Goal: Contribute content: Contribute content

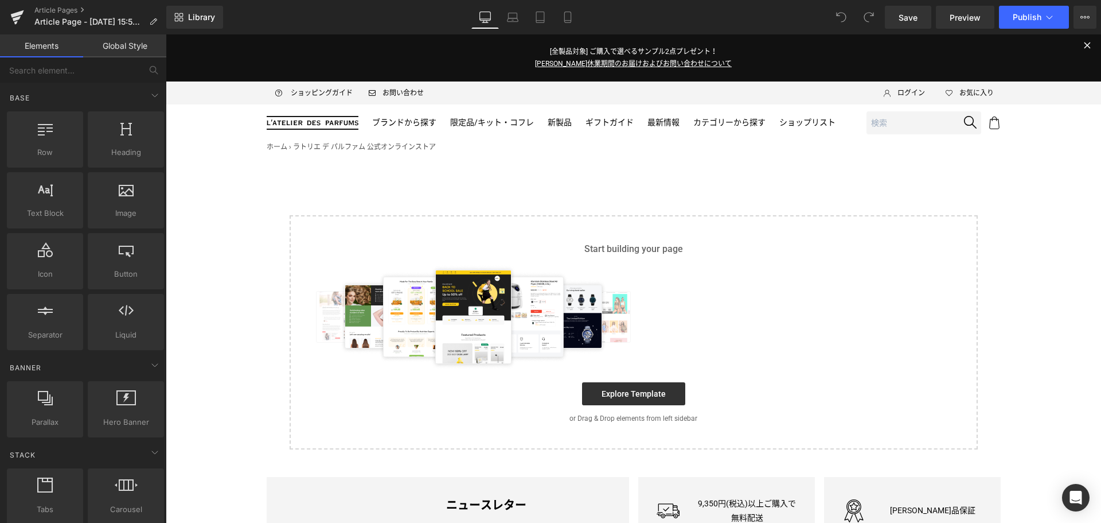
click at [275, 194] on main "Select your layout" at bounding box center [634, 303] width 936 height 291
click at [1083, 17] on icon at bounding box center [1082, 17] width 3 height 2
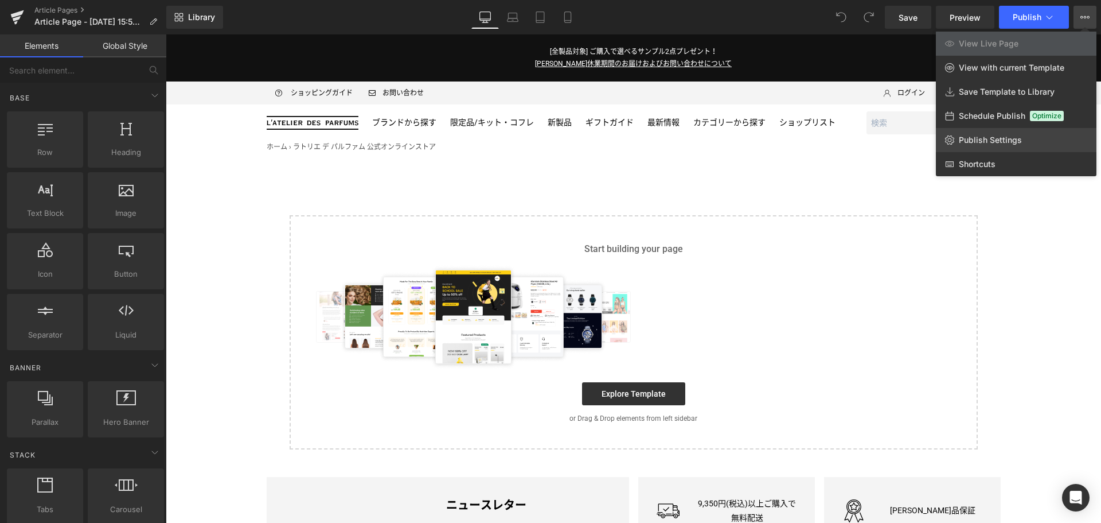
click at [1021, 141] on span "Publish Settings" at bounding box center [990, 140] width 63 height 10
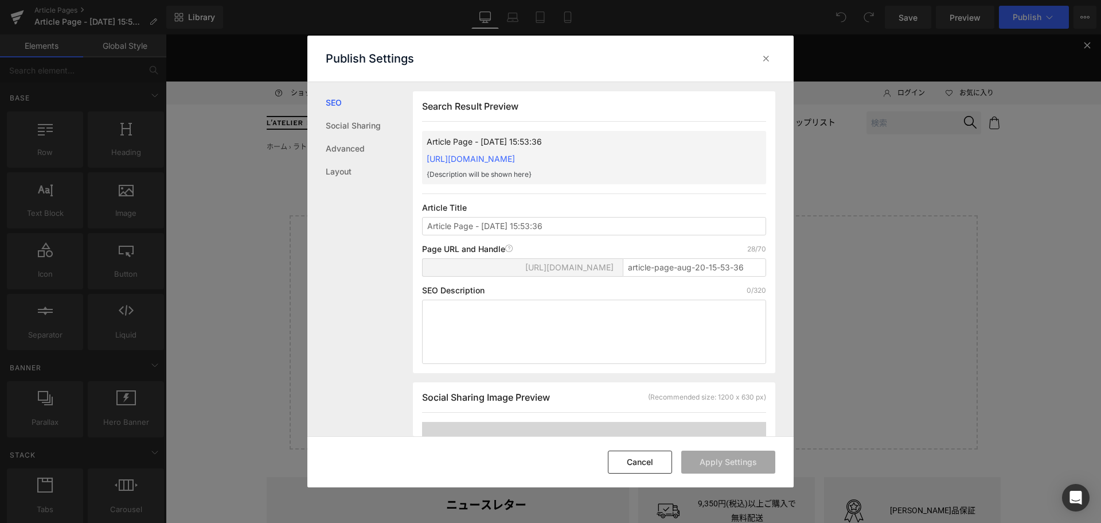
scroll to position [1, 0]
drag, startPoint x: 560, startPoint y: 237, endPoint x: 317, endPoint y: 235, distance: 243.2
click at [317, 235] on div "SEO Social Sharing Advanced Layout Search Result Preview Article Page - [DATE] …" at bounding box center [550, 259] width 486 height 355
type input "N"
type input "[PERSON_NAME] レシートキャンペーン ニュース（8/27公開）"
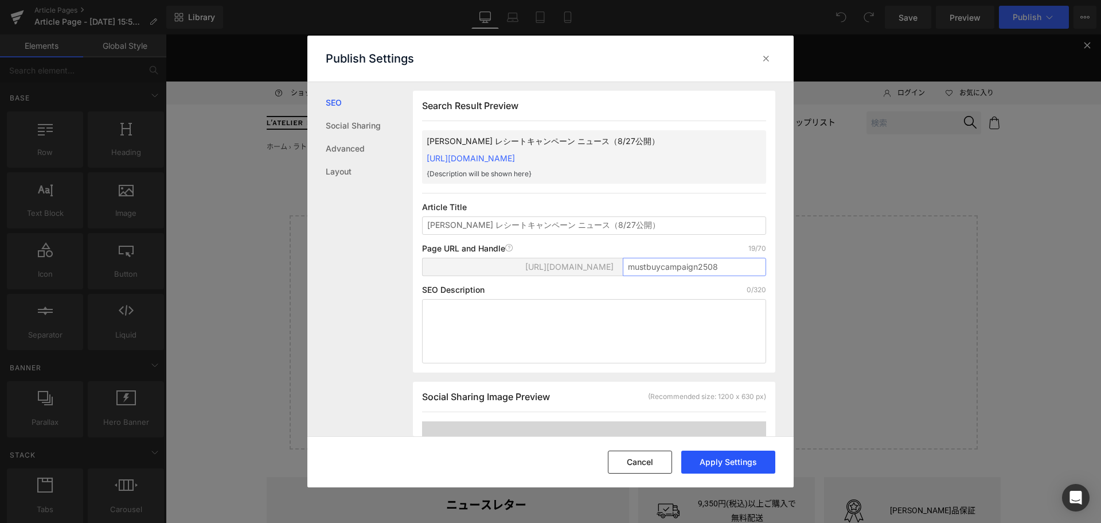
type input "mustbuycampaign2508"
click at [730, 457] on button "Apply Settings" at bounding box center [728, 461] width 94 height 23
click at [765, 64] on div at bounding box center [766, 58] width 18 height 18
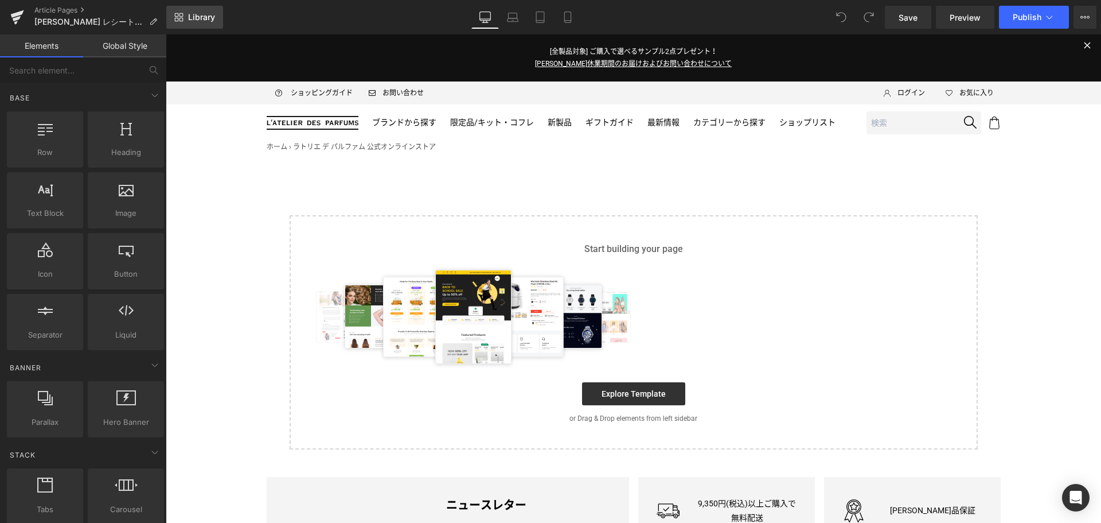
click at [169, 18] on link "Library" at bounding box center [194, 17] width 57 height 23
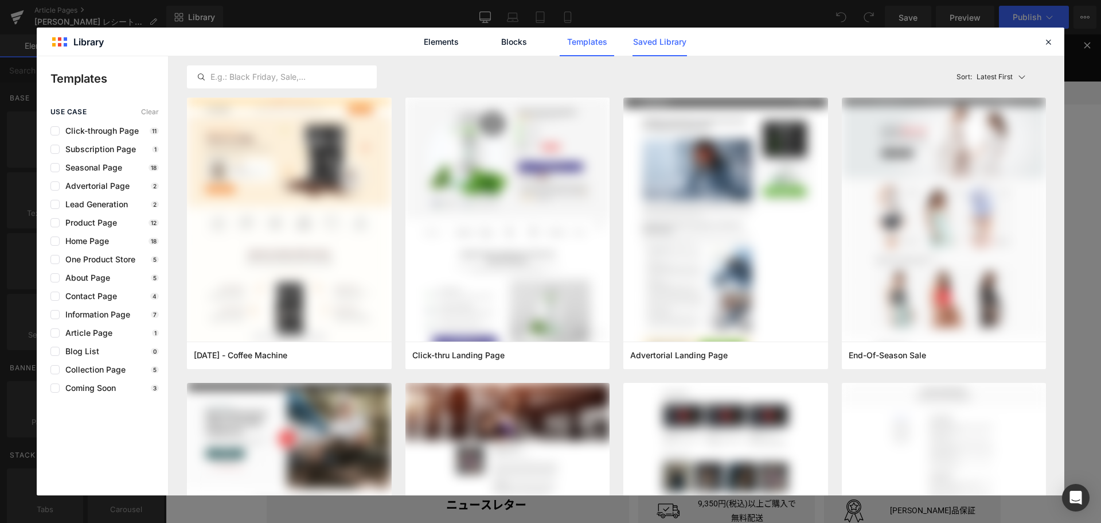
click at [660, 49] on link "Saved Library" at bounding box center [660, 42] width 54 height 29
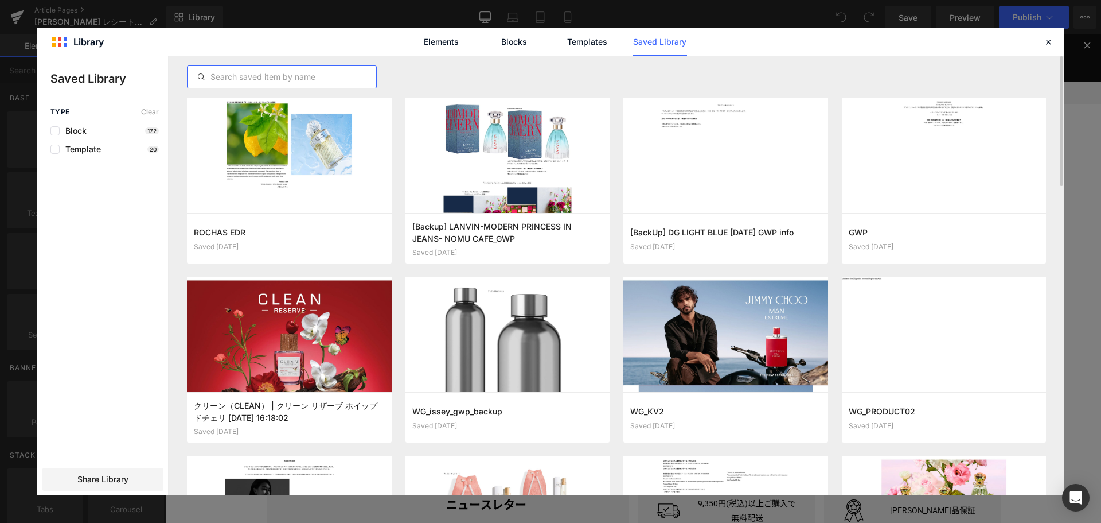
click at [307, 76] on input "text" at bounding box center [282, 77] width 189 height 14
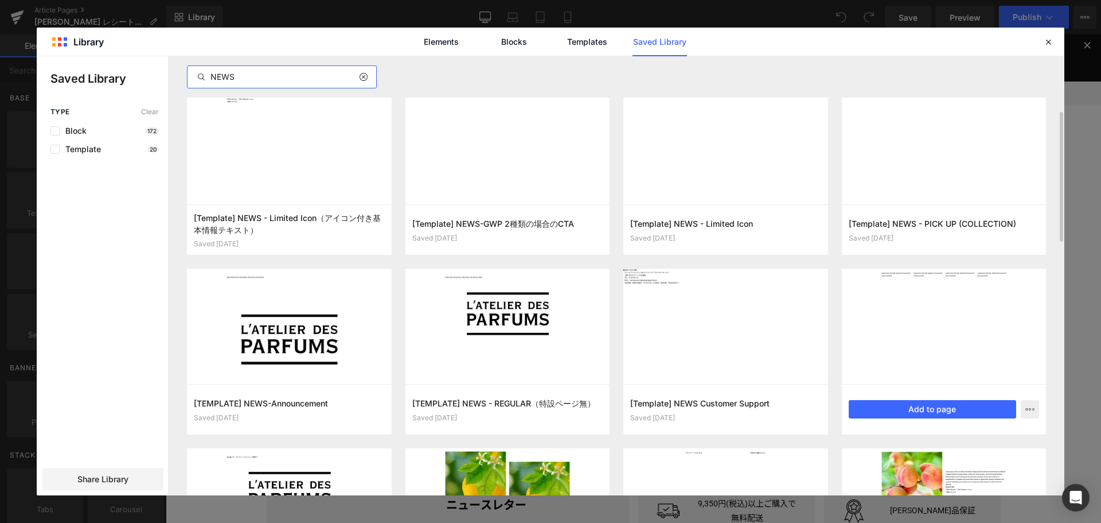
scroll to position [188, 0]
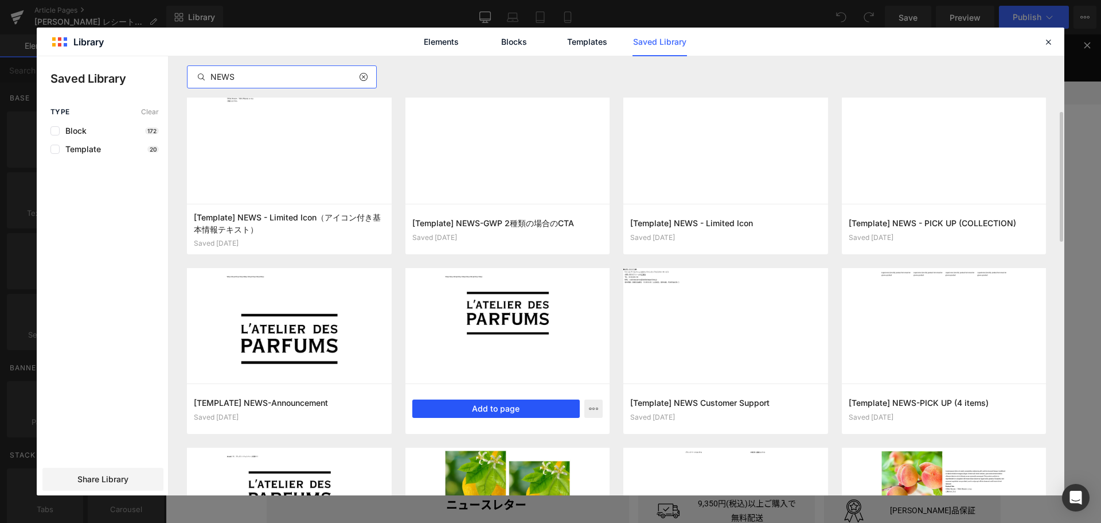
type input "NEWS"
click at [497, 413] on button "Add to page" at bounding box center [496, 408] width 168 height 18
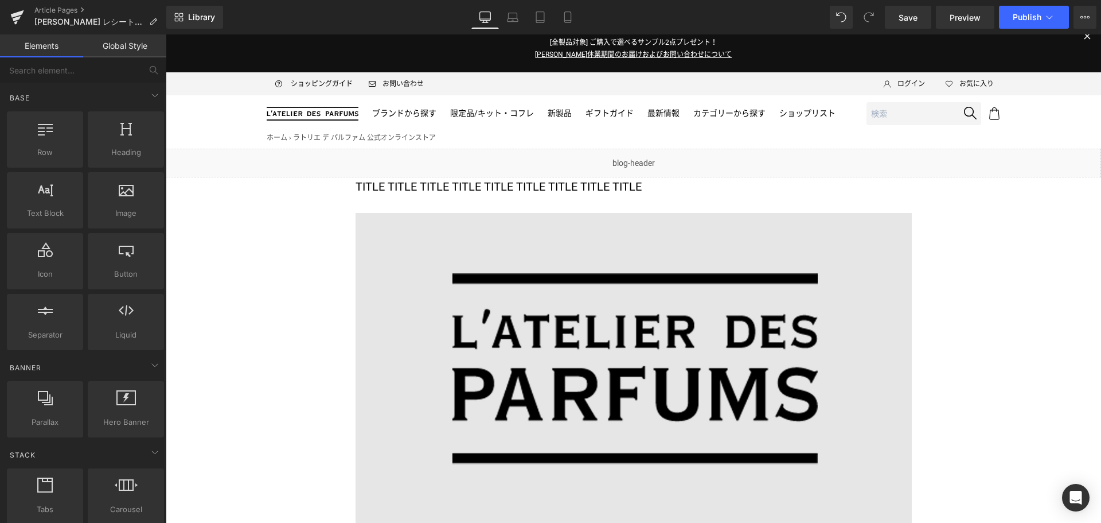
scroll to position [0, 0]
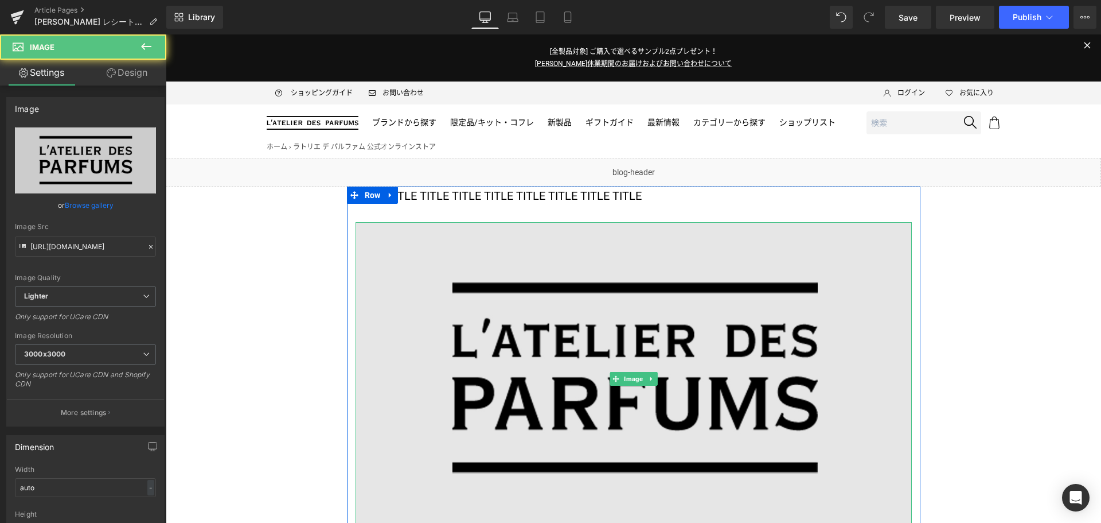
click at [542, 302] on img at bounding box center [634, 378] width 556 height 313
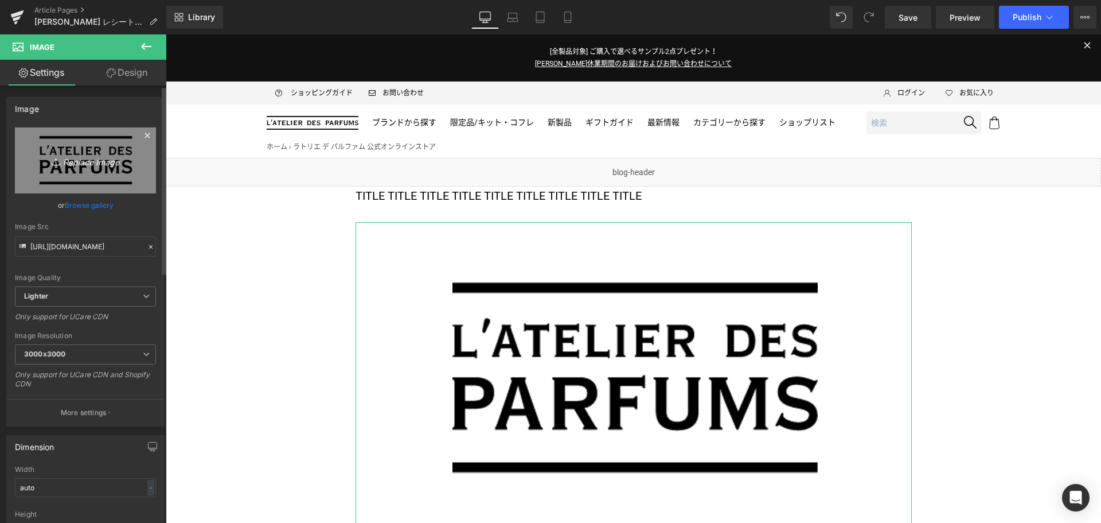
click at [72, 159] on icon "Replace Image" at bounding box center [86, 160] width 92 height 14
type input "C:\fakepath\NR-FH_EDPI-KV-1200x675.jpg"
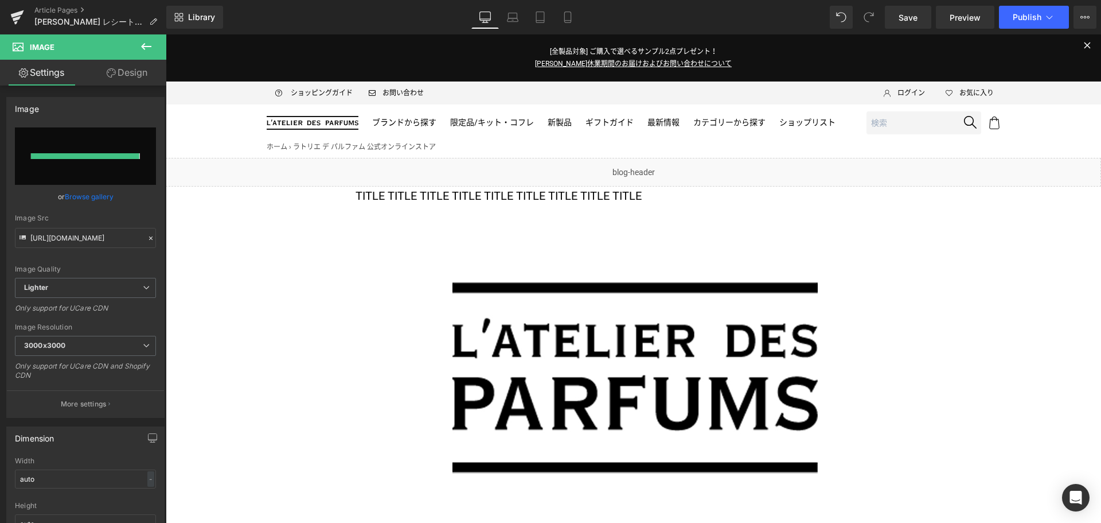
type input "[URL][DOMAIN_NAME]"
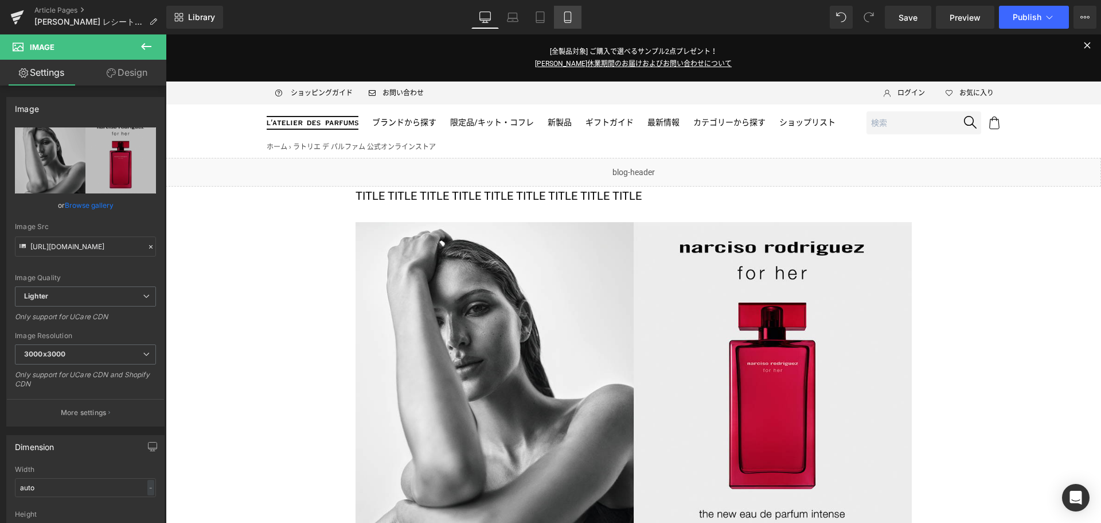
click at [566, 17] on icon at bounding box center [567, 16] width 11 height 11
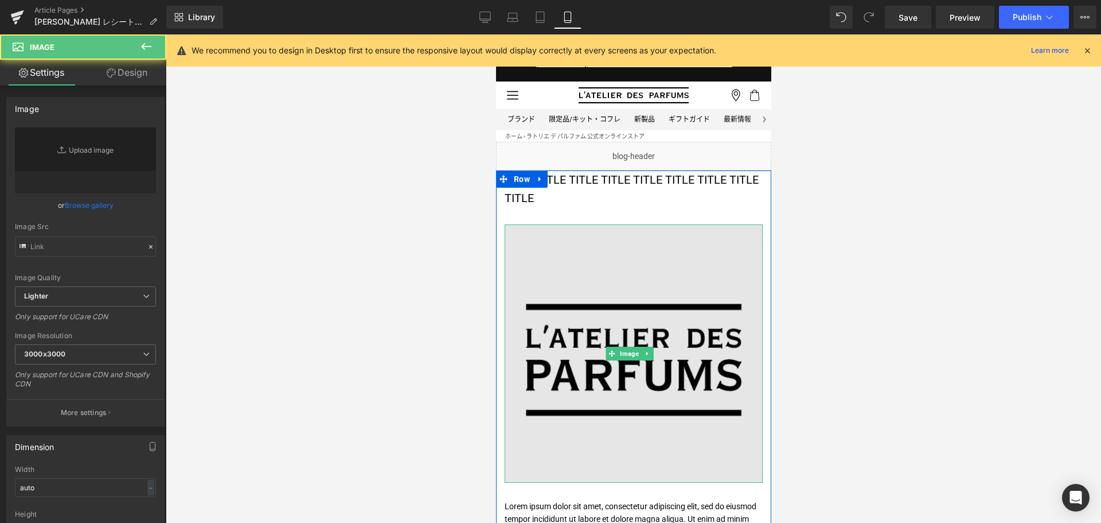
type input "[URL][DOMAIN_NAME]"
click at [597, 287] on img at bounding box center [633, 353] width 258 height 258
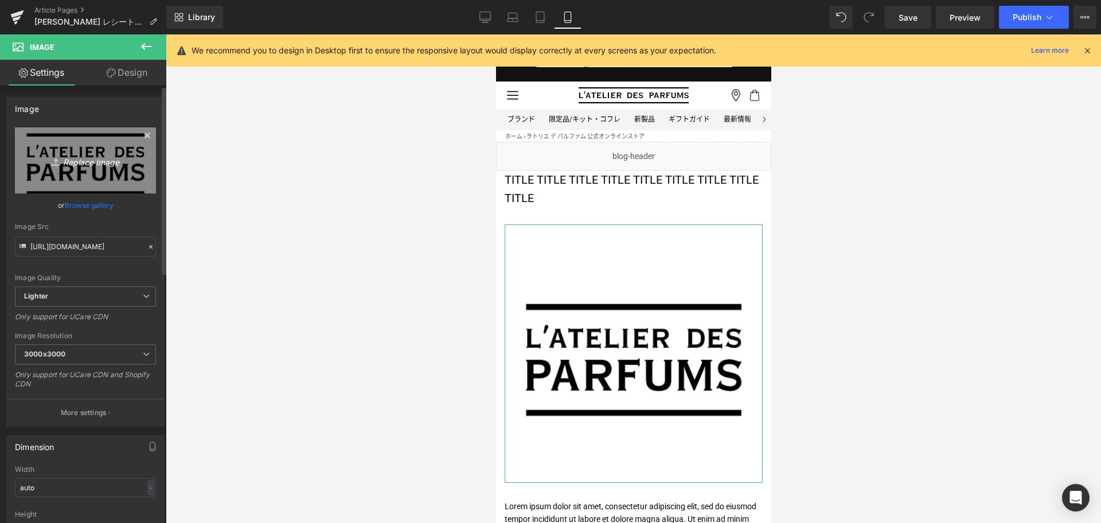
click at [95, 175] on link "Replace Image" at bounding box center [85, 160] width 141 height 66
type input "C:\fakepath\NR-FH_EDPI-KV-1080x1080.jpg"
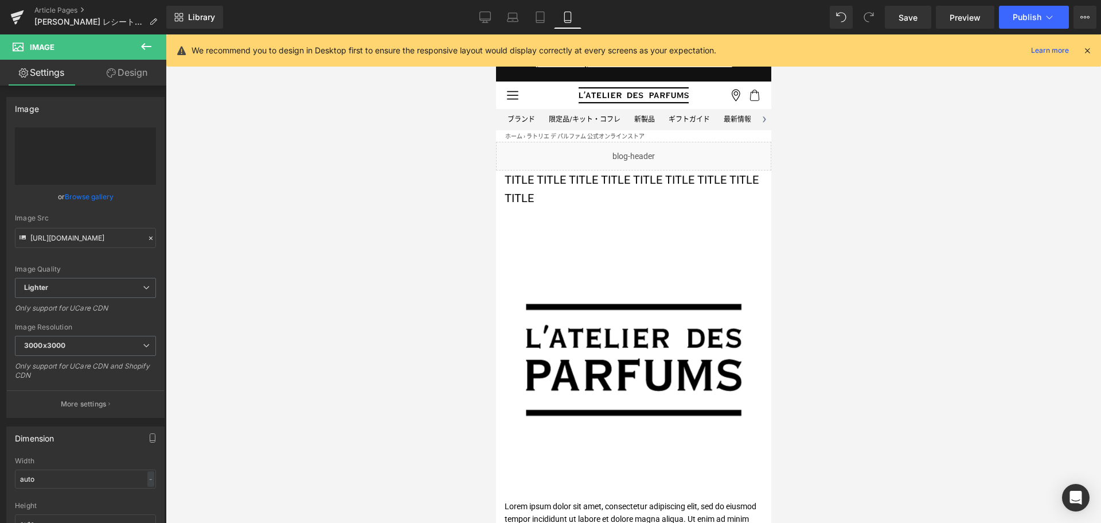
type input "[URL][DOMAIN_NAME]"
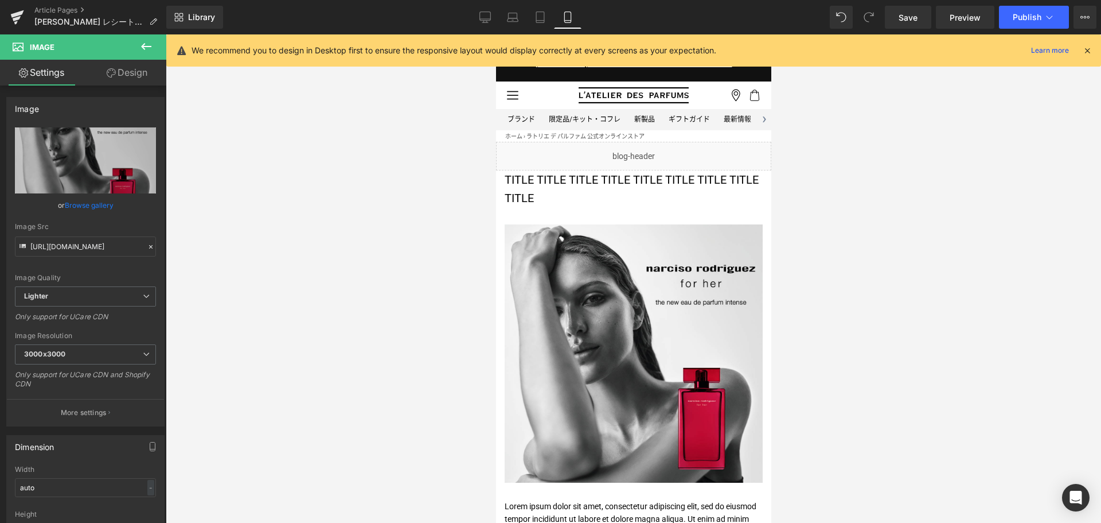
click at [481, 4] on div "Library Mobile Desktop Laptop Tablet Mobile Save Preview Publish Scheduled View…" at bounding box center [633, 17] width 935 height 34
click at [484, 10] on link "Desktop" at bounding box center [486, 17] width 28 height 23
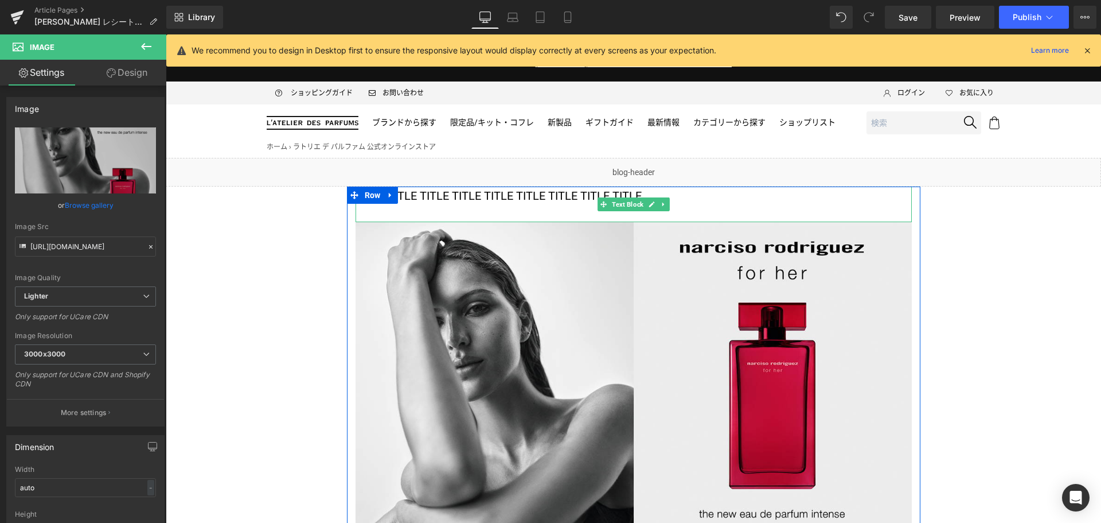
click at [532, 192] on p "TITLE TITLE TITLE TITLE TITLE TITLE TITLE TITLE TITLE" at bounding box center [634, 195] width 556 height 18
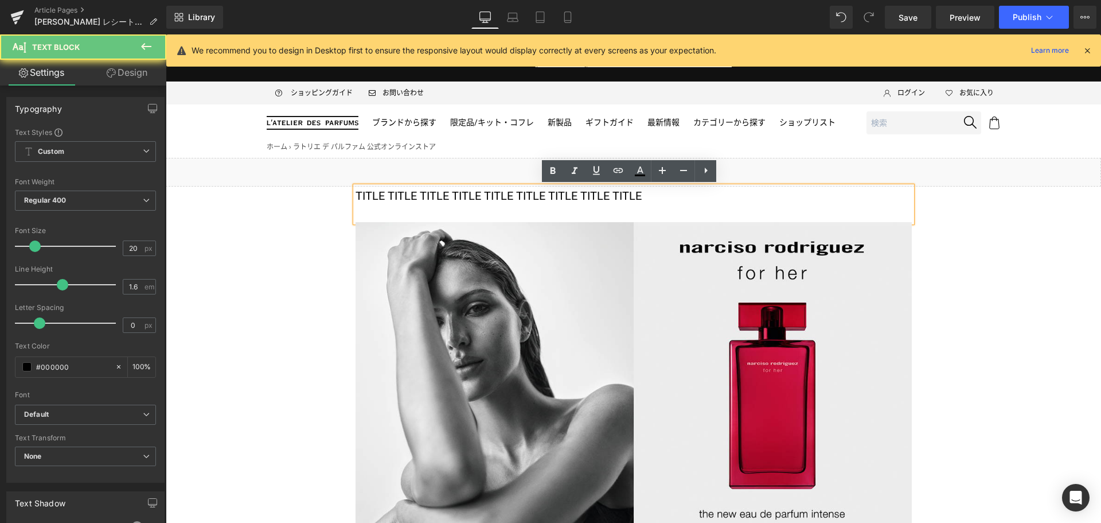
click at [532, 192] on p "TITLE TITLE TITLE TITLE TITLE TITLE TITLE TITLE TITLE" at bounding box center [634, 195] width 556 height 18
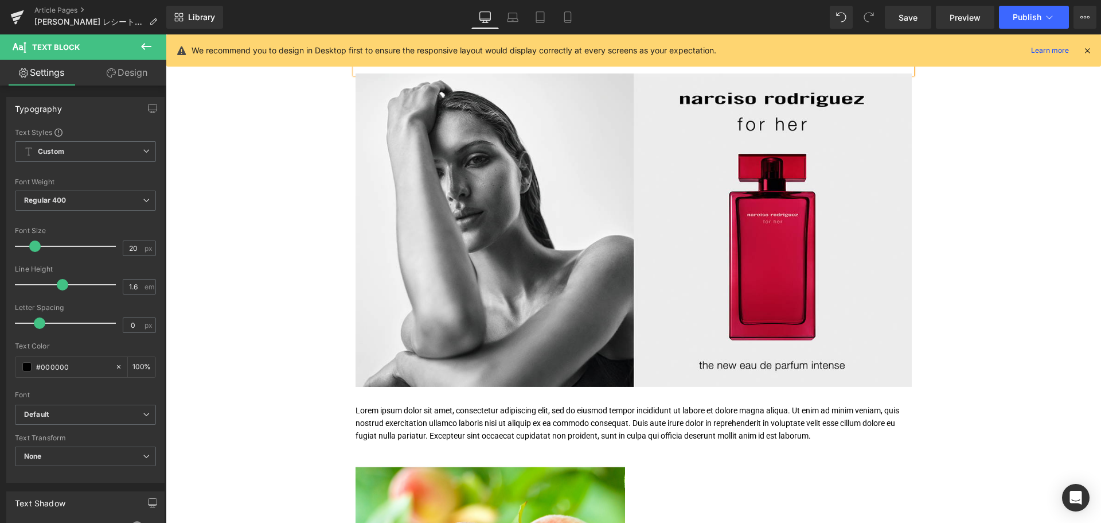
scroll to position [149, 0]
click at [490, 424] on p "Lorem ipsum dolor sit amet, consectetur adipiscing elit, sed do eiusmod tempor …" at bounding box center [634, 422] width 556 height 38
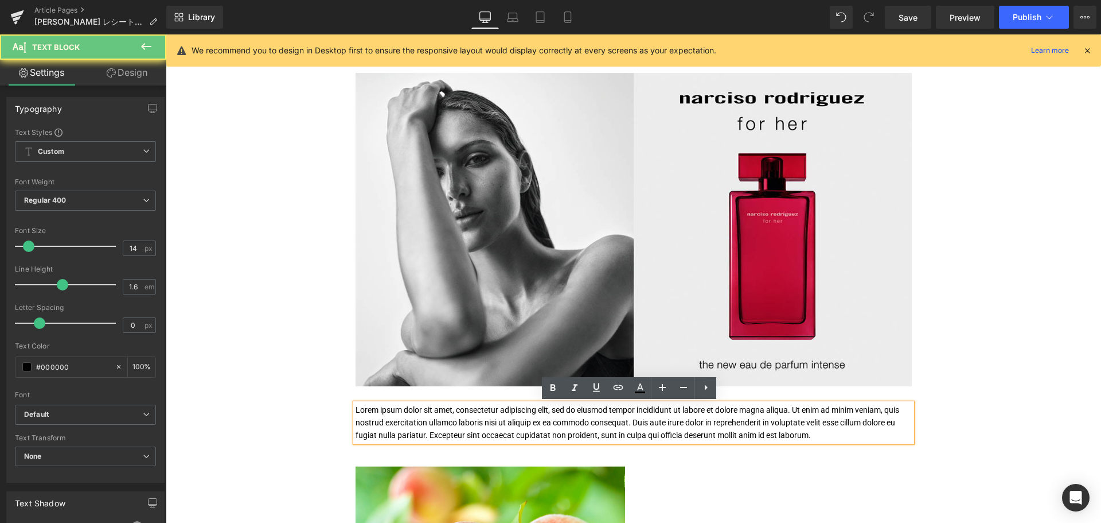
click at [490, 424] on p "Lorem ipsum dolor sit amet, consectetur adipiscing elit, sed do eiusmod tempor …" at bounding box center [634, 422] width 556 height 38
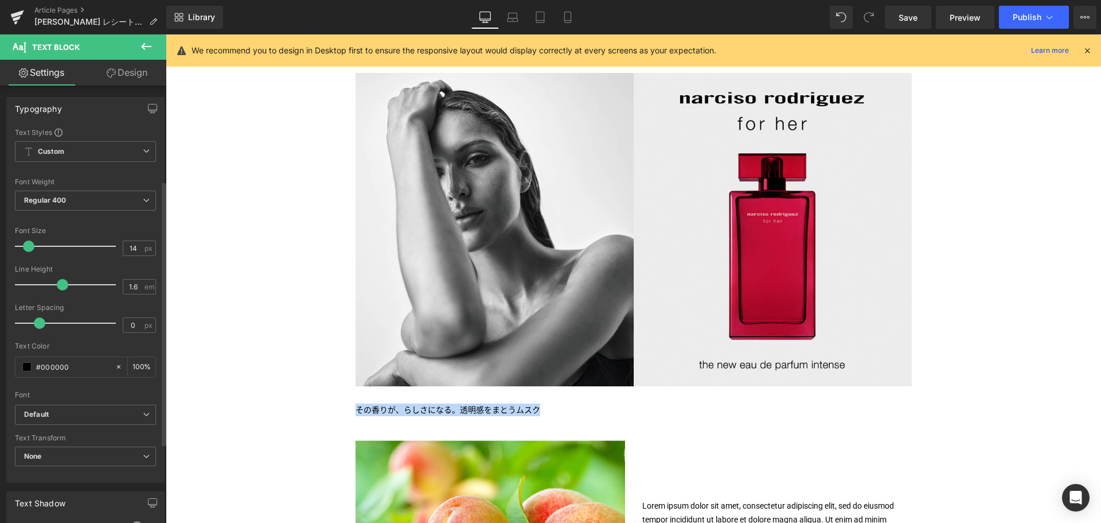
scroll to position [289, 0]
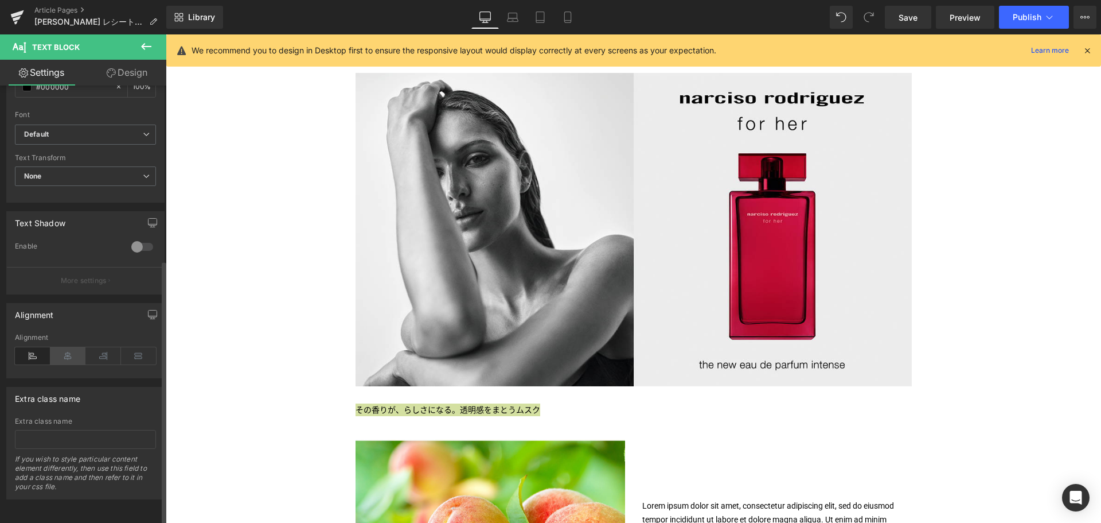
drag, startPoint x: 56, startPoint y: 337, endPoint x: 61, endPoint y: 346, distance: 10.3
click at [61, 346] on div "Alignment" at bounding box center [85, 355] width 141 height 44
click at [61, 347] on icon at bounding box center [68, 355] width 36 height 17
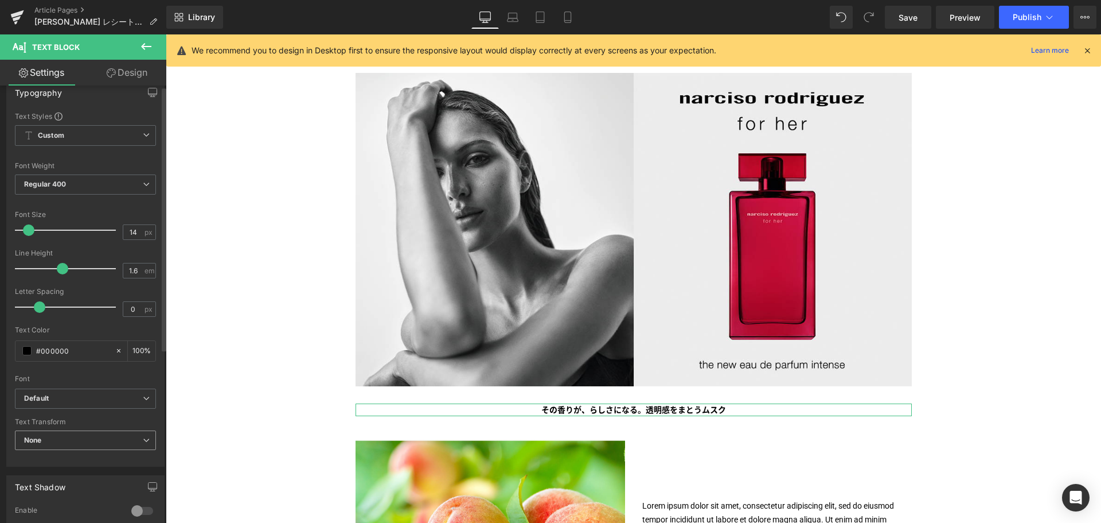
scroll to position [0, 0]
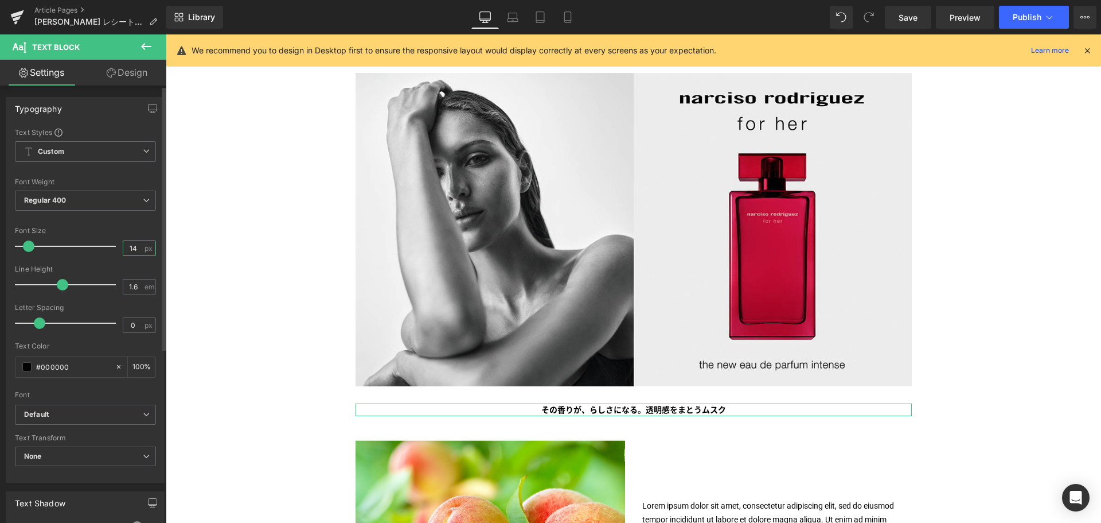
drag, startPoint x: 137, startPoint y: 247, endPoint x: 77, endPoint y: 249, distance: 59.1
click at [77, 249] on div "Font Size 14 px" at bounding box center [85, 246] width 141 height 38
type input "18"
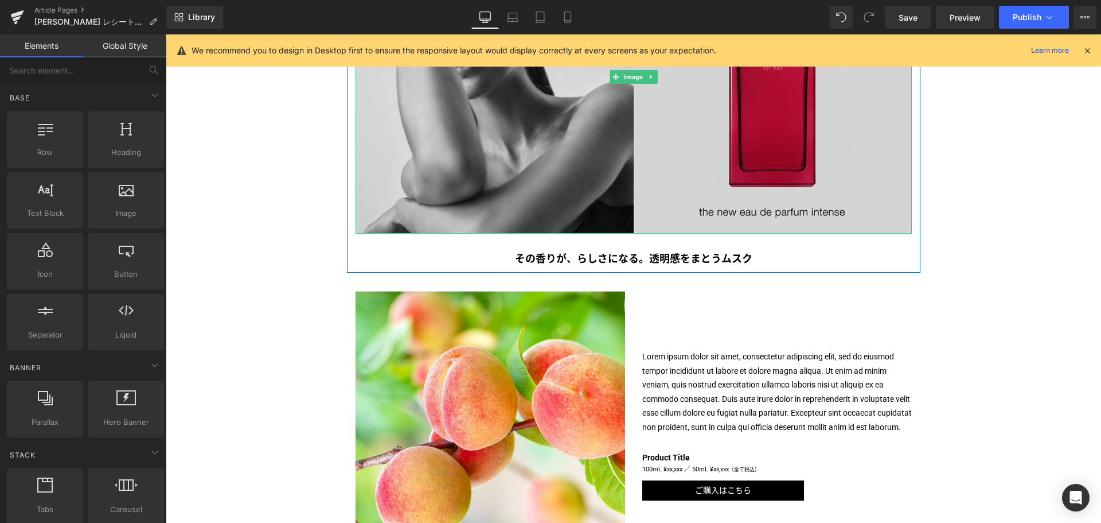
scroll to position [302, 0]
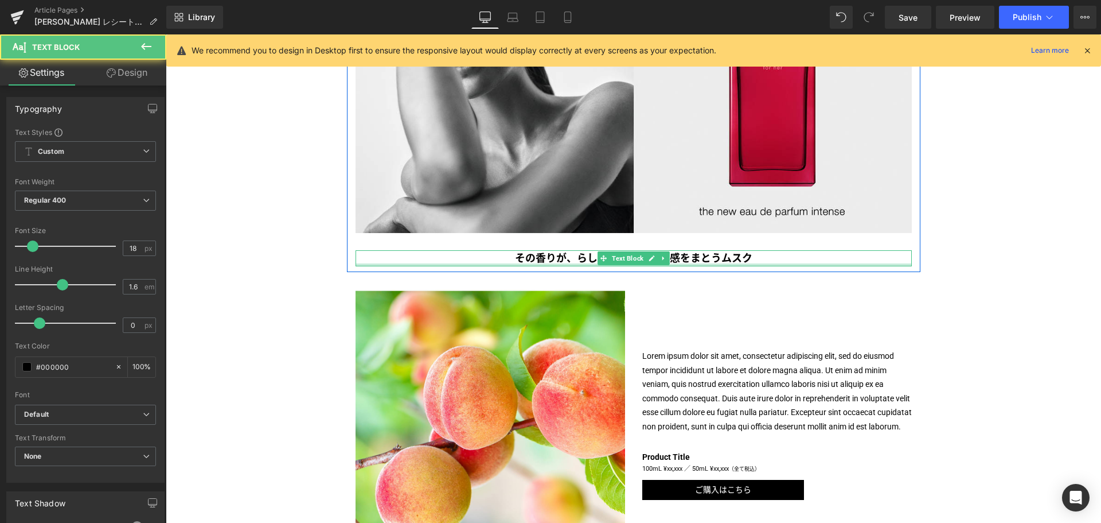
click at [634, 265] on div at bounding box center [634, 264] width 556 height 3
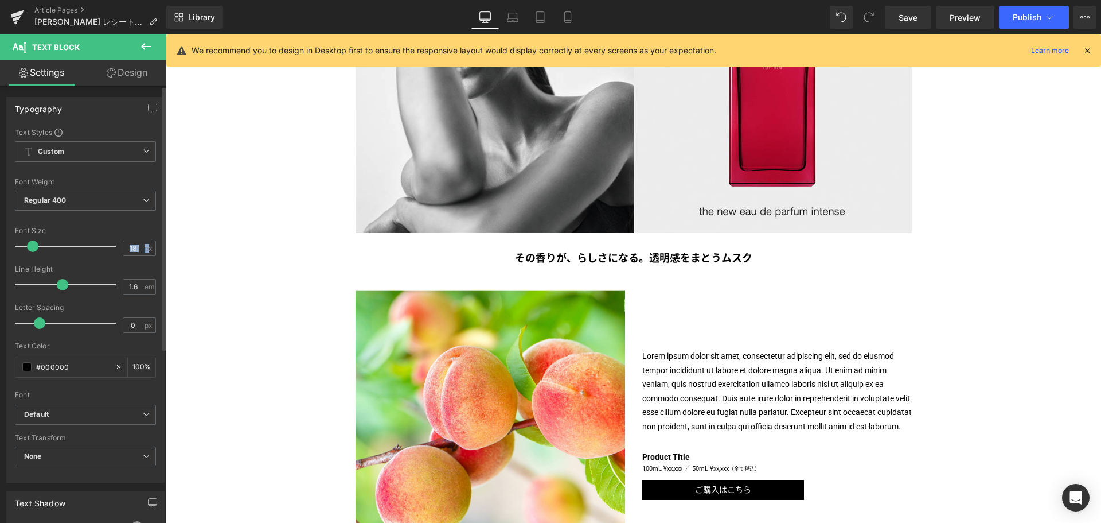
drag, startPoint x: 143, startPoint y: 246, endPoint x: 57, endPoint y: 249, distance: 85.5
click at [57, 249] on div "Font Size 18 px" at bounding box center [85, 246] width 141 height 38
click at [129, 250] on input "18" at bounding box center [133, 248] width 20 height 14
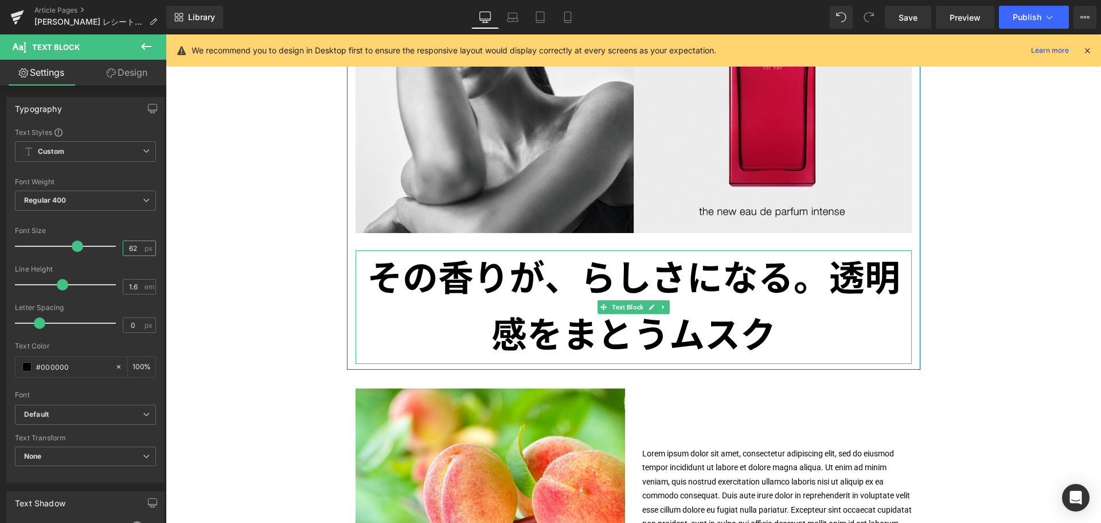
type input "6"
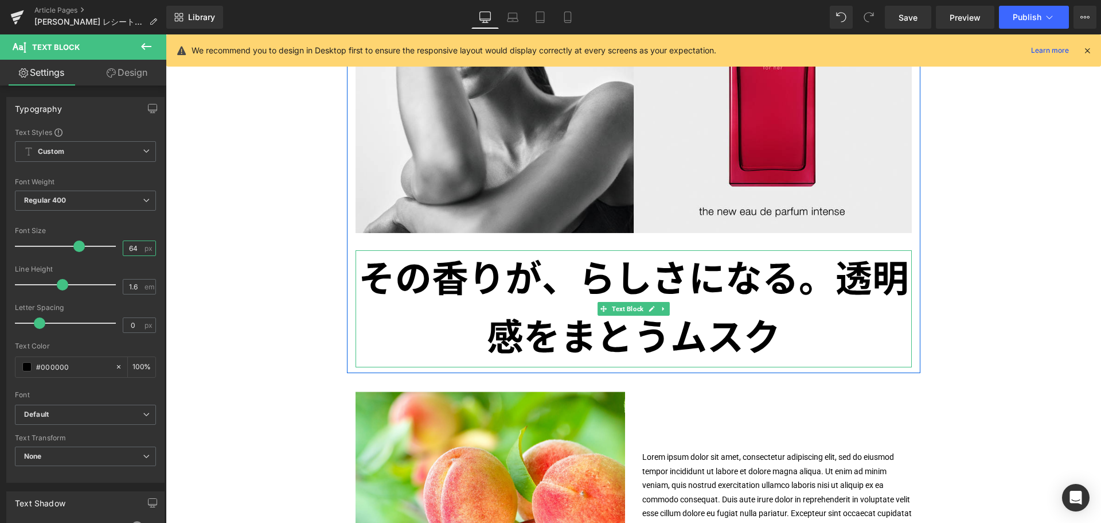
type input "6"
type input "24"
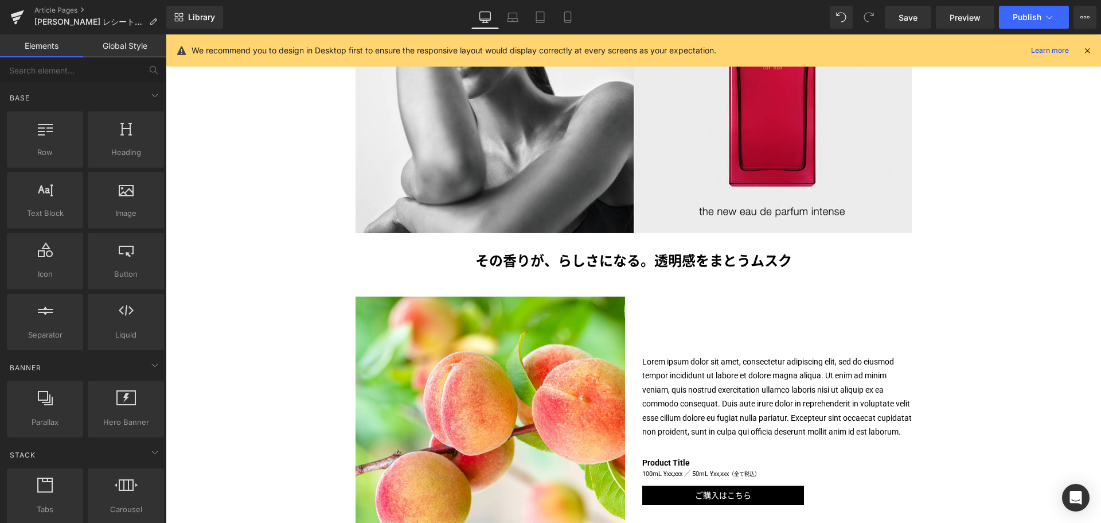
click at [295, 301] on div "Liquid [PERSON_NAME] マストバイキャンペーン 第一弾 実施中！ Text Block Image Image その香りが、らしさになる。透…" at bounding box center [634, 478] width 936 height 1246
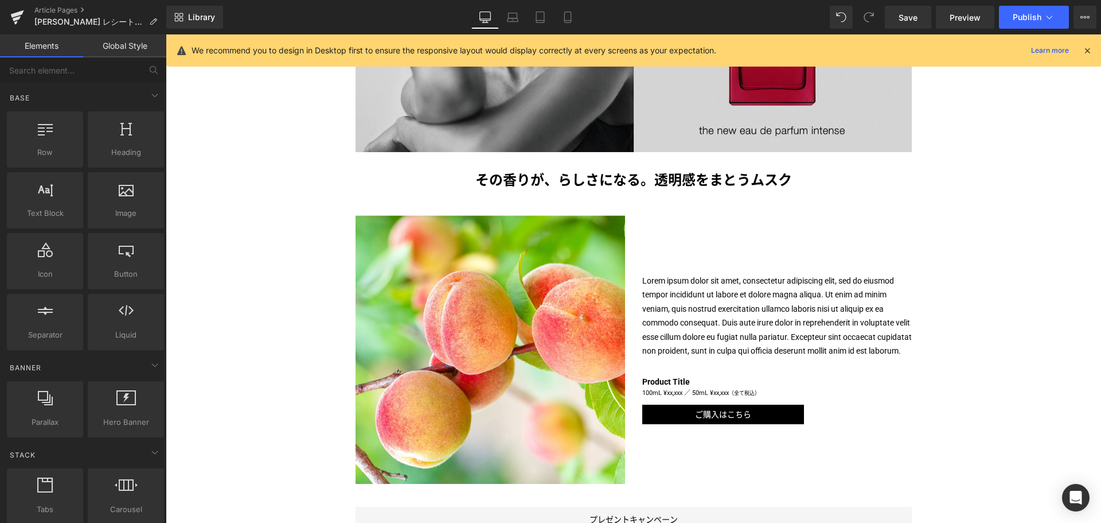
scroll to position [384, 0]
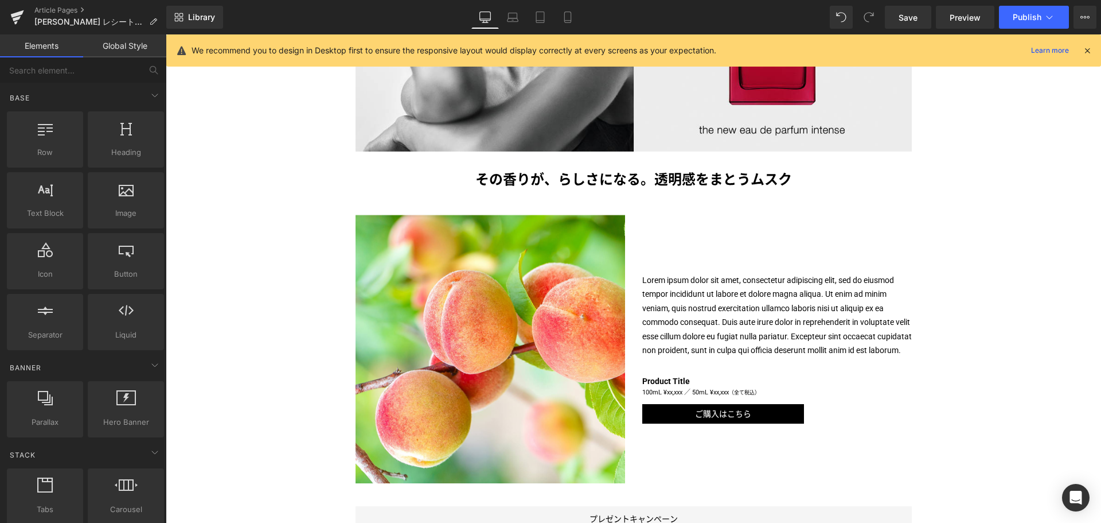
click at [661, 307] on p "Lorem ipsum dolor sit amet, consectetur adipiscing elit, sed do eiusmod tempor …" at bounding box center [777, 315] width 270 height 84
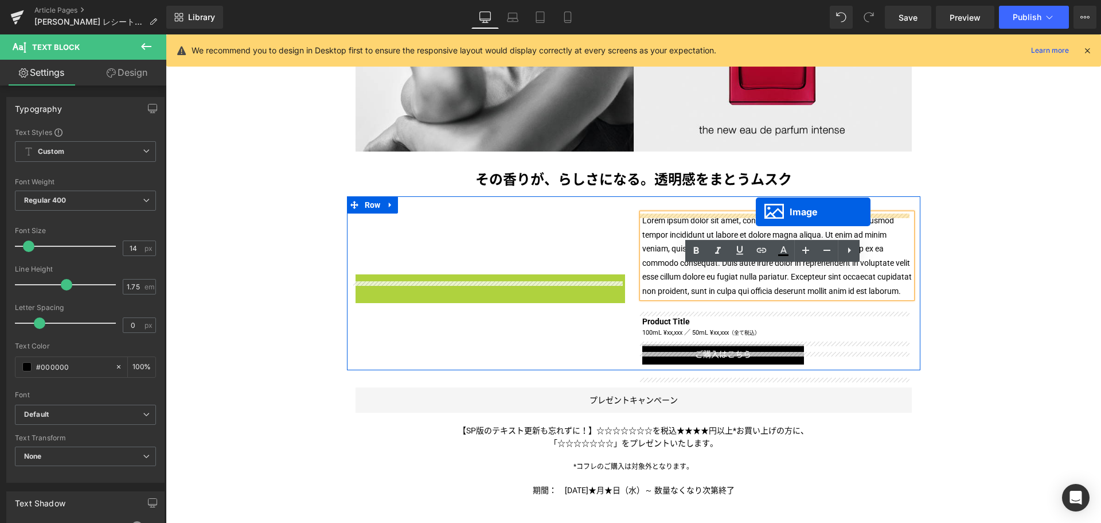
drag, startPoint x: 470, startPoint y: 348, endPoint x: 756, endPoint y: 212, distance: 316.6
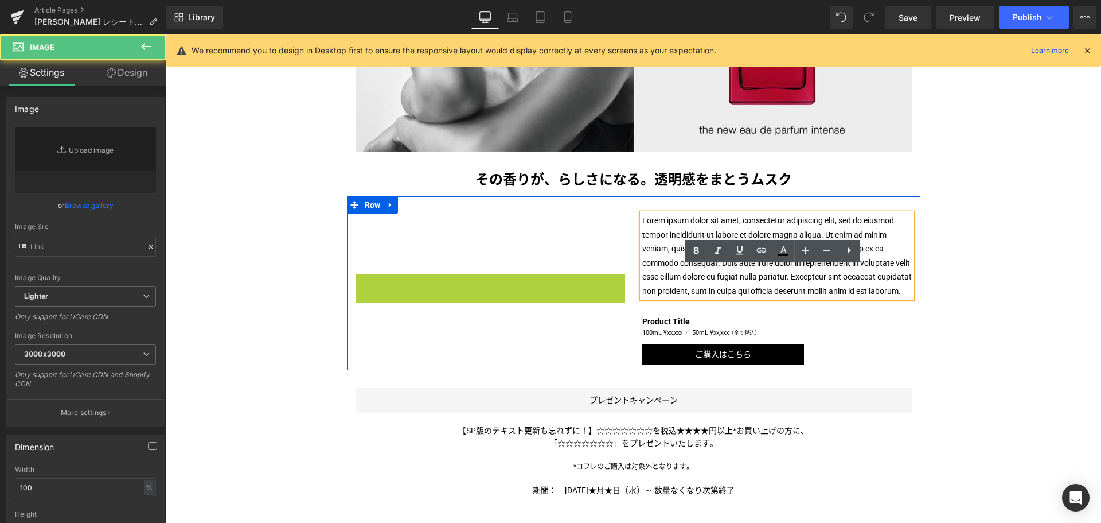
type input "[URL][DOMAIN_NAME]"
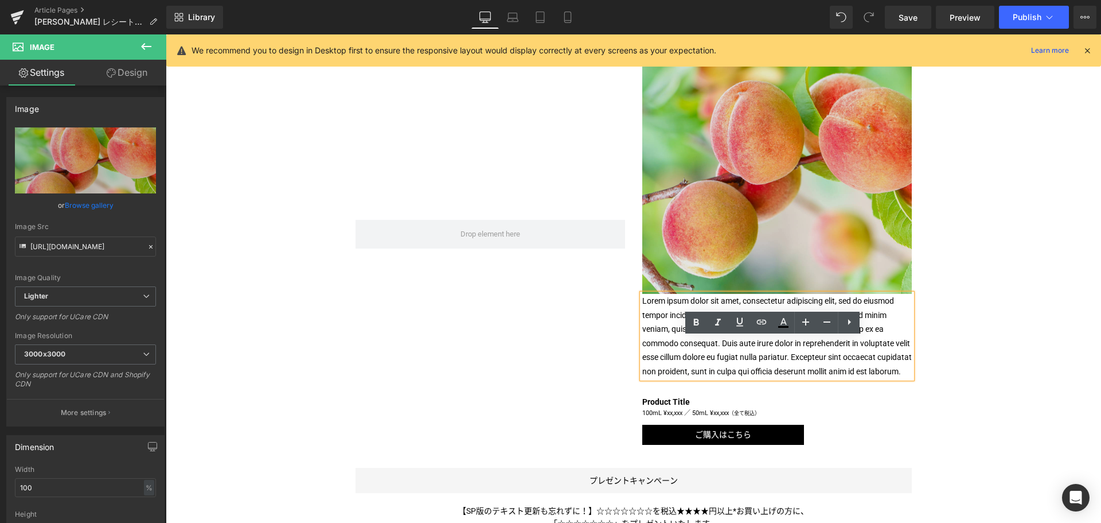
scroll to position [574, 0]
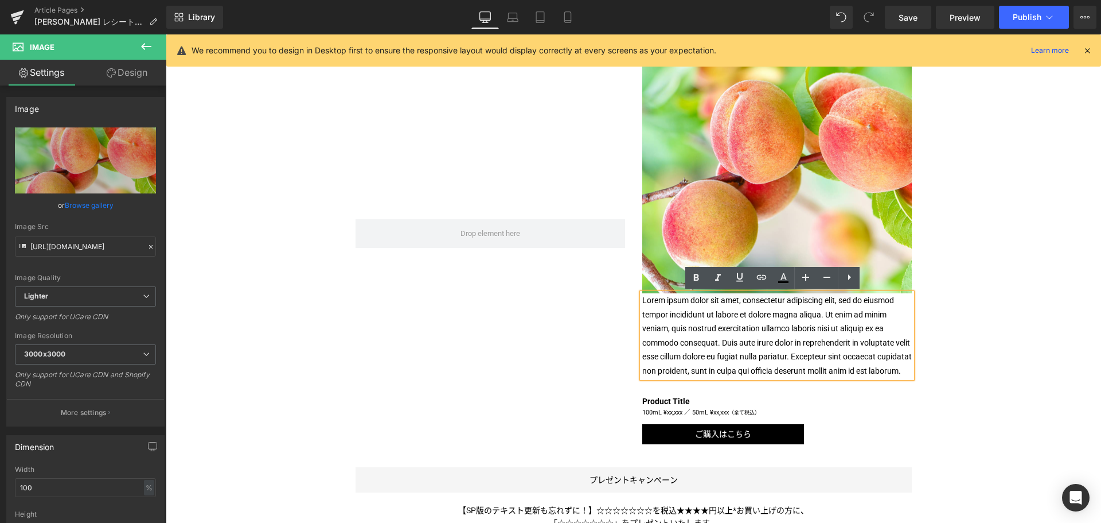
click at [720, 325] on p "Lorem ipsum dolor sit amet, consectetur adipiscing elit, sed do eiusmod tempor …" at bounding box center [777, 335] width 270 height 84
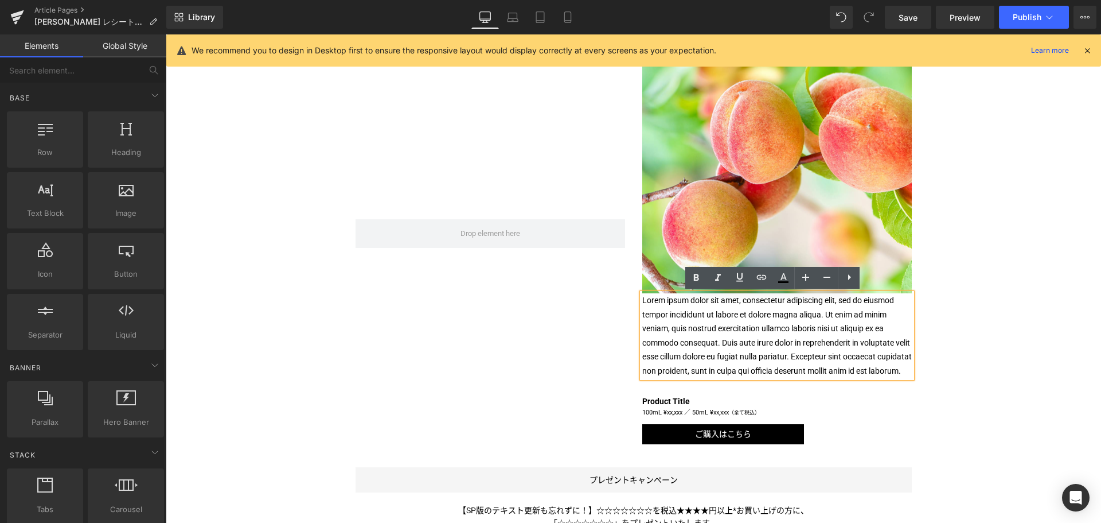
click at [980, 333] on div "Liquid [PERSON_NAME] マストバイキャンペーン 第一弾 実施中！ Text Block Image Image その香りが、らしさになる。透…" at bounding box center [634, 282] width 936 height 1396
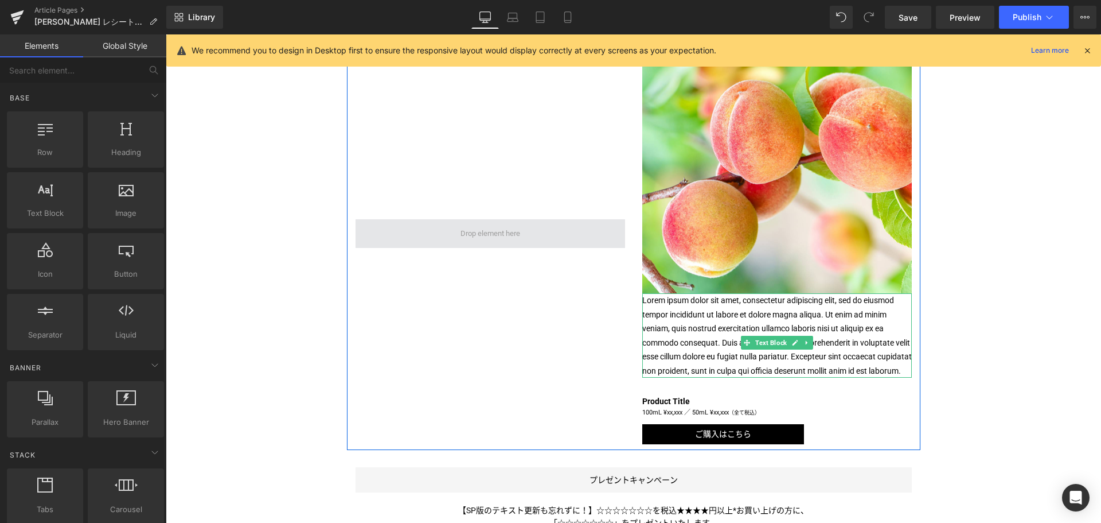
scroll to position [539, 0]
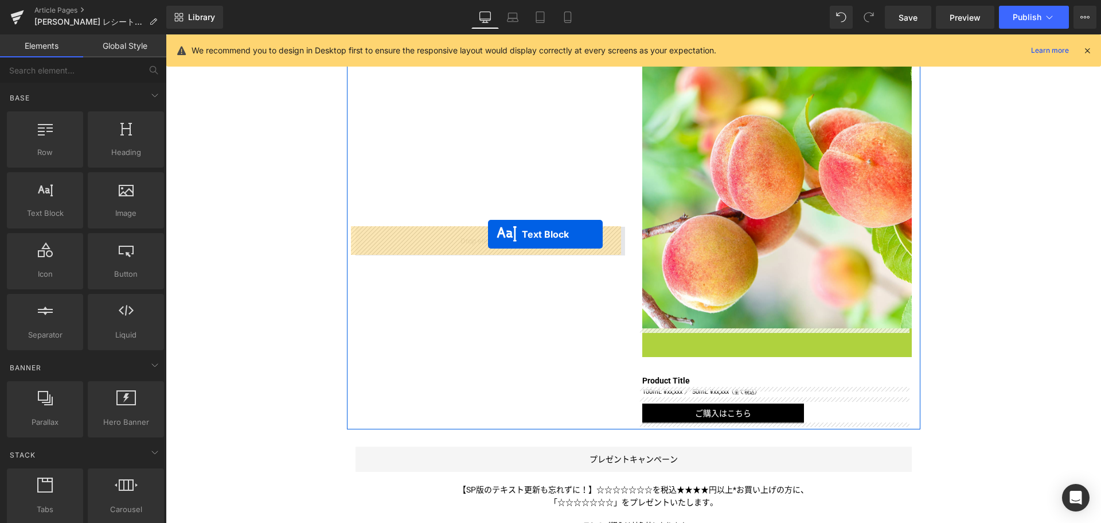
drag, startPoint x: 743, startPoint y: 345, endPoint x: 489, endPoint y: 235, distance: 277.0
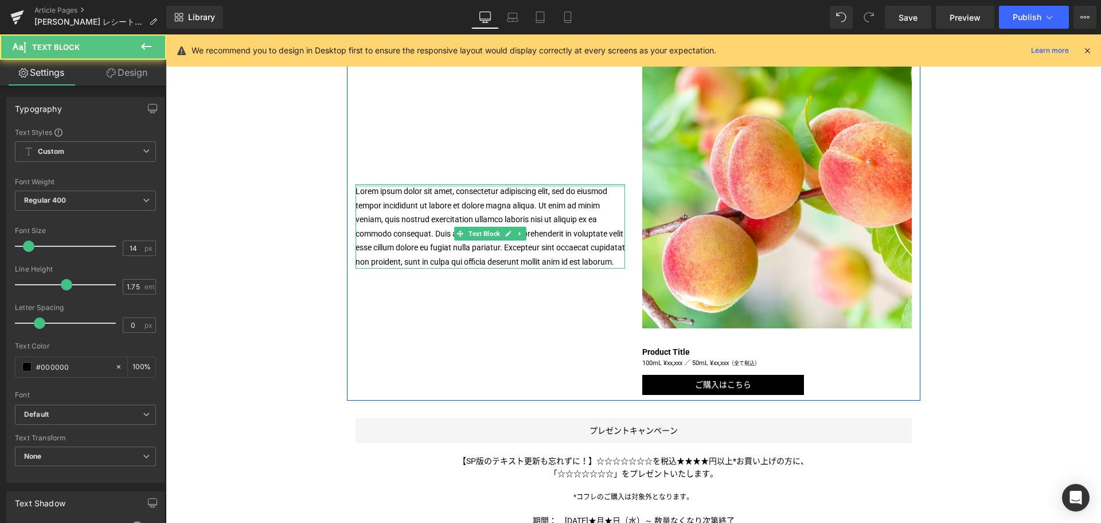
click at [489, 235] on p "Lorem ipsum dolor sit amet, consectetur adipiscing elit, sed do eiusmod tempor …" at bounding box center [491, 226] width 270 height 84
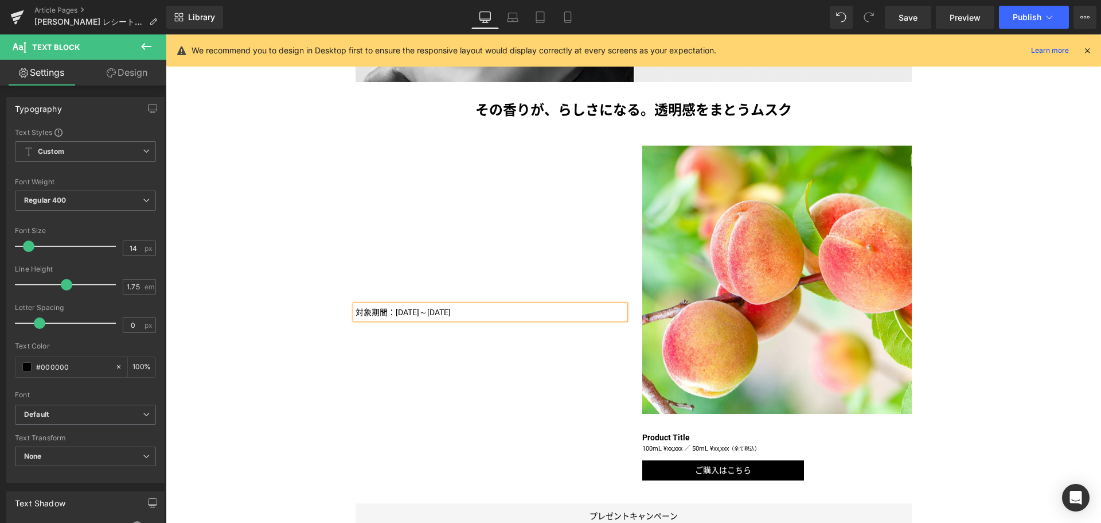
scroll to position [452, 0]
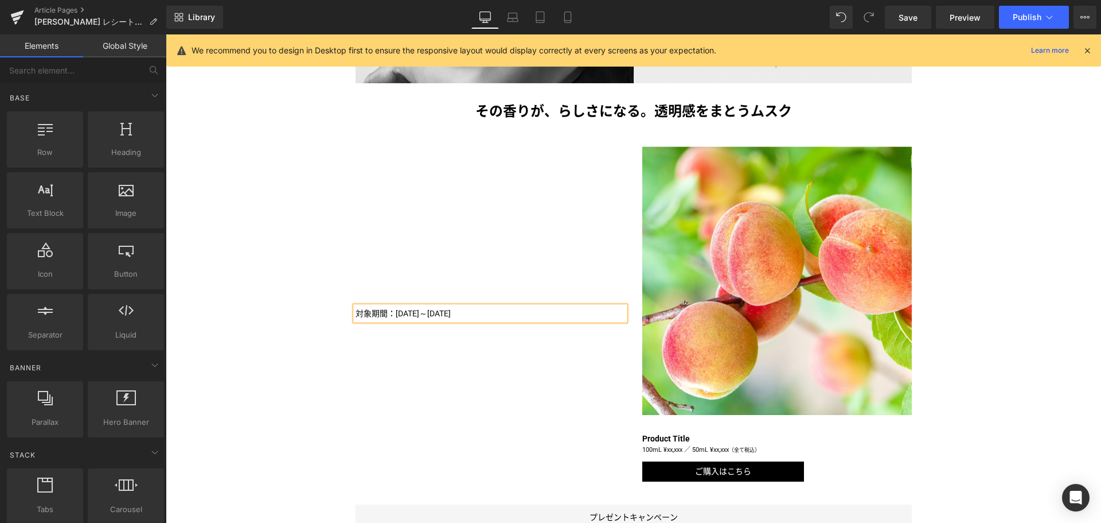
click at [265, 288] on div "Liquid [PERSON_NAME] マストバイキャンペーン 第一弾 実施中！ Text Block Image Image その香りが、らしさになる。透…" at bounding box center [634, 362] width 936 height 1312
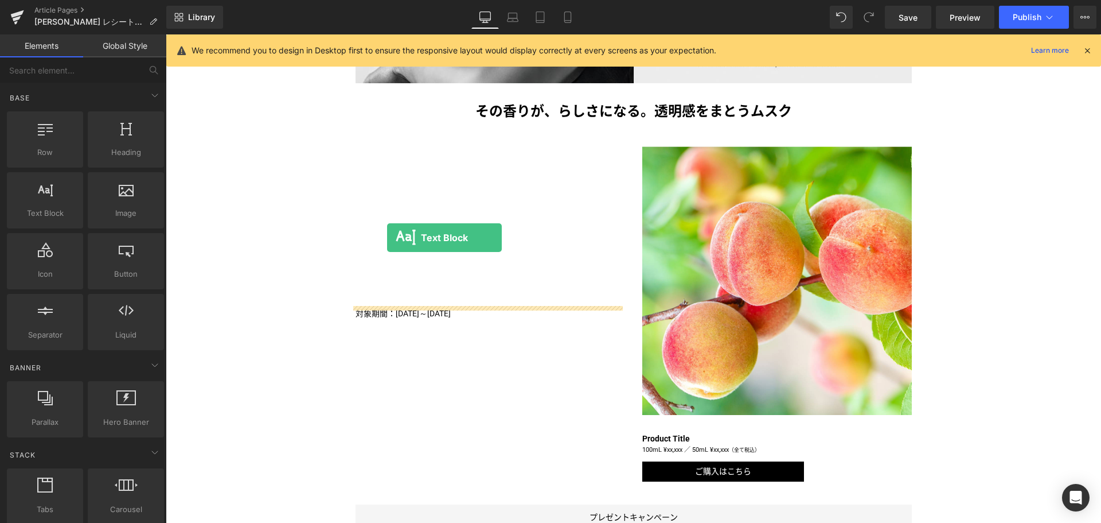
drag, startPoint x: 220, startPoint y: 232, endPoint x: 387, endPoint y: 237, distance: 167.0
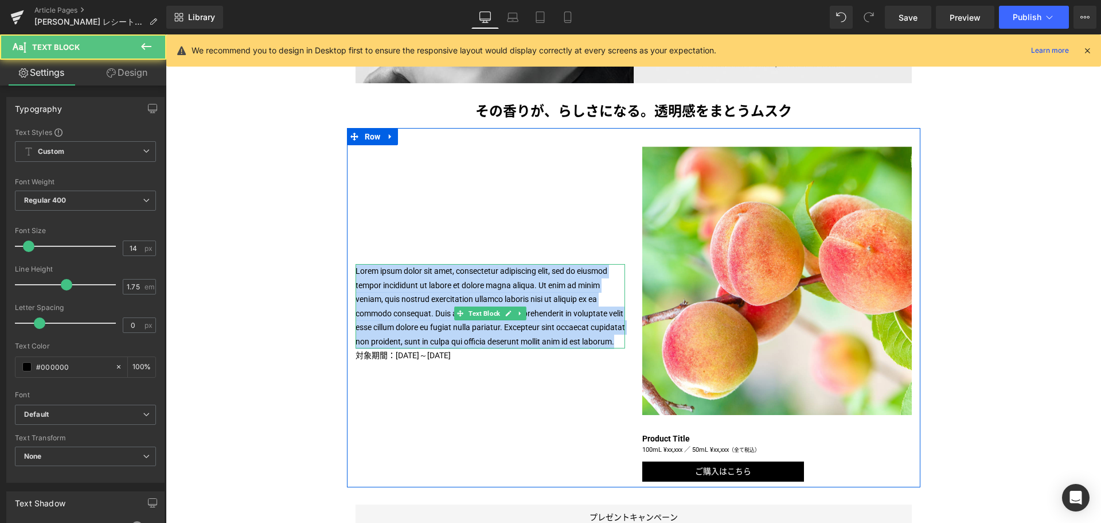
click at [435, 317] on p "Lorem ipsum dolor sit amet, consectetur adipiscing elit, sed do eiusmod tempor …" at bounding box center [491, 306] width 270 height 84
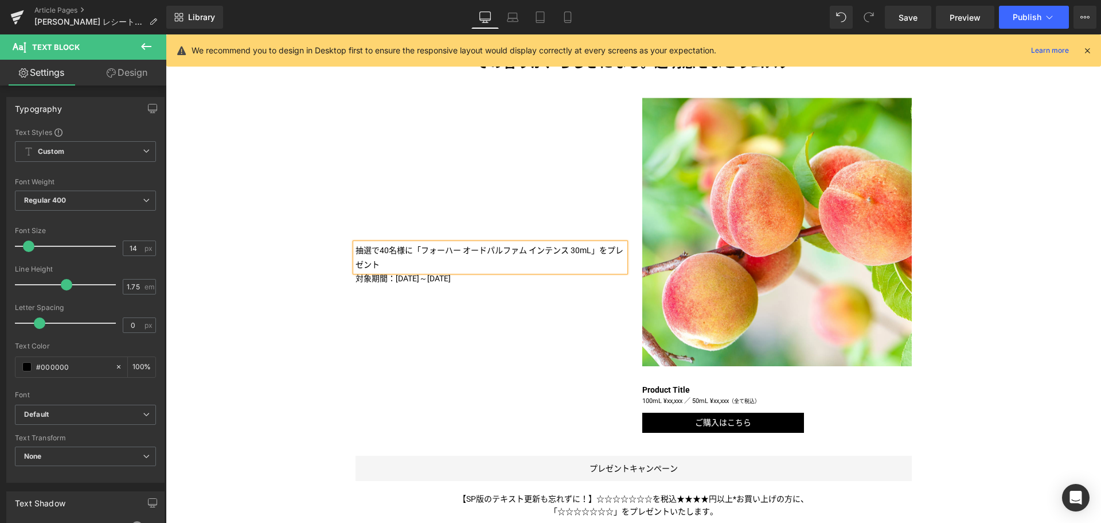
scroll to position [501, 0]
click at [388, 277] on p "対象期間：[DATE]～[DATE]" at bounding box center [491, 278] width 270 height 14
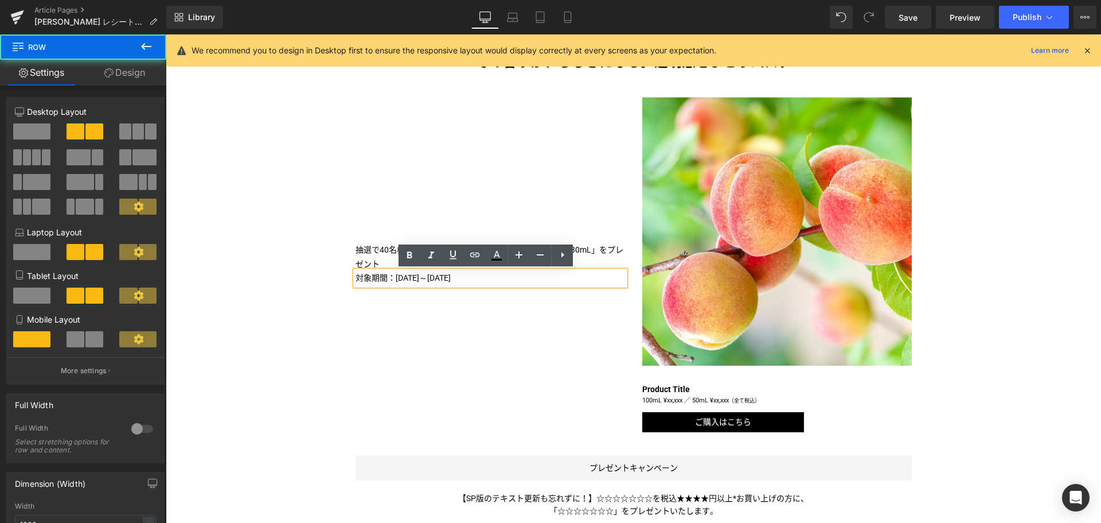
click at [516, 324] on div "抽選で40名様に「フォーハー オードパルファム インテンス 30mL」をプレゼント Text Block 対象期間：[DATE]～[DATE] Text Bl…" at bounding box center [490, 264] width 287 height 336
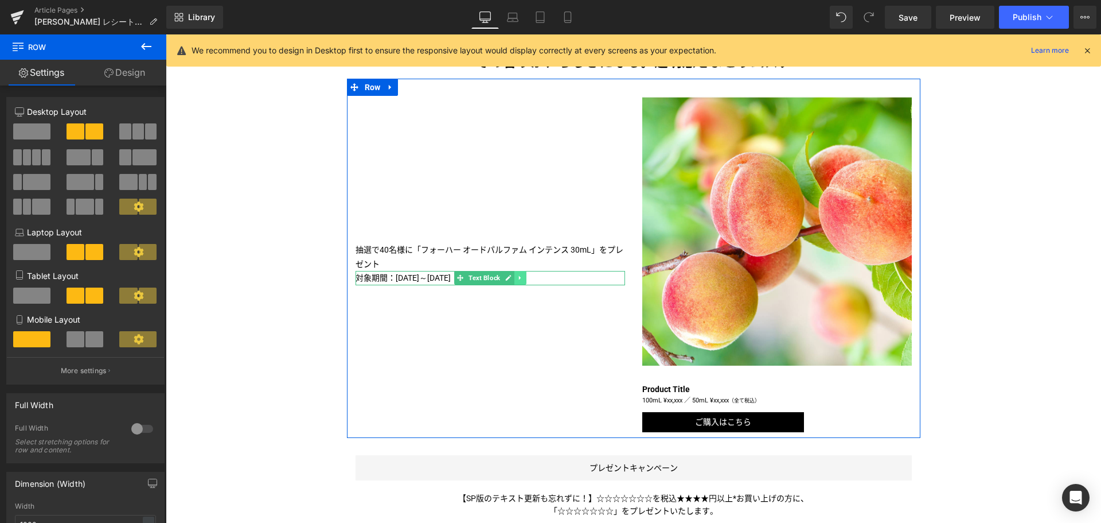
click at [517, 278] on icon at bounding box center [520, 277] width 6 height 7
click at [511, 278] on icon at bounding box center [514, 278] width 6 height 6
click at [397, 283] on p "対象期間：[DATE]～[DATE]" at bounding box center [491, 285] width 270 height 14
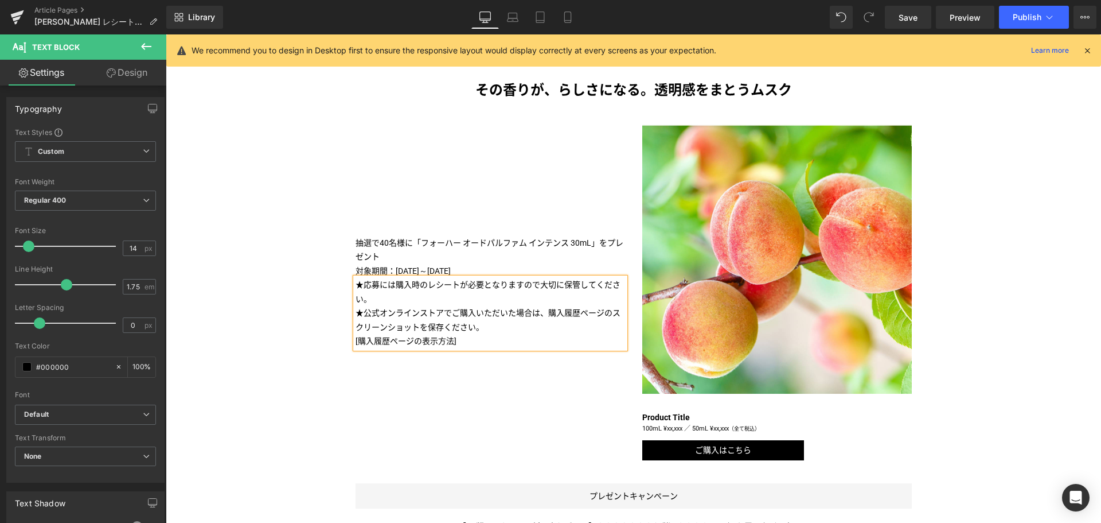
scroll to position [466, 0]
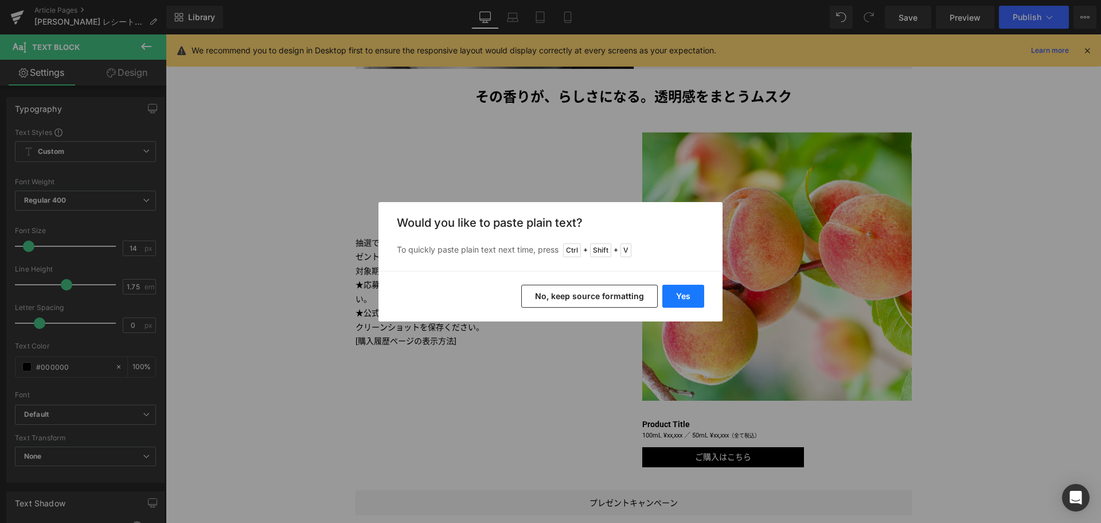
click at [684, 289] on button "Yes" at bounding box center [684, 296] width 42 height 23
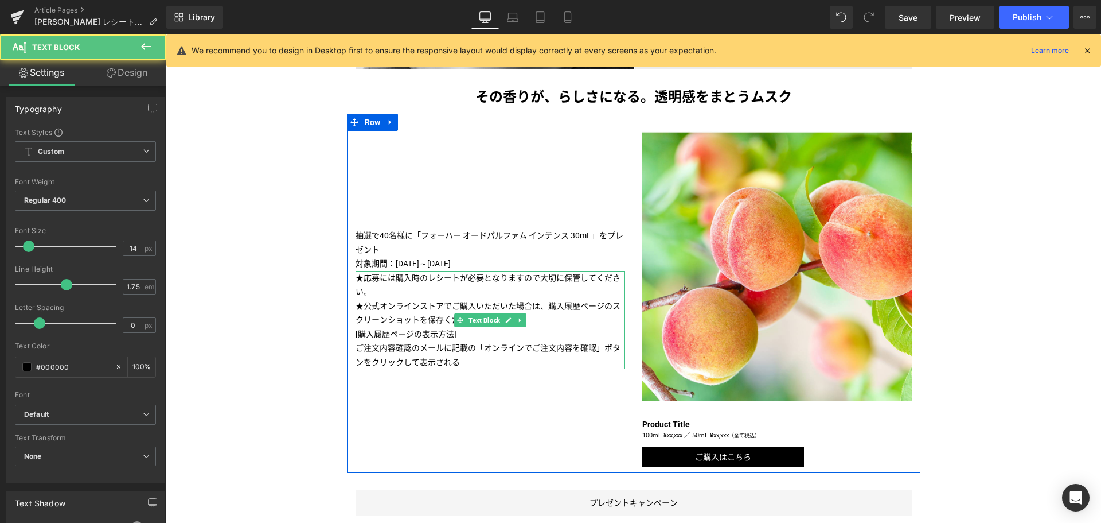
click at [394, 352] on p "ご注文内容確認のメールに記載の「オンラインでご注文内容を確認」ボタンをクリックして表示される" at bounding box center [491, 355] width 270 height 28
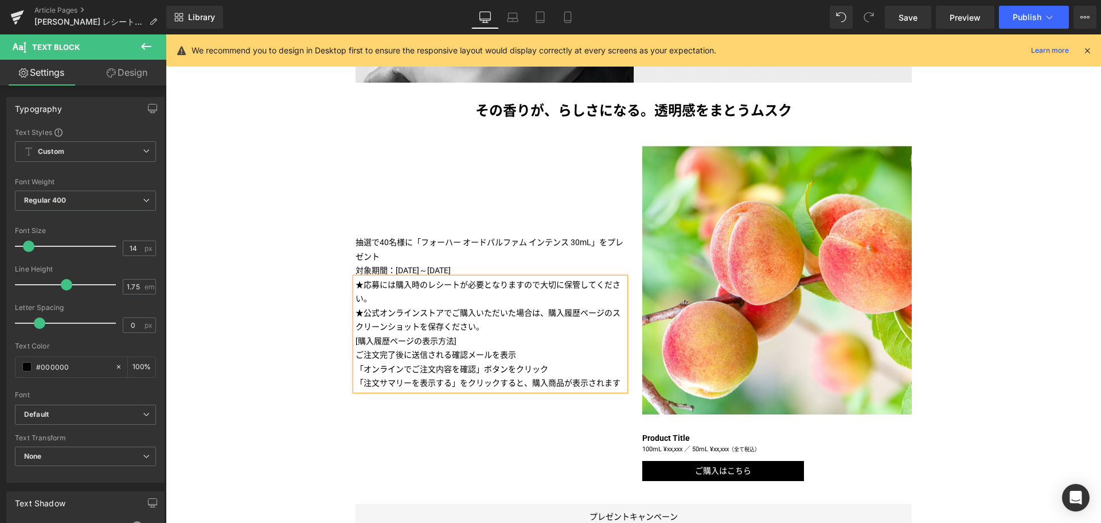
scroll to position [459, 0]
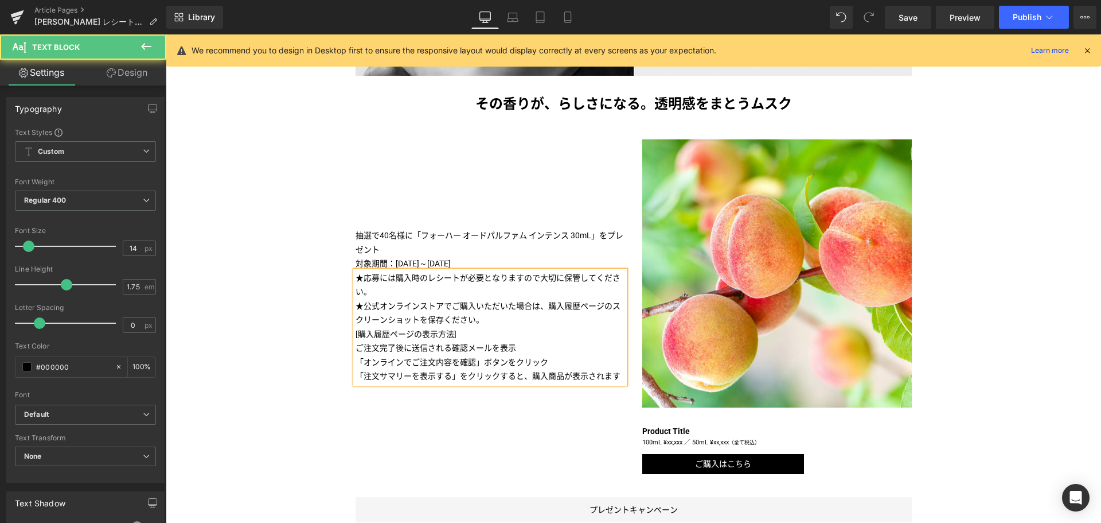
click at [458, 346] on p "ご注文完了後に送信される確認メールを表示" at bounding box center [491, 348] width 270 height 14
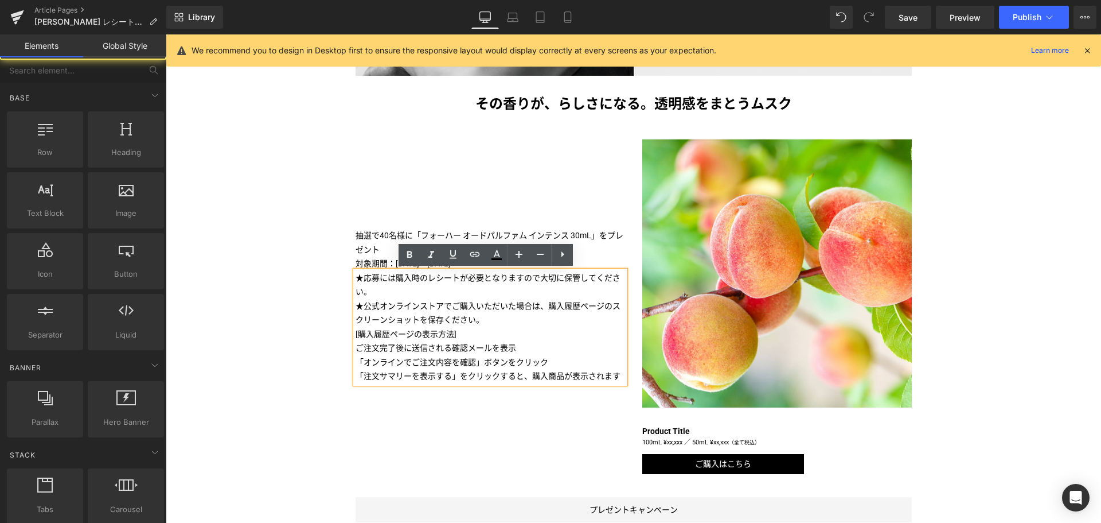
click at [289, 390] on div "Liquid [PERSON_NAME] マストバイキャンペーン 第一弾 実施中！ Text Block Image Image その香りが、らしさになる。透…" at bounding box center [634, 354] width 936 height 1312
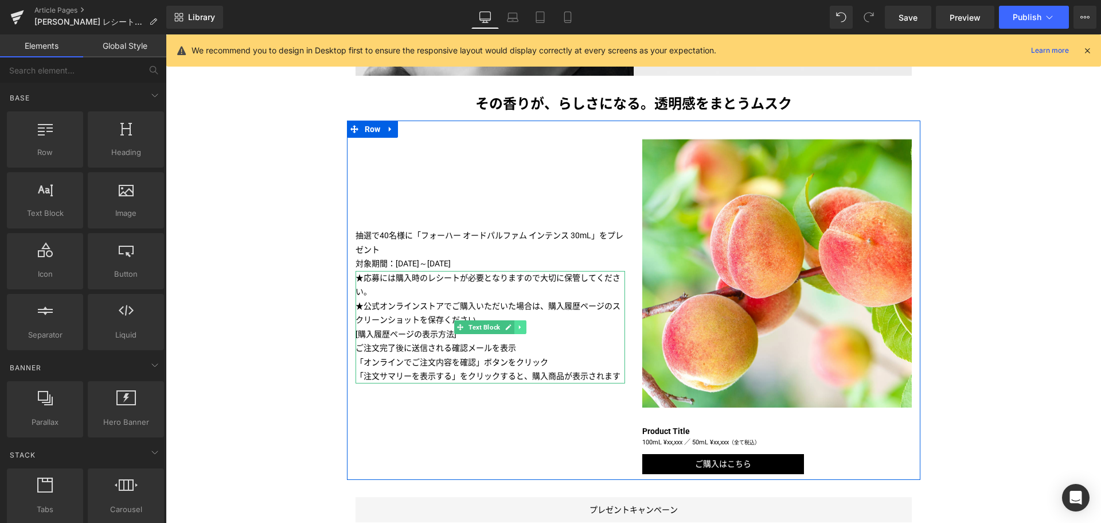
click at [520, 324] on link at bounding box center [521, 327] width 12 height 14
click at [511, 325] on icon at bounding box center [514, 327] width 6 height 6
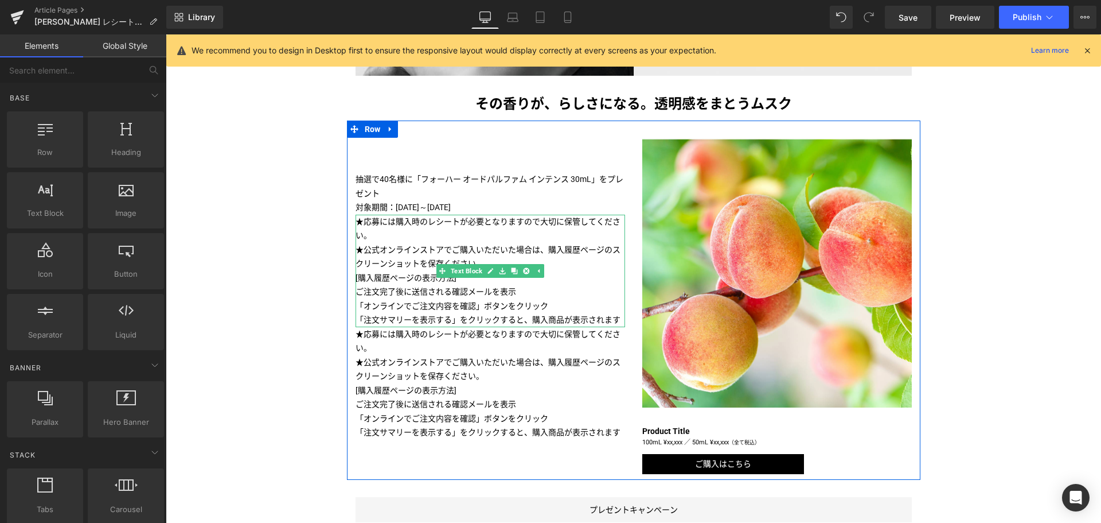
click at [574, 266] on p "★公式オンラインストアでご購入いただいた場合は、購入履歴ページのスクリーンショットを保存ください。" at bounding box center [491, 257] width 270 height 28
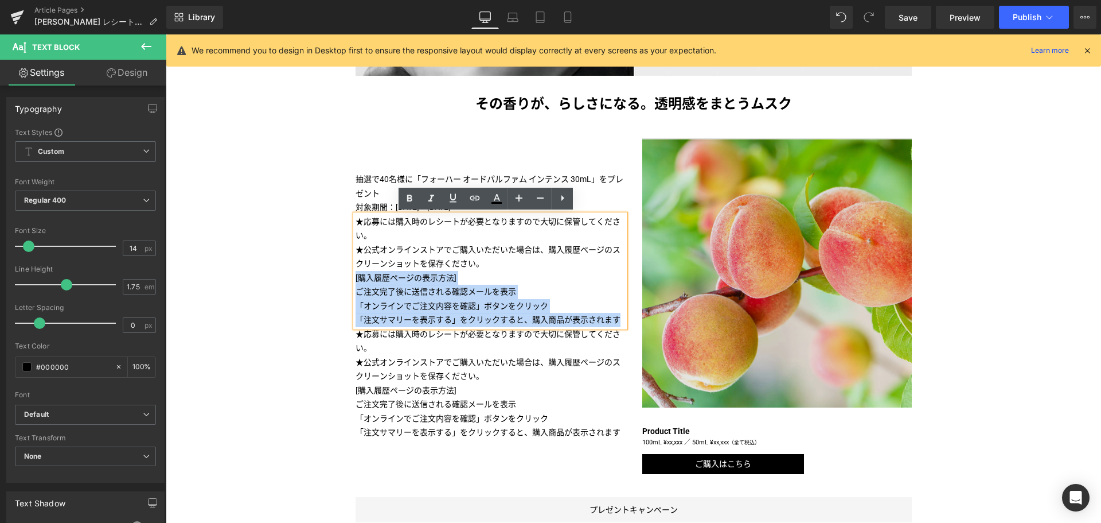
drag, startPoint x: 500, startPoint y: 262, endPoint x: 645, endPoint y: 324, distance: 158.0
click at [645, 324] on div "抽選で40名様に「フォーハー オードパルファム インテンス 30mL」をプレゼント Text Block 対象期間：[DATE]～[DATE] Text Bl…" at bounding box center [634, 299] width 574 height 359
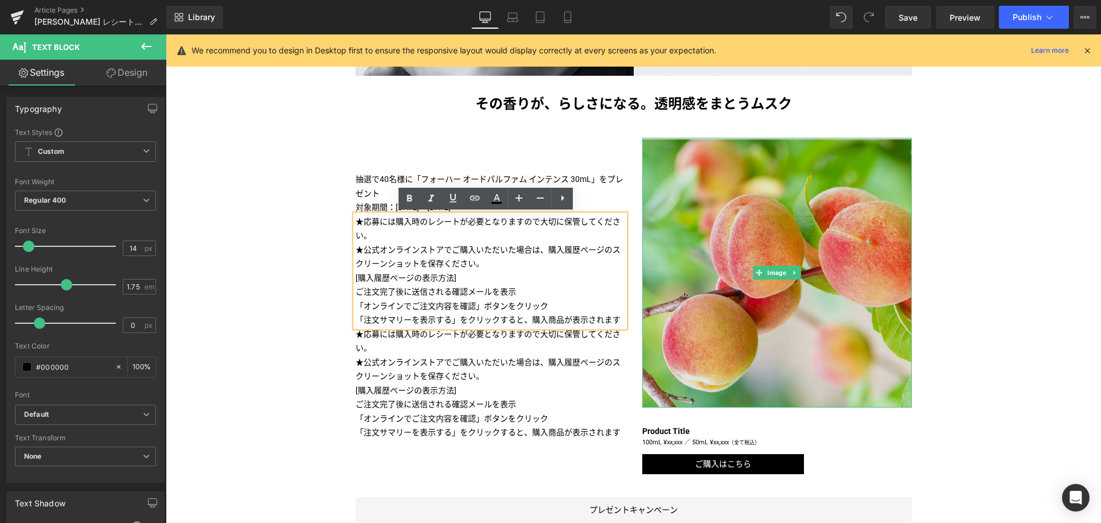
scroll to position [488, 0]
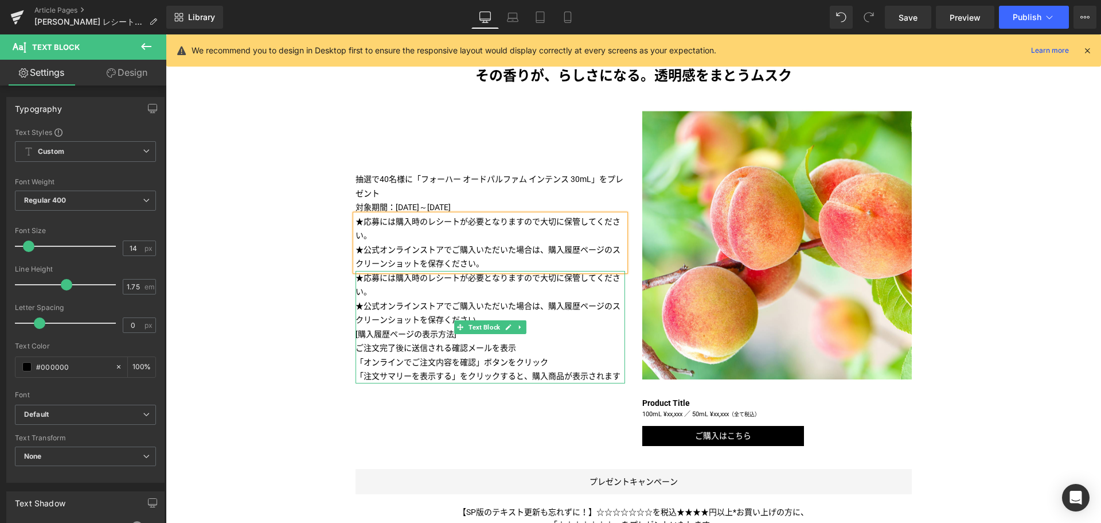
click at [449, 320] on p "★公式オンラインストアでご購入いただいた場合は、購入履歴ページのスクリーンショットを保存ください。" at bounding box center [491, 313] width 270 height 28
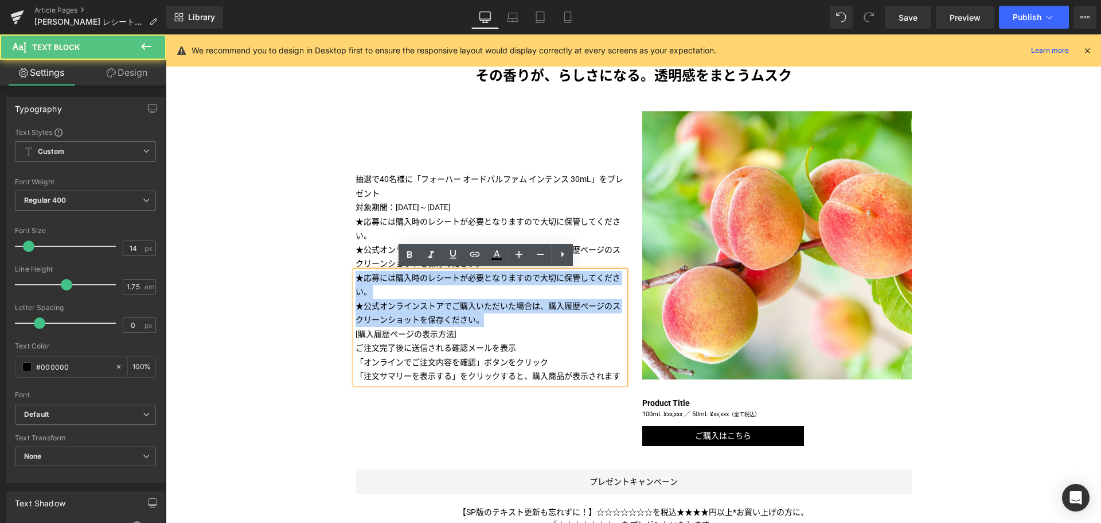
drag, startPoint x: 489, startPoint y: 317, endPoint x: 339, endPoint y: 275, distance: 155.5
click at [339, 275] on div "Liquid [PERSON_NAME] マストバイキャンペーン 第一弾 実施中！ Text Block Image Image その香りが、らしさになる。透…" at bounding box center [634, 326] width 936 height 1312
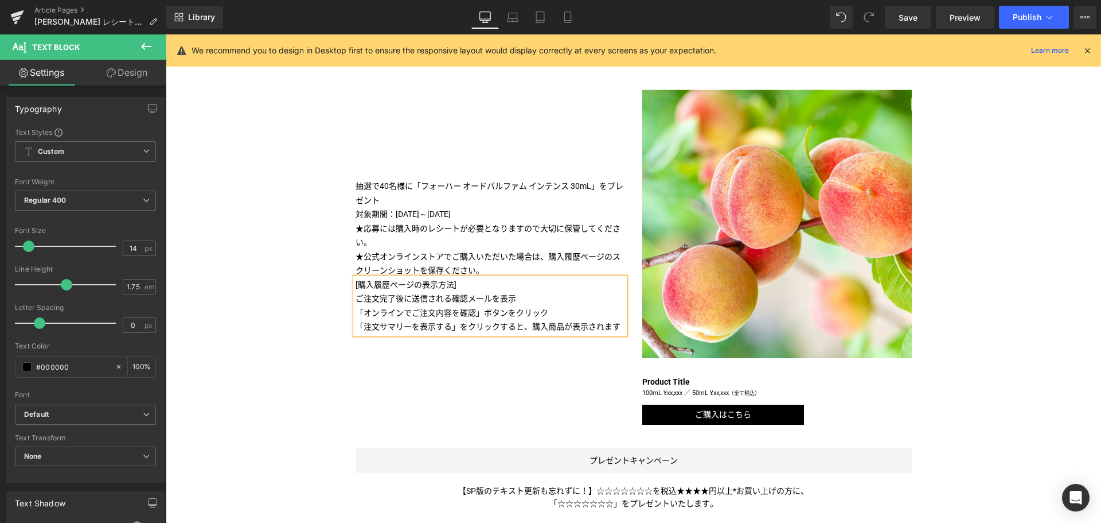
scroll to position [516, 0]
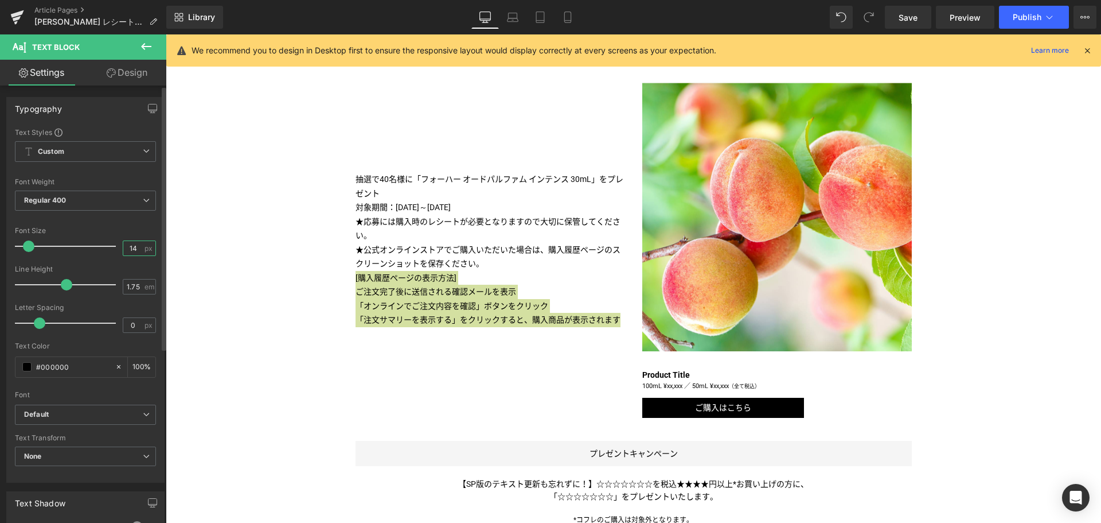
drag, startPoint x: 134, startPoint y: 248, endPoint x: 111, endPoint y: 245, distance: 23.8
click at [111, 245] on div "Font Size 14 px" at bounding box center [85, 246] width 141 height 38
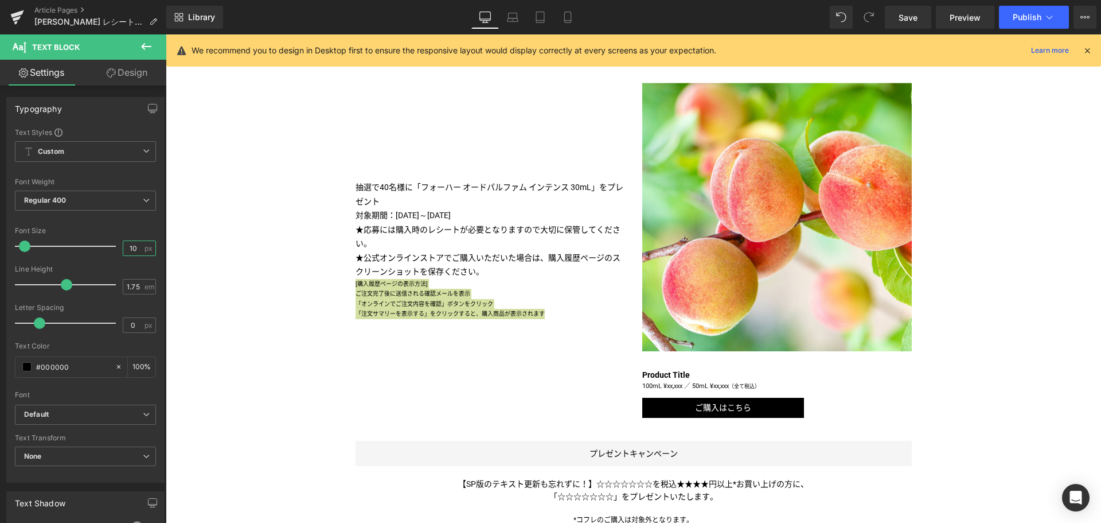
type input "11"
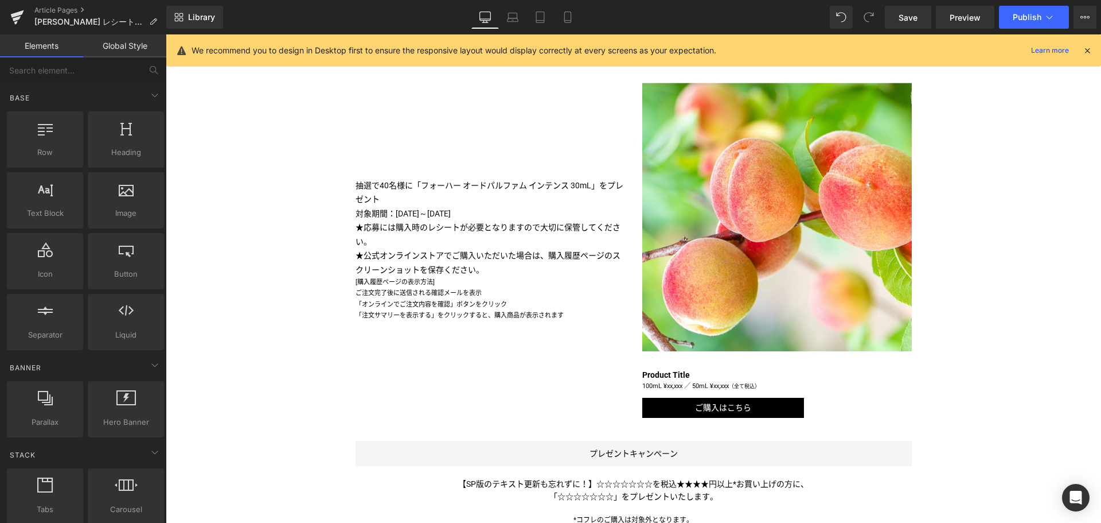
click at [335, 306] on div "Liquid [PERSON_NAME] マストバイキャンペーン 第一弾 実施中！ Text Block Image Image その香りが、らしさになる。透…" at bounding box center [634, 298] width 936 height 1312
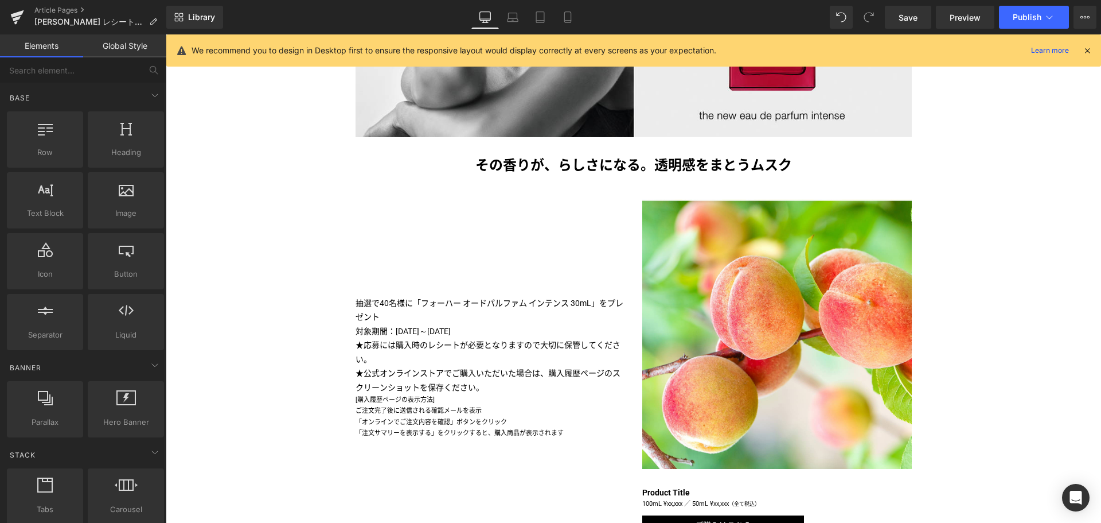
scroll to position [398, 0]
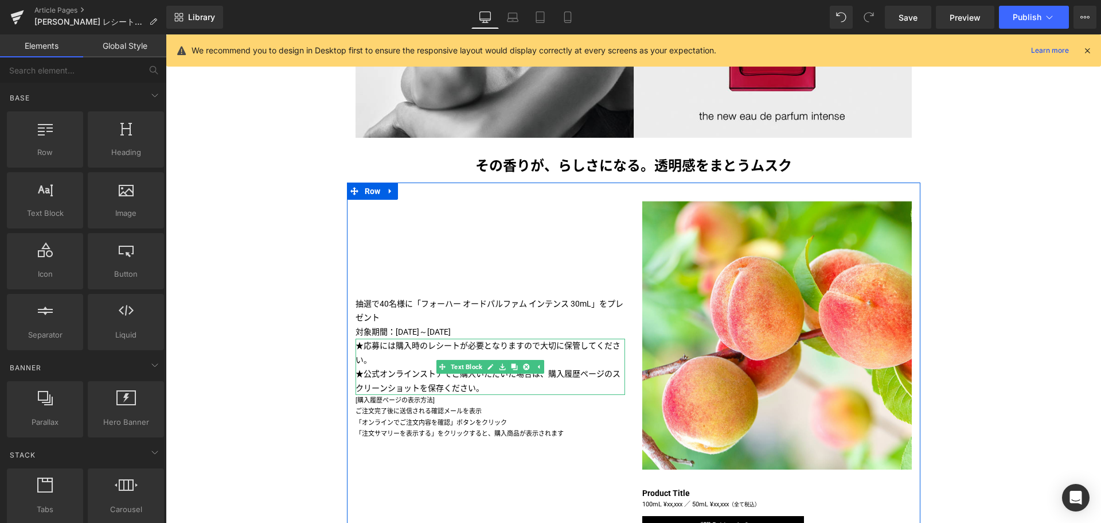
click at [400, 348] on p "★応募には購入時のレシートが必要となりますので大切に保管してください。" at bounding box center [491, 352] width 270 height 28
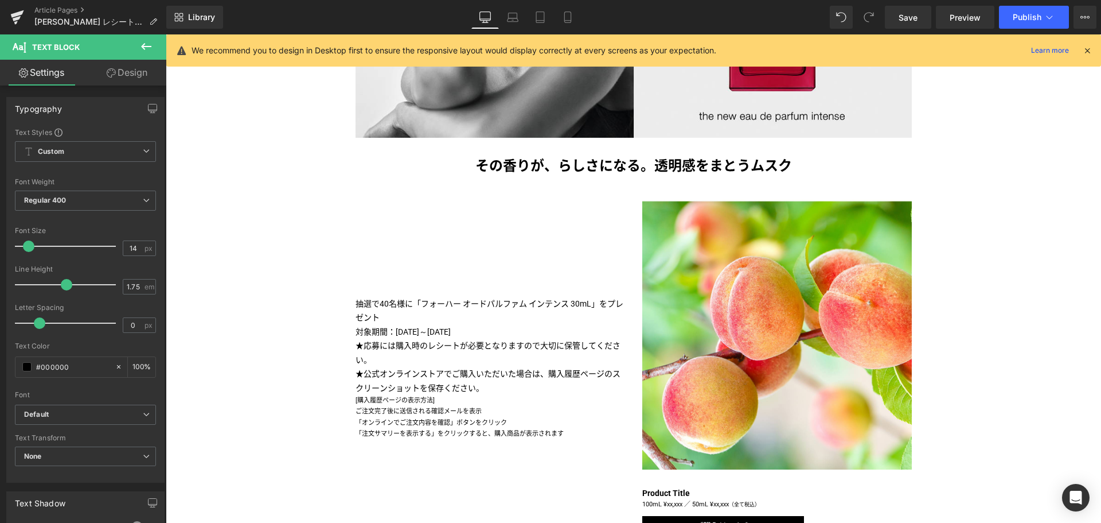
click at [139, 77] on link "Design" at bounding box center [126, 73] width 83 height 26
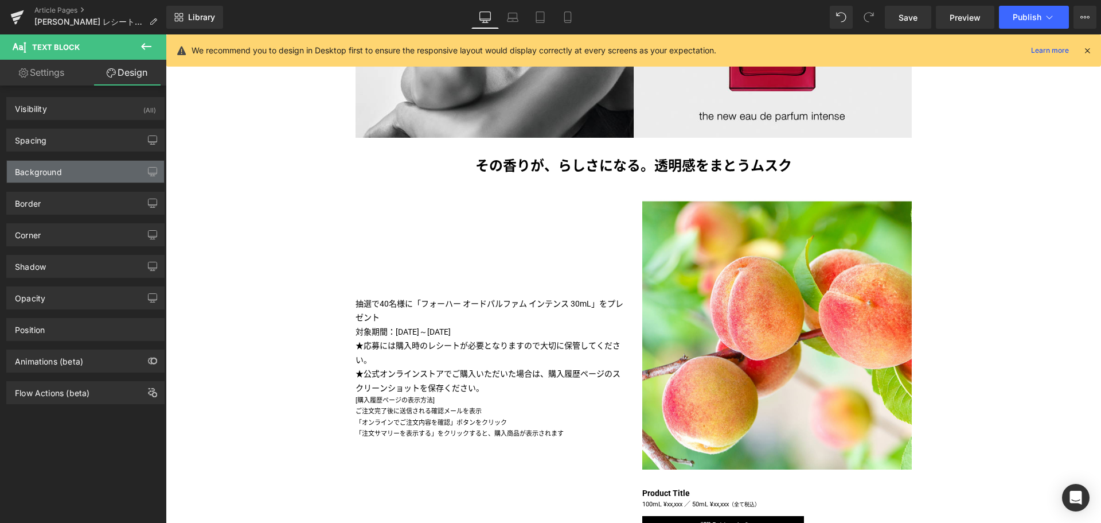
type input "0"
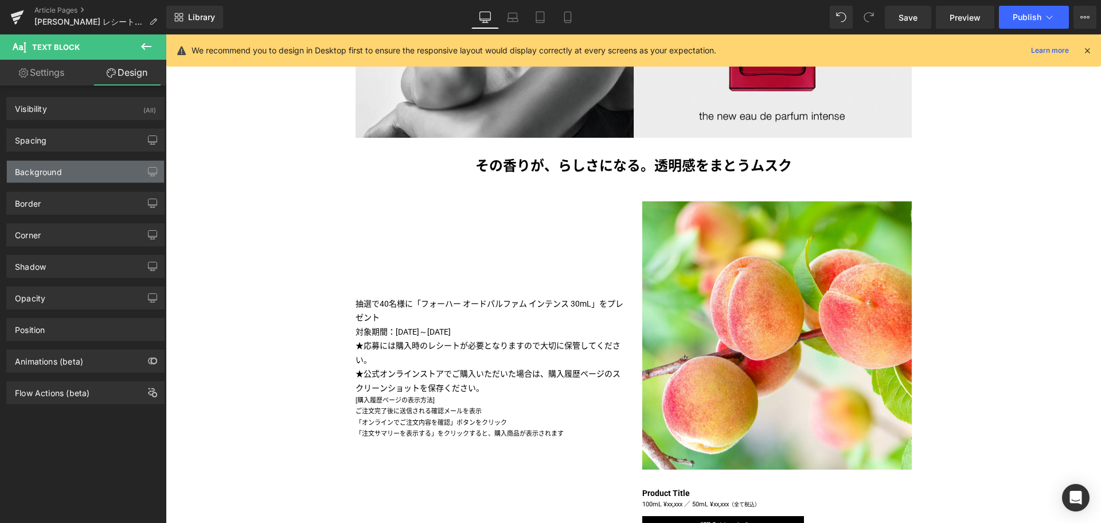
type input "0"
type input "transparent"
type input "0"
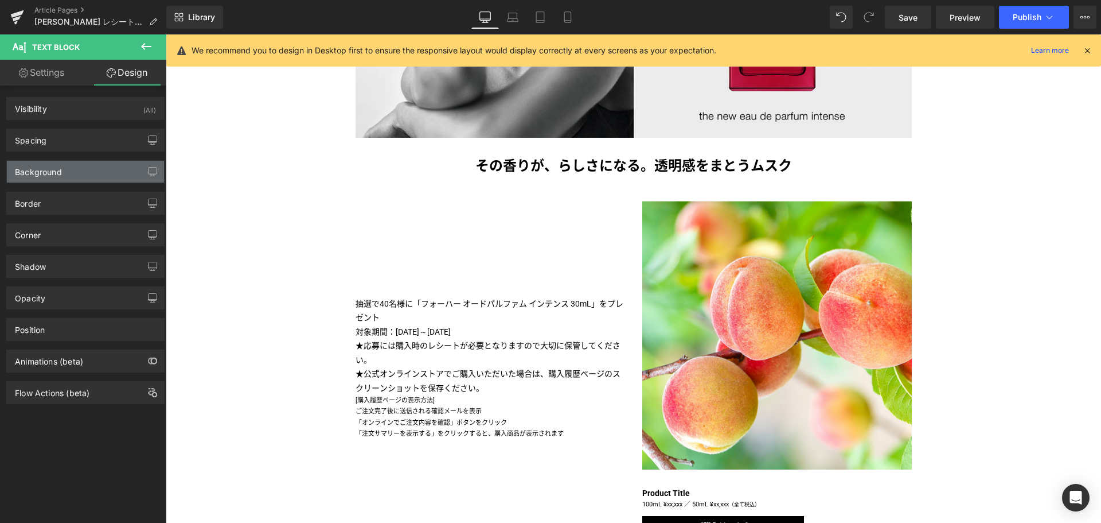
click at [108, 178] on div "Background" at bounding box center [85, 172] width 157 height 22
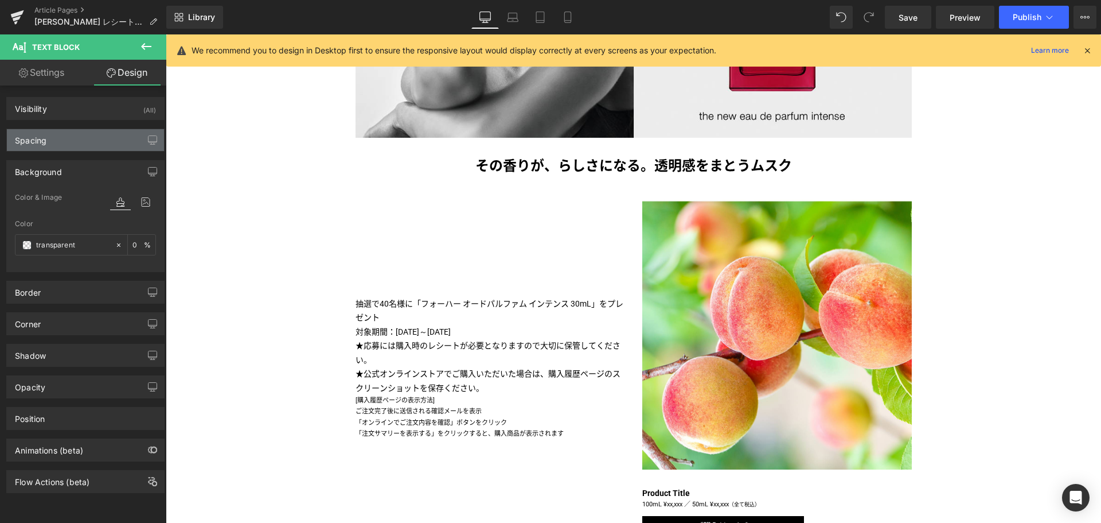
click at [94, 145] on div "Spacing" at bounding box center [85, 140] width 157 height 22
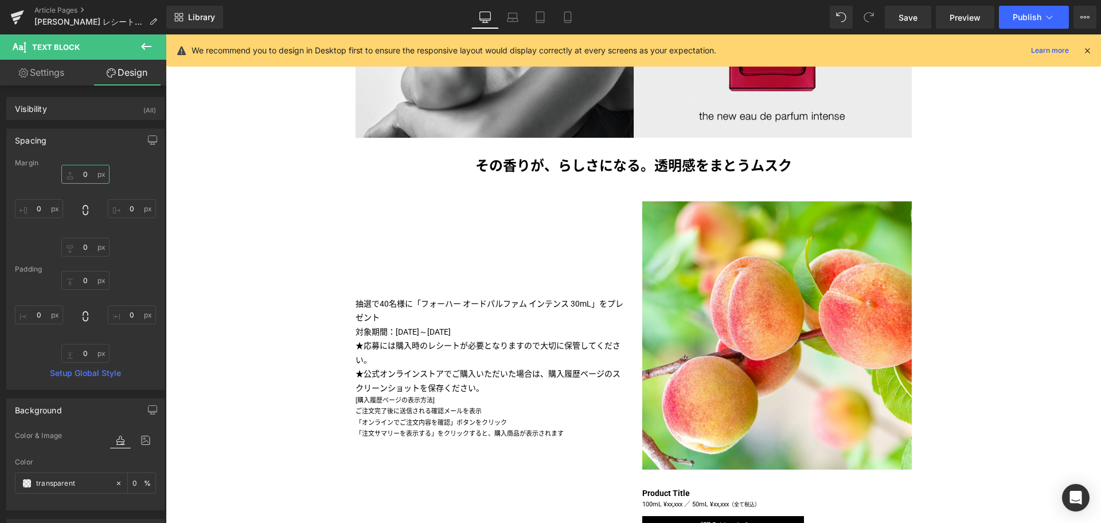
click at [76, 177] on input "0" at bounding box center [85, 174] width 48 height 19
type input "20"
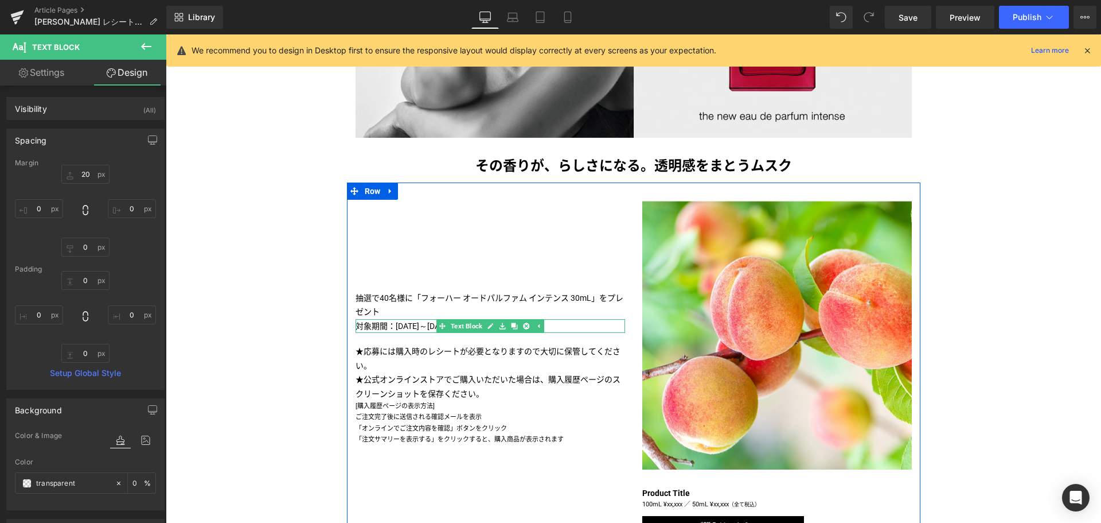
click at [394, 322] on p "対象期間：[DATE]～[DATE]" at bounding box center [491, 326] width 270 height 14
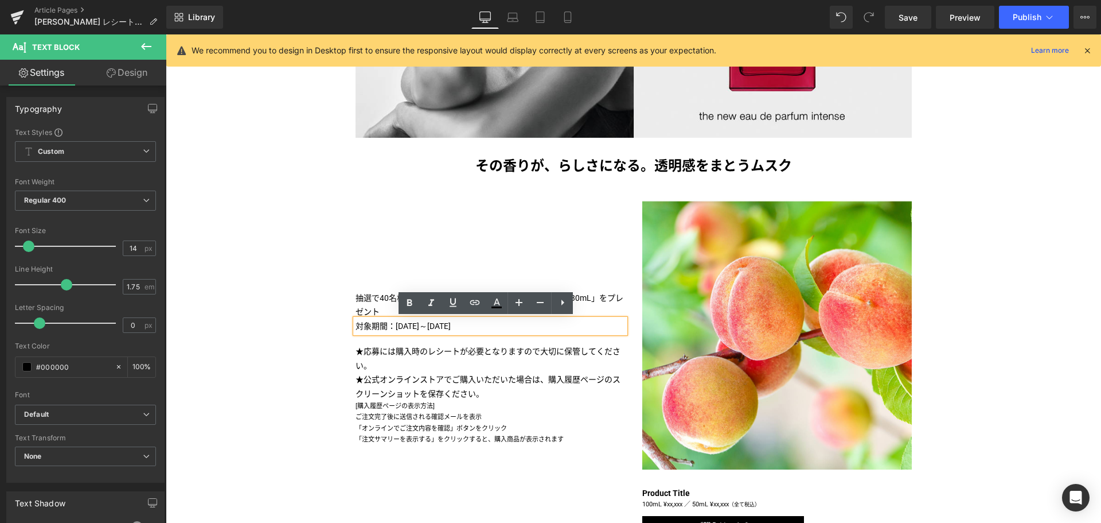
click at [394, 322] on p "対象期間：[DATE]～[DATE]" at bounding box center [491, 326] width 270 height 14
click at [388, 310] on p "抽選で40名様に「フォーハー オードパルファム インテンス 30mL」をプレゼント" at bounding box center [491, 305] width 270 height 28
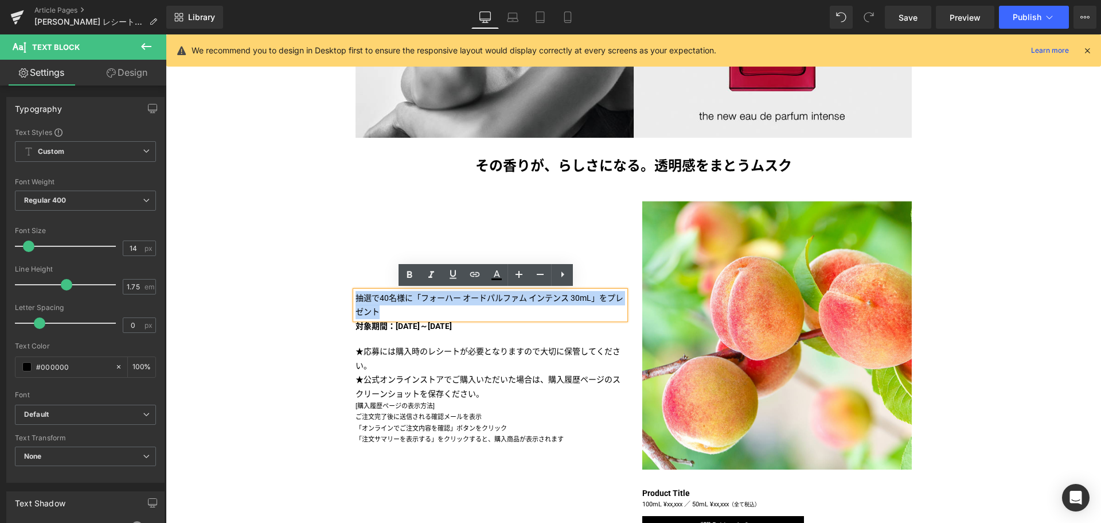
drag, startPoint x: 388, startPoint y: 310, endPoint x: 345, endPoint y: 294, distance: 46.1
click at [347, 294] on div "抽選で40名様に「フォーハー オードパルファム インテンス 30mL」をプレゼント Text Block 対象期間：[DATE]～[DATE] Text Bl…" at bounding box center [490, 368] width 287 height 336
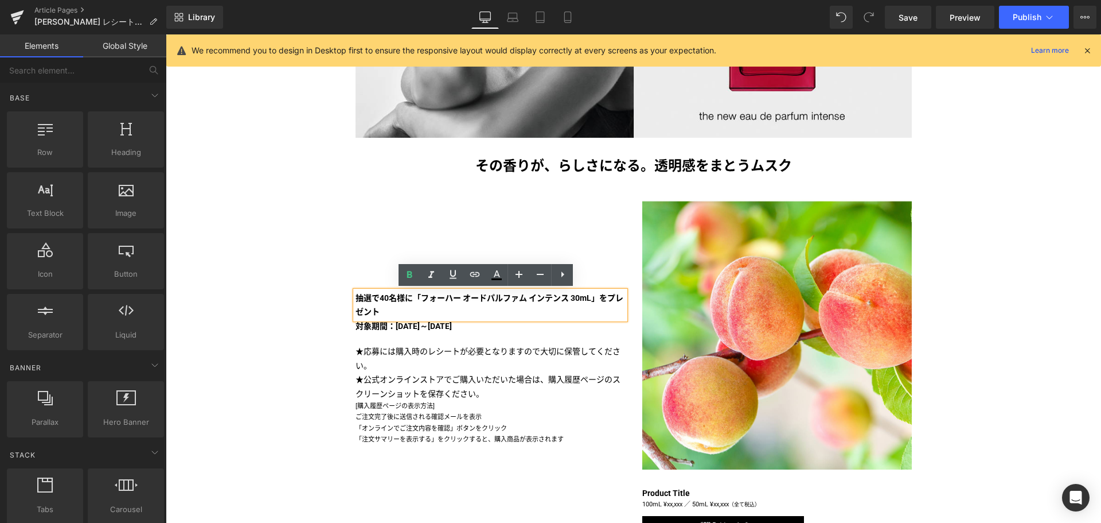
click at [278, 292] on div "Liquid [PERSON_NAME] マストバイキャンペーン 第一弾 実施中！ Text Block Image Image その香りが、らしさになる。透…" at bounding box center [634, 416] width 936 height 1312
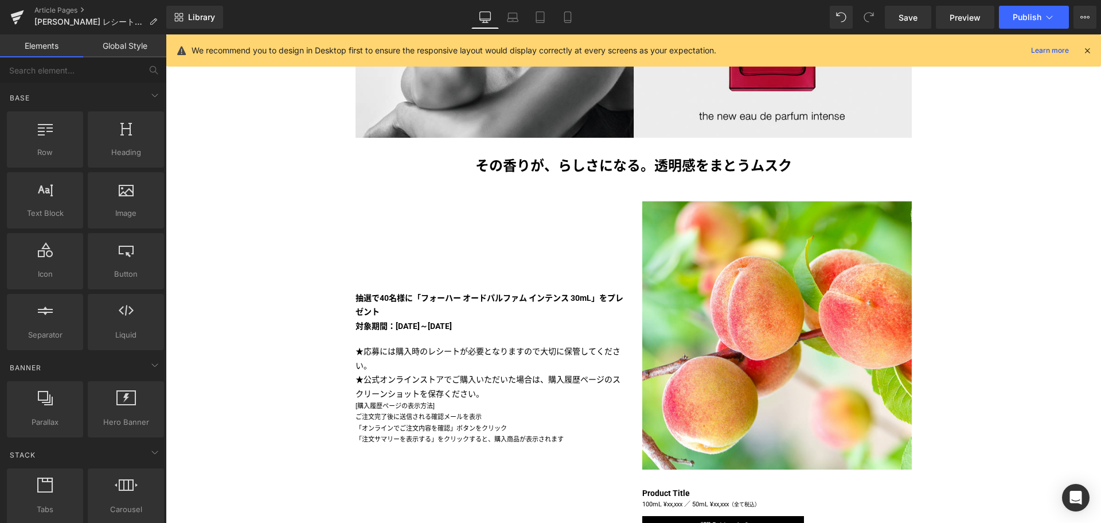
click at [237, 393] on div "Liquid [PERSON_NAME] マストバイキャンペーン 第一弾 実施中！ Text Block Image Image その香りが、らしさになる。透…" at bounding box center [634, 416] width 936 height 1312
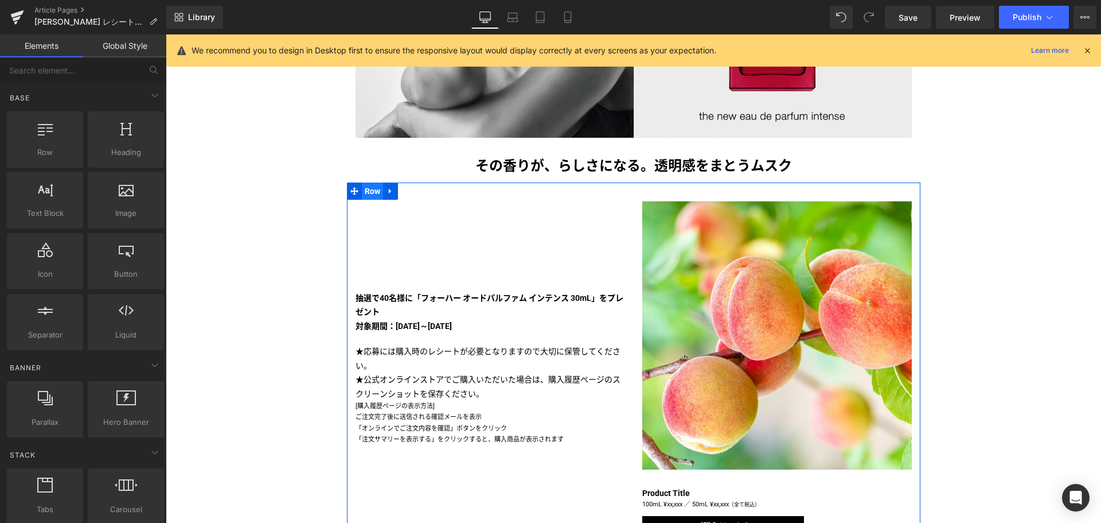
click at [373, 196] on span "Row" at bounding box center [373, 190] width 22 height 17
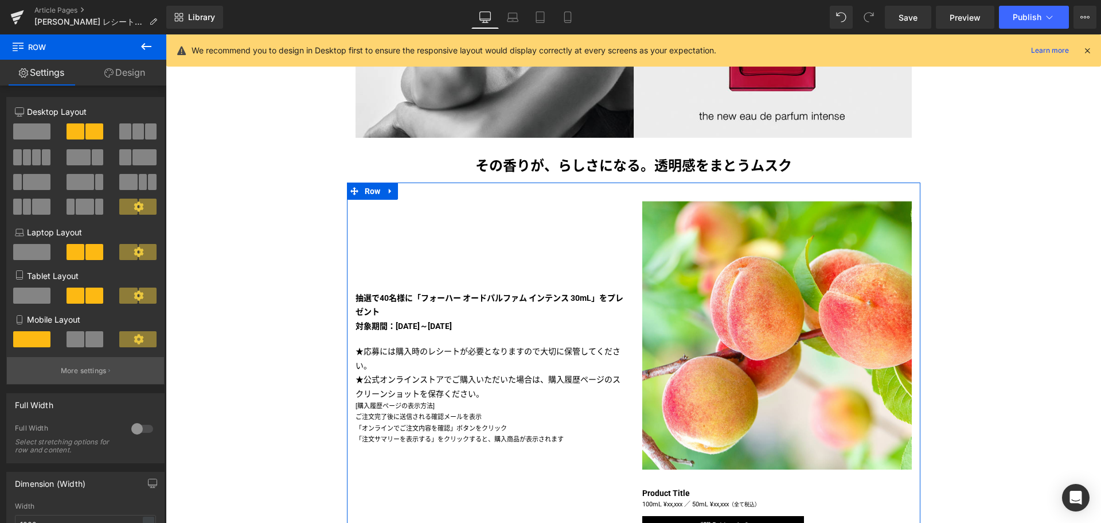
click at [76, 368] on p "More settings" at bounding box center [84, 370] width 46 height 10
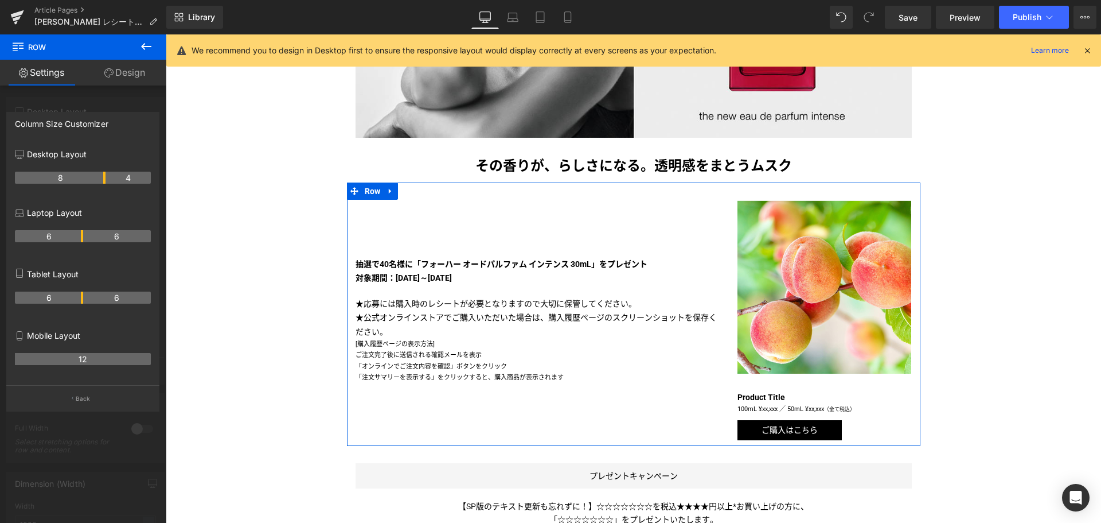
drag, startPoint x: 81, startPoint y: 178, endPoint x: 102, endPoint y: 184, distance: 21.3
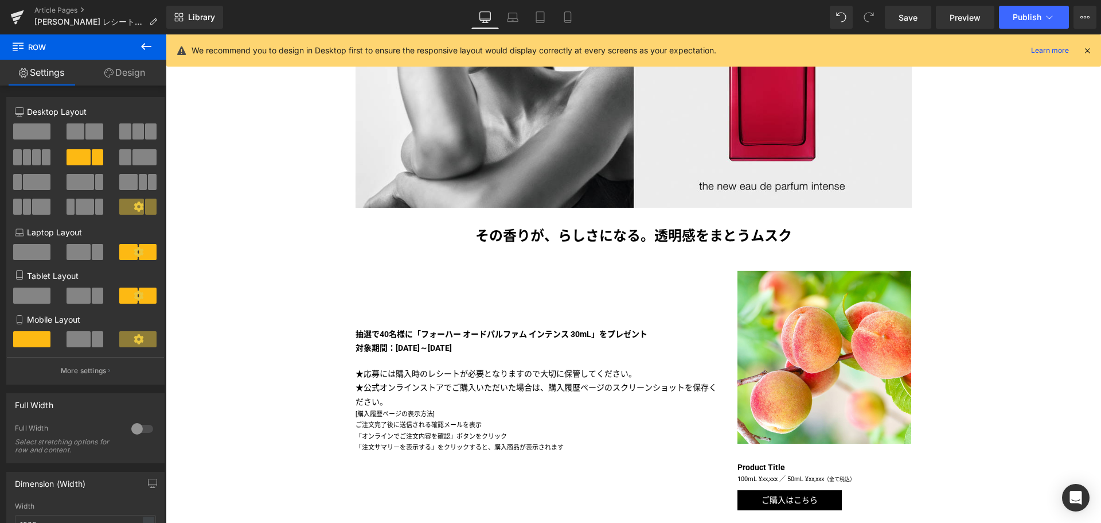
scroll to position [328, 0]
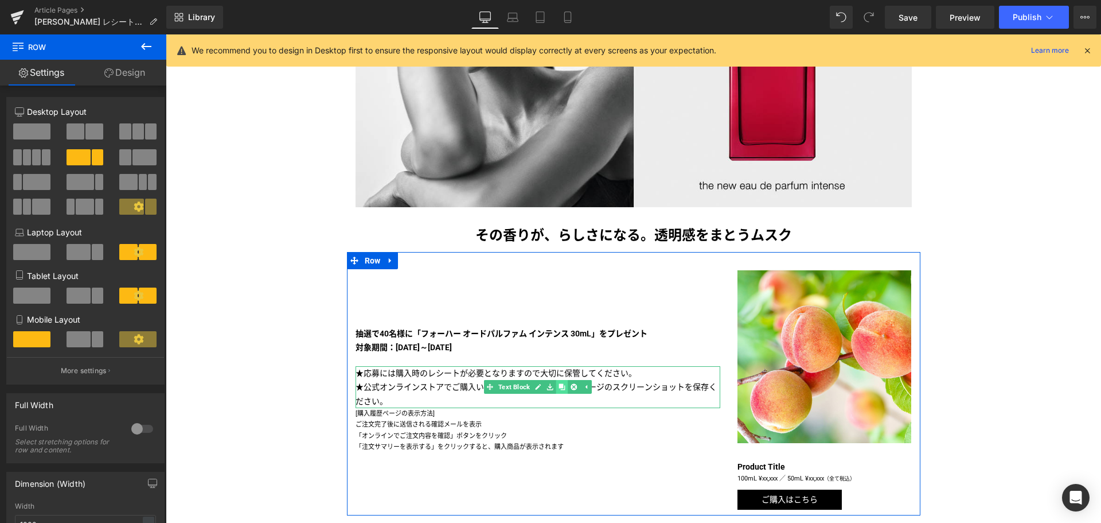
click at [563, 388] on link at bounding box center [562, 387] width 12 height 14
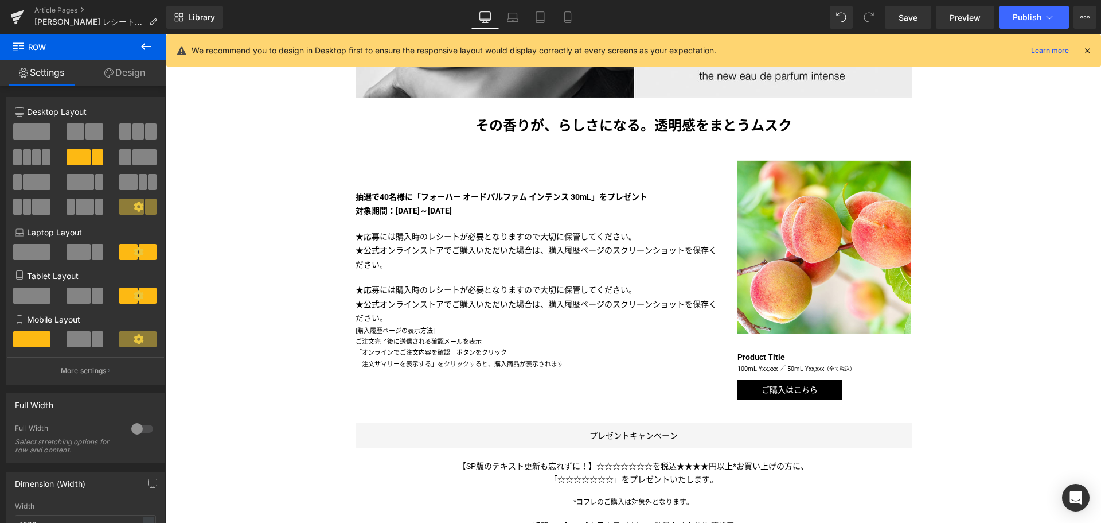
scroll to position [437, 0]
click at [418, 258] on p "★公式オンラインストアでご購入いただいた場合は、購入履歴ページのスクリーンショットを保存ください。" at bounding box center [538, 258] width 365 height 28
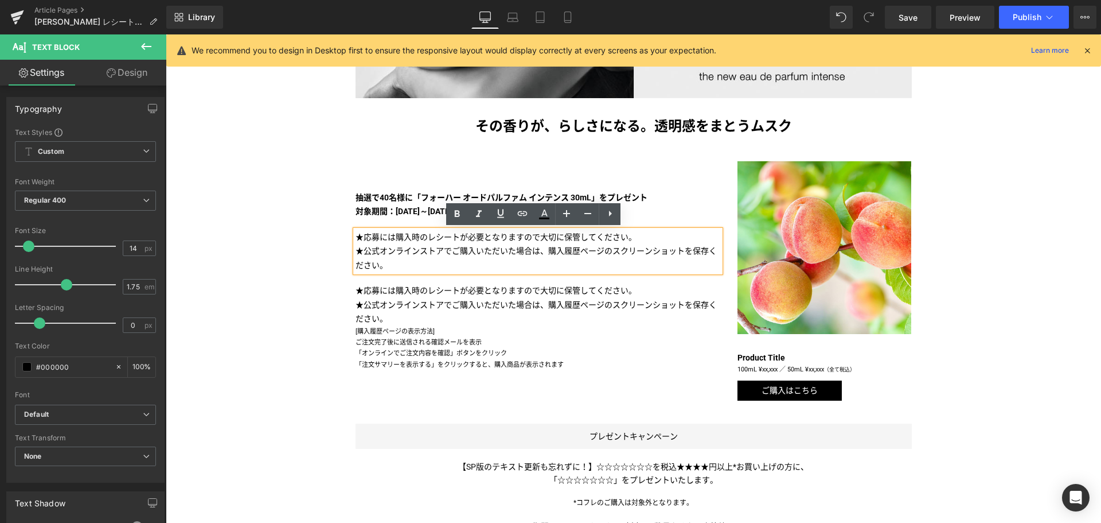
drag, startPoint x: 404, startPoint y: 264, endPoint x: 350, endPoint y: 237, distance: 59.8
click at [356, 237] on div "★応募には購入時のレシートが必要となりますので大切に保管してください。 ★公式オンラインストアでご購入いただいた場合は、購入履歴ページのスクリーンショットを保…" at bounding box center [538, 251] width 365 height 42
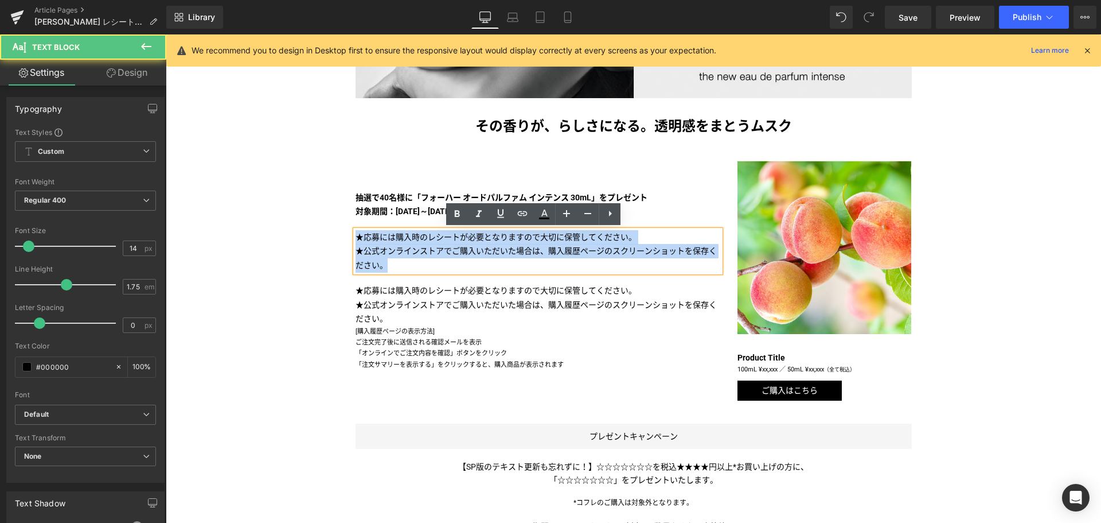
drag, startPoint x: 404, startPoint y: 264, endPoint x: 353, endPoint y: 240, distance: 56.7
click at [356, 240] on div "★応募には購入時のレシートが必要となりますので大切に保管してください。 ★公式オンラインストアでご購入いただいた場合は、購入履歴ページのスクリーンショットを保…" at bounding box center [538, 251] width 365 height 42
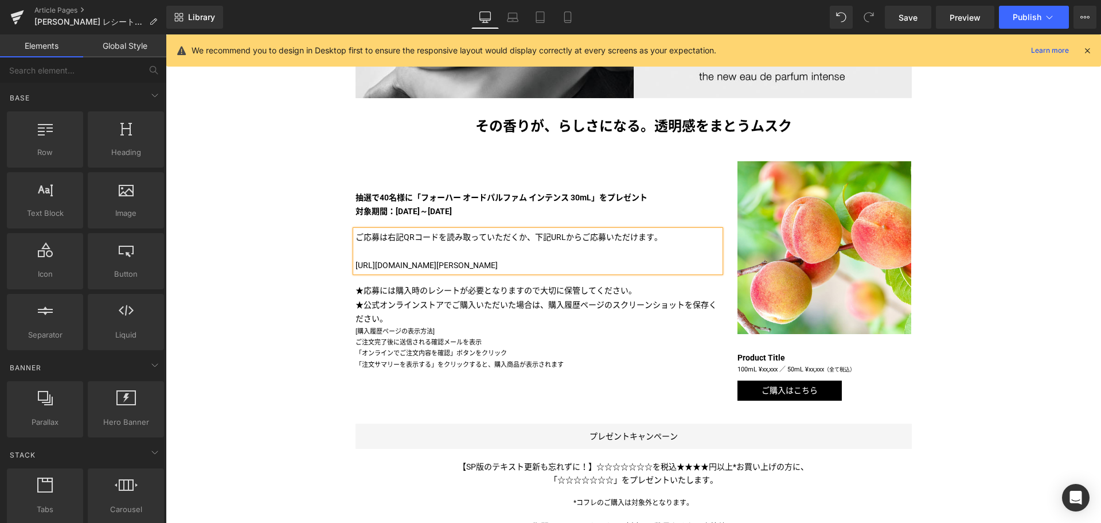
click at [273, 317] on div "Liquid [PERSON_NAME] マストバイキャンペーン 第一弾 実施中！ Text Block Image Image その香りが、らしさになる。透…" at bounding box center [634, 329] width 936 height 1217
click at [272, 275] on div "Liquid [PERSON_NAME] マストバイキャンペーン 第一弾 実施中！ Text Block Image Image その香りが、らしさになる。透…" at bounding box center [634, 329] width 936 height 1217
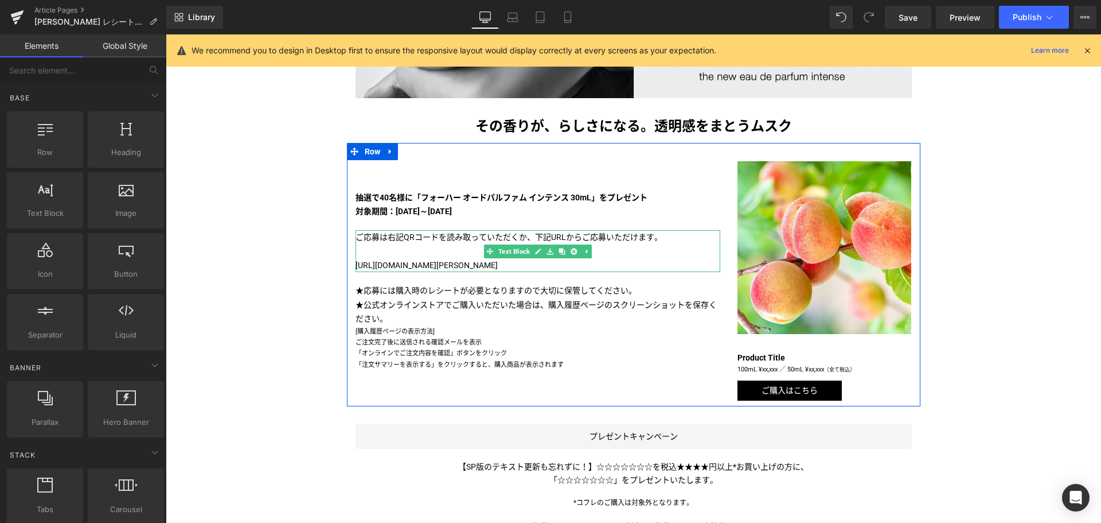
click at [466, 263] on p "[URL][DOMAIN_NAME][PERSON_NAME]" at bounding box center [538, 265] width 365 height 14
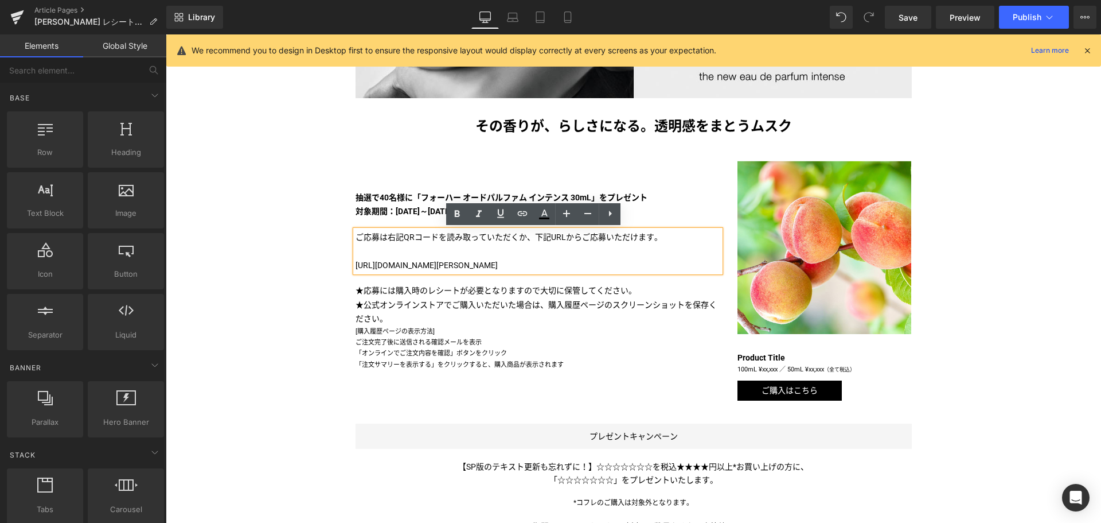
click at [227, 290] on div "Liquid [PERSON_NAME] マストバイキャンペーン 第一弾 実施中！ Text Block Image Image その香りが、らしさになる。透…" at bounding box center [634, 329] width 936 height 1217
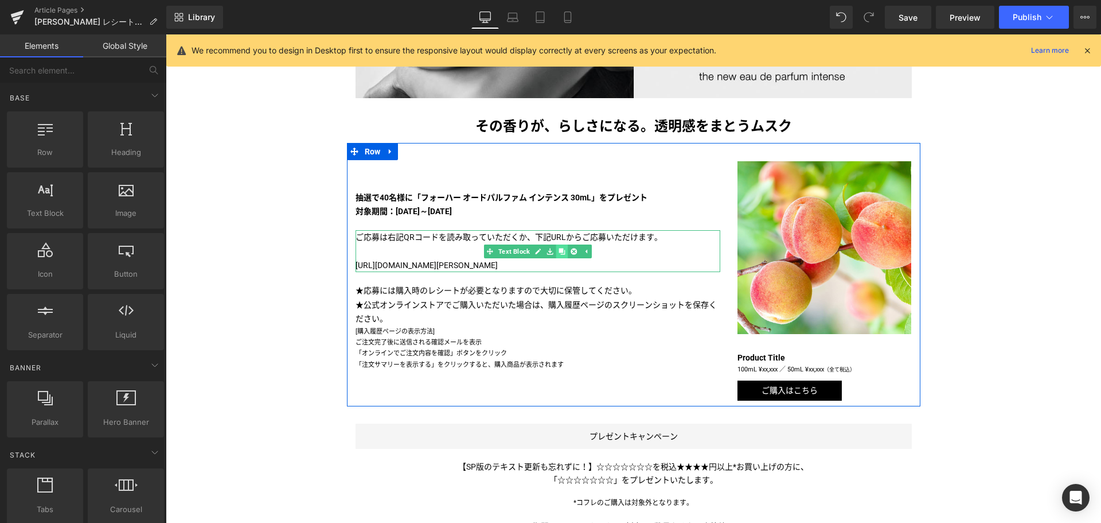
click at [562, 248] on link at bounding box center [562, 251] width 12 height 14
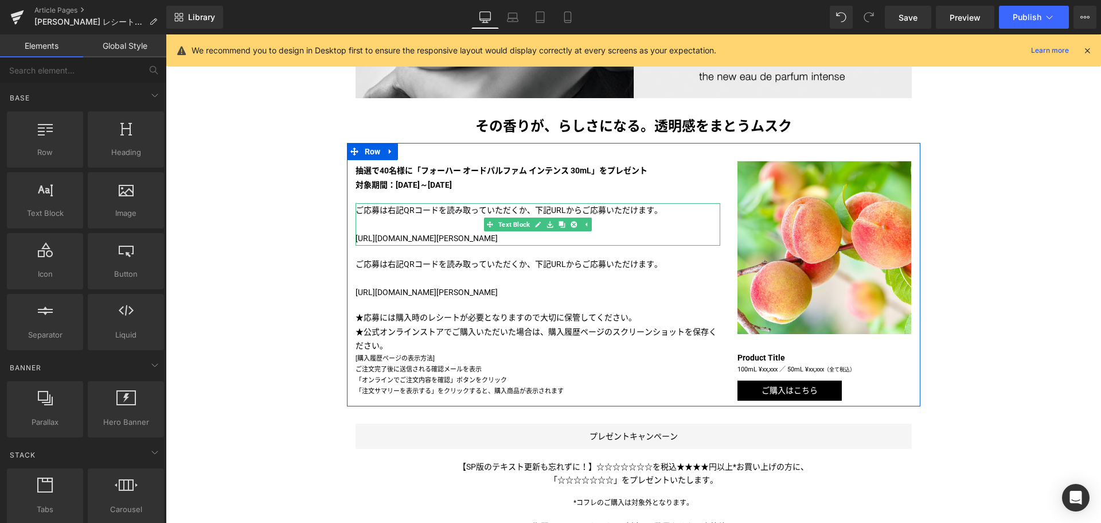
click at [601, 227] on p at bounding box center [538, 224] width 365 height 14
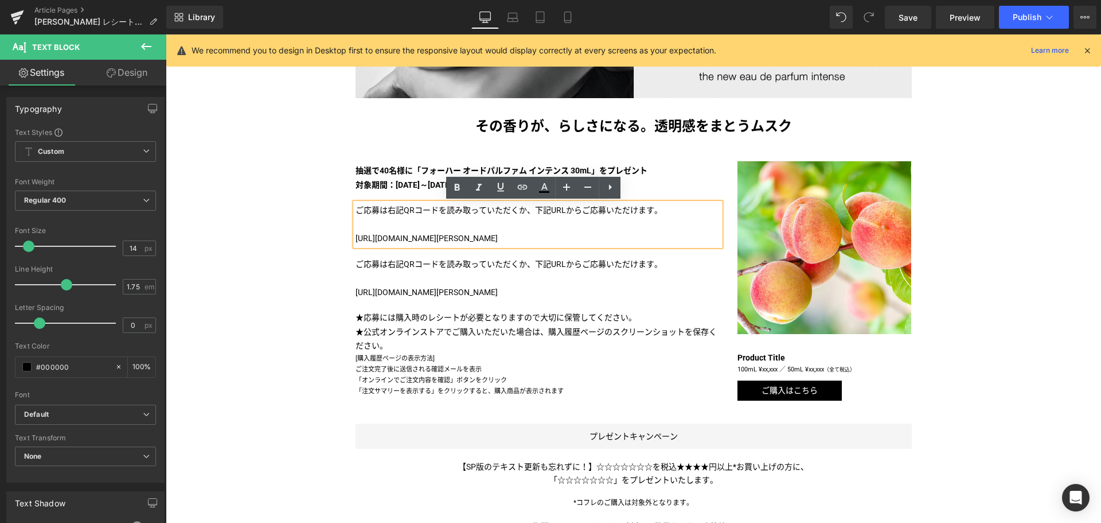
drag, startPoint x: 664, startPoint y: 212, endPoint x: 690, endPoint y: 244, distance: 41.6
click at [690, 244] on div "ご応募は右記QRコードを読み取っていただくか、下記URLからご応募いただけます。 [URL][DOMAIN_NAME][PERSON_NAME]" at bounding box center [538, 224] width 365 height 42
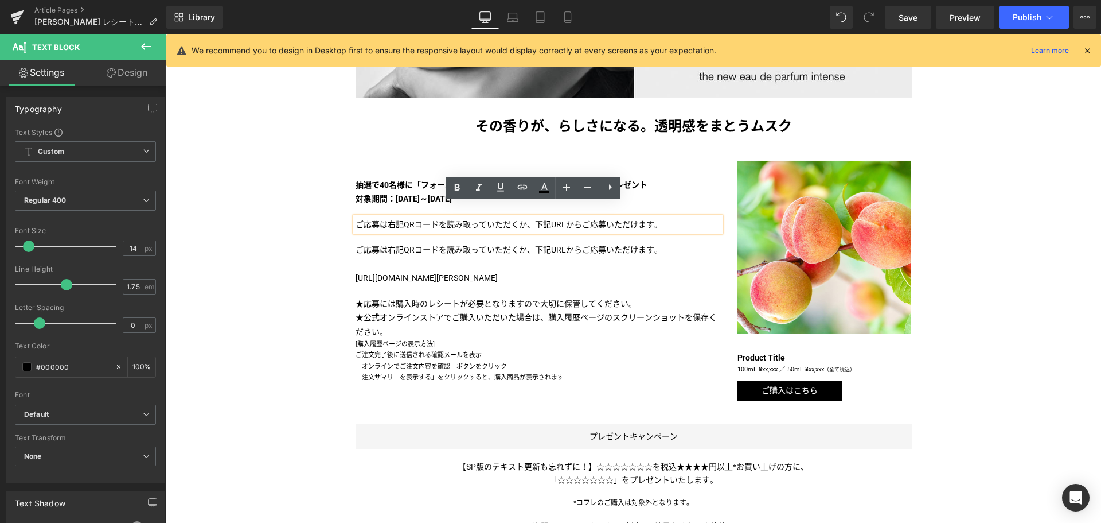
scroll to position [451, 0]
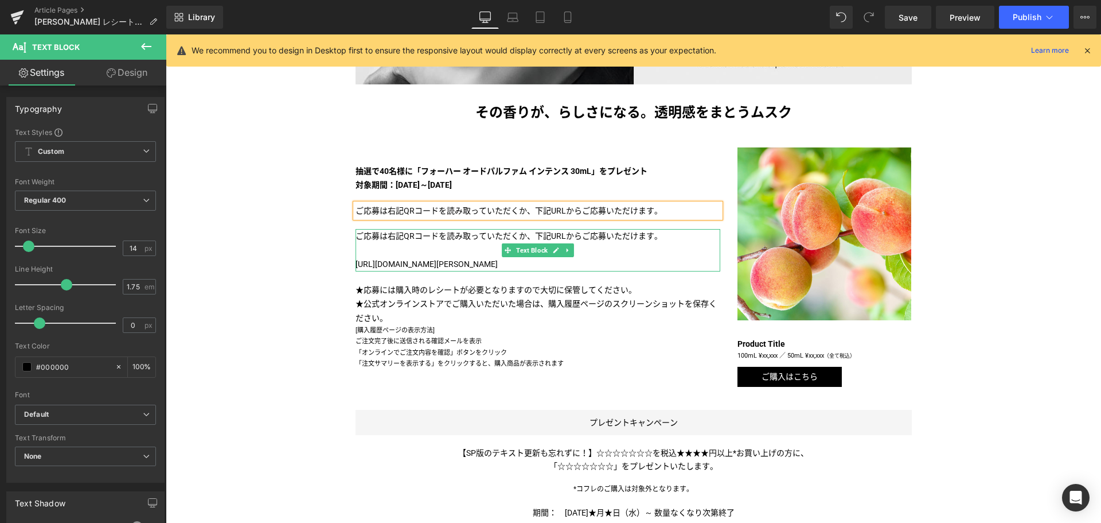
click at [526, 237] on p "ご応募は右記QRコードを読み取っていただくか、下記URLからご応募いただけます。" at bounding box center [538, 236] width 365 height 14
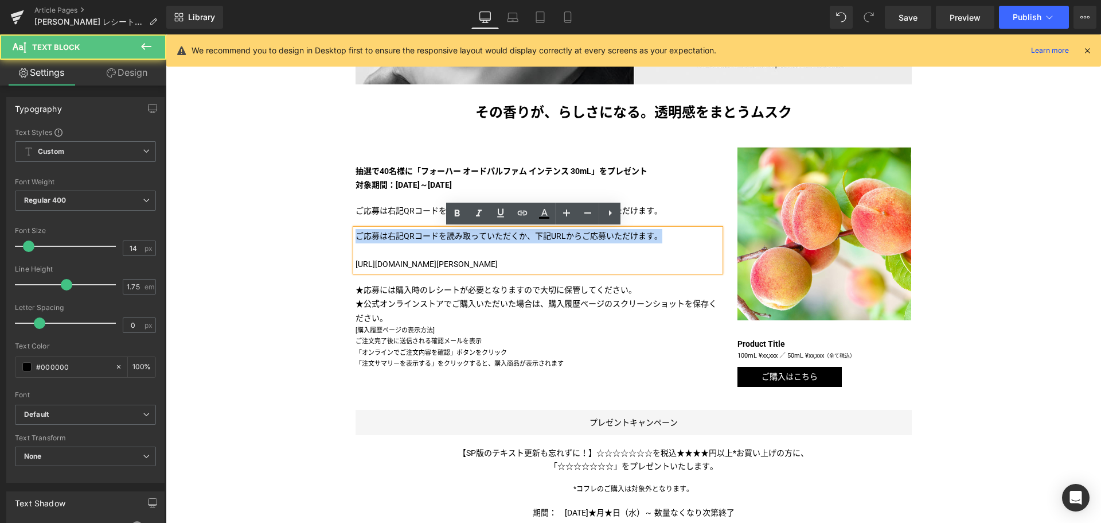
drag, startPoint x: 679, startPoint y: 233, endPoint x: 346, endPoint y: 227, distance: 332.2
click at [347, 227] on div "抽選で40名様に「フォーハー オードパルファム インテンス 30mL」をプレゼント Text Block 対象期間：[DATE]～[DATE] Text Bl…" at bounding box center [538, 266] width 383 height 240
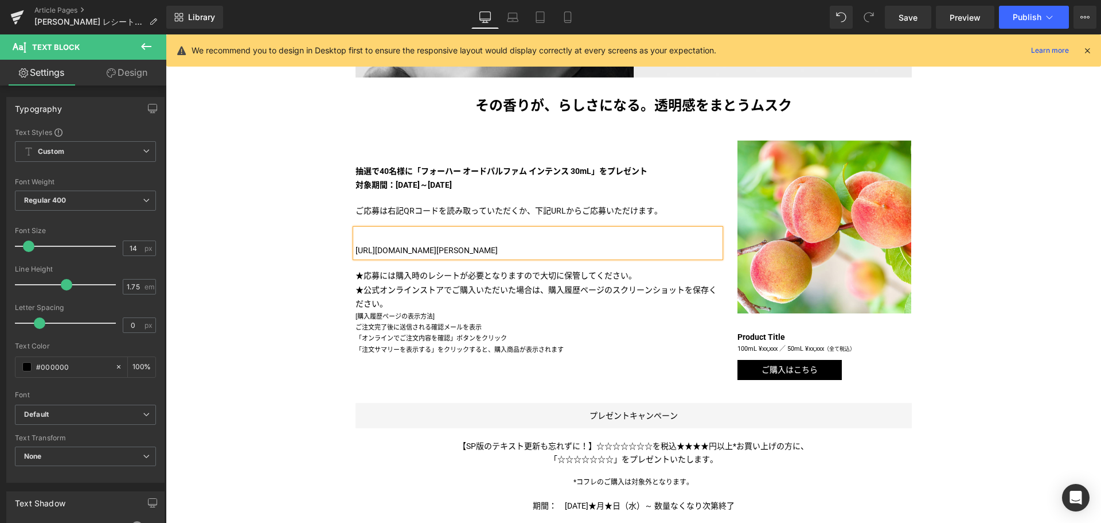
scroll to position [465, 0]
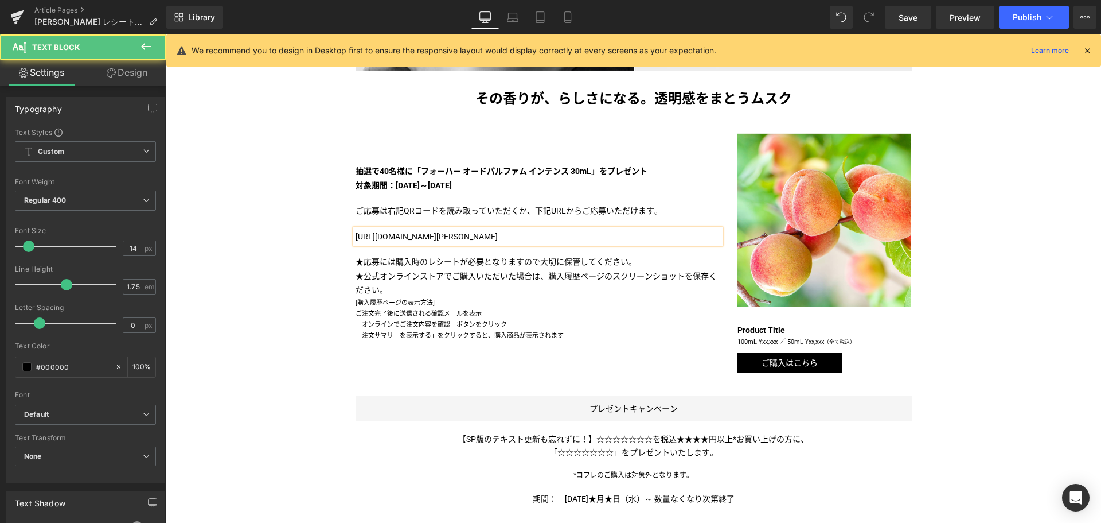
click at [425, 236] on span "[URL][DOMAIN_NAME][PERSON_NAME]" at bounding box center [427, 236] width 142 height 9
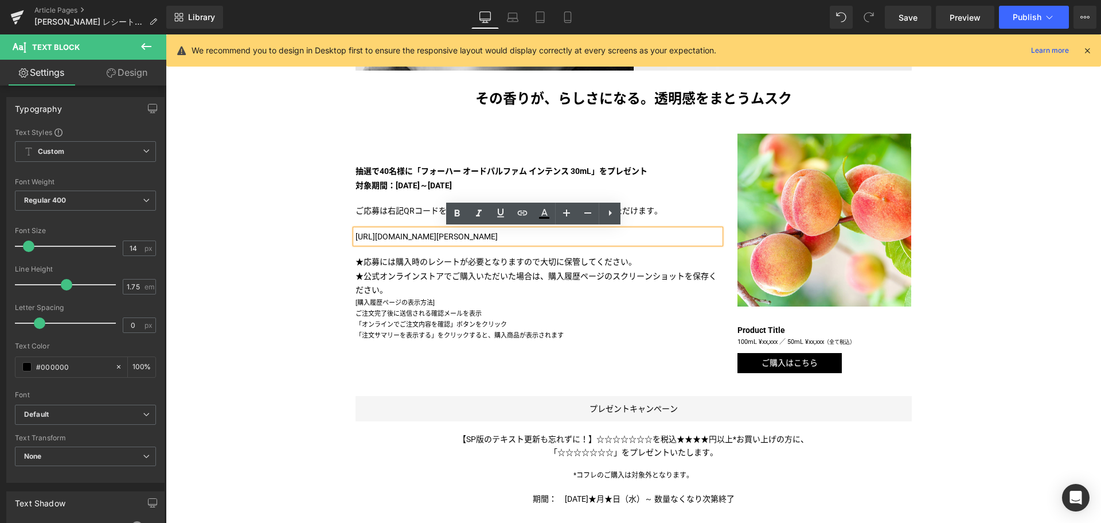
drag, startPoint x: 481, startPoint y: 236, endPoint x: 352, endPoint y: 236, distance: 129.6
click at [356, 236] on span "[URL][DOMAIN_NAME][PERSON_NAME]" at bounding box center [427, 236] width 142 height 9
click at [521, 215] on icon at bounding box center [523, 213] width 10 height 5
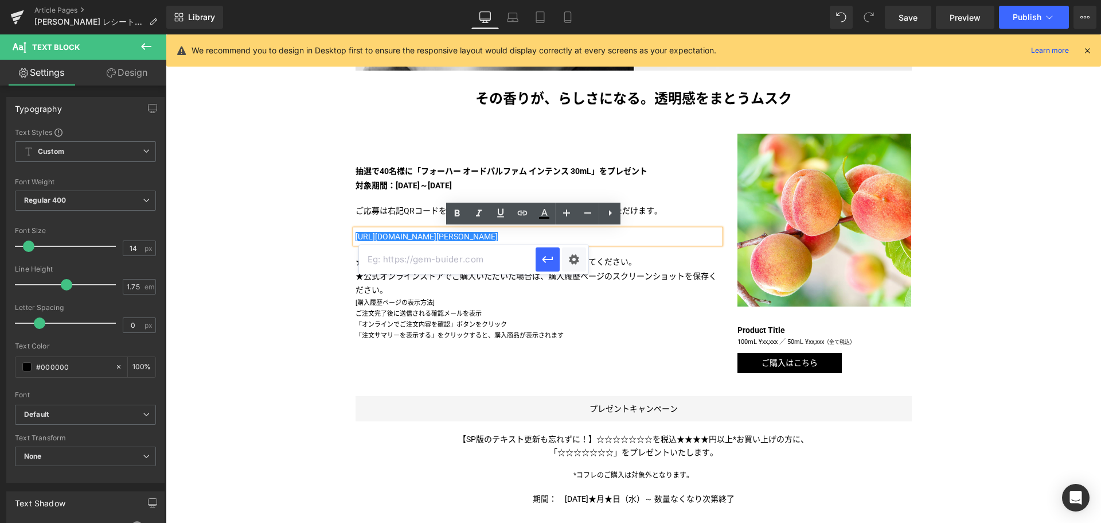
click at [500, 262] on input "text" at bounding box center [447, 259] width 177 height 29
paste input "[URL][DOMAIN_NAME][PERSON_NAME]"
type input "[URL][DOMAIN_NAME][PERSON_NAME]"
click at [539, 258] on button "button" at bounding box center [548, 259] width 24 height 24
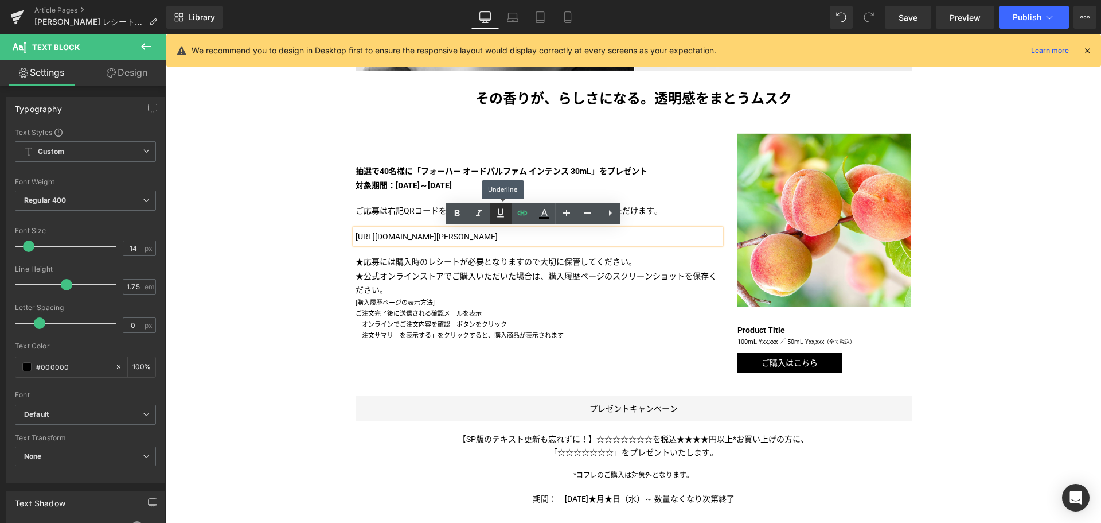
click at [498, 216] on icon at bounding box center [501, 213] width 14 height 14
click at [455, 215] on icon at bounding box center [457, 213] width 5 height 7
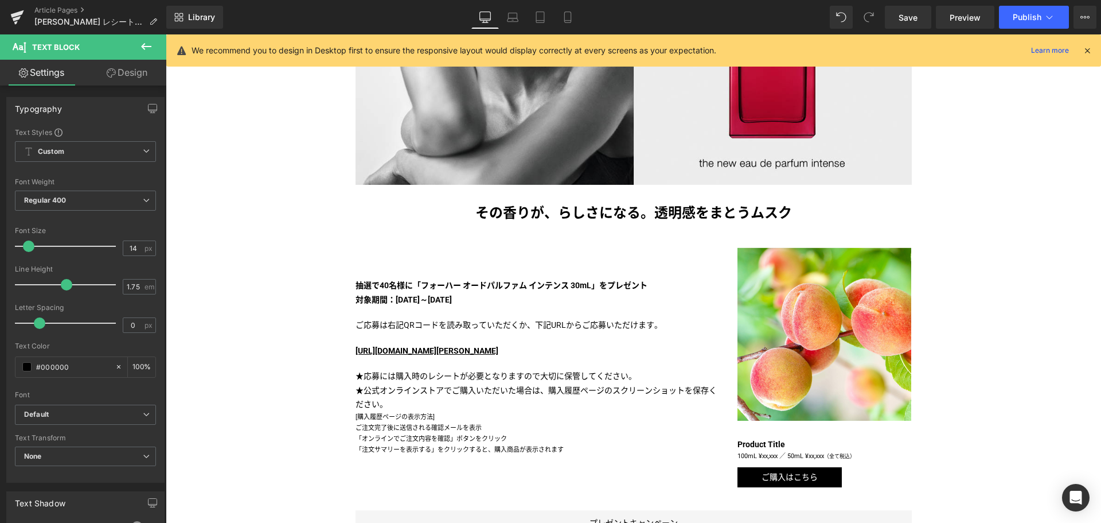
scroll to position [350, 0]
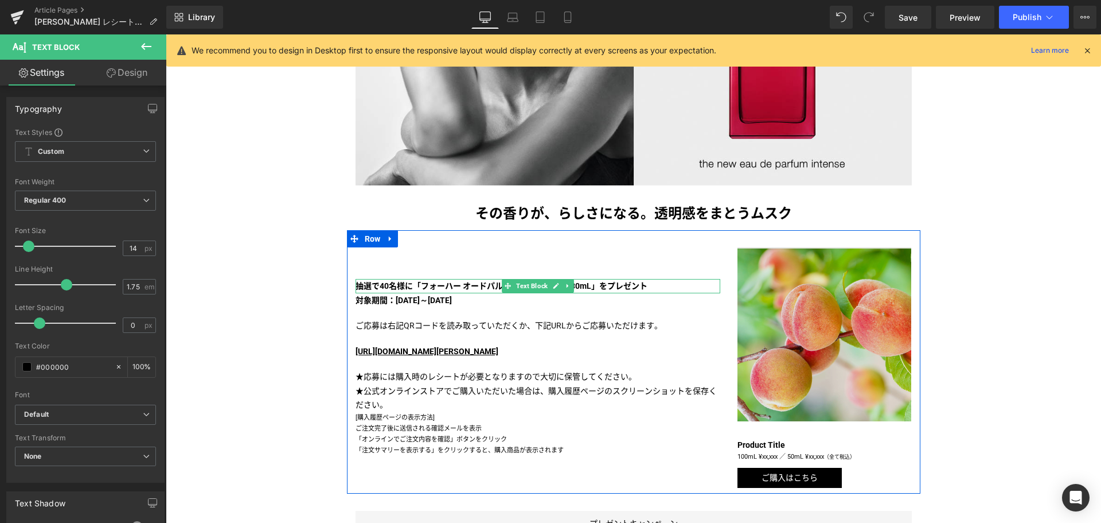
click at [774, 287] on img at bounding box center [825, 334] width 174 height 174
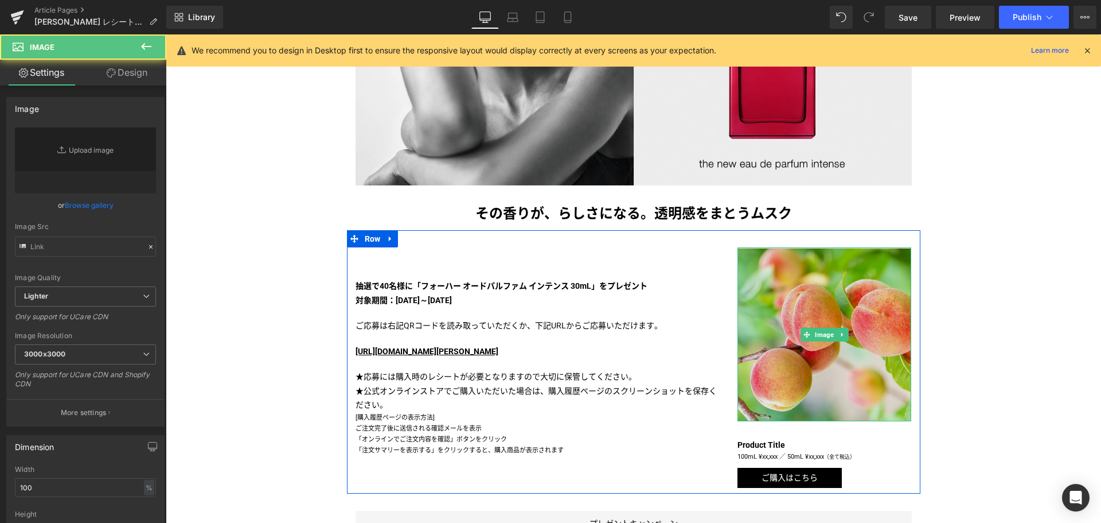
type input "[URL][DOMAIN_NAME]"
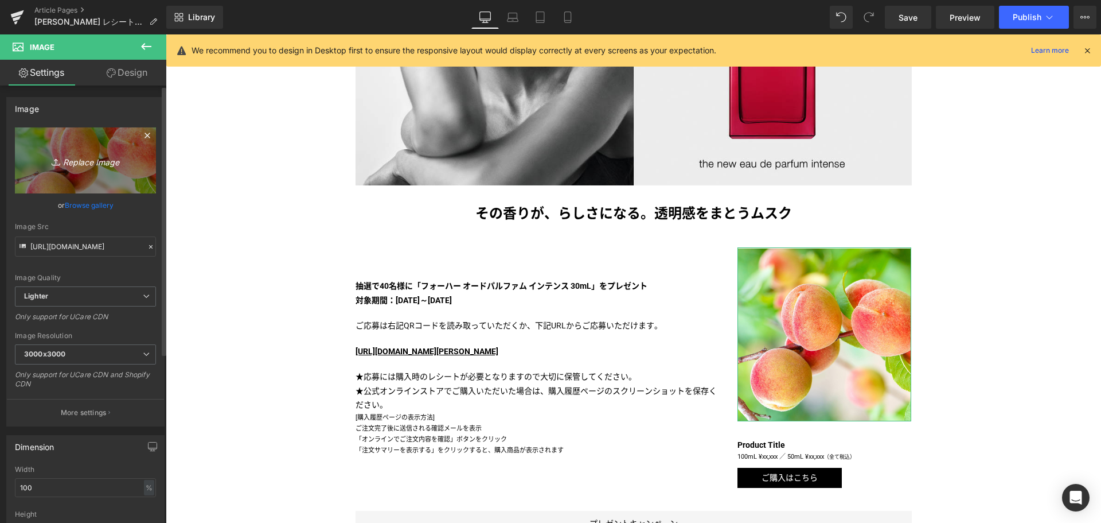
click at [79, 189] on link "Replace Image" at bounding box center [85, 160] width 141 height 66
type input "C:\fakepath\NR-Cpn2509-QR.jpg"
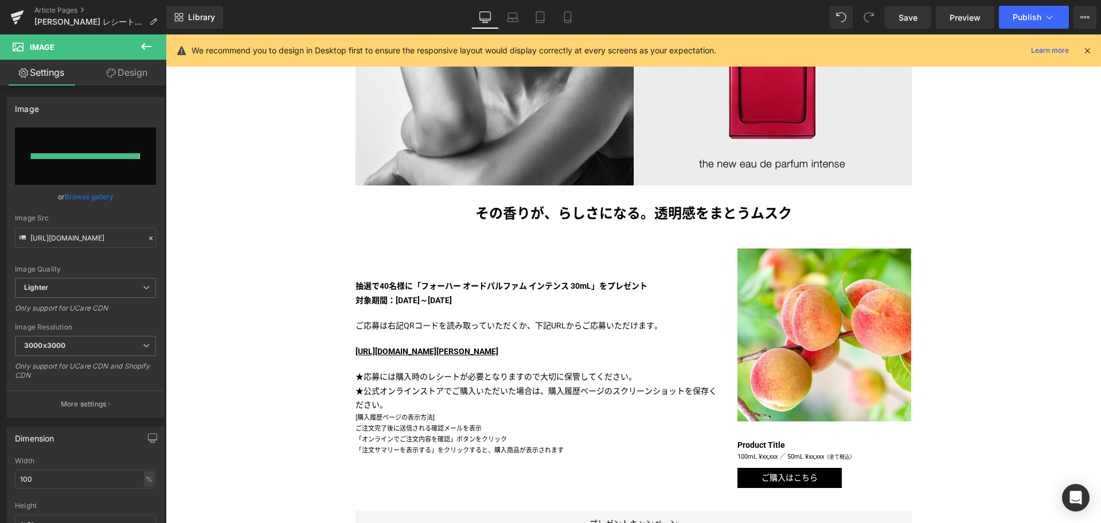
type input "[URL][DOMAIN_NAME]"
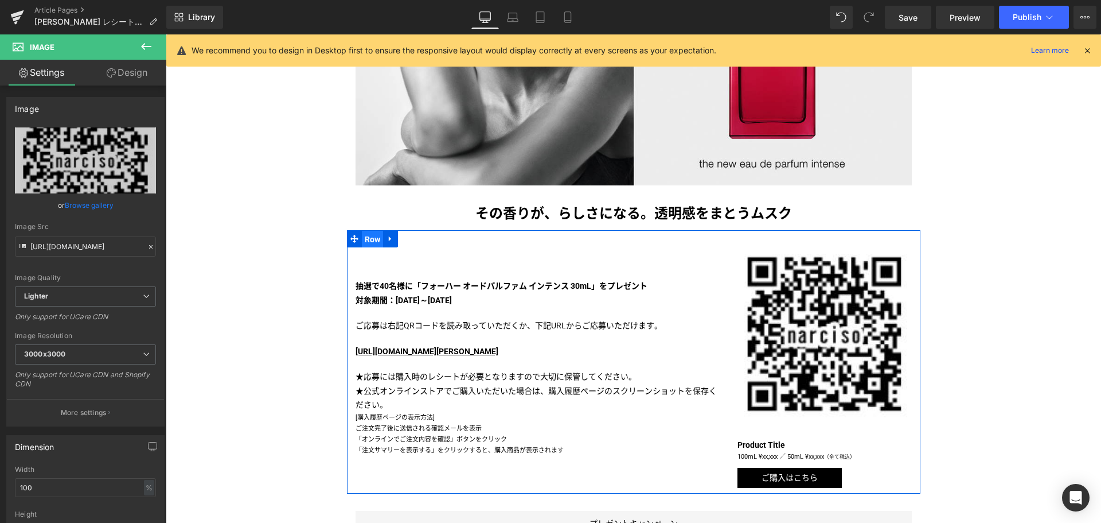
click at [368, 235] on span "Row" at bounding box center [373, 239] width 22 height 17
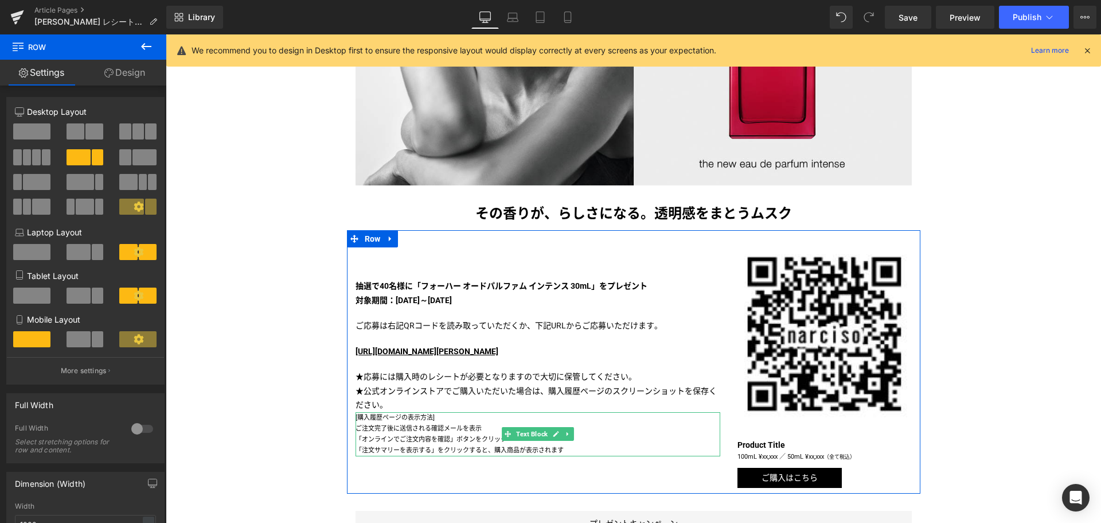
click at [387, 438] on p "「オンラインでご注文内容を確認」ボタンをクリック" at bounding box center [538, 439] width 365 height 11
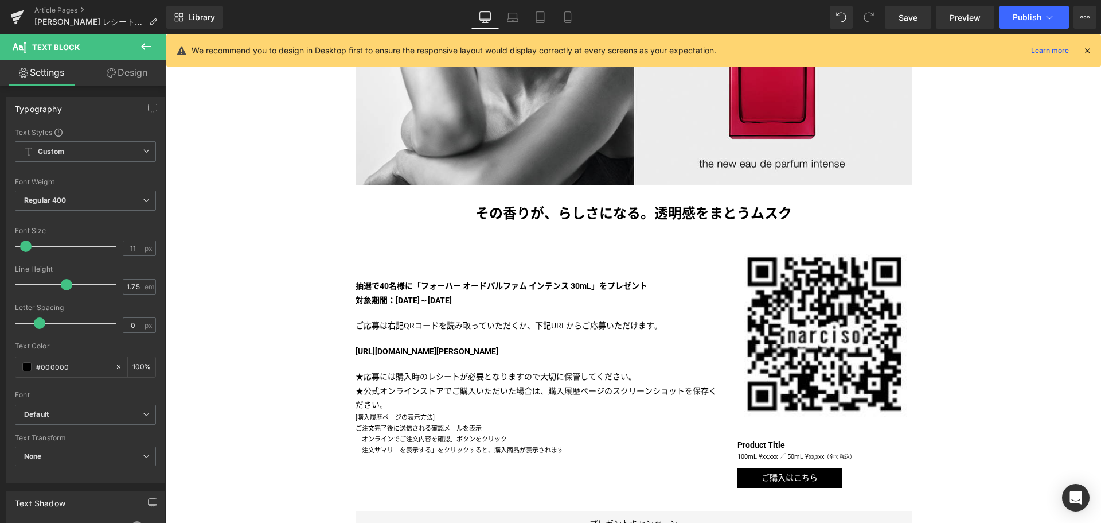
click at [123, 81] on link "Design" at bounding box center [126, 73] width 83 height 26
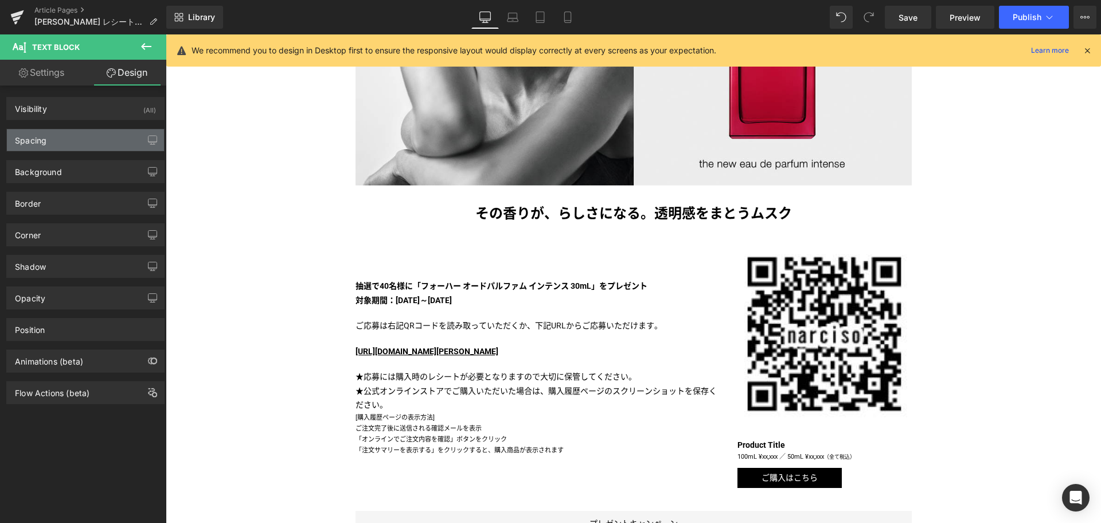
type input "0"
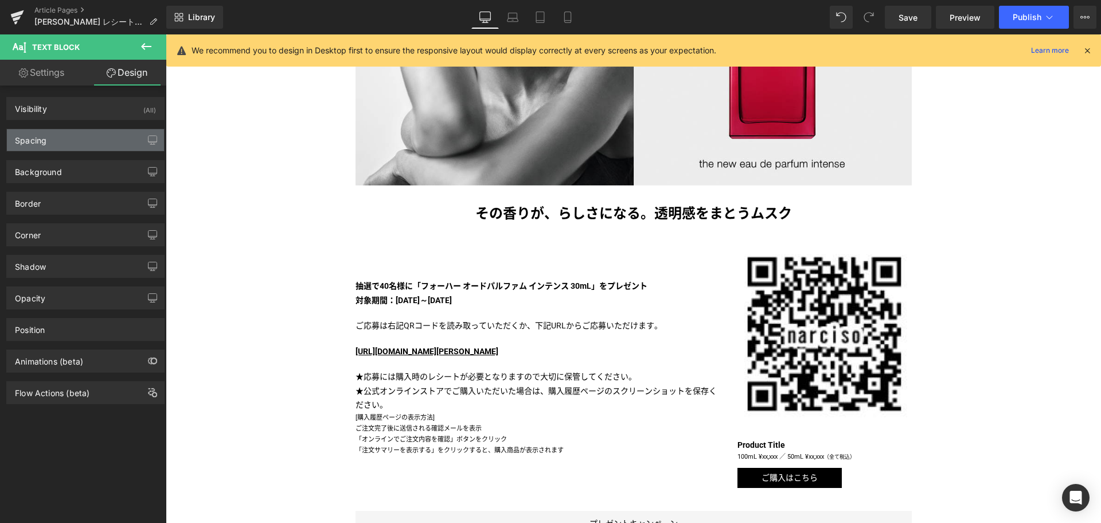
type input "0"
click at [116, 145] on div "Spacing" at bounding box center [85, 140] width 157 height 22
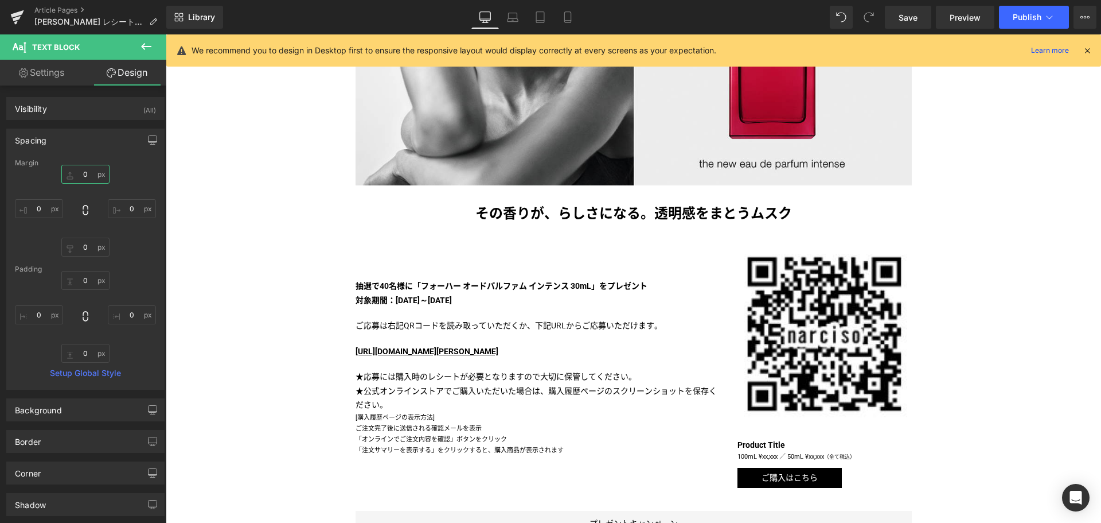
click at [79, 178] on input "0" at bounding box center [85, 174] width 48 height 19
type input "10"
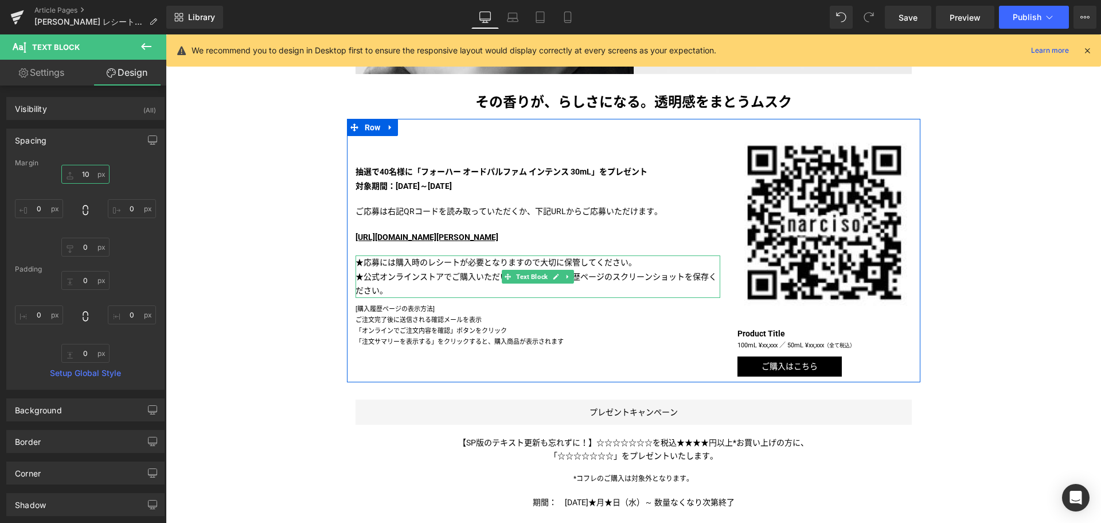
scroll to position [462, 0]
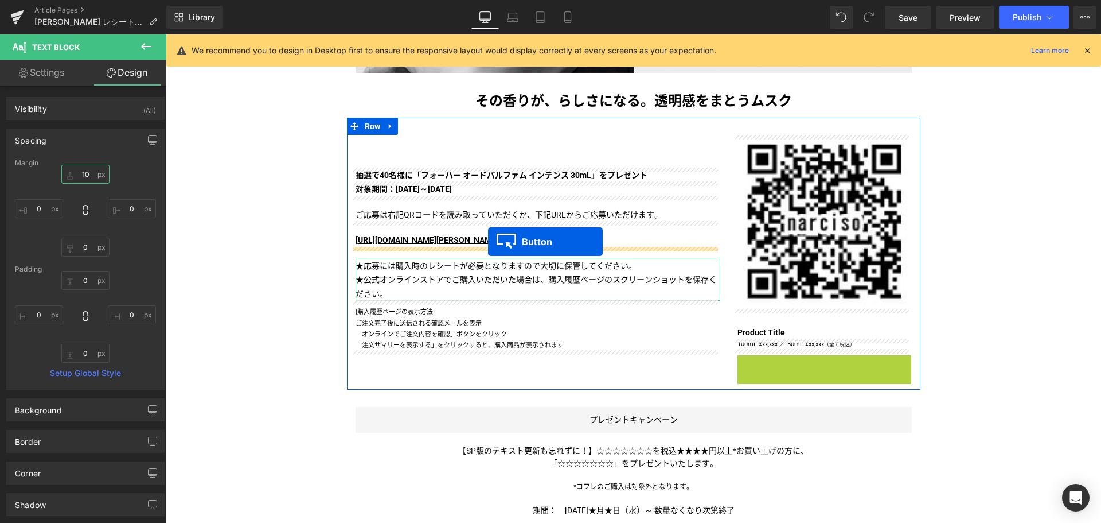
drag, startPoint x: 769, startPoint y: 366, endPoint x: 488, endPoint y: 242, distance: 307.4
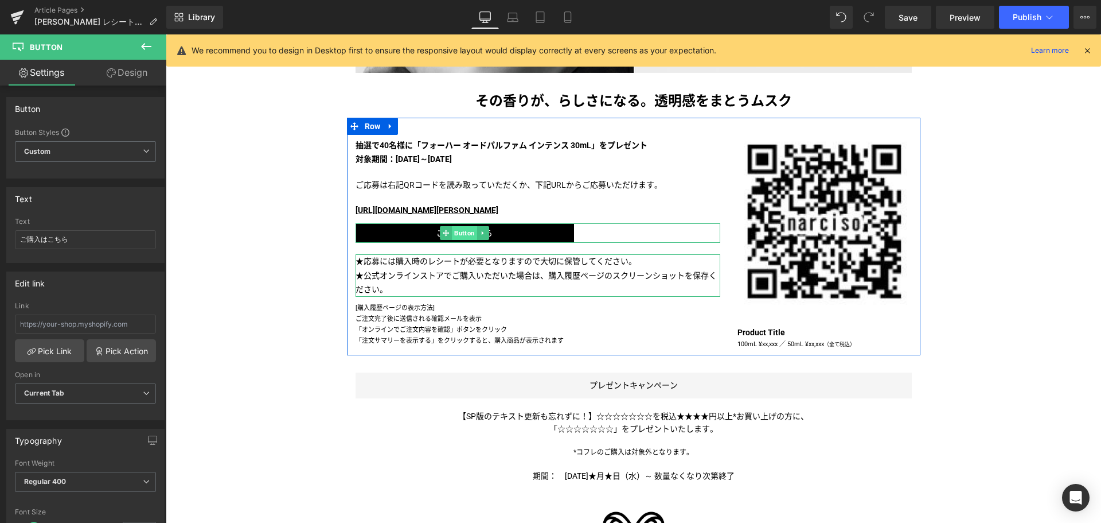
click at [458, 229] on span "Button" at bounding box center [465, 233] width 25 height 14
click at [441, 208] on strong "[URL][DOMAIN_NAME][PERSON_NAME]" at bounding box center [427, 209] width 143 height 9
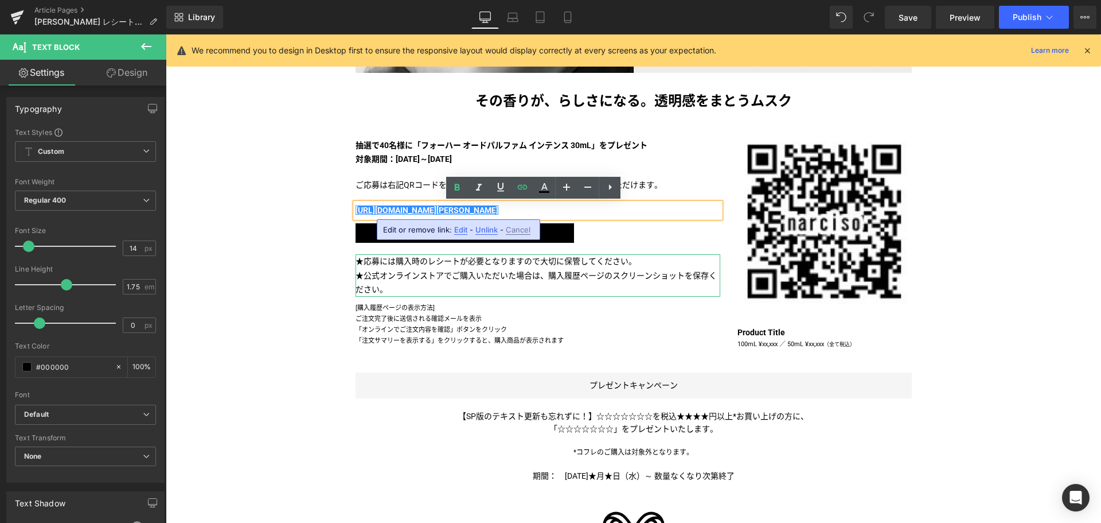
drag, startPoint x: 507, startPoint y: 209, endPoint x: 309, endPoint y: 220, distance: 198.2
click at [309, 220] on div "Liquid [PERSON_NAME] マストバイキャンペーン 第一弾 実施中！ Text Block Image Image その香りが、らしさになる。透…" at bounding box center [634, 290] width 936 height 1191
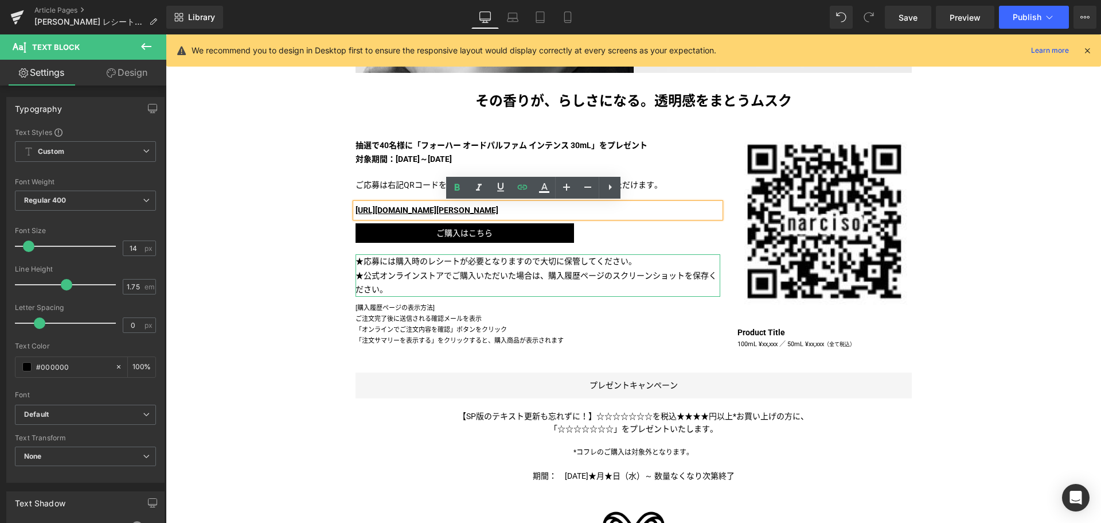
copy strong "[URL][DOMAIN_NAME][PERSON_NAME]"
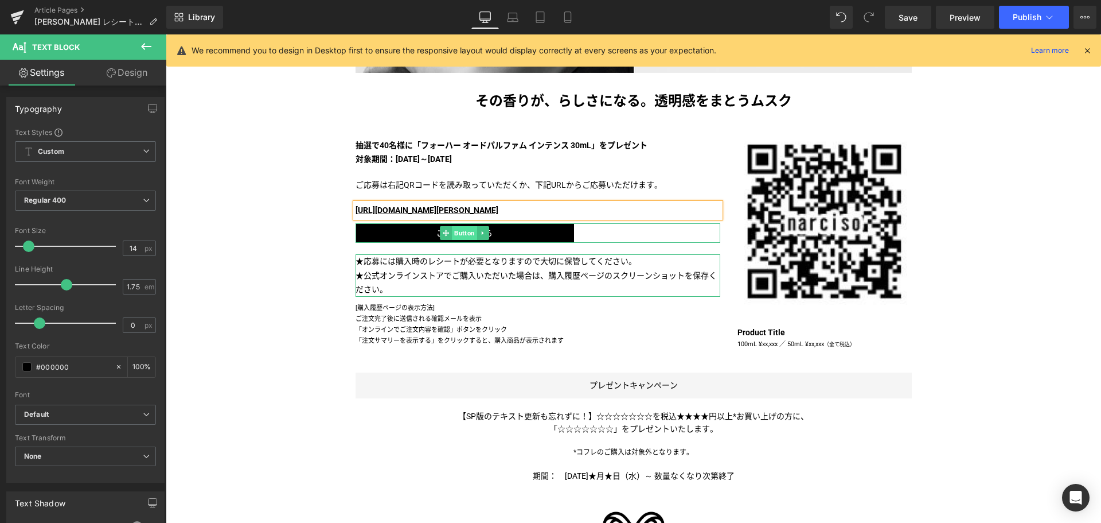
click at [459, 233] on span "Button" at bounding box center [465, 233] width 25 height 14
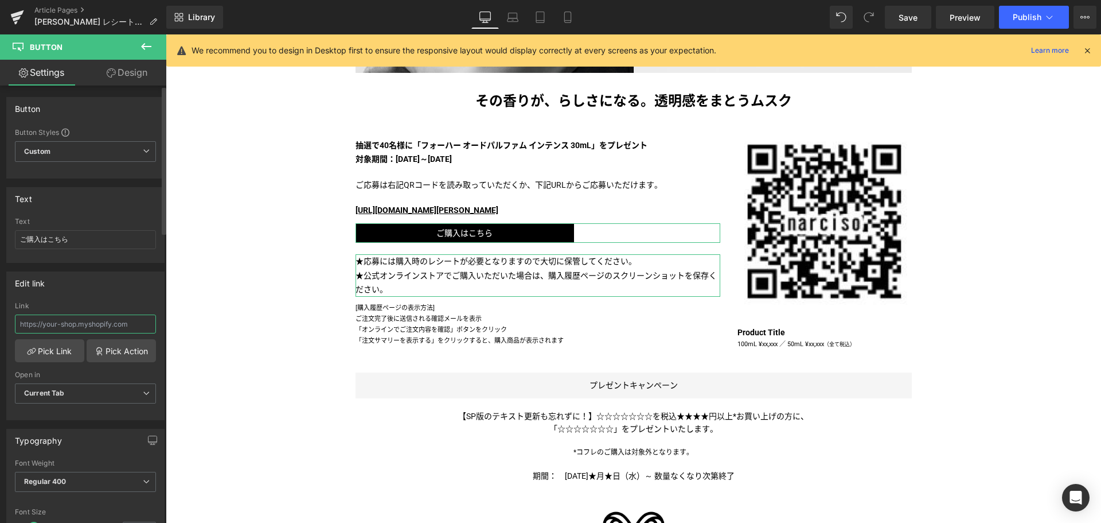
click at [127, 316] on input "text" at bounding box center [85, 323] width 141 height 19
paste input "[URL][DOMAIN_NAME][PERSON_NAME]"
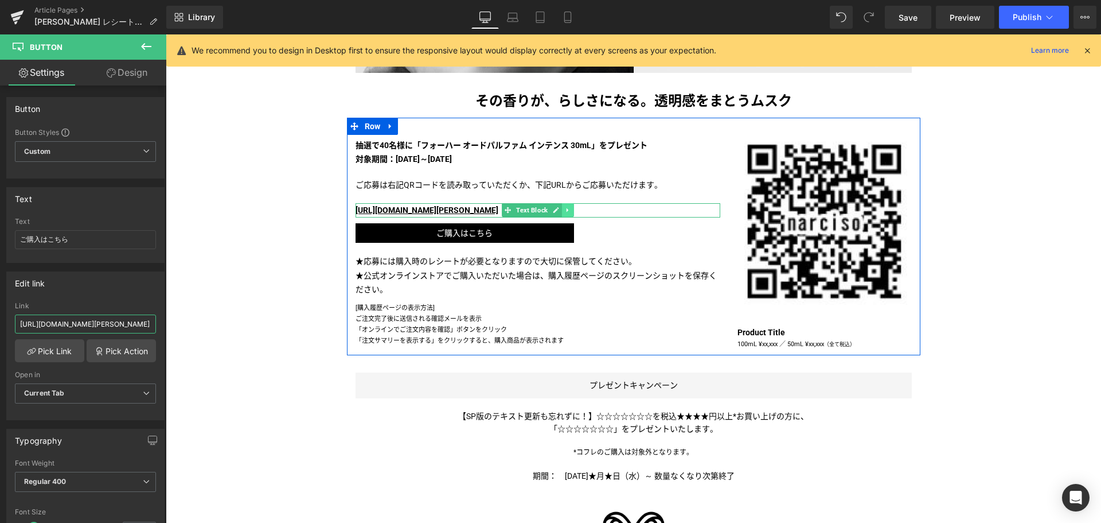
type input "[URL][DOMAIN_NAME][PERSON_NAME]"
click at [562, 211] on link at bounding box center [568, 210] width 12 height 14
click at [568, 211] on link at bounding box center [574, 210] width 12 height 14
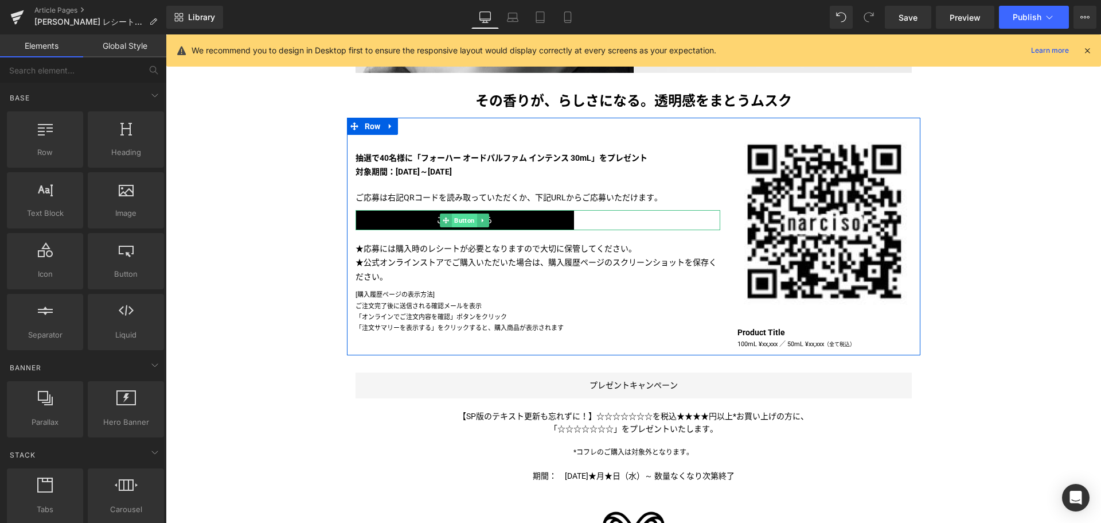
click at [458, 223] on span "Button" at bounding box center [465, 220] width 25 height 14
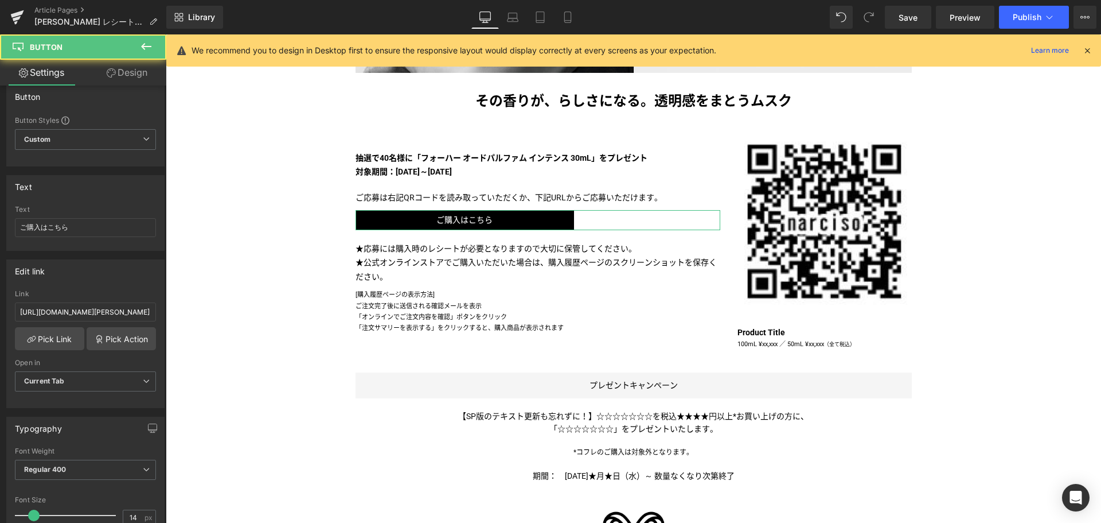
scroll to position [13, 0]
click at [37, 229] on input "ご購入はこちら" at bounding box center [85, 226] width 141 height 19
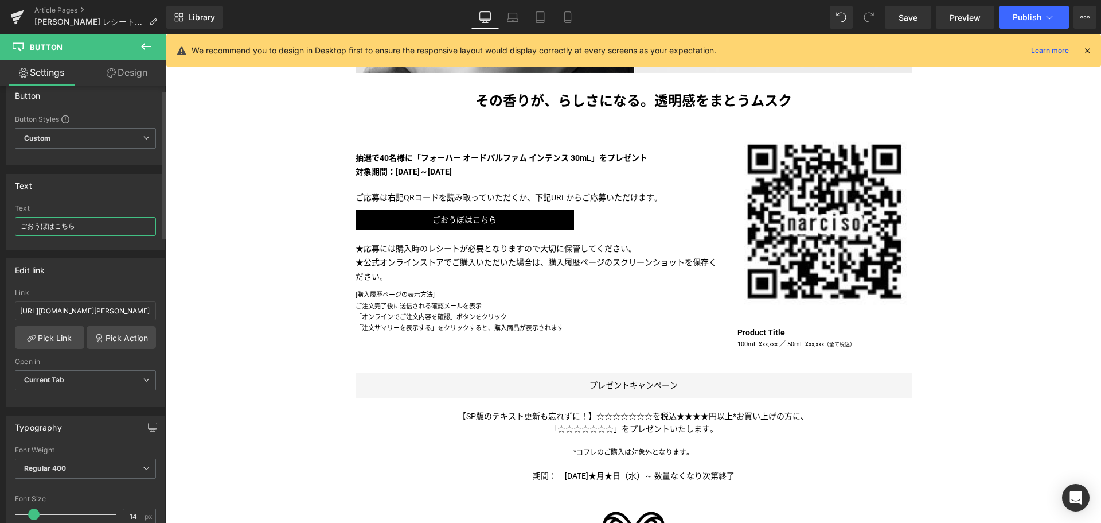
type input "ご応募はこちら"
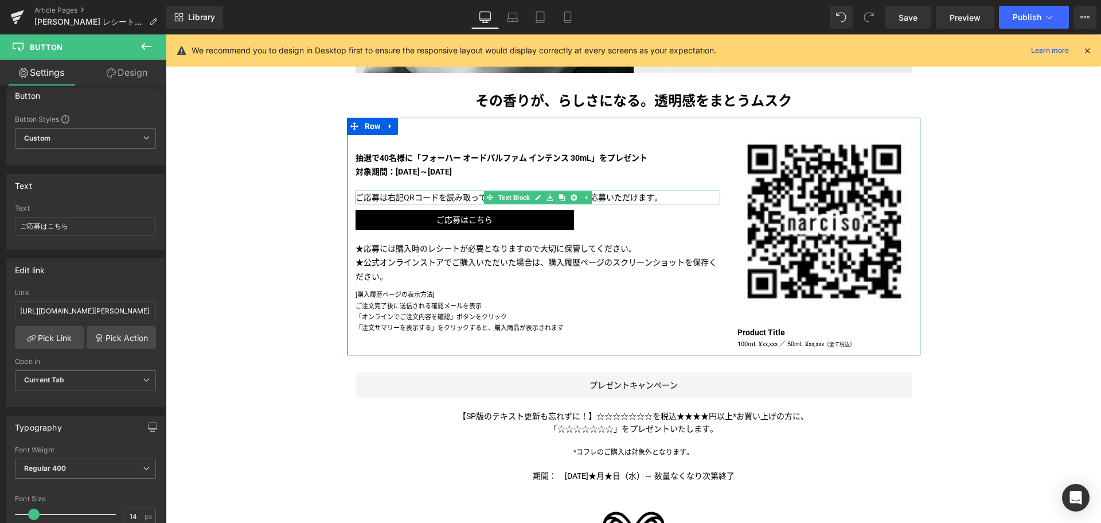
click at [454, 198] on p "ご応募は右記QRコードを読み取っていただくか、下記URLからご応募いただけます。" at bounding box center [538, 197] width 365 height 14
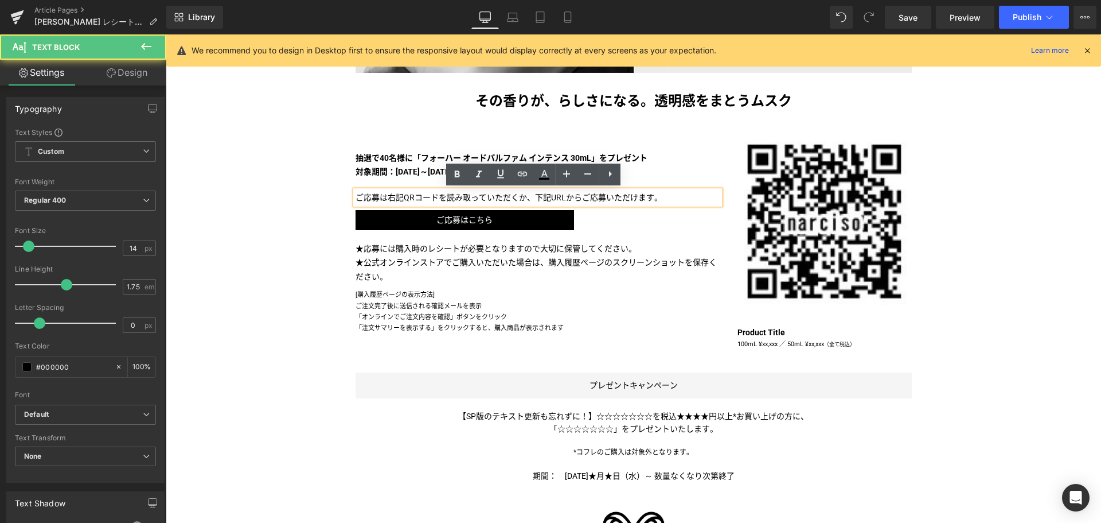
click at [563, 196] on p "ご応募は右記QRコードを読み取っていただくか、下記URLからご応募いただけます。" at bounding box center [538, 197] width 365 height 14
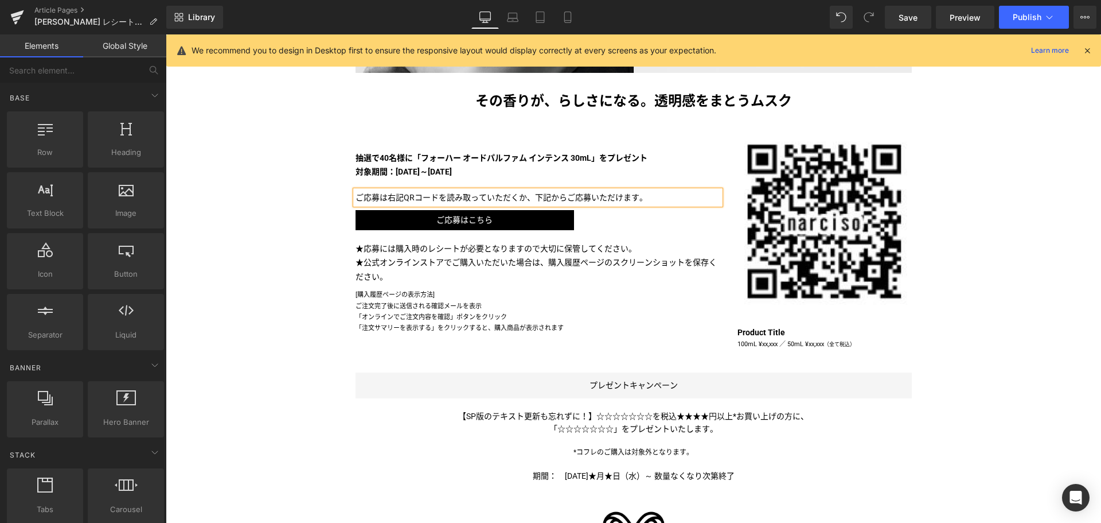
click at [236, 314] on div "Liquid [PERSON_NAME] マストバイキャンペーン 第一弾 実施中！ Text Block Image Image その香りが、らしさになる。透…" at bounding box center [634, 290] width 936 height 1191
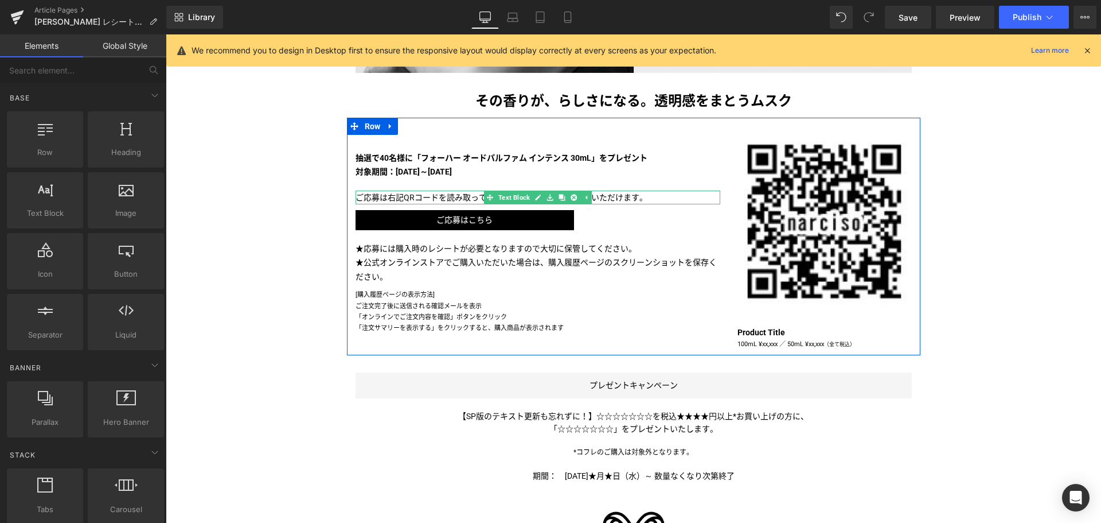
click at [392, 197] on p "ご応募は右記QRコードを読み取っていただくか、下記からご応募いただけます。" at bounding box center [538, 197] width 365 height 14
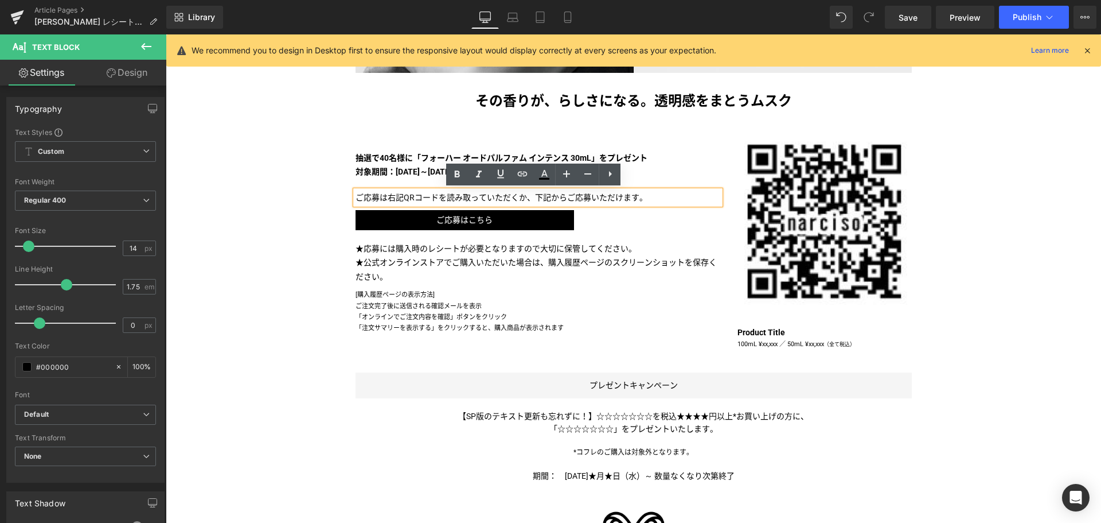
click at [383, 195] on p "ご応募は右記QRコードを読み取っていただくか、下記からご応募いただけます。" at bounding box center [538, 197] width 365 height 14
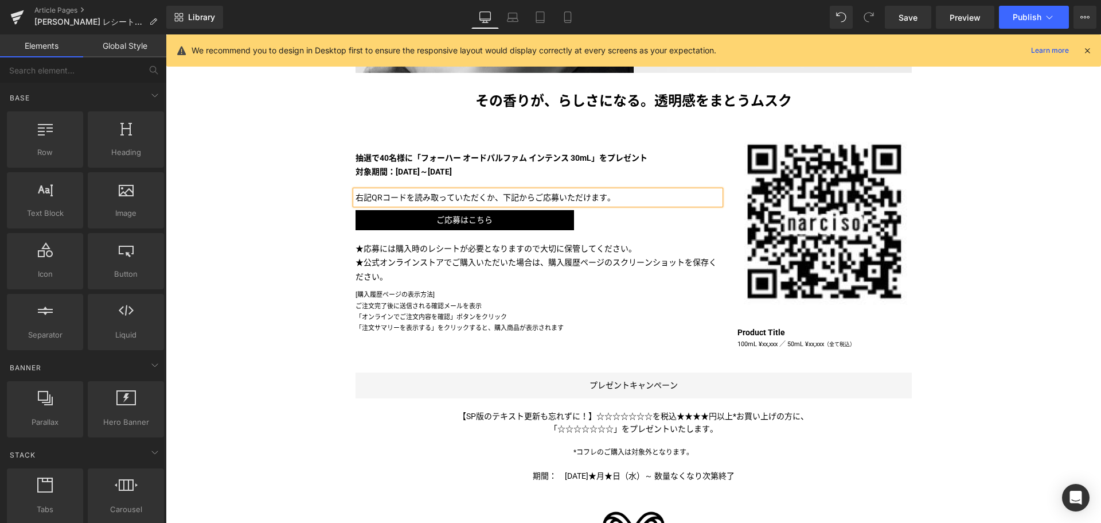
click at [171, 263] on div "Liquid [PERSON_NAME] マストバイキャンペーン 第一弾 実施中！ Text Block Image Image その香りが、らしさになる。透…" at bounding box center [634, 290] width 936 height 1191
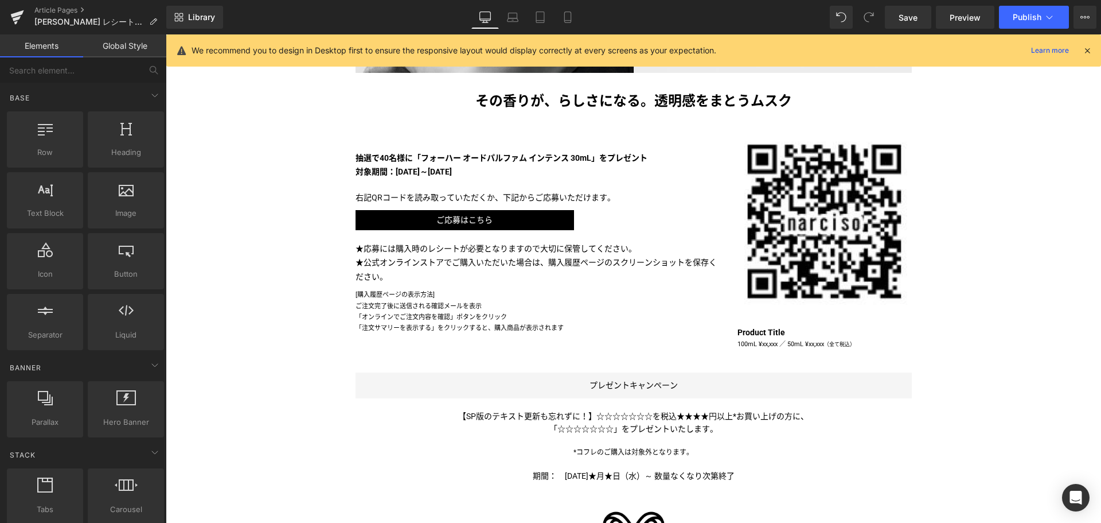
click at [232, 284] on div "Liquid [PERSON_NAME] マストバイキャンペーン 第一弾 実施中！ Text Block Image Image その香りが、らしさになる。透…" at bounding box center [634, 290] width 936 height 1191
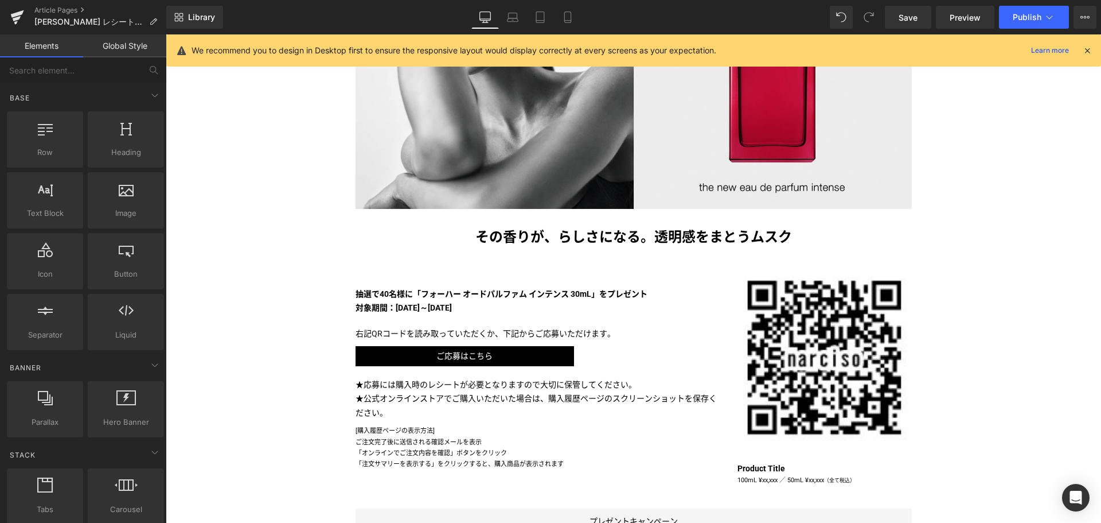
scroll to position [327, 0]
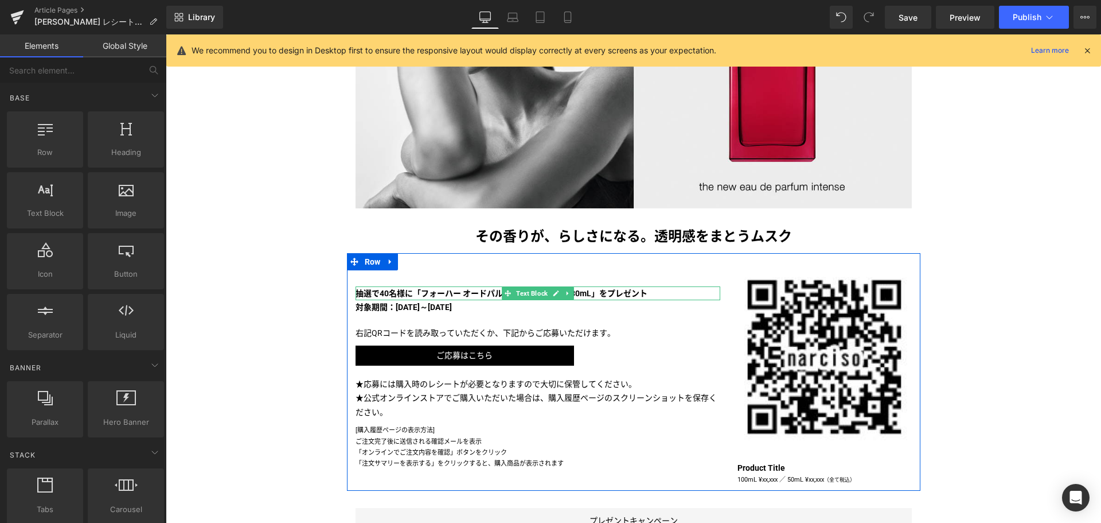
click at [380, 293] on strong "抽選で40名様に「フォーハー オードパルファム インテンス 30mL」をプレゼント" at bounding box center [502, 293] width 292 height 9
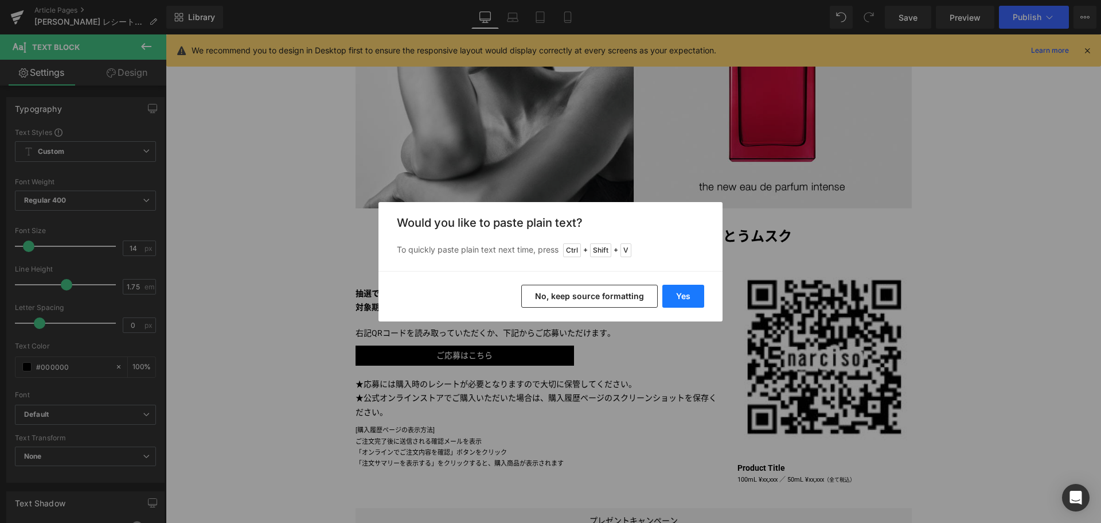
click at [681, 290] on button "Yes" at bounding box center [684, 296] width 42 height 23
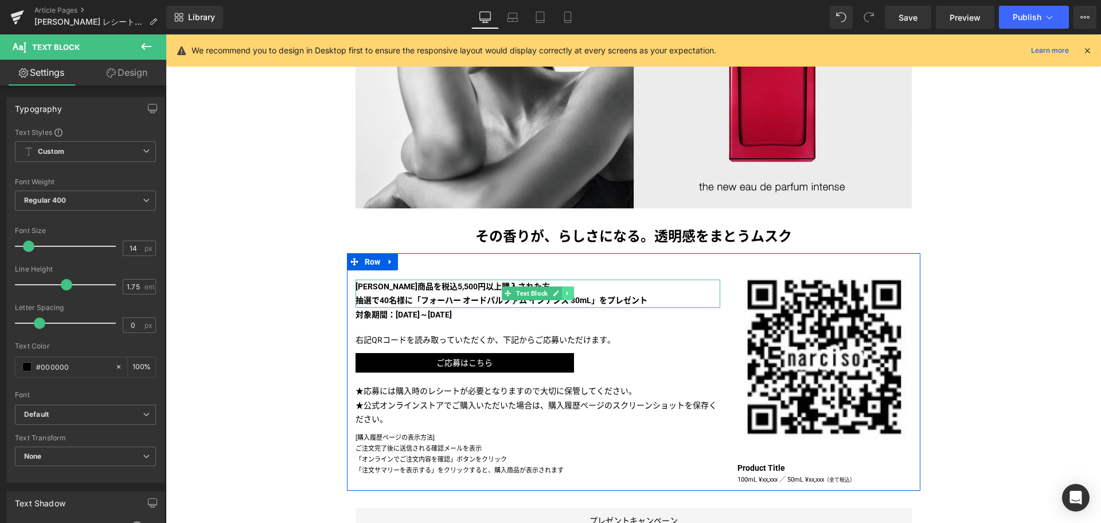
click at [562, 287] on link at bounding box center [568, 293] width 12 height 14
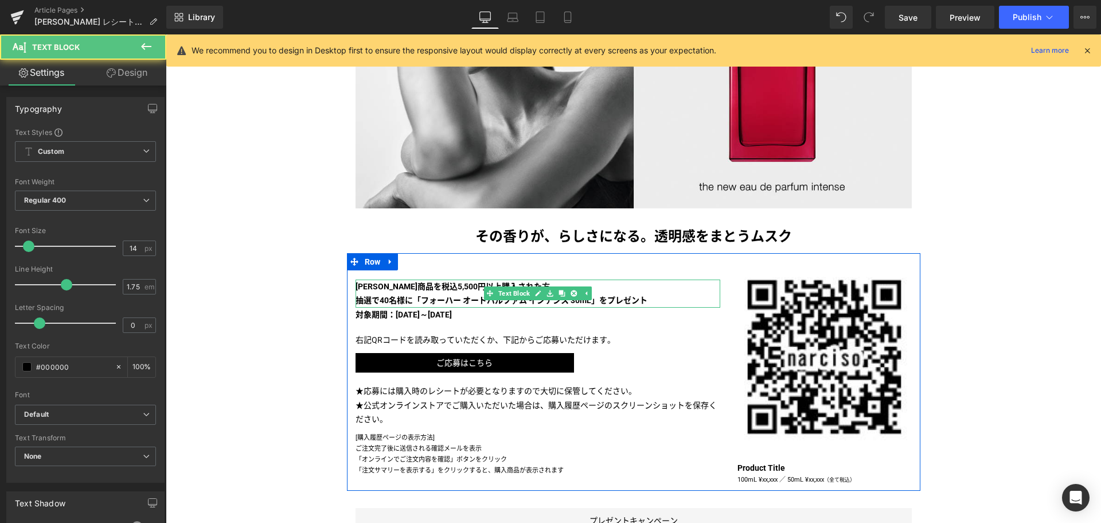
click at [634, 284] on p "[PERSON_NAME]商品を税込5,500円以上購入された方" at bounding box center [538, 286] width 365 height 14
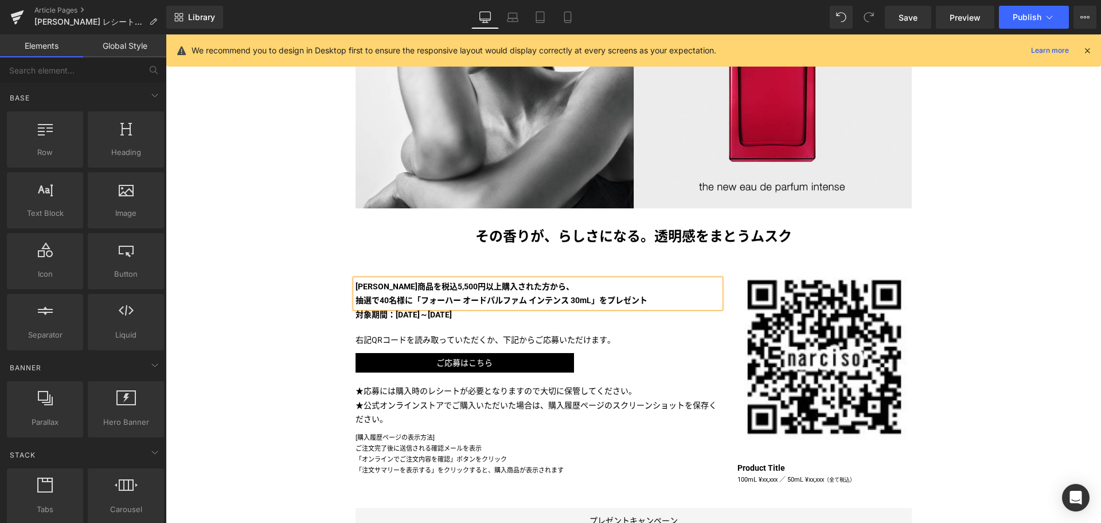
click at [248, 303] on div "Liquid [PERSON_NAME] マストバイキャンペーン 第一弾 実施中！ Text Block Image Image その香りが、らしさになる。透…" at bounding box center [634, 426] width 936 height 1191
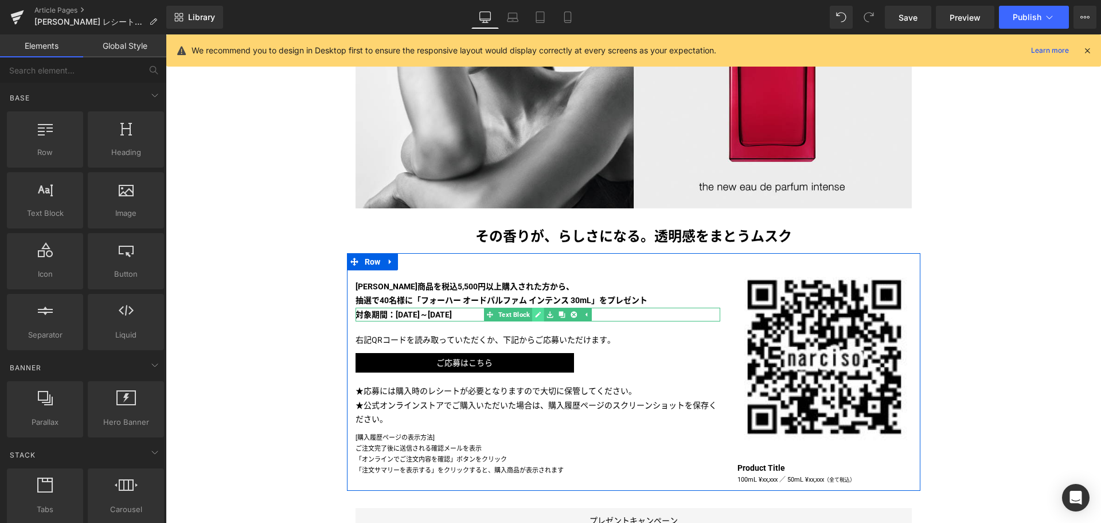
click at [535, 314] on icon at bounding box center [538, 314] width 6 height 7
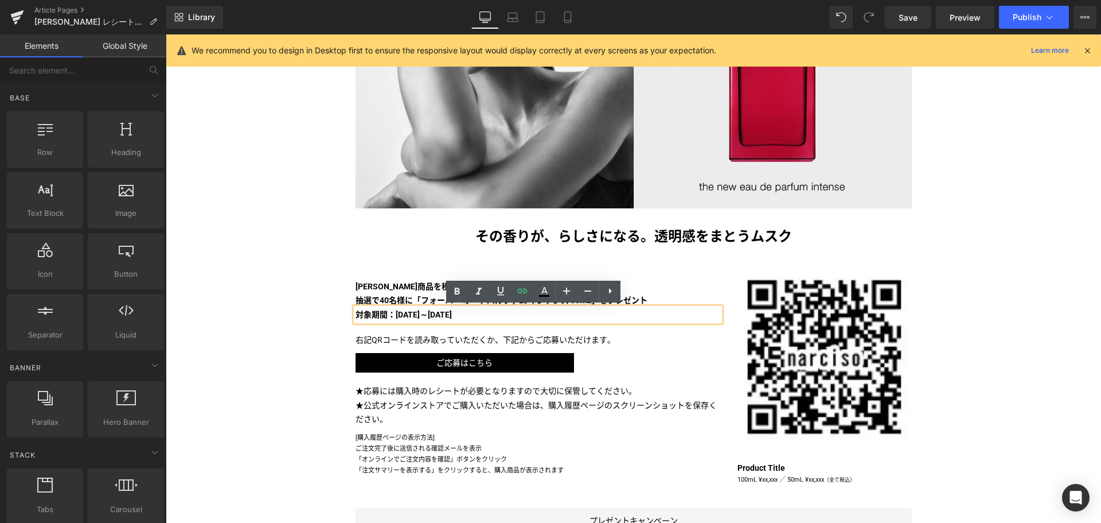
click at [531, 314] on p "対象期間：[DATE]～[DATE]" at bounding box center [538, 314] width 365 height 14
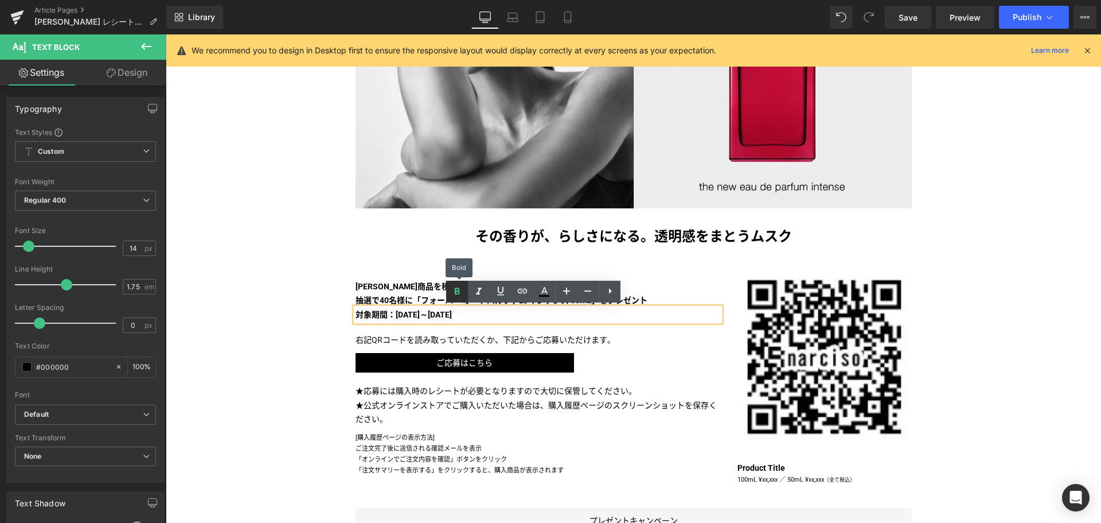
click at [452, 289] on icon at bounding box center [457, 292] width 14 height 14
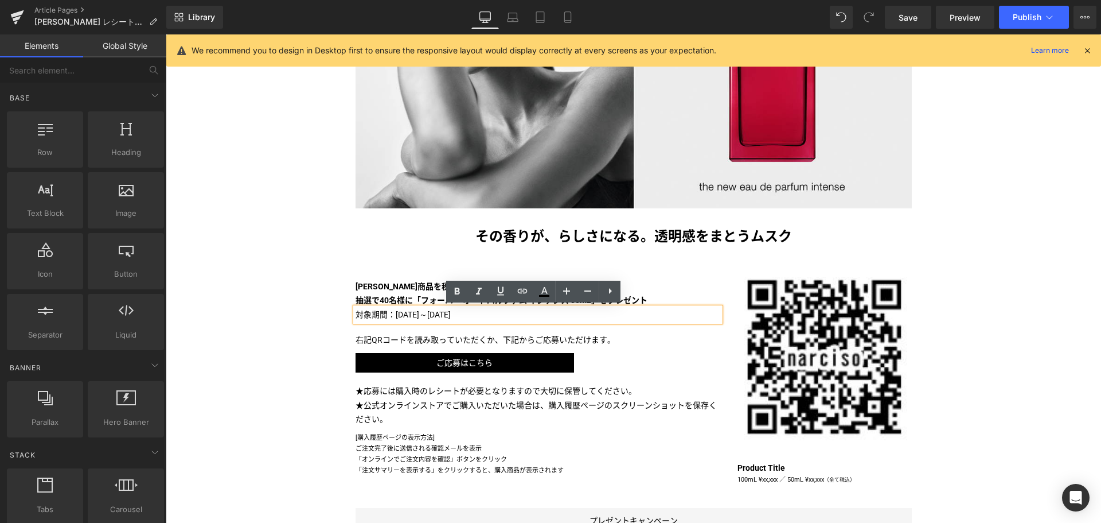
click at [267, 319] on div "Liquid [PERSON_NAME] マストバイキャンペーン 第一弾 実施中！ Text Block Image Image その香りが、らしさになる。透…" at bounding box center [634, 426] width 936 height 1191
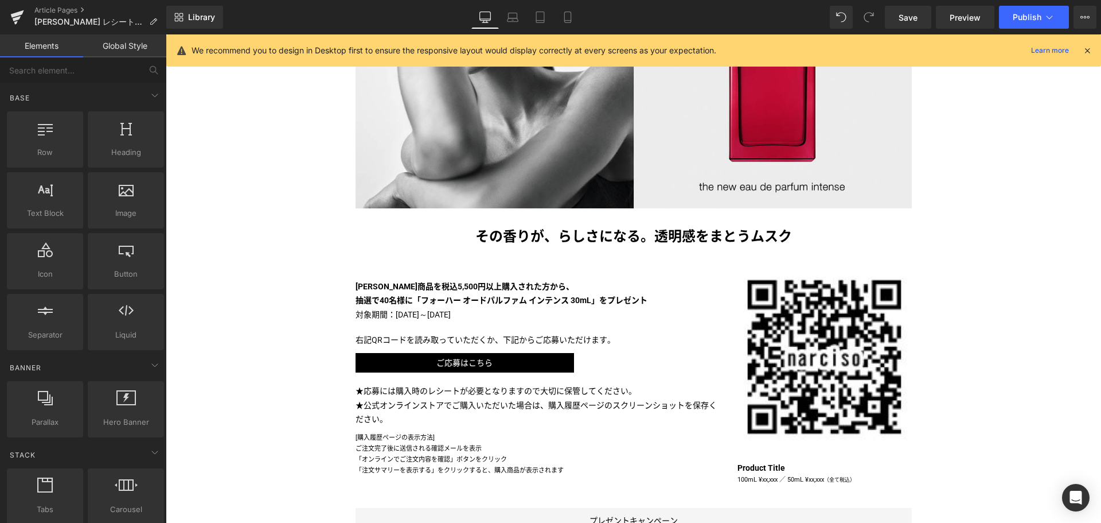
click at [294, 285] on div "Liquid [PERSON_NAME] マストバイキャンペーン 第一弾 実施中！ Text Block Image Image その香りが、らしさになる。透…" at bounding box center [634, 426] width 936 height 1191
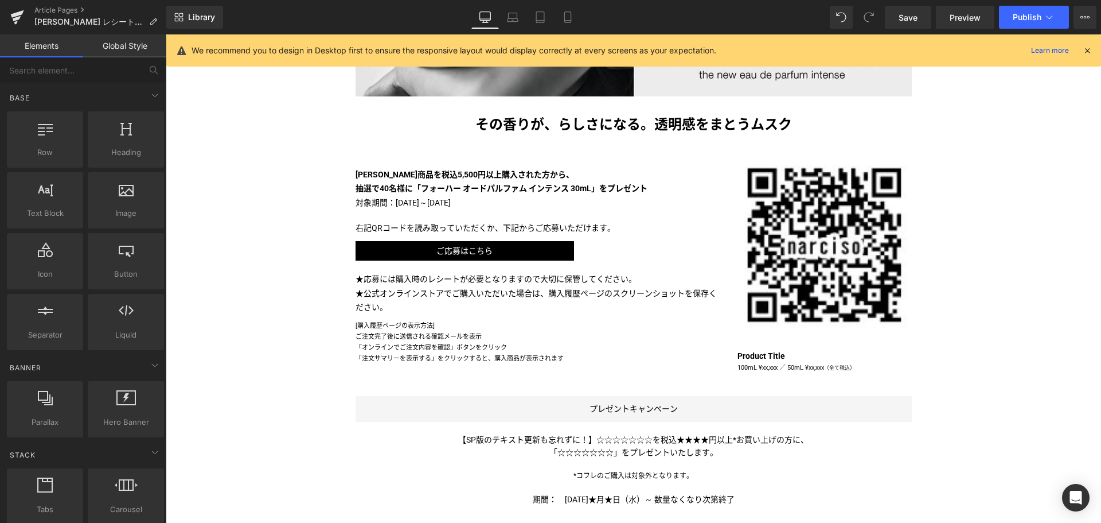
scroll to position [438, 0]
click at [915, 17] on span "Save" at bounding box center [908, 17] width 19 height 12
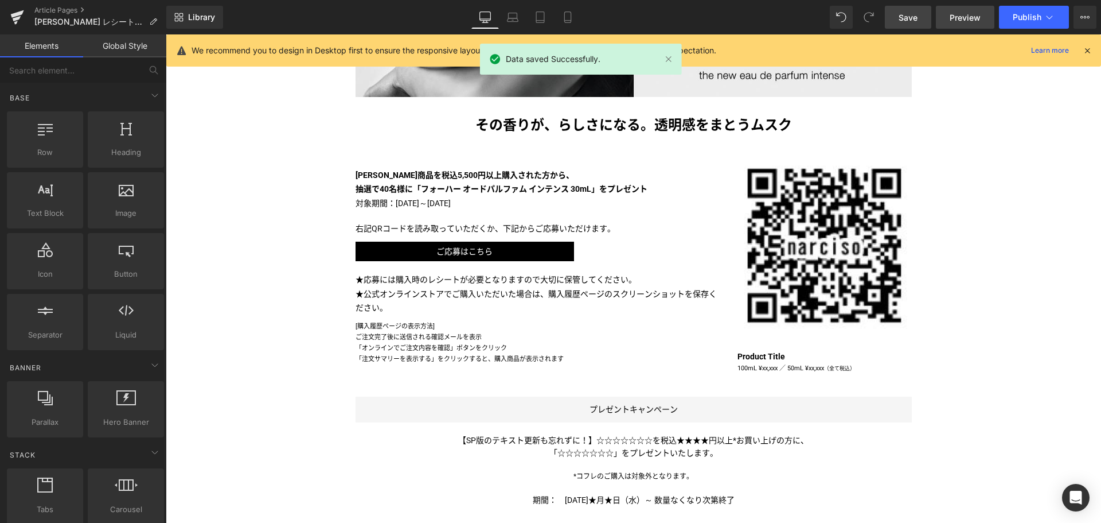
click at [957, 17] on span "Preview" at bounding box center [965, 17] width 31 height 12
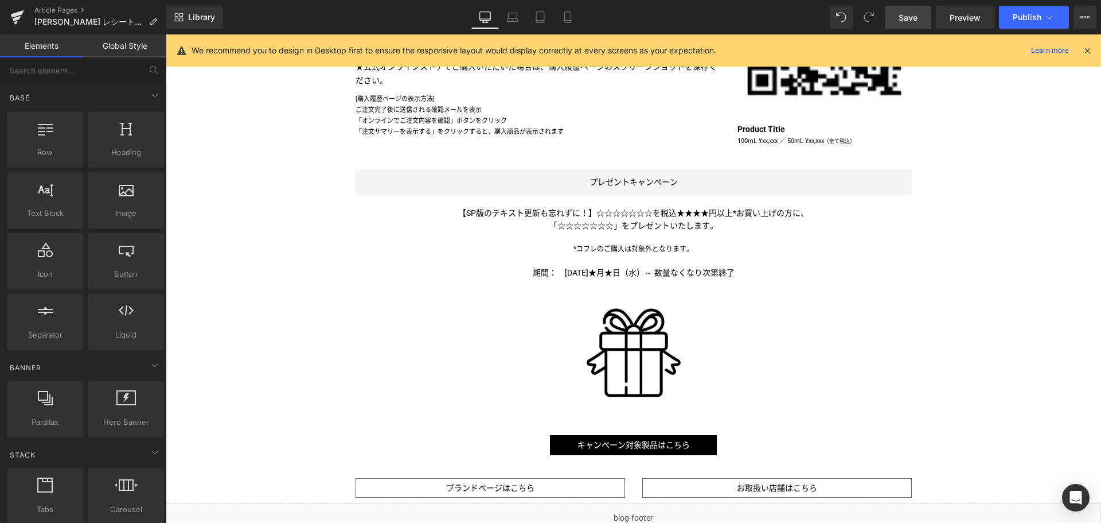
scroll to position [664, 0]
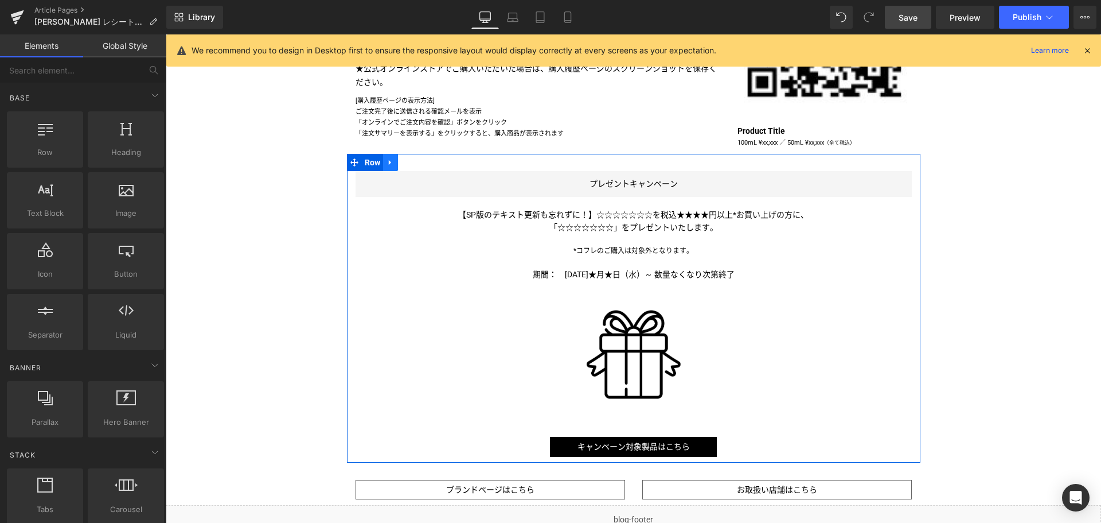
click at [391, 166] on link at bounding box center [390, 162] width 15 height 17
click at [416, 162] on icon at bounding box center [420, 162] width 8 height 8
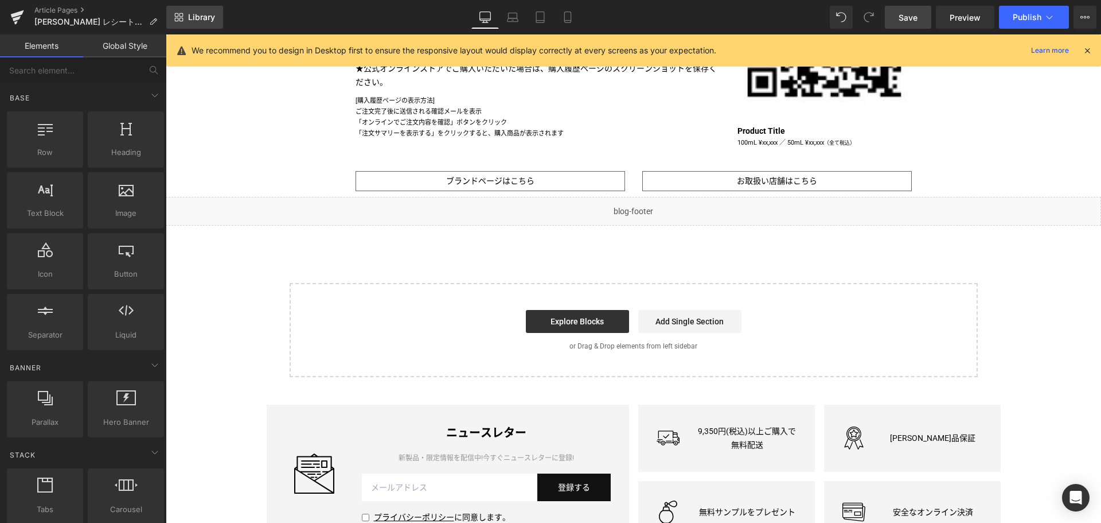
click at [198, 15] on span "Library" at bounding box center [201, 17] width 27 height 10
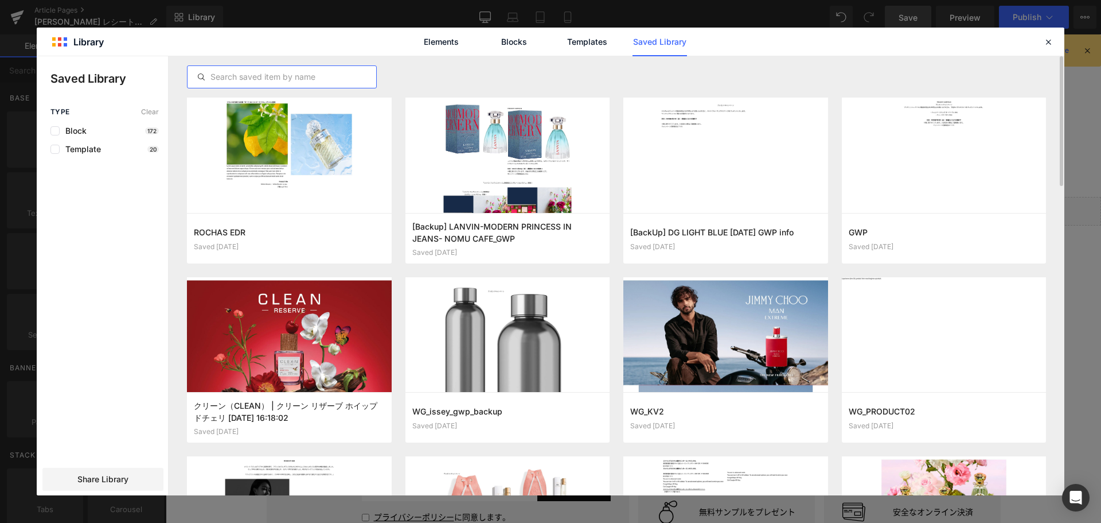
click at [329, 73] on input "text" at bounding box center [282, 77] width 189 height 14
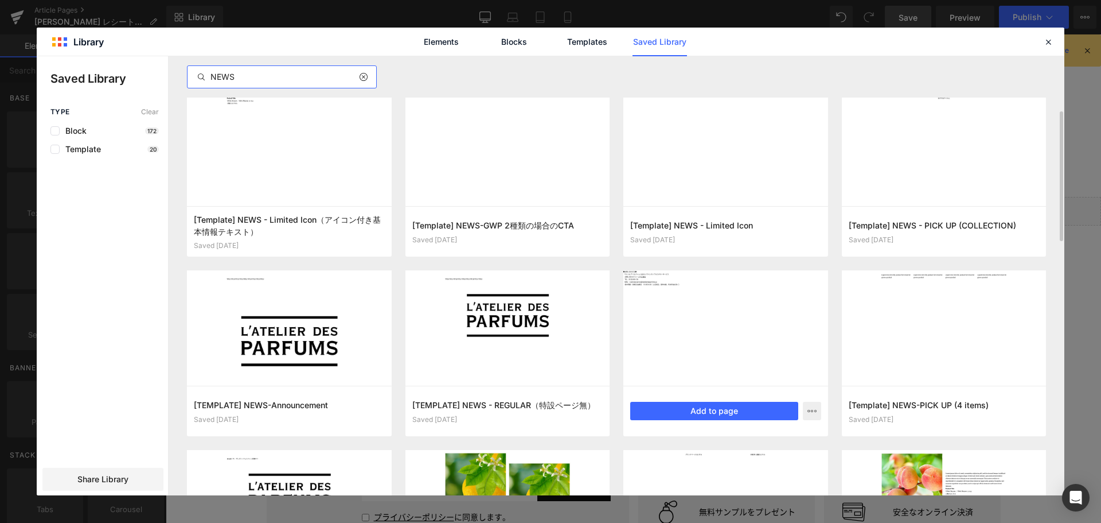
scroll to position [186, 0]
type input "NEWS"
click at [707, 415] on button "Add to page" at bounding box center [714, 410] width 168 height 18
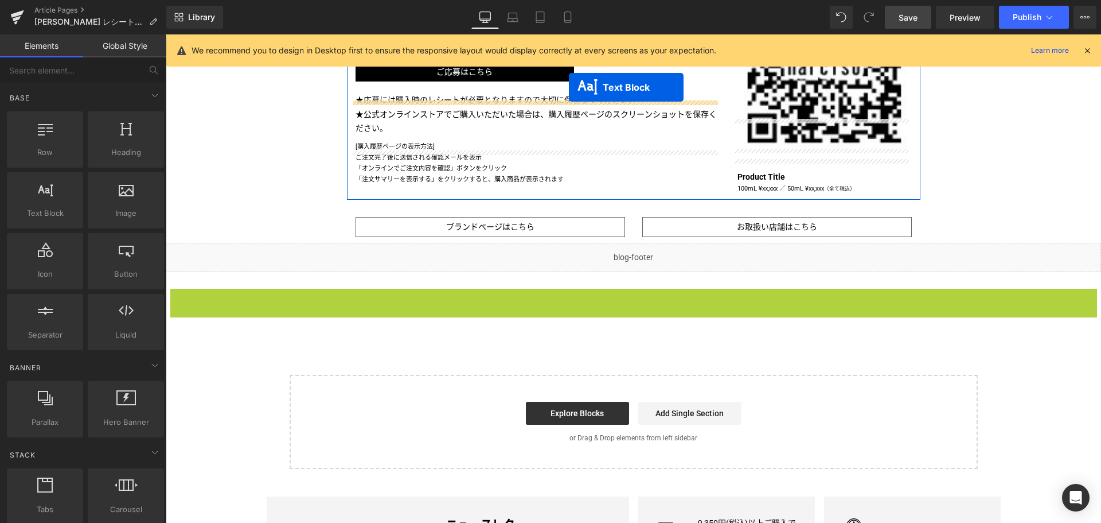
scroll to position [515, 0]
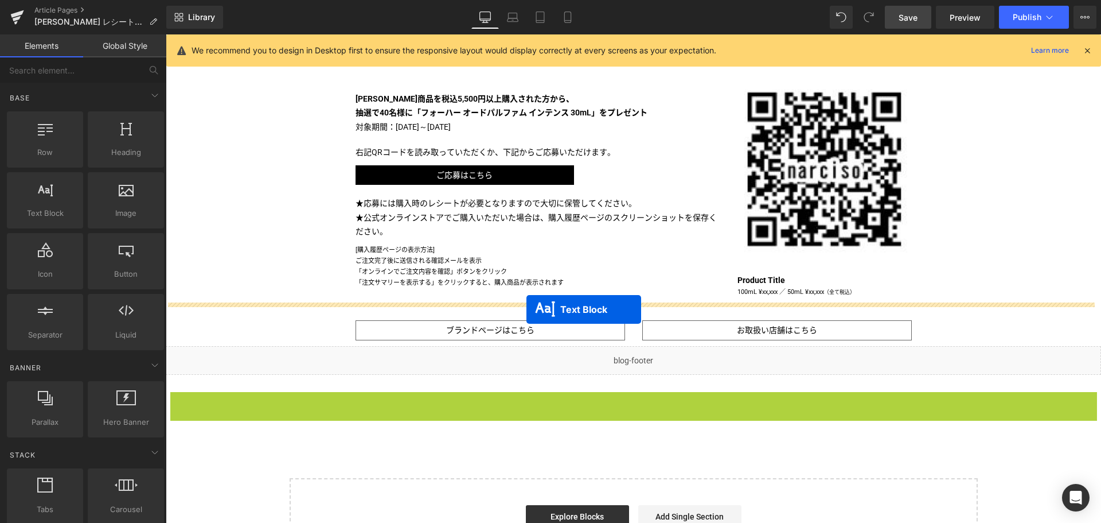
drag, startPoint x: 597, startPoint y: 272, endPoint x: 527, endPoint y: 309, distance: 79.8
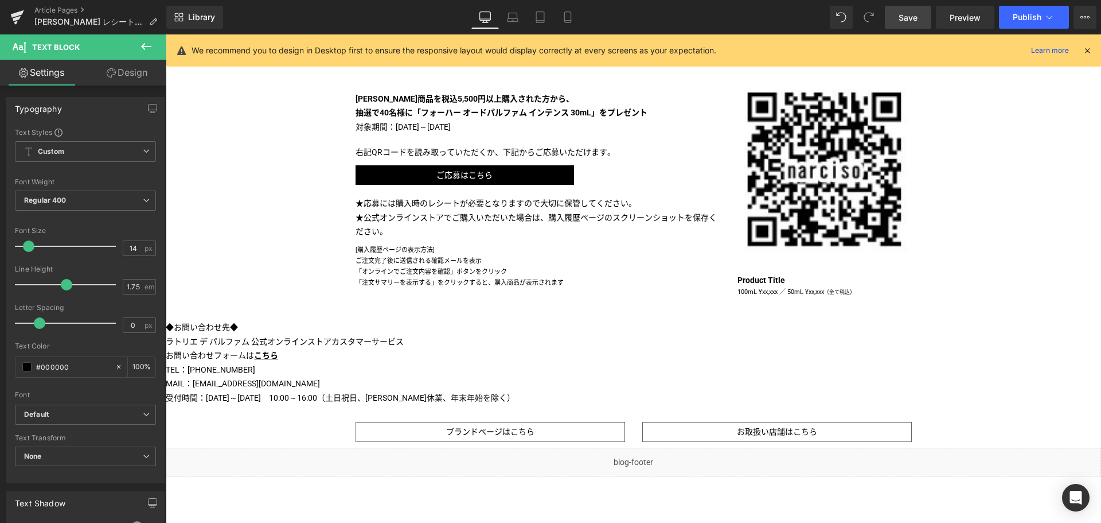
click at [143, 34] on div "Article Pages [PERSON_NAME] レシートキャンペーン ニュース（8/27公開）" at bounding box center [83, 17] width 166 height 34
click at [144, 41] on icon at bounding box center [146, 47] width 14 height 14
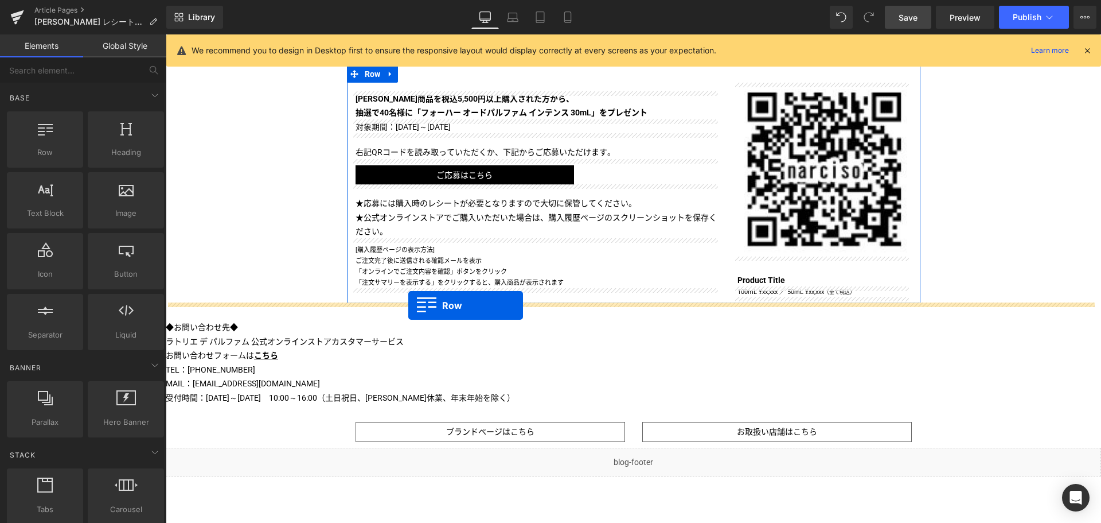
drag, startPoint x: 201, startPoint y: 179, endPoint x: 408, endPoint y: 305, distance: 242.5
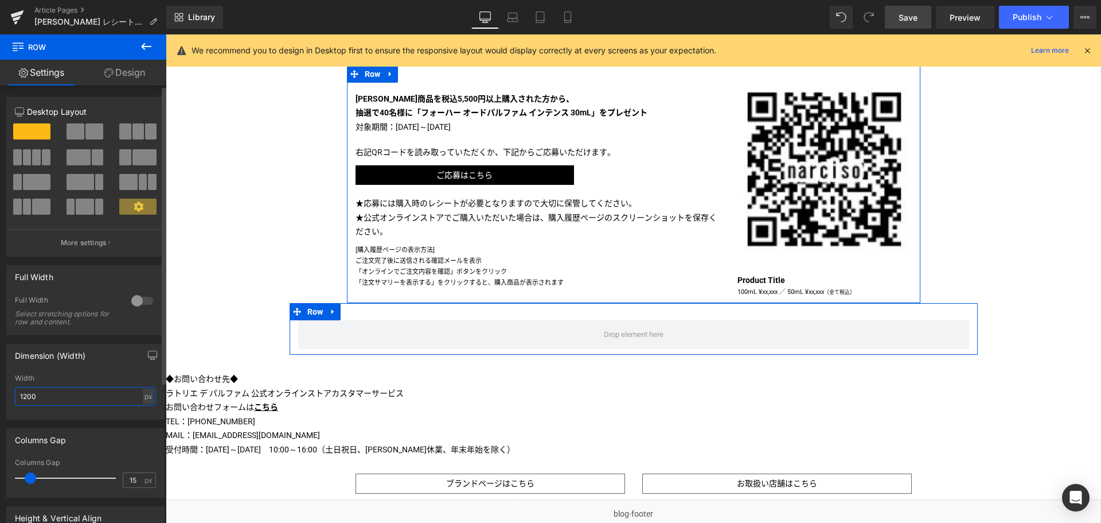
drag, startPoint x: 76, startPoint y: 396, endPoint x: 0, endPoint y: 388, distance: 76.1
click at [0, 388] on div "Dimension (Width) 1200px Width 1200 px % px" at bounding box center [86, 377] width 172 height 84
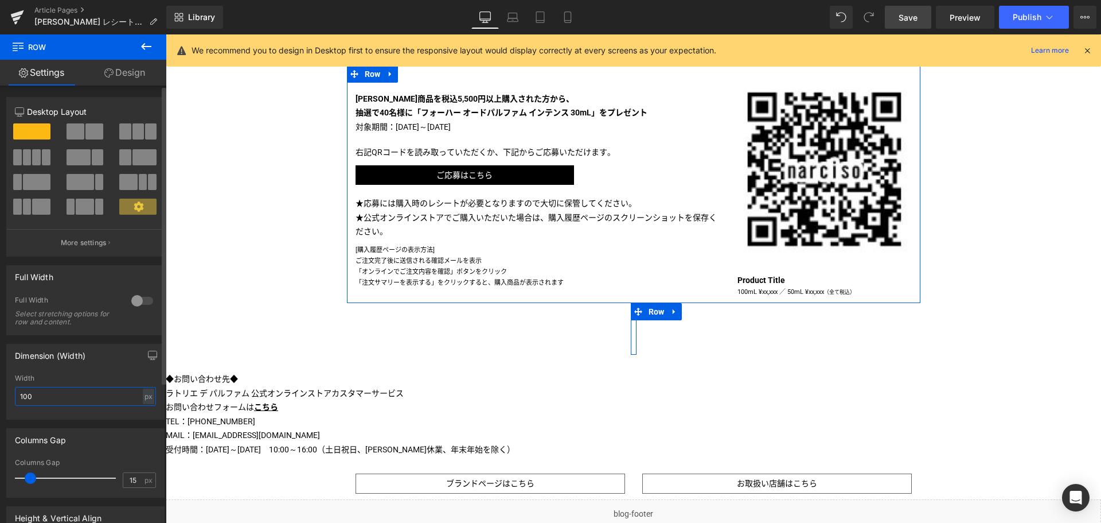
type input "1000"
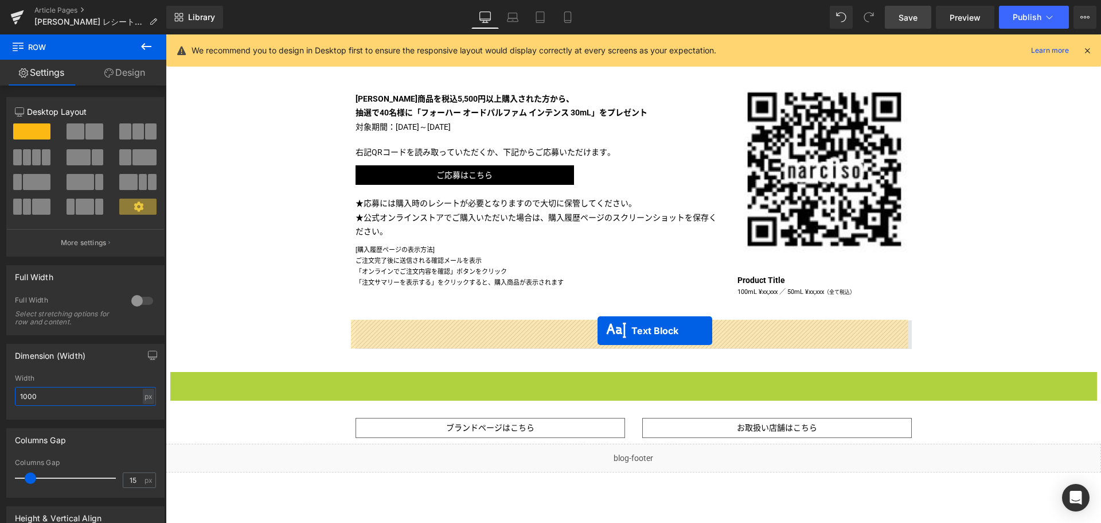
drag, startPoint x: 602, startPoint y: 419, endPoint x: 598, endPoint y: 330, distance: 88.4
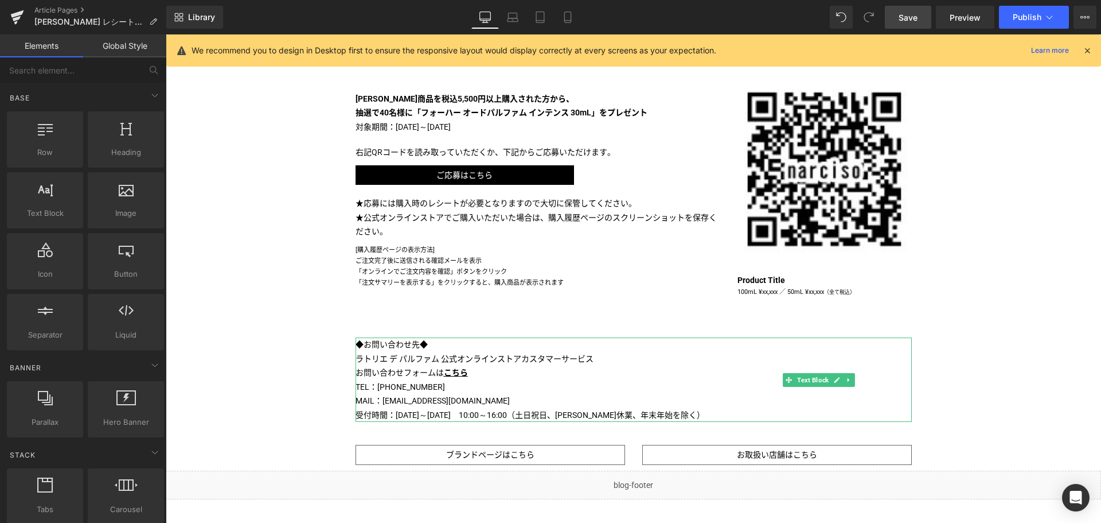
click at [316, 282] on div "Liquid [PERSON_NAME] マストバイキャンペーン 第一弾 実施中！ Text Block Image Image その香りが、らしさになる。透…" at bounding box center [634, 146] width 936 height 1007
click at [243, 298] on div "Liquid [PERSON_NAME] マストバイキャンペーン 第一弾 実施中！ Text Block Image Image その香りが、らしさになる。透…" at bounding box center [634, 146] width 936 height 1007
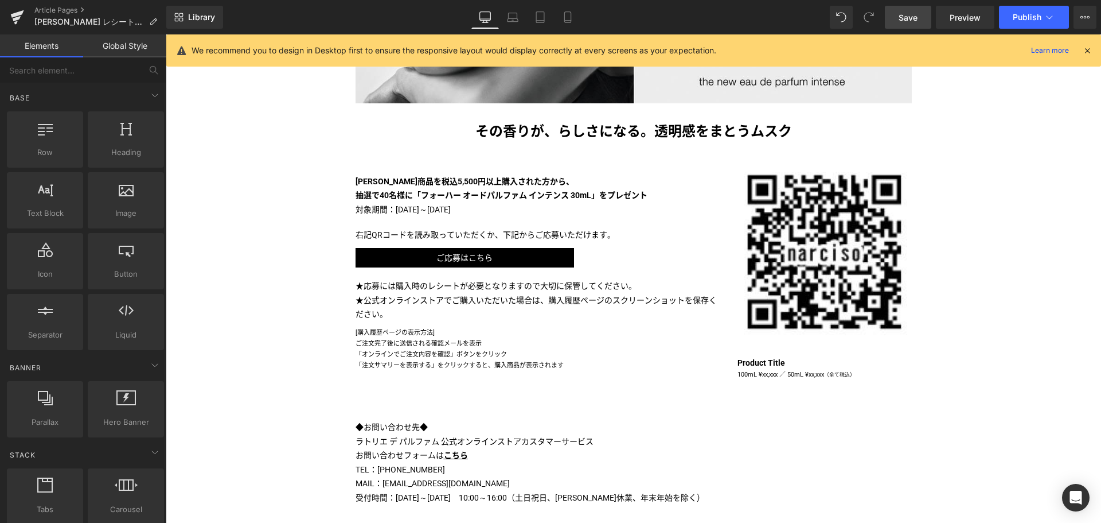
scroll to position [431, 0]
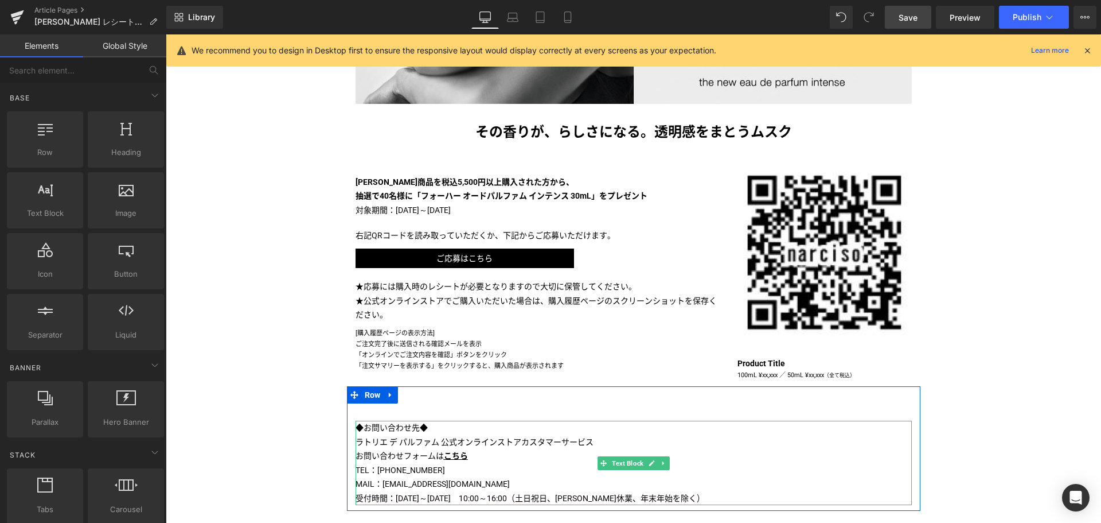
click at [404, 424] on span "◆お問い合わせ先◆" at bounding box center [392, 427] width 72 height 9
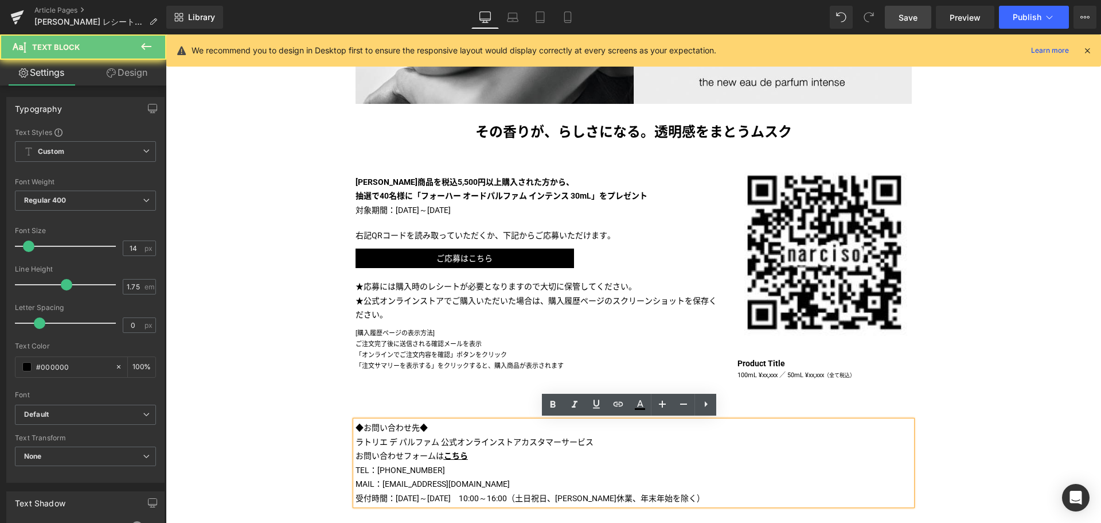
click at [404, 424] on span "◆お問い合わせ先◆" at bounding box center [392, 427] width 72 height 9
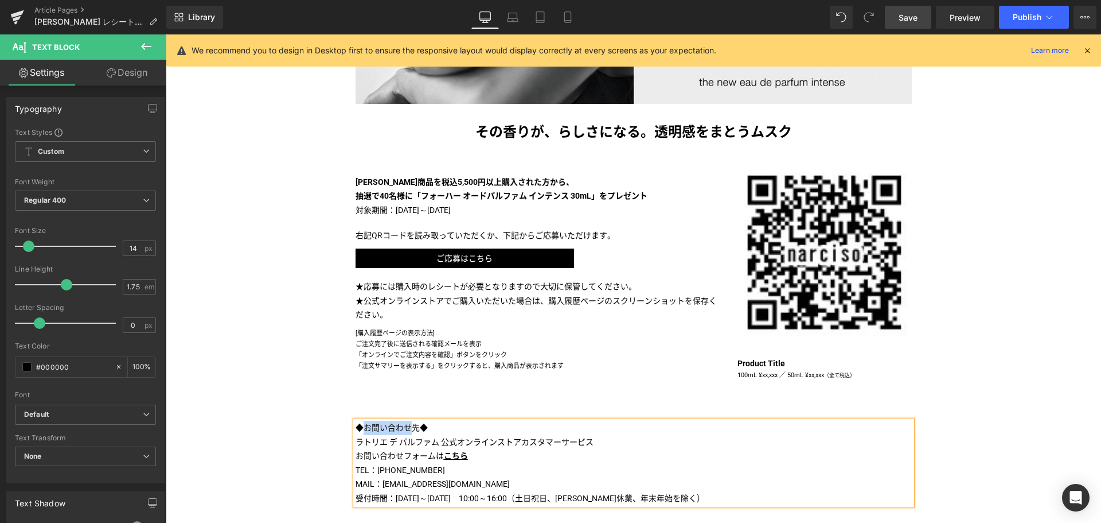
paste div
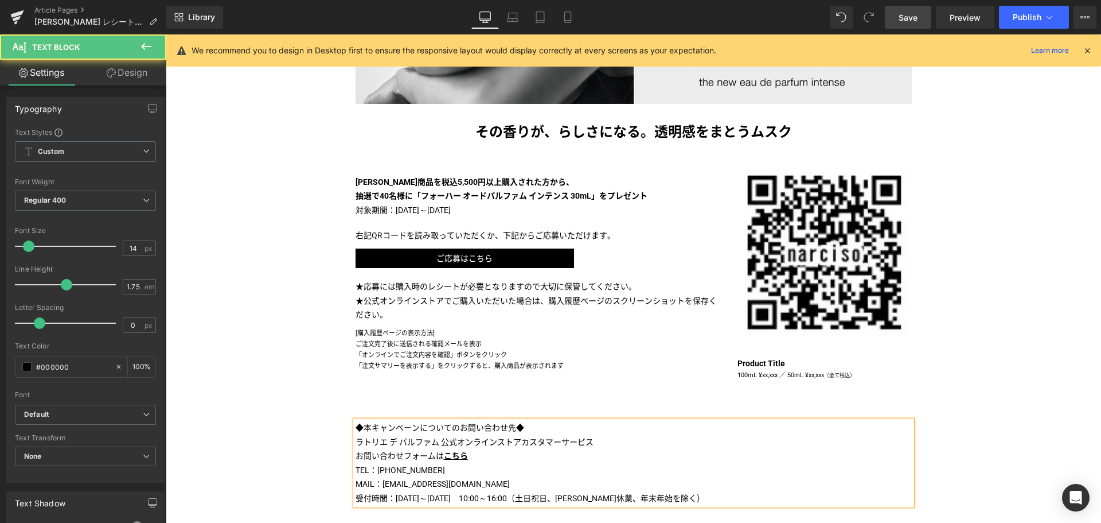
click at [564, 428] on p "◆本キャンペーンについてのお問い合わせ先◆" at bounding box center [634, 427] width 556 height 14
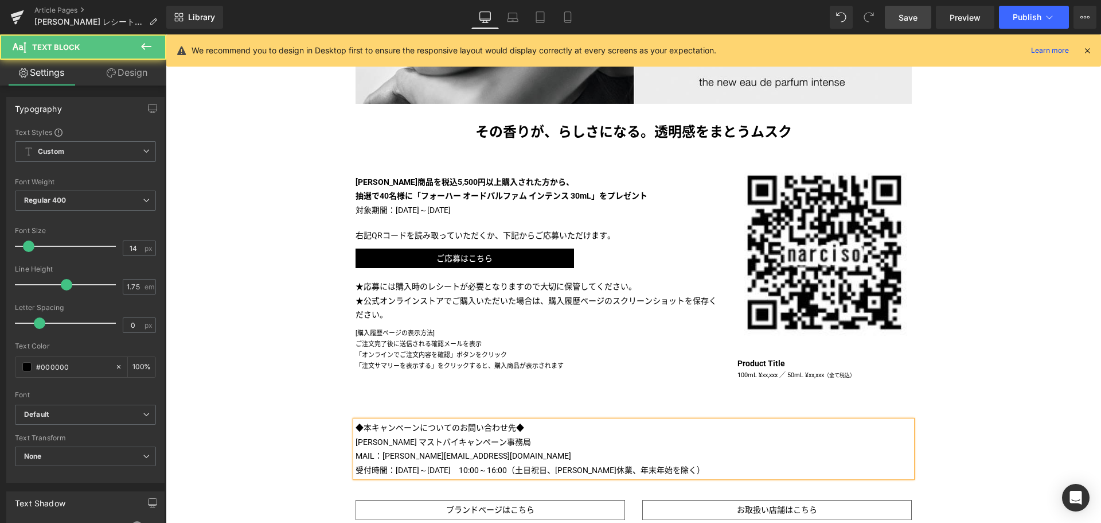
click at [574, 452] on p "MAIL：[PERSON_NAME][EMAIL_ADDRESS][DOMAIN_NAME]" at bounding box center [634, 456] width 556 height 14
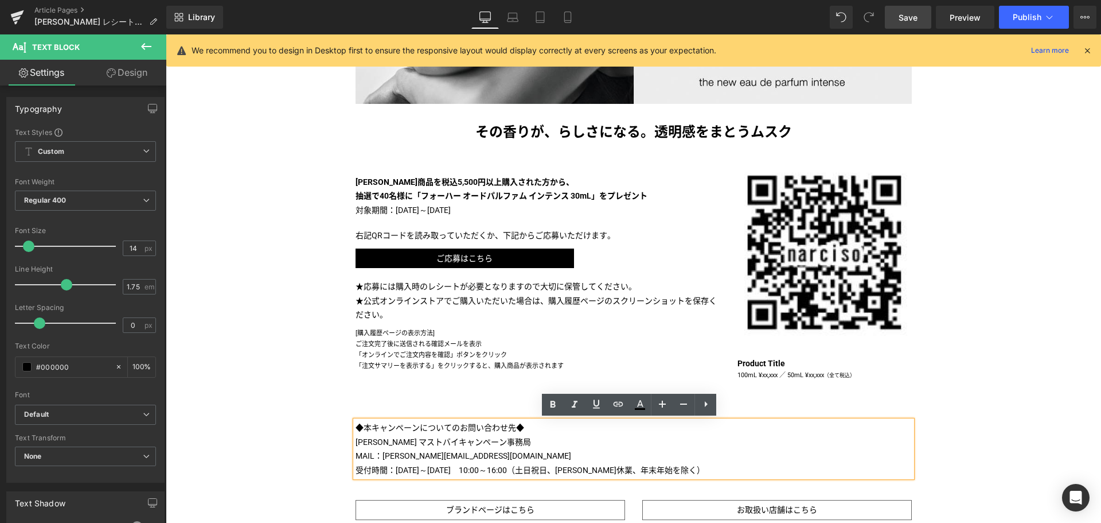
drag, startPoint x: 565, startPoint y: 453, endPoint x: 388, endPoint y: 455, distance: 176.7
click at [388, 455] on p "MAIL：[PERSON_NAME][EMAIL_ADDRESS][DOMAIN_NAME]" at bounding box center [634, 456] width 556 height 14
click at [624, 406] on icon at bounding box center [619, 404] width 14 height 14
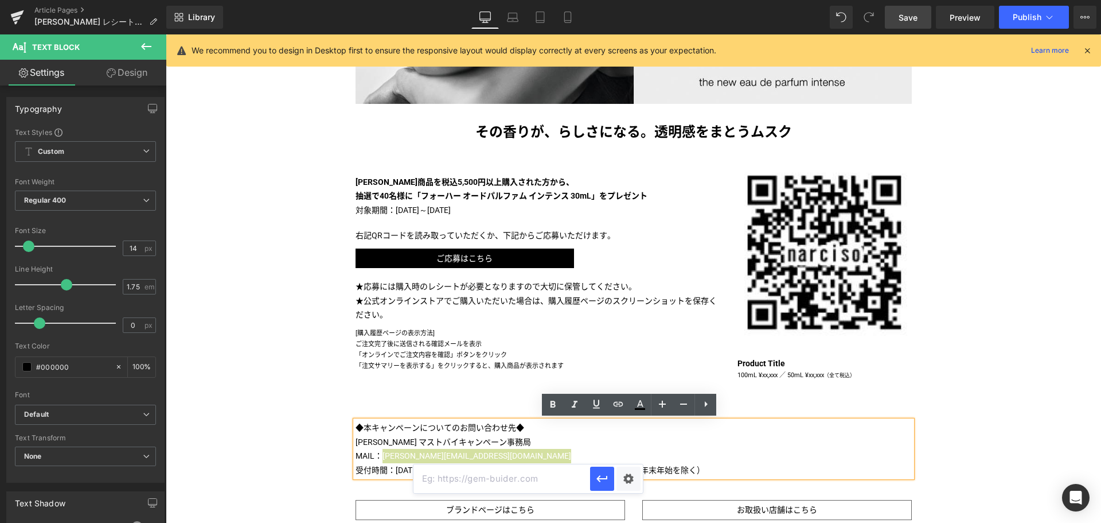
click at [552, 473] on input "text" at bounding box center [502, 478] width 177 height 29
paste input "[PERSON_NAME][EMAIL_ADDRESS][DOMAIN_NAME]"
type input "[PERSON_NAME][EMAIL_ADDRESS][DOMAIN_NAME]"
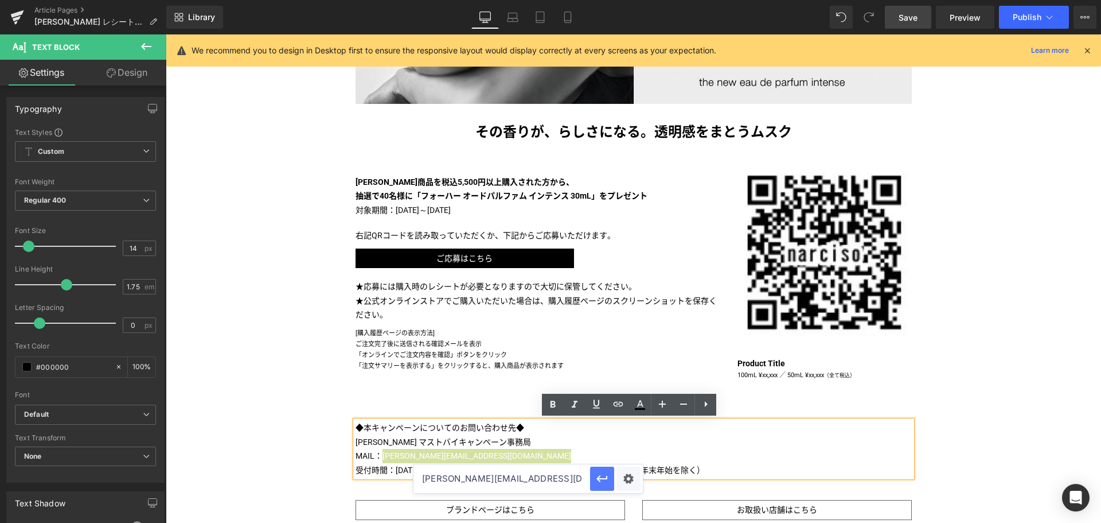
click at [603, 477] on icon "button" at bounding box center [602, 479] width 14 height 14
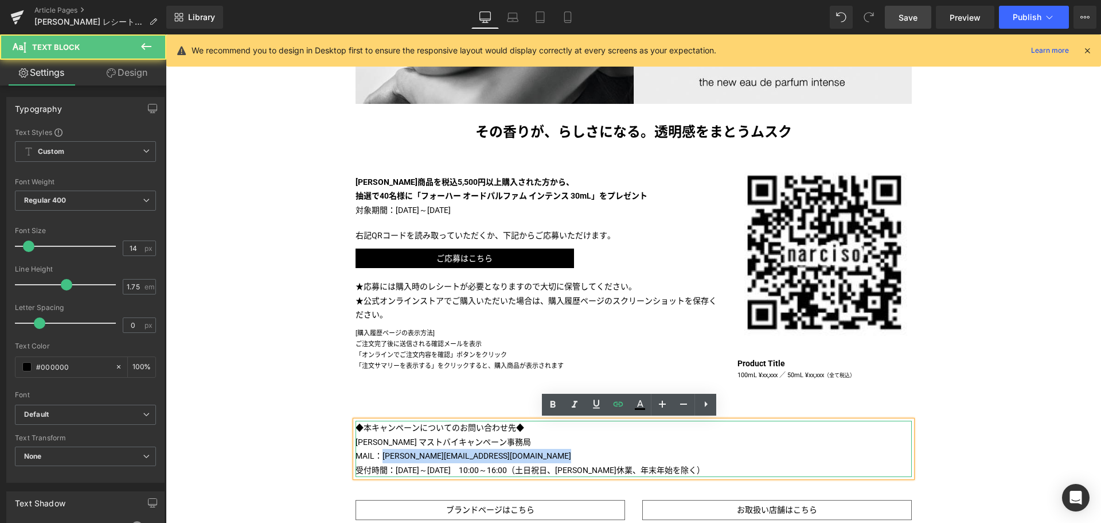
click at [595, 453] on p "MAIL： [PERSON_NAME][EMAIL_ADDRESS][DOMAIN_NAME]" at bounding box center [634, 456] width 556 height 14
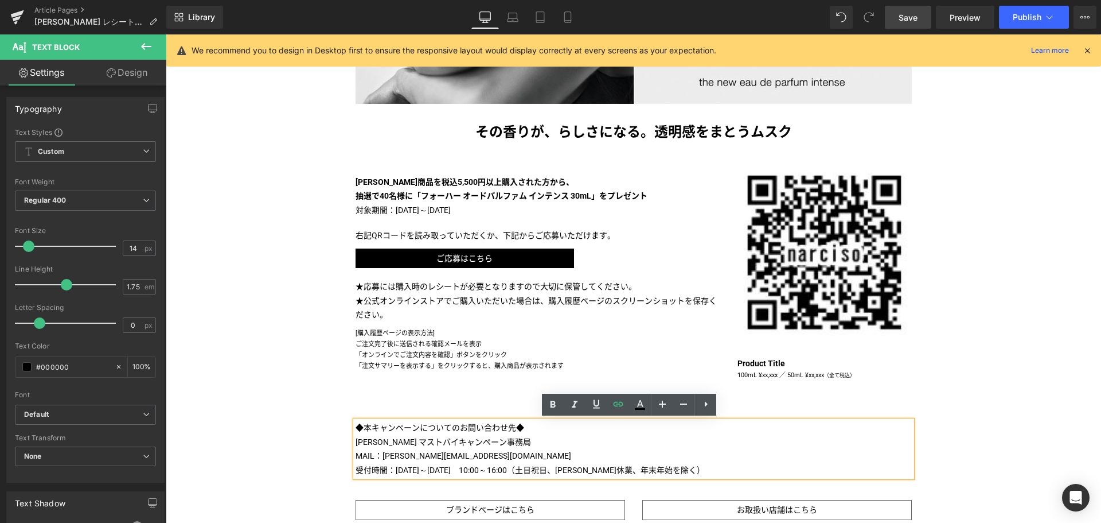
click at [672, 467] on p "受付時間：[DATE]～[DATE]　10:00～16:00（土日祝日、[PERSON_NAME]休業、年末年始を除く）" at bounding box center [634, 470] width 556 height 14
click at [385, 469] on p "受付時間：[DATE]～[DATE]　10:00～16:00（土日祝日、[PERSON_NAME]休業、年末年始を除く）" at bounding box center [634, 470] width 556 height 14
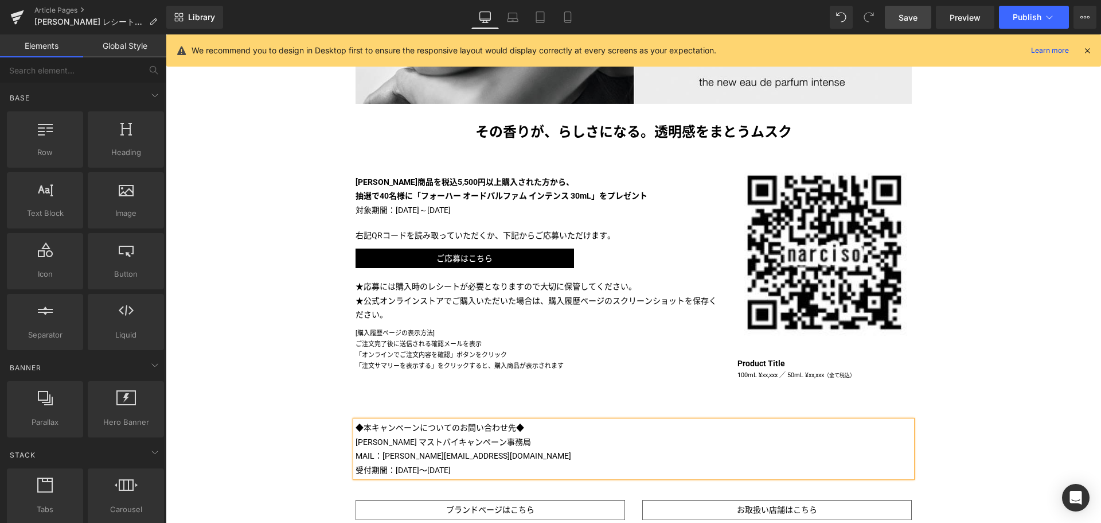
click at [260, 413] on div "Liquid [PERSON_NAME] マストバイキャンペーン 第一弾 実施中！ Text Block Image Image その香りが、らしさになる。透…" at bounding box center [634, 215] width 936 height 979
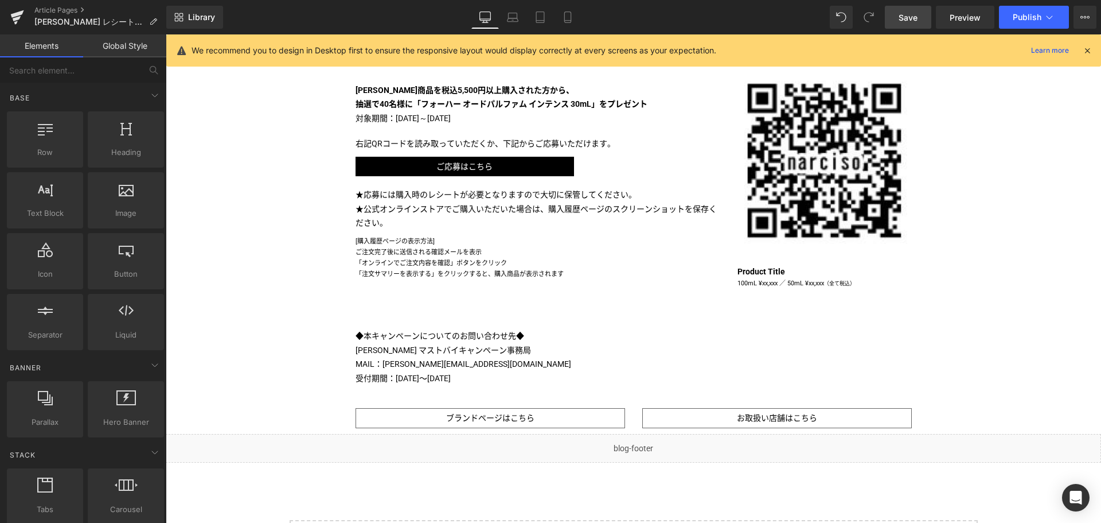
scroll to position [524, 0]
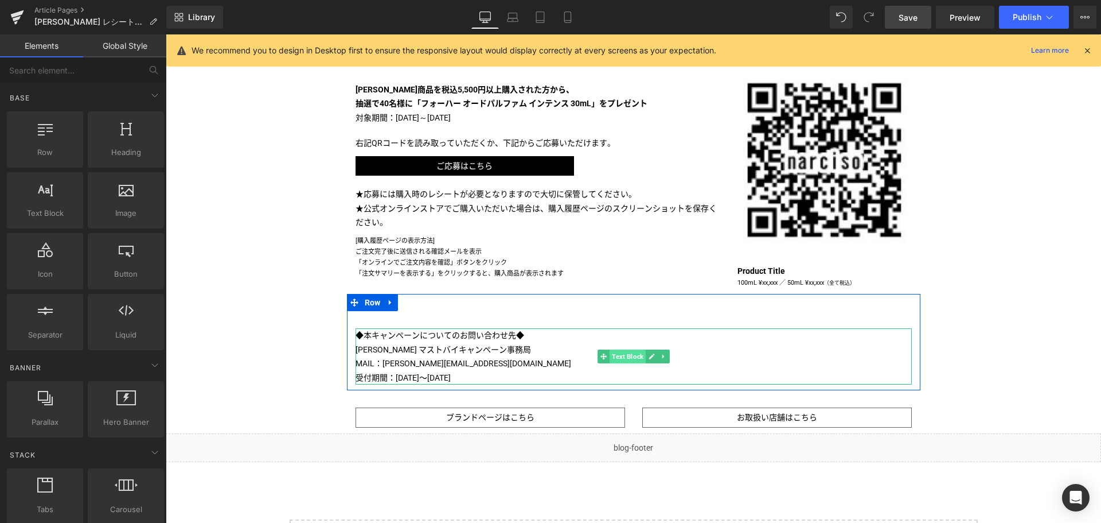
click at [618, 356] on span "Text Block" at bounding box center [628, 356] width 36 height 14
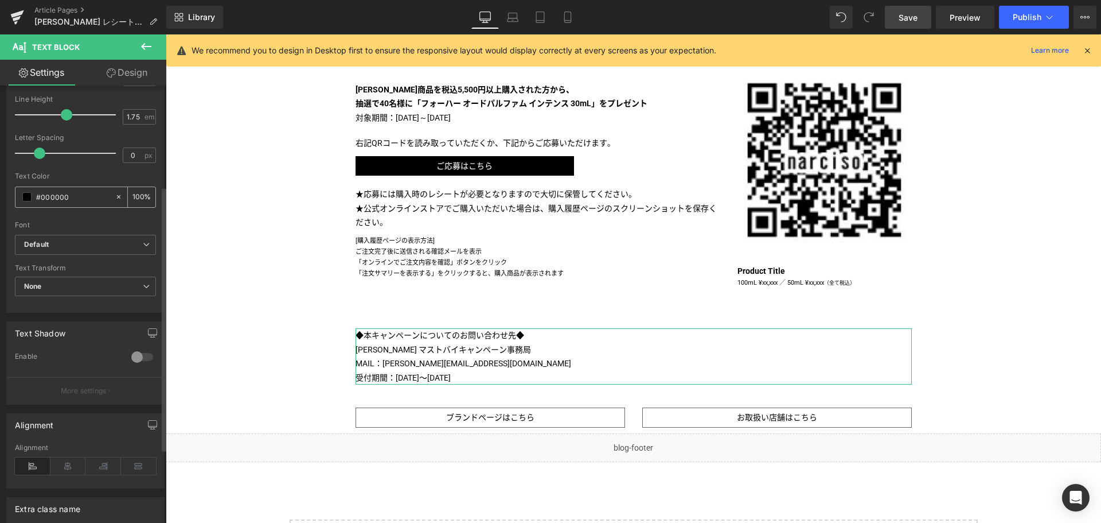
scroll to position [171, 0]
click at [64, 459] on icon at bounding box center [68, 464] width 36 height 17
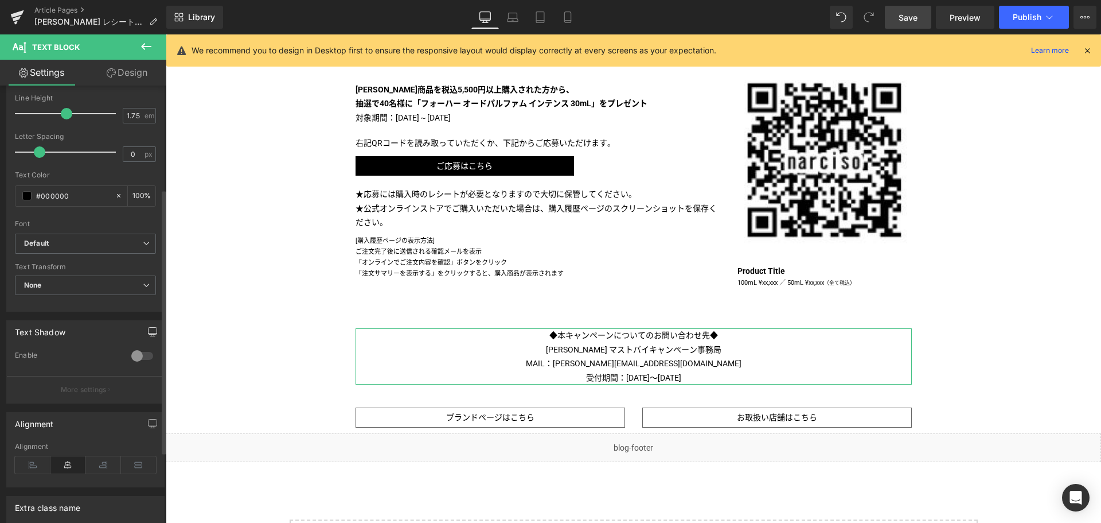
click at [150, 329] on icon "button" at bounding box center [152, 331] width 9 height 9
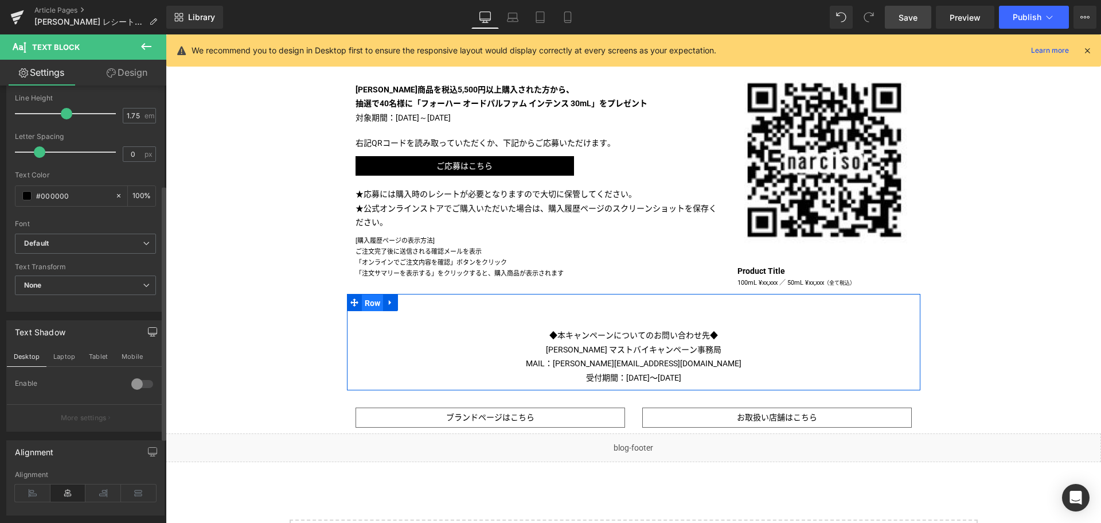
click at [369, 307] on span "Row" at bounding box center [373, 302] width 22 height 17
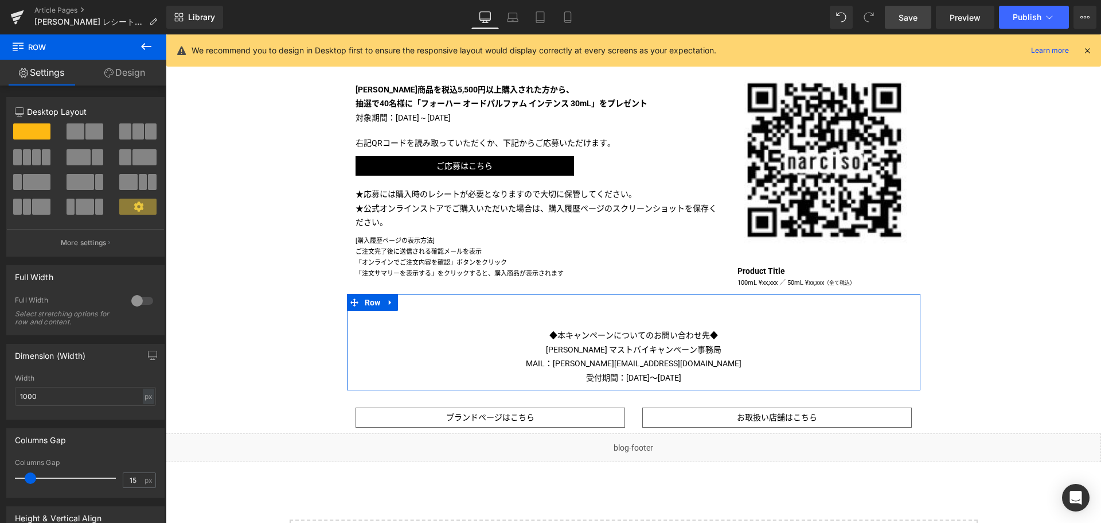
click at [146, 71] on link "Design" at bounding box center [124, 73] width 83 height 26
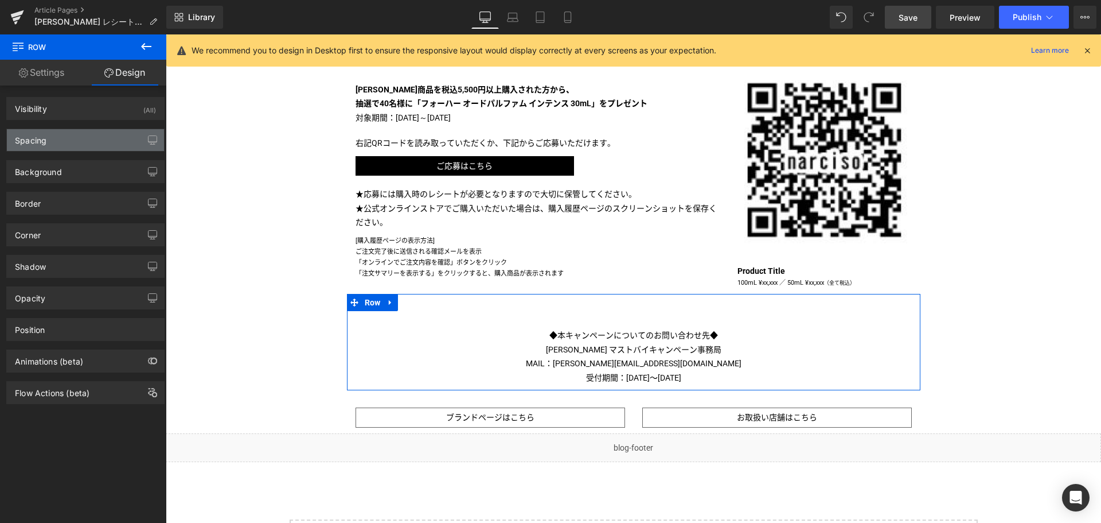
click at [83, 144] on div "Spacing" at bounding box center [85, 140] width 157 height 22
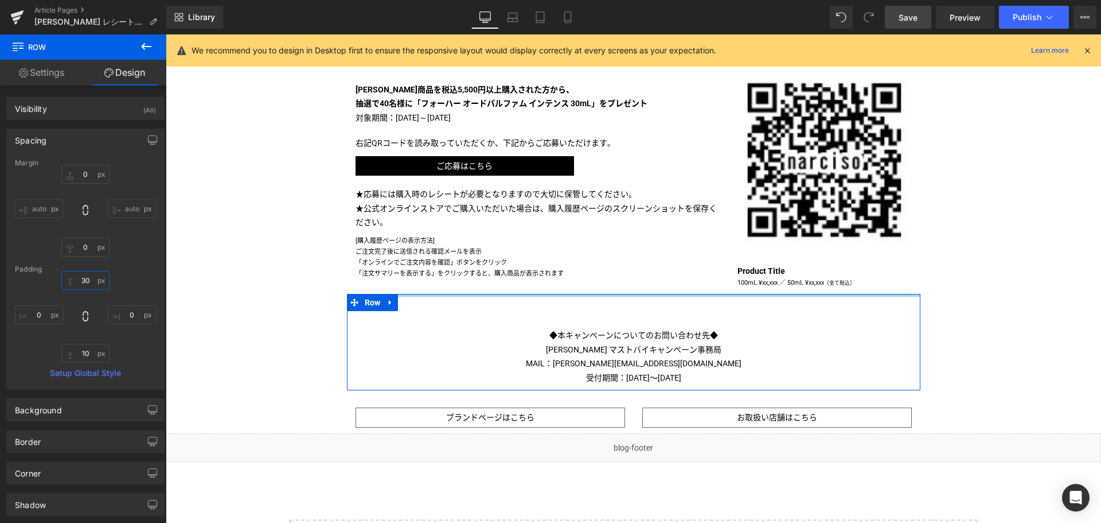
click at [77, 282] on input "30" at bounding box center [85, 280] width 48 height 19
type input "１０"
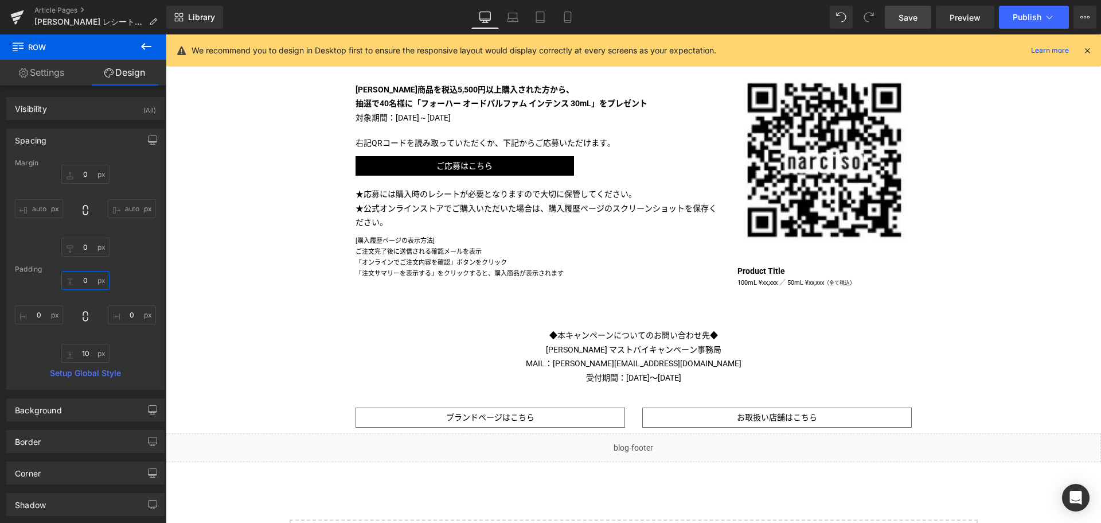
type input "１"
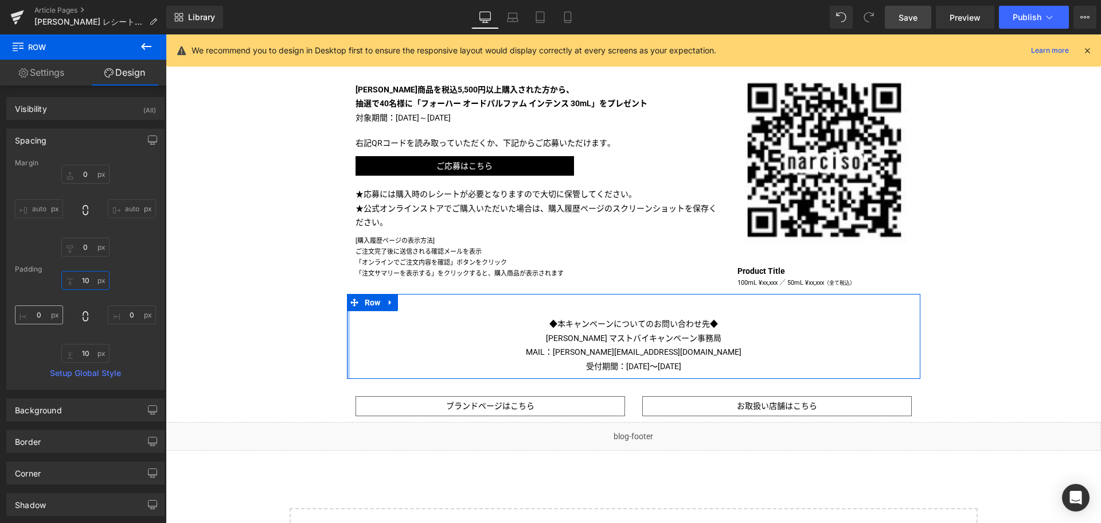
type input "10"
click at [30, 315] on input "0" at bounding box center [39, 314] width 48 height 19
click at [91, 409] on div "Background" at bounding box center [85, 410] width 157 height 22
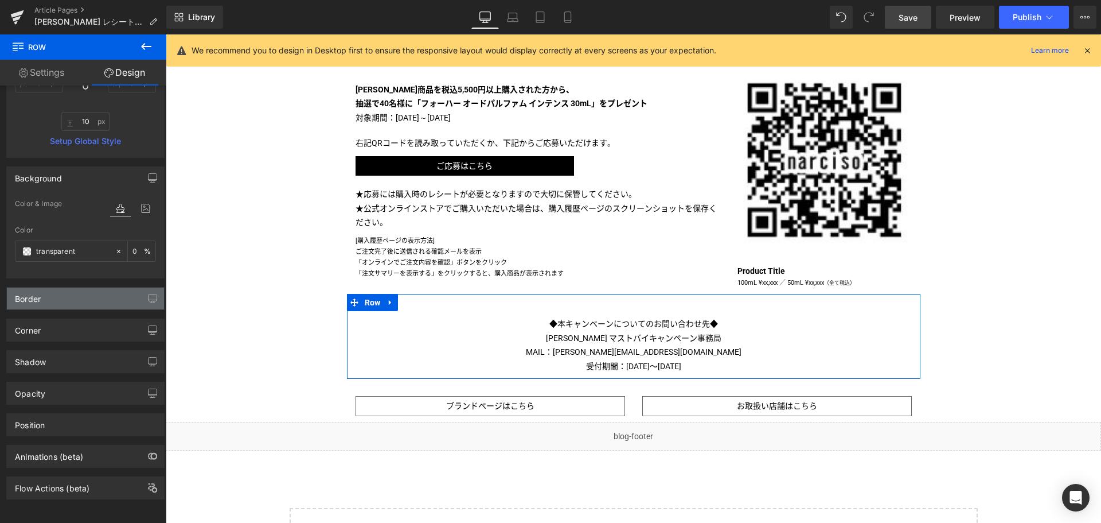
click at [78, 287] on div "Border" at bounding box center [85, 298] width 157 height 22
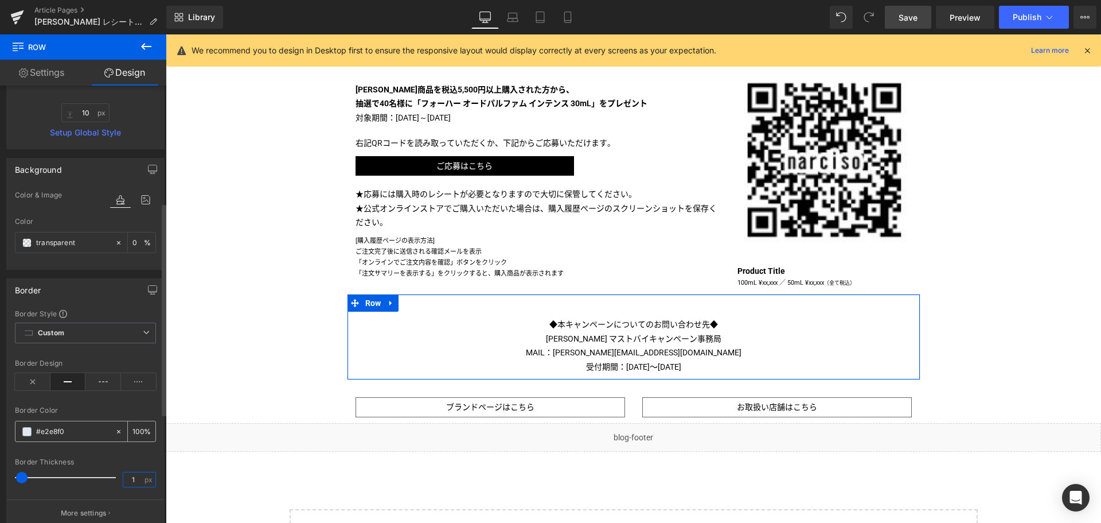
type input "1"
click at [59, 429] on input "#e2e8f0" at bounding box center [72, 431] width 73 height 13
type input "#"
type input "0"
type input "#ccc"
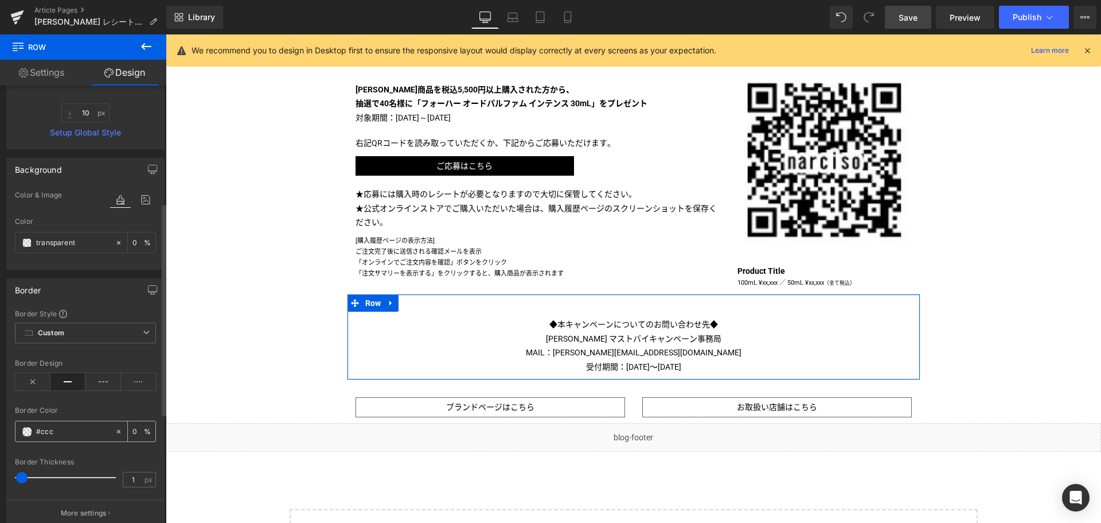
type input "100"
type input "#cccc"
type input "80"
type input "#ccccc"
type input "0"
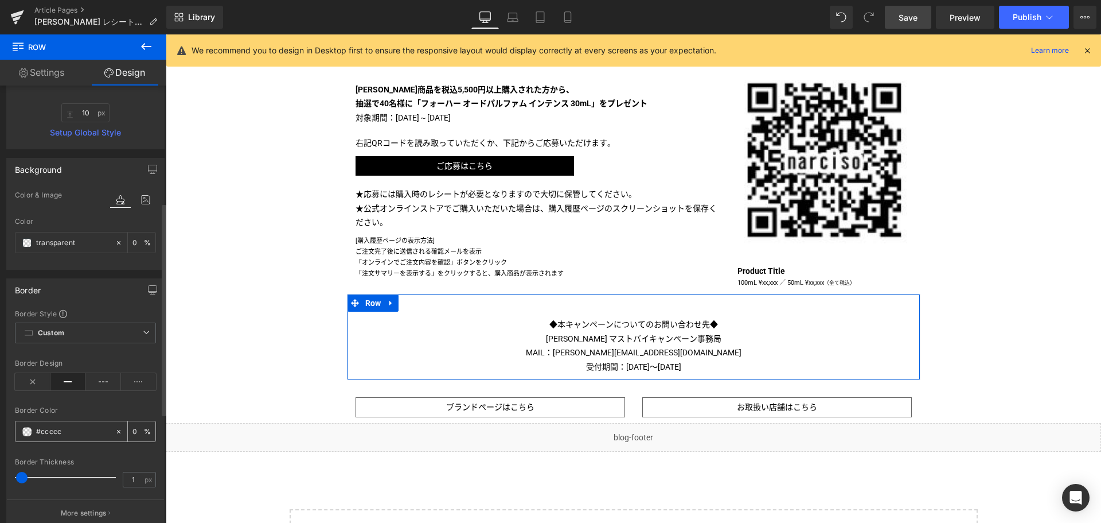
type input "#cccccc"
type input "100"
type input "#cccccc"
click at [110, 411] on div "Border Color" at bounding box center [85, 410] width 141 height 8
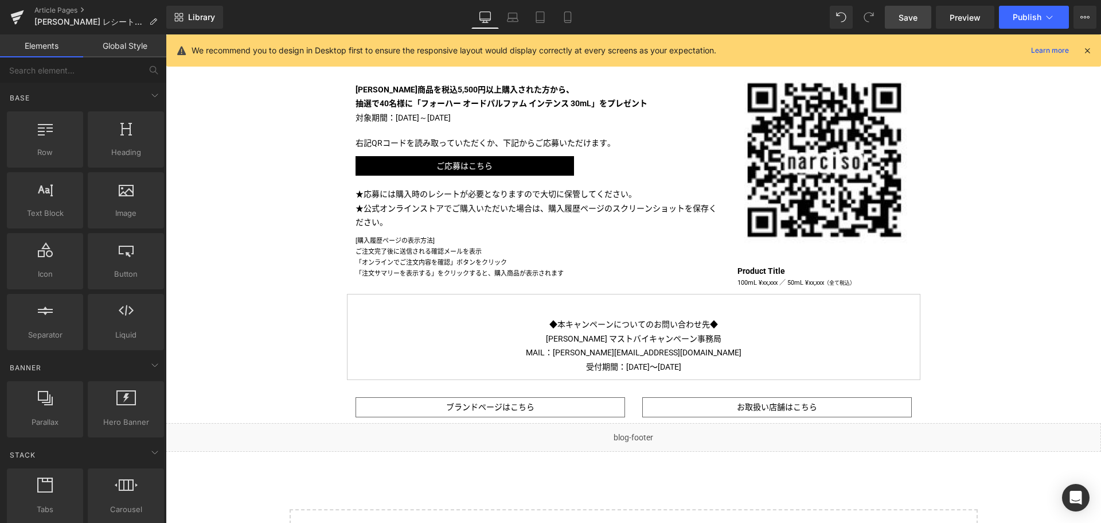
click at [202, 471] on div "Liquid [PERSON_NAME] マストバイキャンペーン 第一弾 実施中！ Text Block Image Image その香りが、らしさになる。透…" at bounding box center [634, 118] width 936 height 969
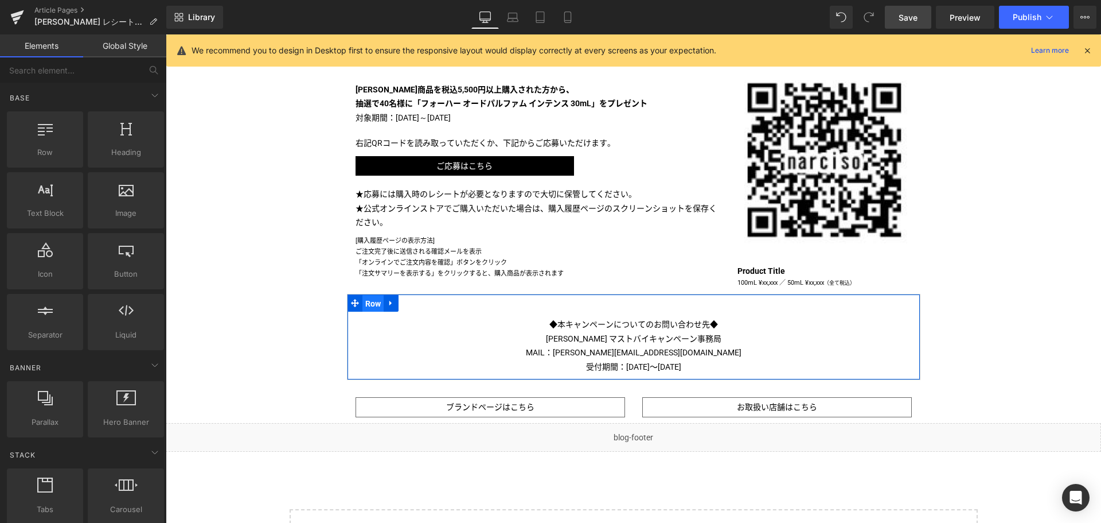
click at [368, 305] on span "Row" at bounding box center [374, 303] width 22 height 17
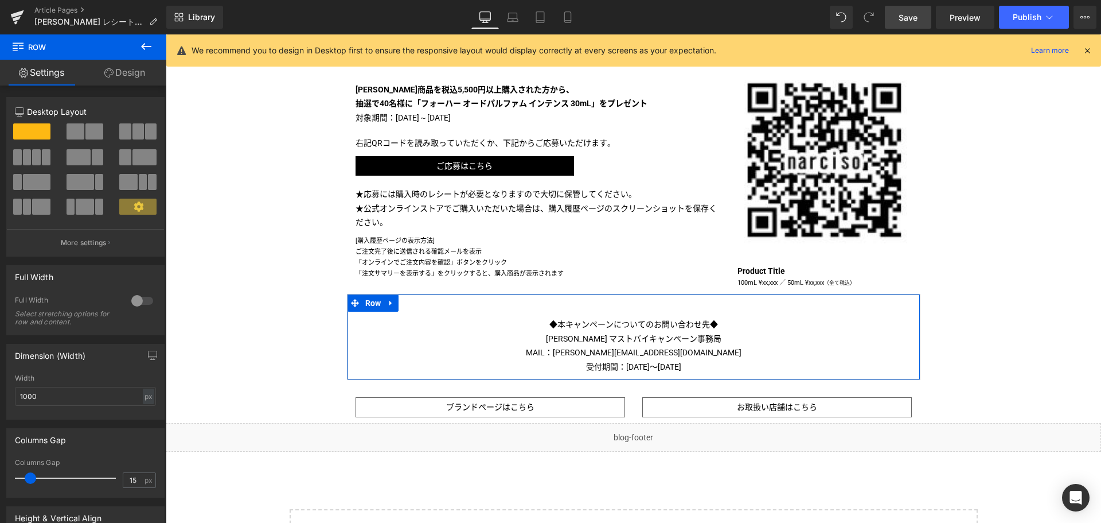
click at [123, 69] on link "Design" at bounding box center [124, 73] width 83 height 26
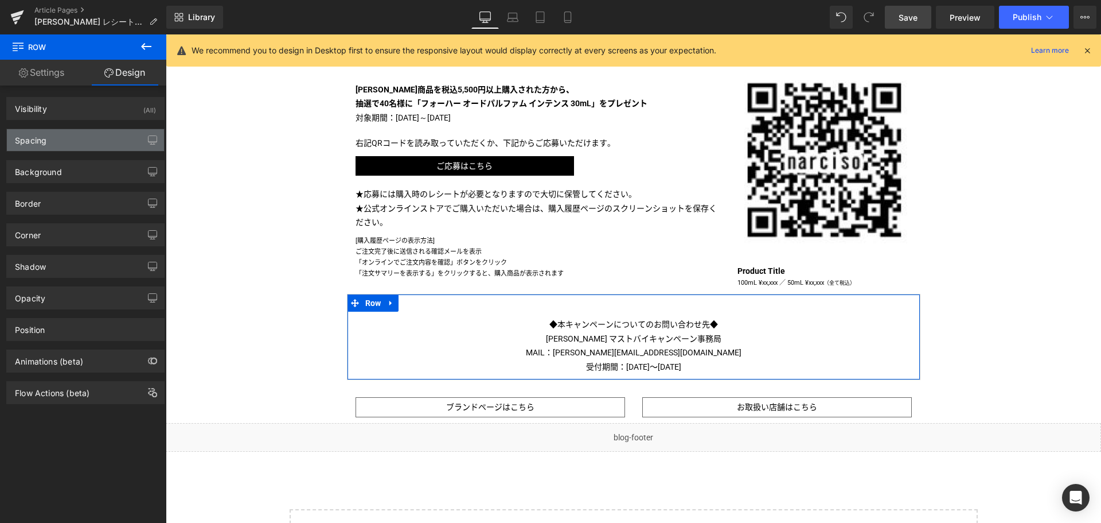
click at [83, 136] on div "Spacing" at bounding box center [85, 140] width 157 height 22
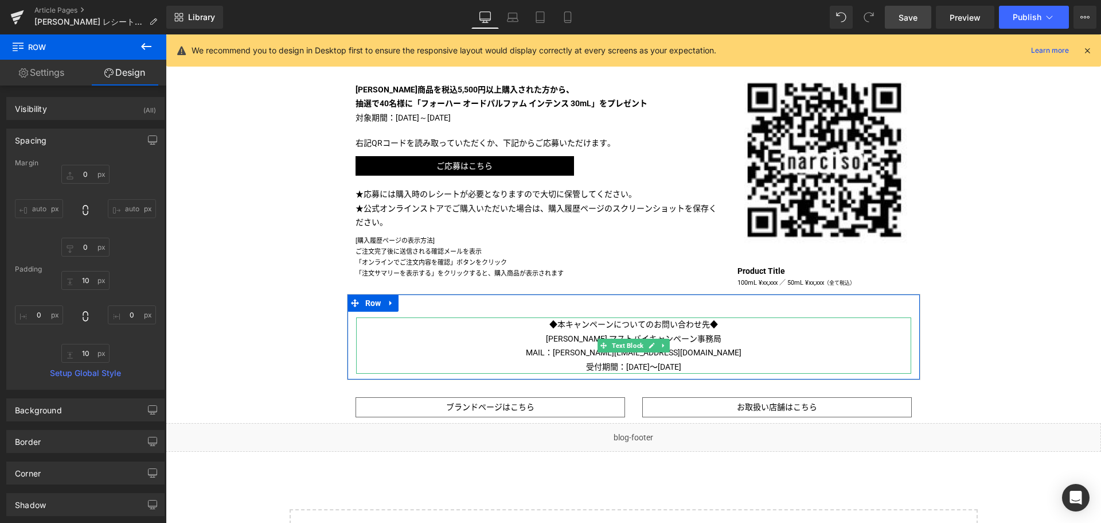
click at [569, 332] on p "[PERSON_NAME] マストバイキャンペーン事務局" at bounding box center [633, 339] width 555 height 14
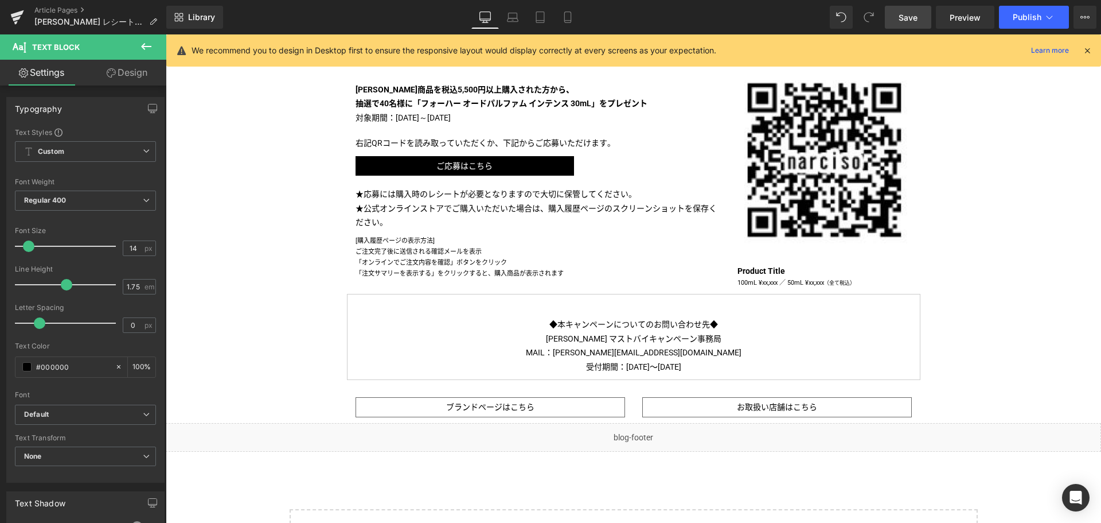
click at [124, 73] on link "Design" at bounding box center [126, 73] width 83 height 26
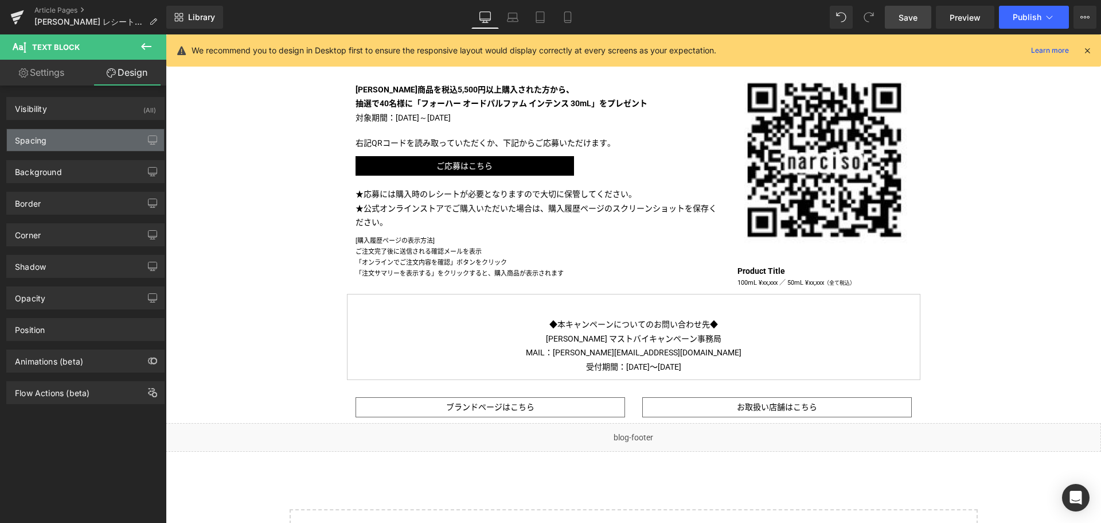
click at [83, 137] on div "Spacing" at bounding box center [85, 140] width 157 height 22
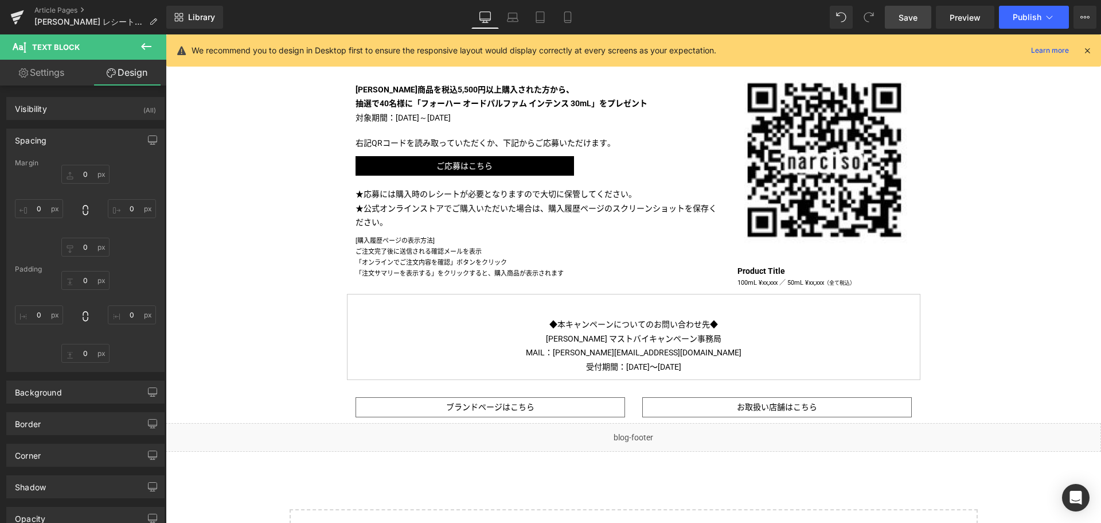
type input "30"
type input "0"
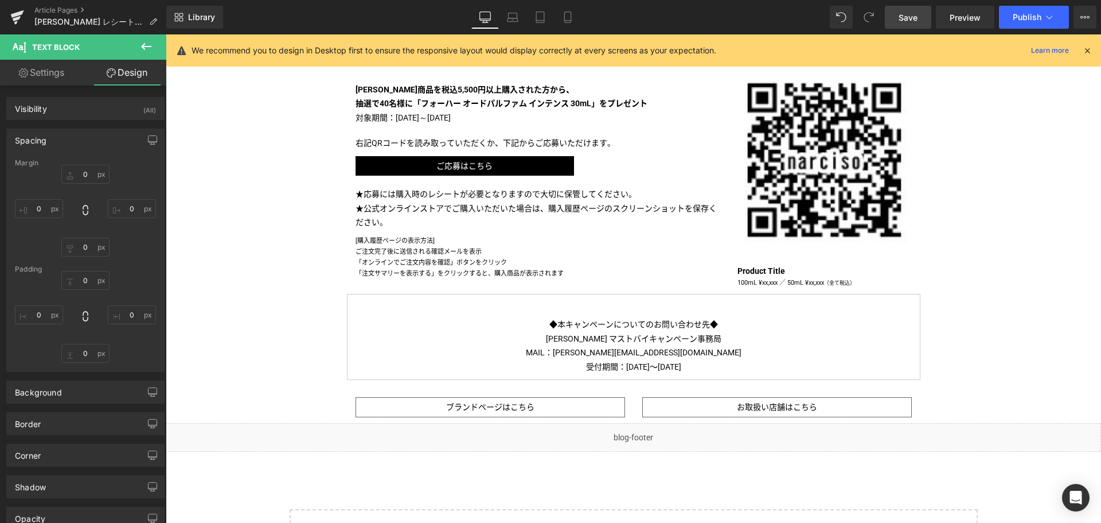
type input "0"
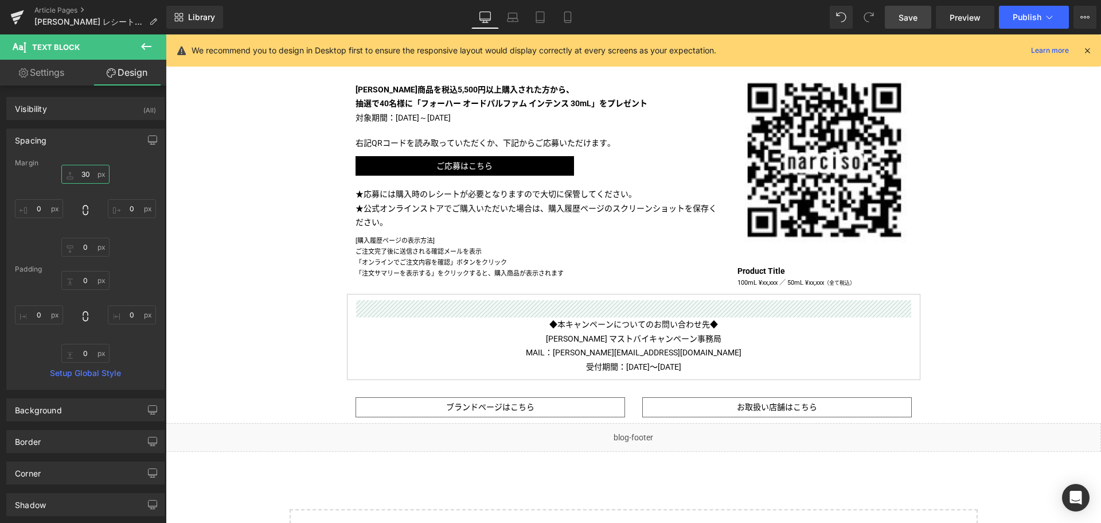
click at [73, 171] on input "30" at bounding box center [85, 174] width 48 height 19
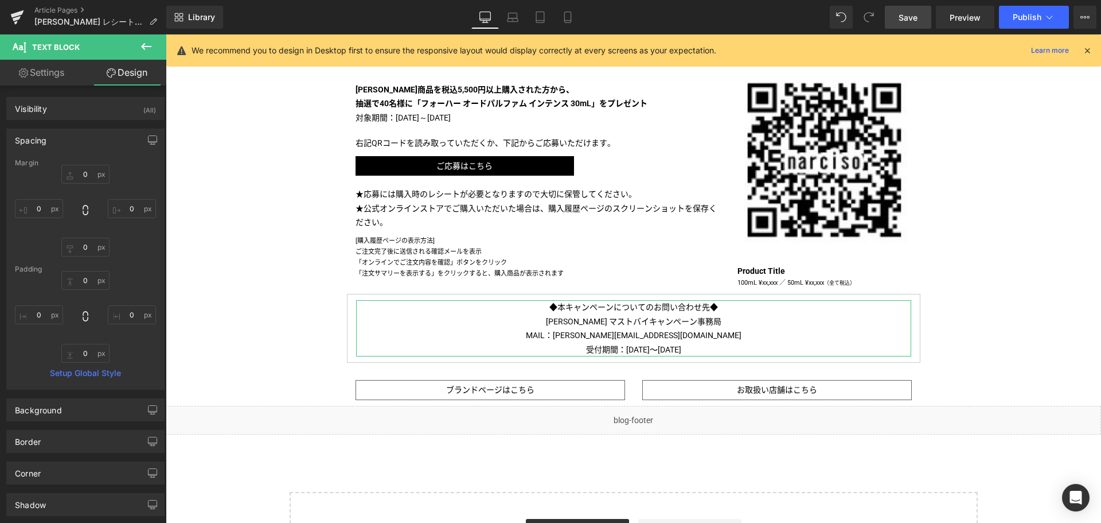
click at [49, 72] on link "Settings" at bounding box center [41, 73] width 83 height 26
type input "100"
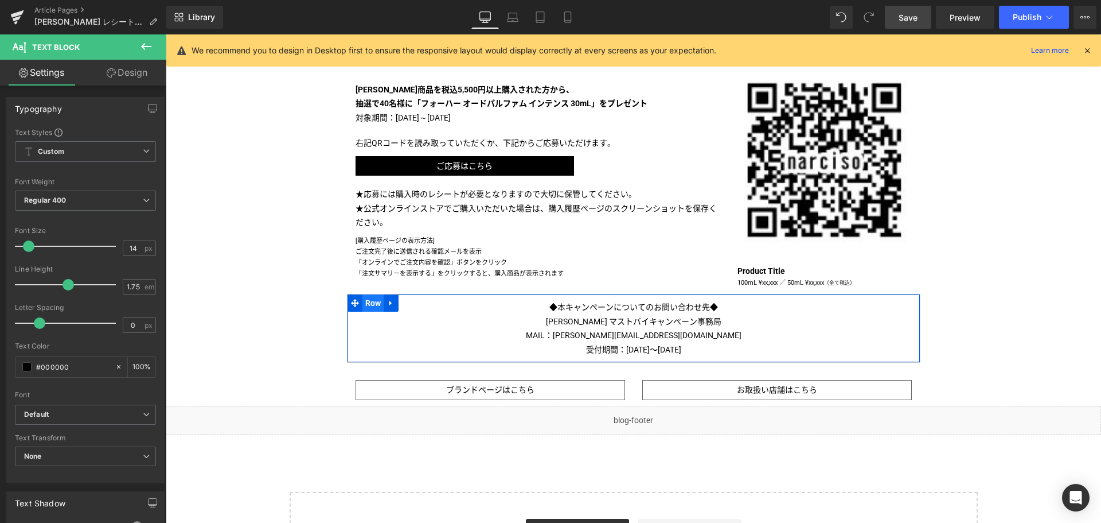
click at [364, 297] on span "Row" at bounding box center [374, 302] width 22 height 17
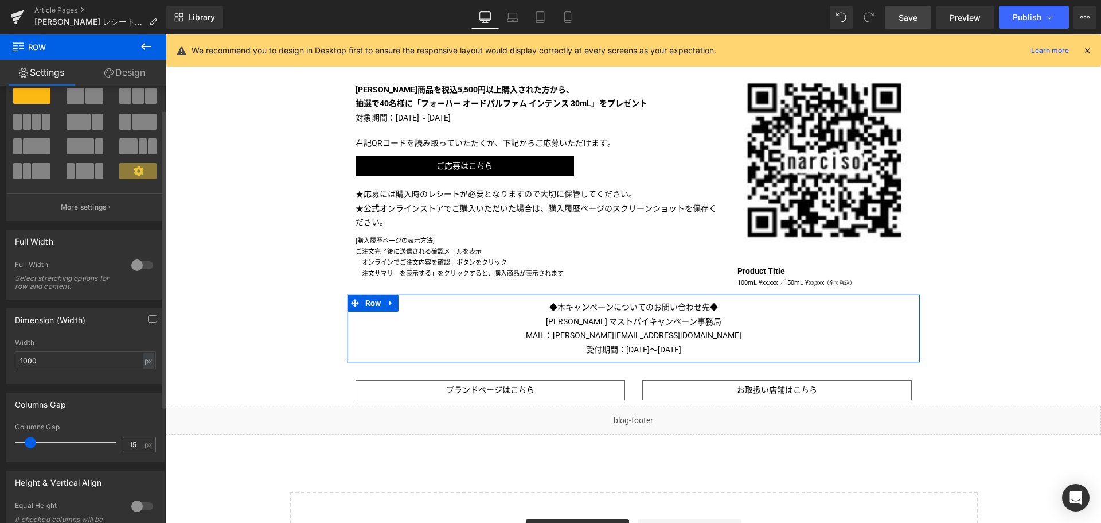
scroll to position [35, 0]
click at [143, 363] on div "px" at bounding box center [148, 360] width 11 height 15
click at [146, 379] on li "%" at bounding box center [148, 379] width 14 height 17
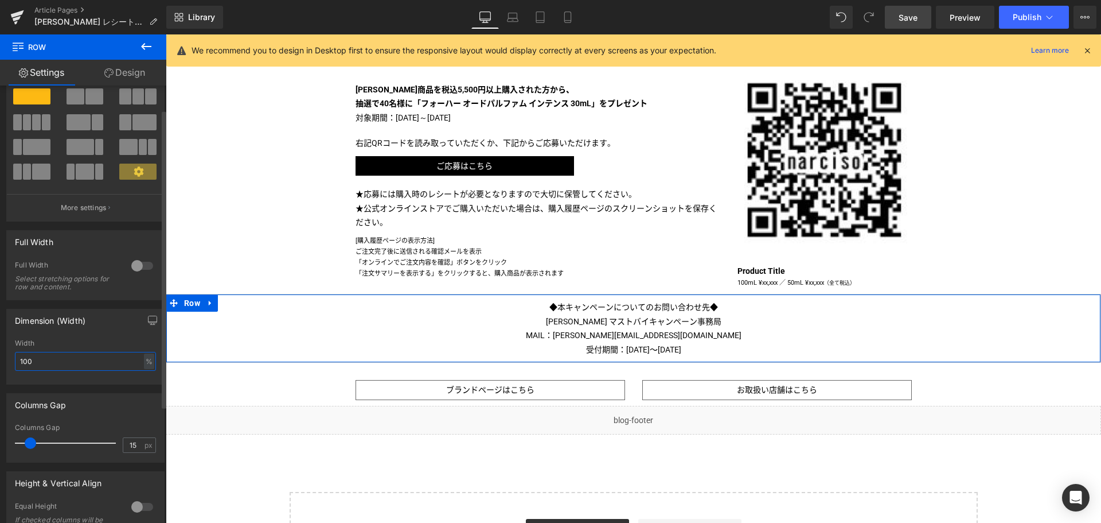
drag, startPoint x: 73, startPoint y: 360, endPoint x: 0, endPoint y: 329, distance: 79.5
click at [0, 329] on div "Dimension (Width) 100% Width 100 % % px" at bounding box center [86, 342] width 172 height 84
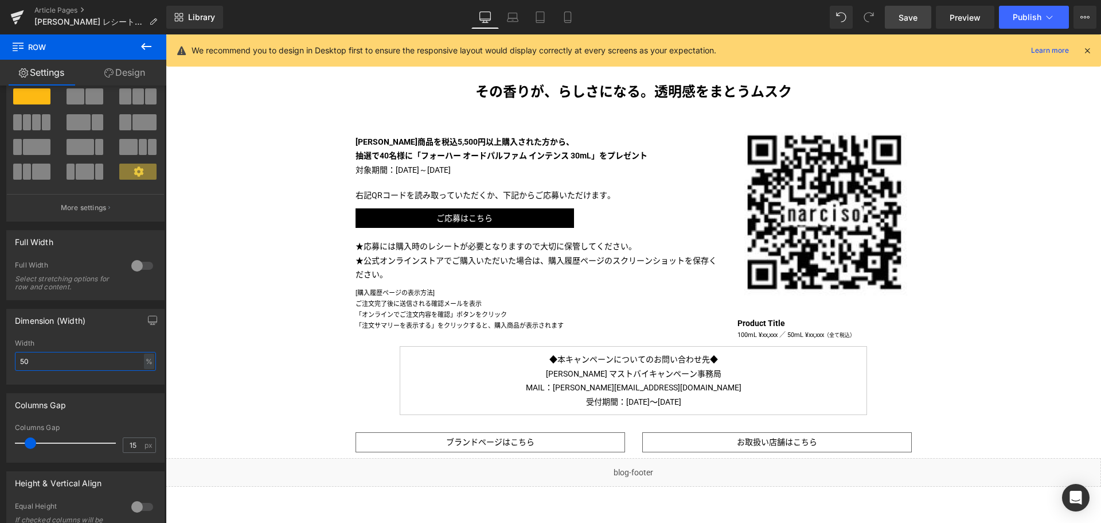
scroll to position [471, 0]
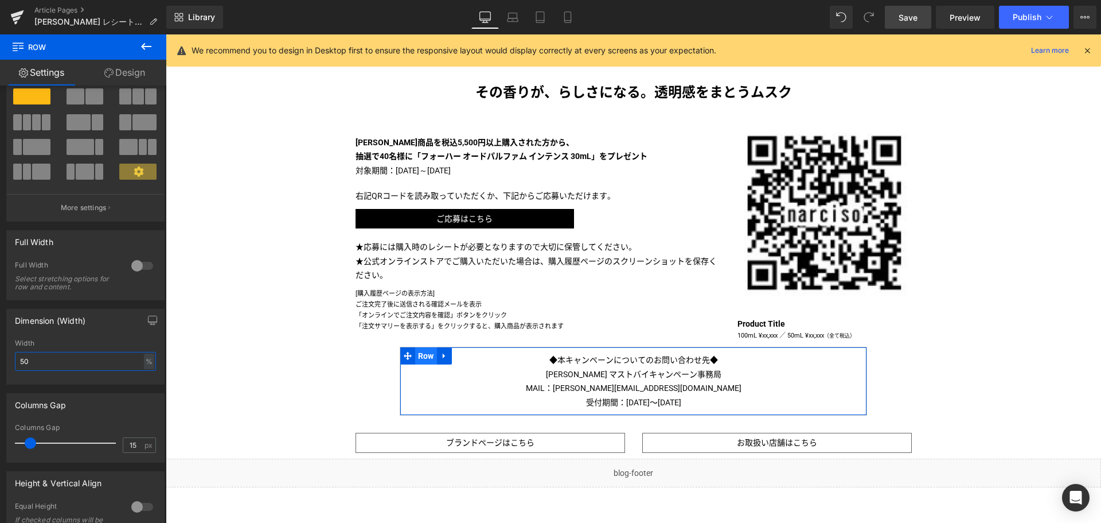
click at [424, 353] on span "Row" at bounding box center [426, 355] width 22 height 17
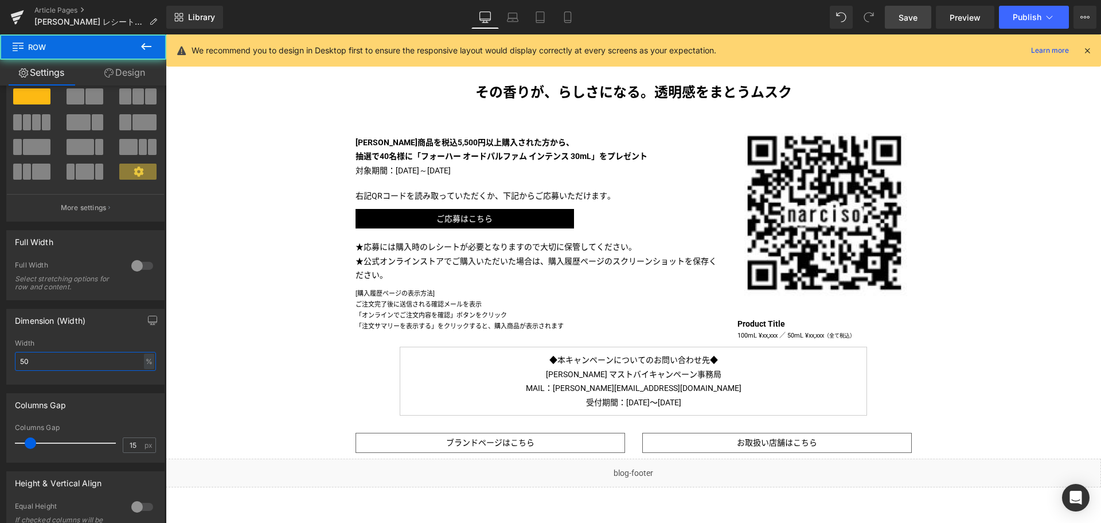
type input "50"
click at [116, 58] on span "Row" at bounding box center [68, 46] width 115 height 25
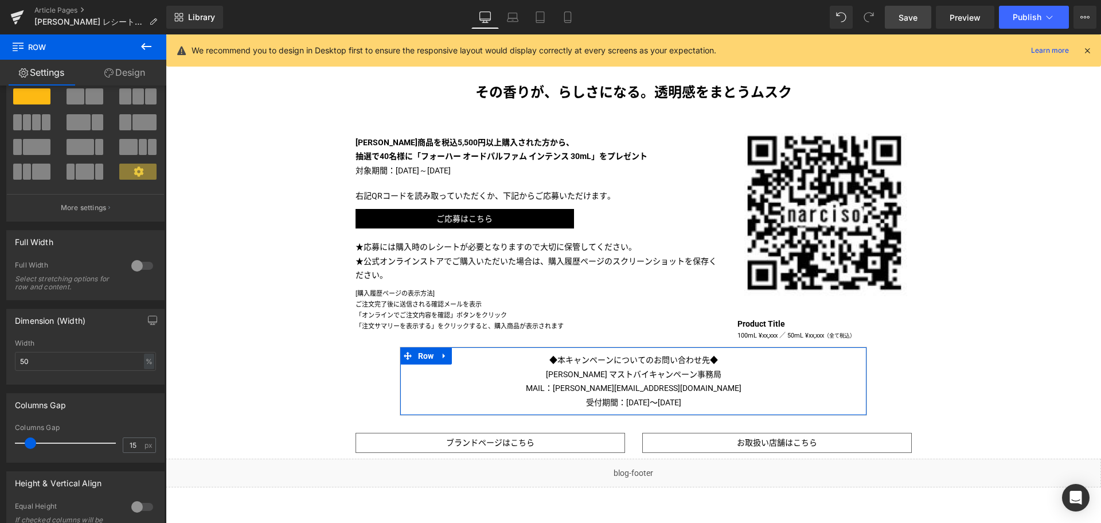
click at [131, 75] on link "Design" at bounding box center [124, 73] width 83 height 26
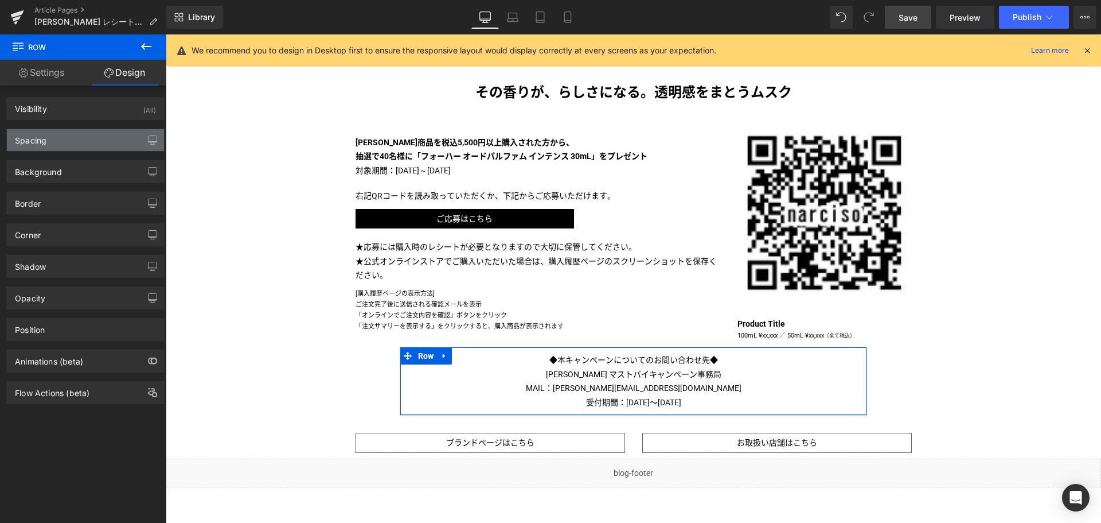
click at [79, 137] on div "Spacing" at bounding box center [85, 140] width 157 height 22
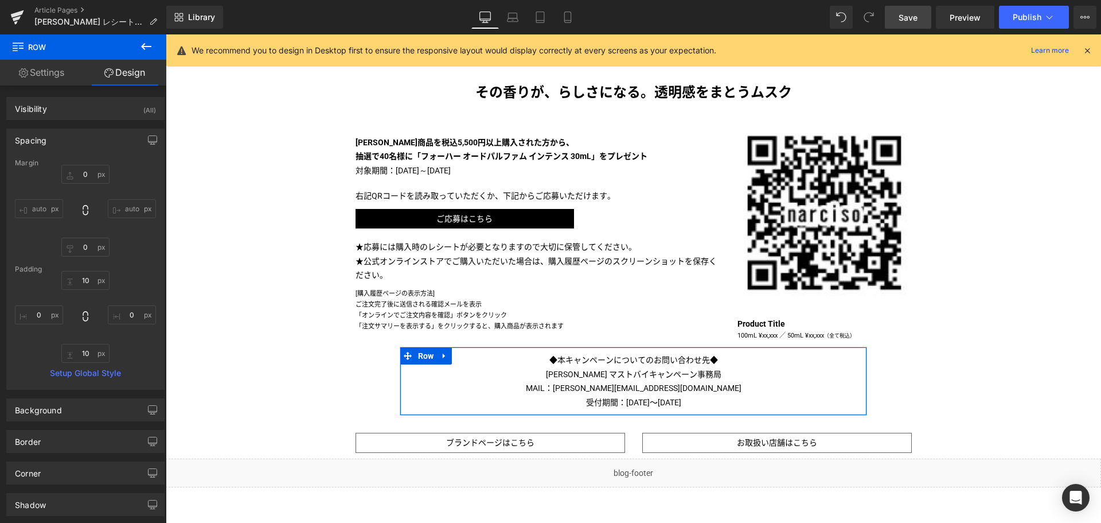
type input "0"
type input "10"
type input "0"
type input "10"
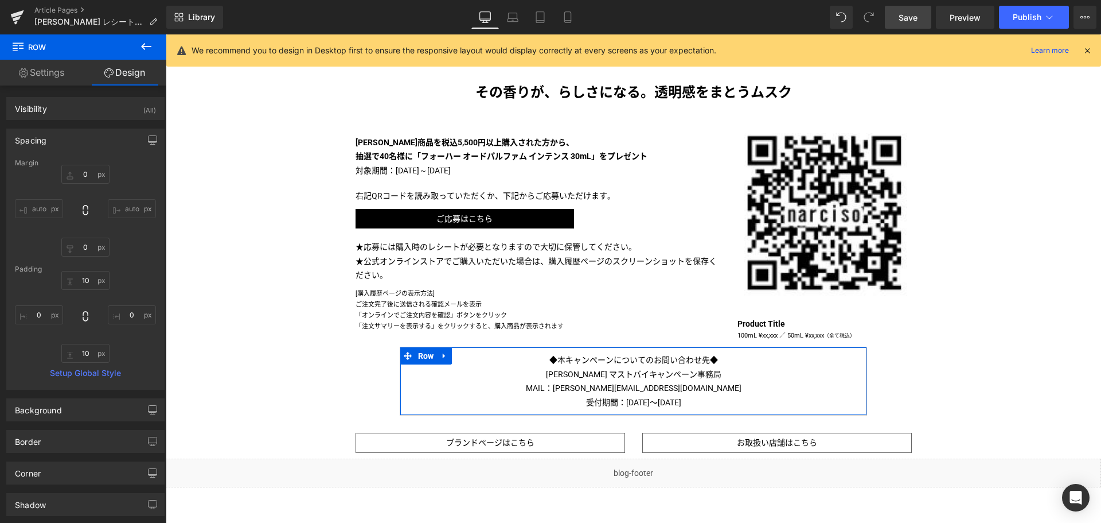
type input "0"
click at [75, 172] on input "0" at bounding box center [85, 174] width 48 height 19
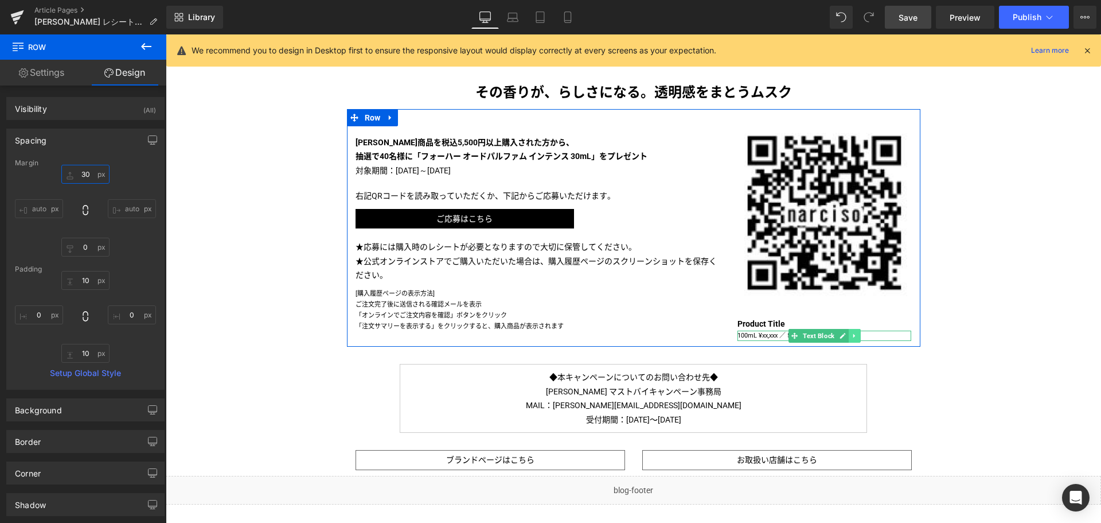
type input "30"
click at [854, 338] on link at bounding box center [855, 336] width 12 height 14
click at [858, 337] on icon at bounding box center [861, 335] width 6 height 6
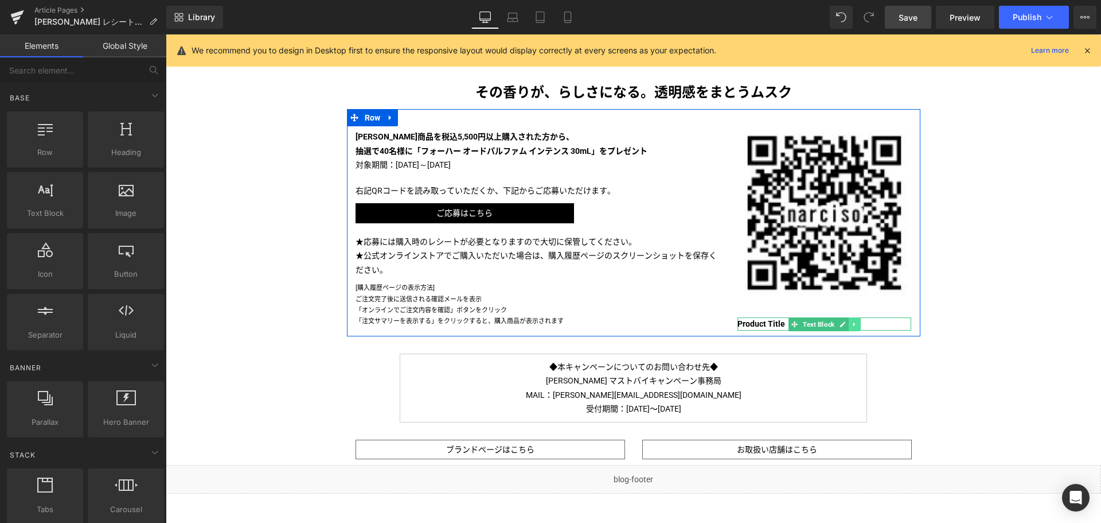
click at [854, 325] on icon at bounding box center [855, 324] width 2 height 4
click at [858, 325] on icon at bounding box center [861, 324] width 6 height 6
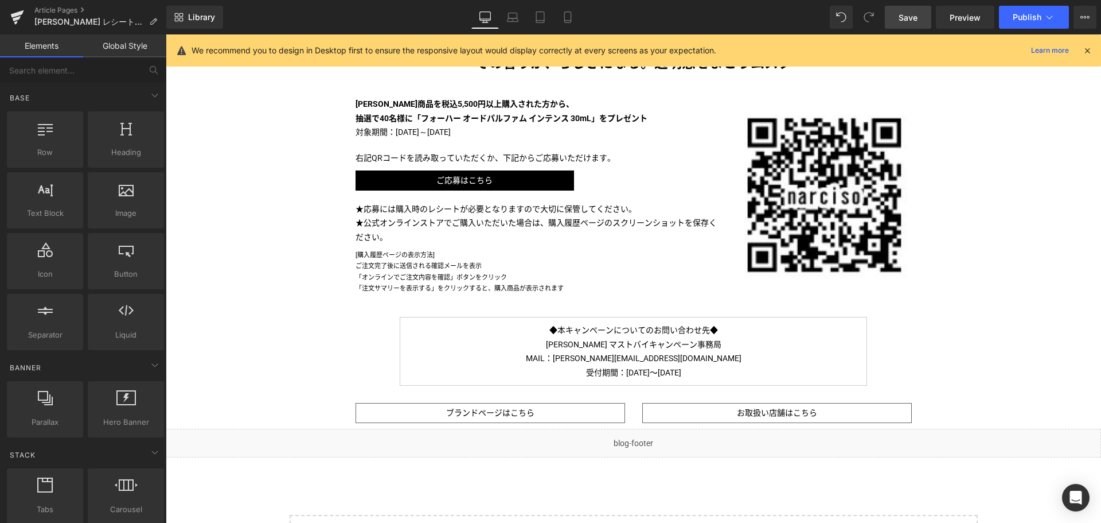
scroll to position [501, 0]
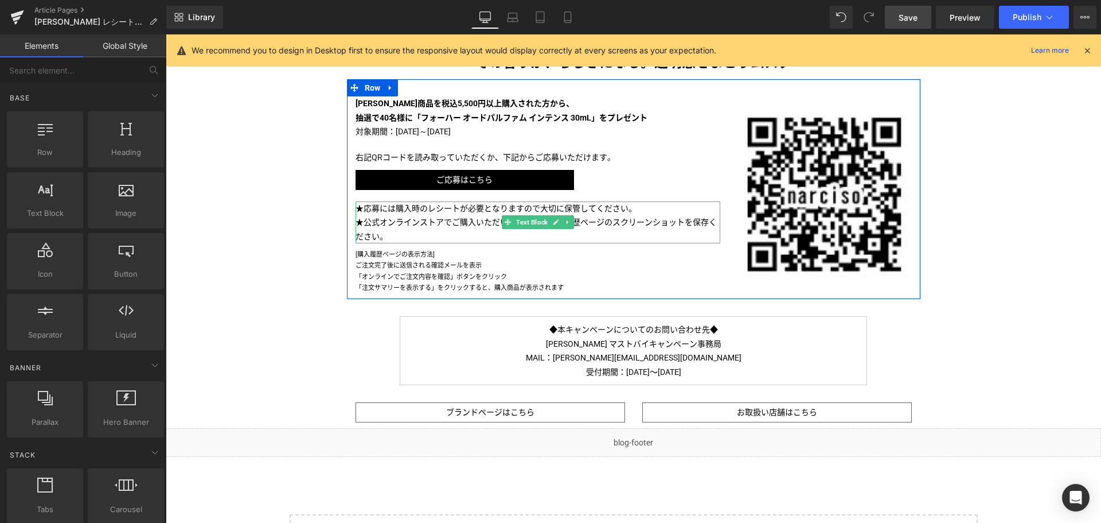
click at [384, 236] on p "★公式オンラインストアでご購入いただいた場合は、購入履歴ページのスクリーンショットを保存ください。" at bounding box center [538, 229] width 365 height 28
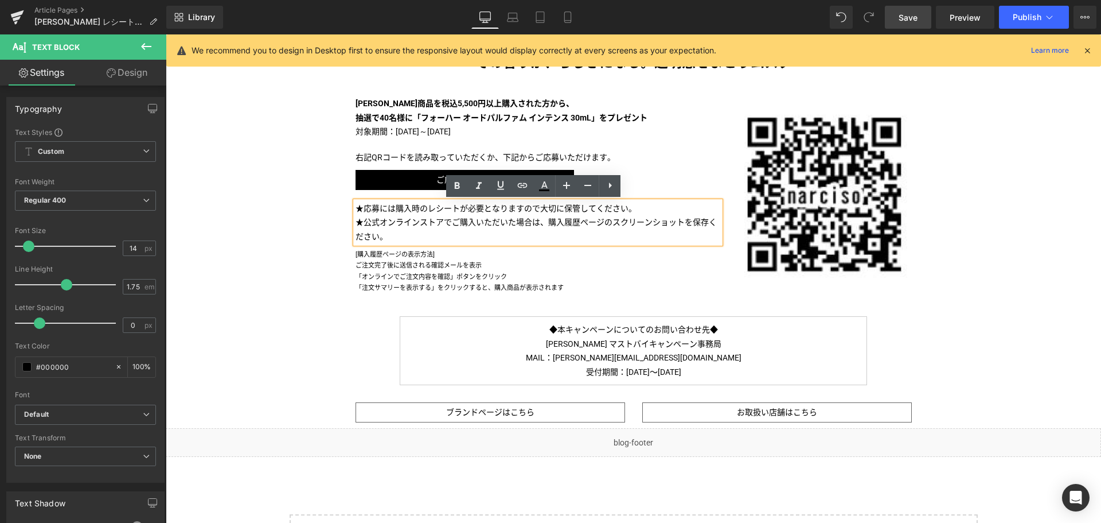
drag, startPoint x: 384, startPoint y: 236, endPoint x: 350, endPoint y: 227, distance: 34.9
click at [356, 227] on div "★応募には購入時のレシートが必要となりますので大切に保管してください。 ★公式オンラインストアでご購入いただいた場合は、購入履歴ページのスクリーンショットを保…" at bounding box center [538, 222] width 365 height 42
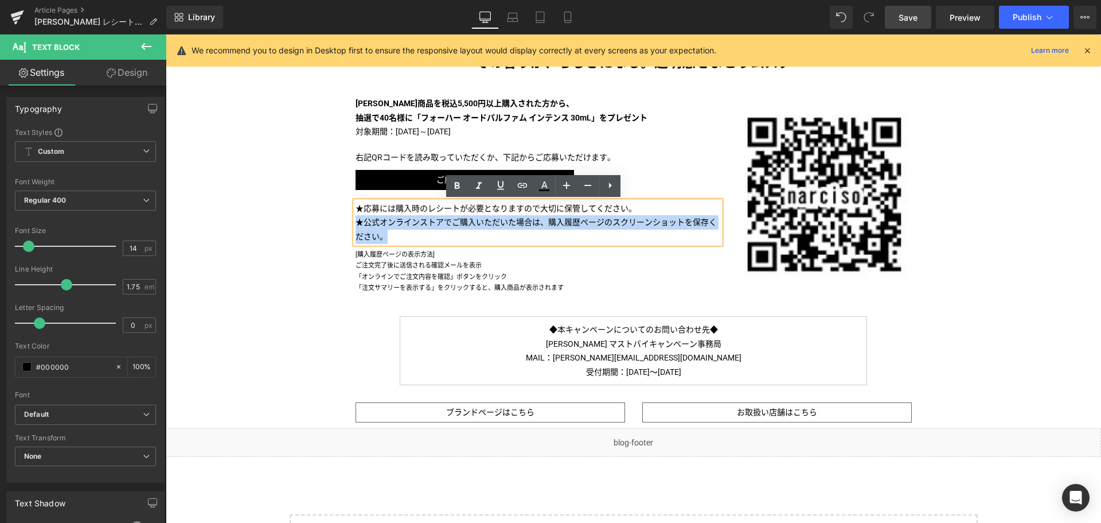
click at [356, 223] on div "★応募には購入時のレシートが必要となりますので大切に保管してください。 ★公式オンラインストアでご購入いただいた場合は、購入履歴ページのスクリーンショットを保…" at bounding box center [538, 222] width 365 height 42
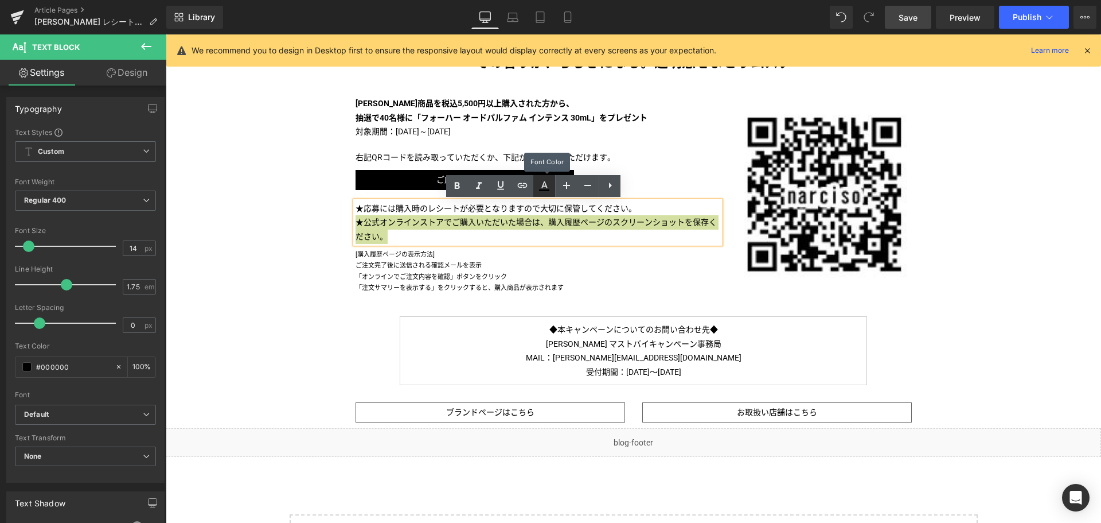
click at [546, 187] on icon at bounding box center [545, 186] width 14 height 14
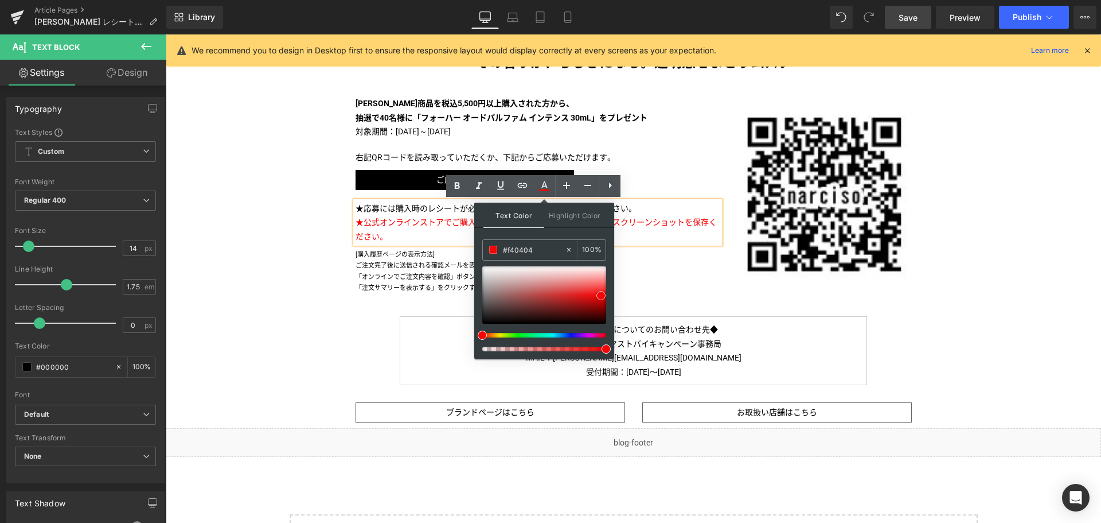
click at [601, 295] on div at bounding box center [544, 294] width 124 height 57
click at [436, 279] on p "「オンラインでご注文内容を確認」ボタンをクリック" at bounding box center [538, 276] width 365 height 11
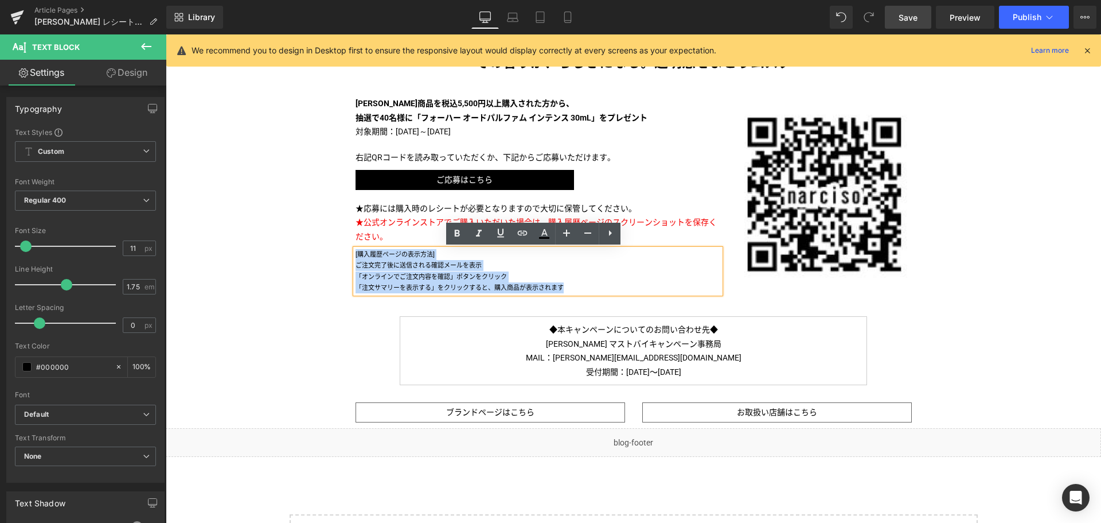
drag, startPoint x: 572, startPoint y: 287, endPoint x: 344, endPoint y: 253, distance: 230.9
click at [347, 253] on div "[PERSON_NAME]商品を税込5,500円以上購入された方から、 抽選で40名様に「フォーハー オードパルファム インテンス 30mL」をプレゼント T…" at bounding box center [538, 194] width 383 height 197
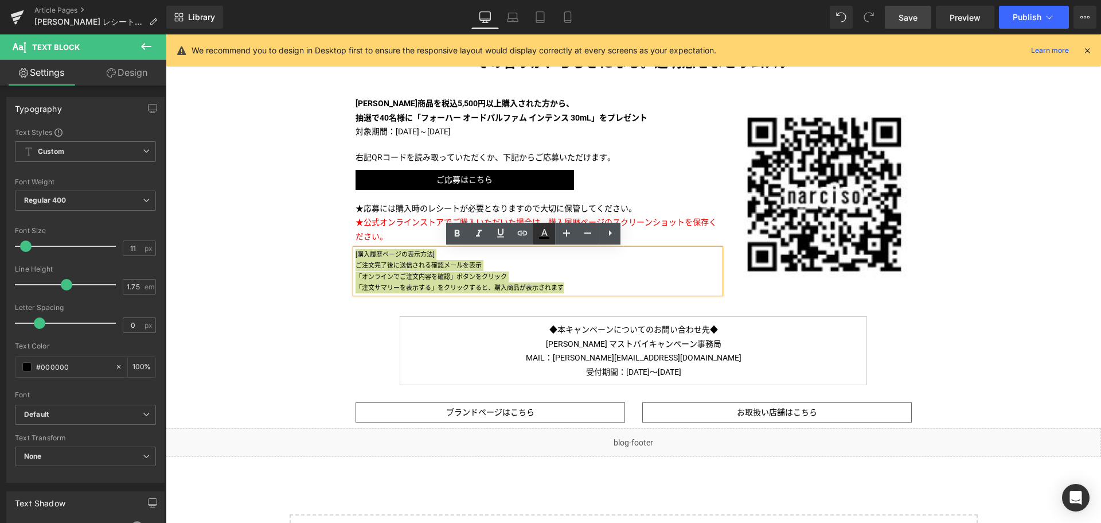
click at [538, 232] on icon at bounding box center [545, 234] width 14 height 14
type input "#000000"
type input "100"
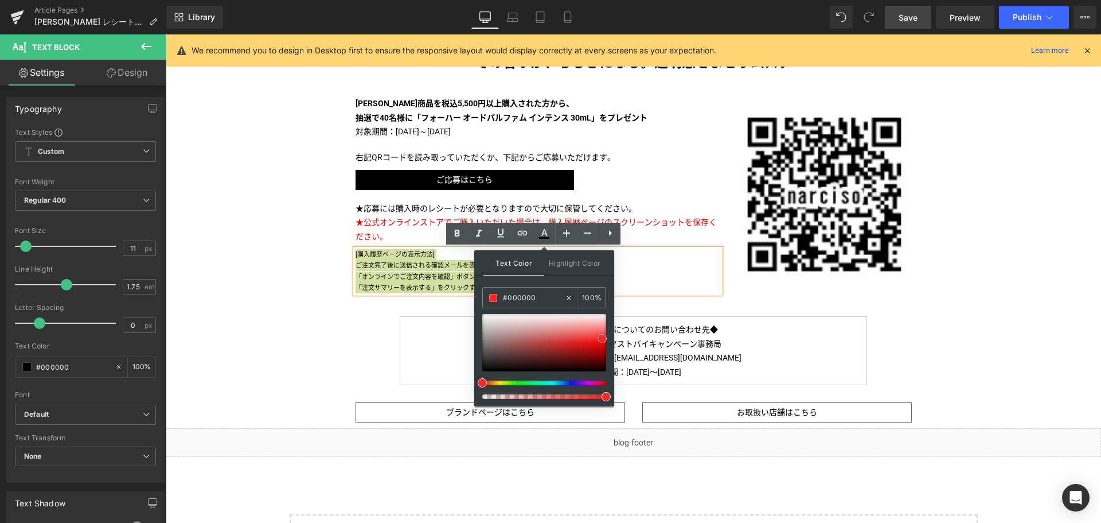
type input "#fb2626"
click at [602, 338] on div at bounding box center [544, 342] width 124 height 57
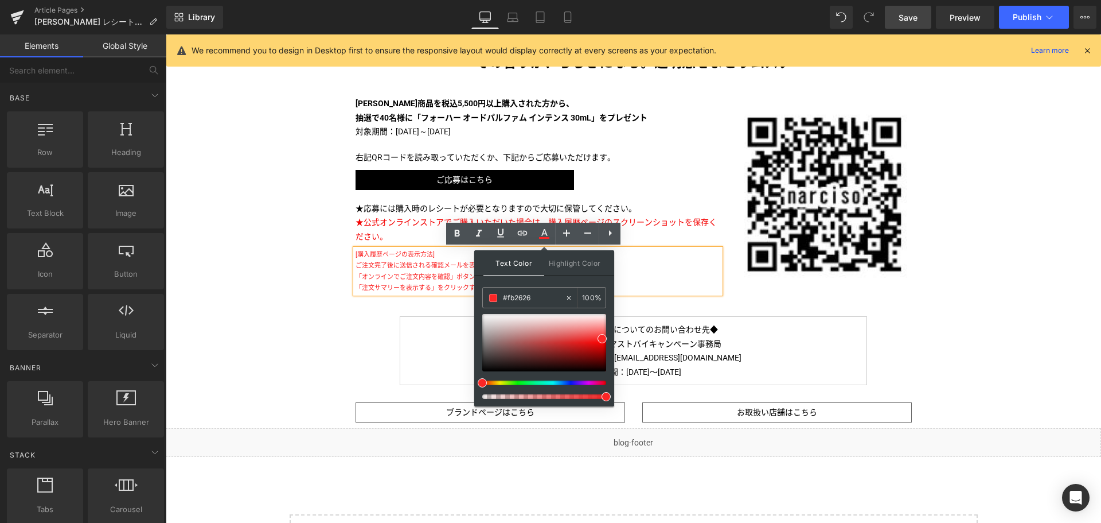
click at [939, 326] on div "Liquid [PERSON_NAME] マストバイキャンペーン 第一弾 実施中！ Text Block Image Image その香りが、らしさになる。透…" at bounding box center [634, 132] width 936 height 951
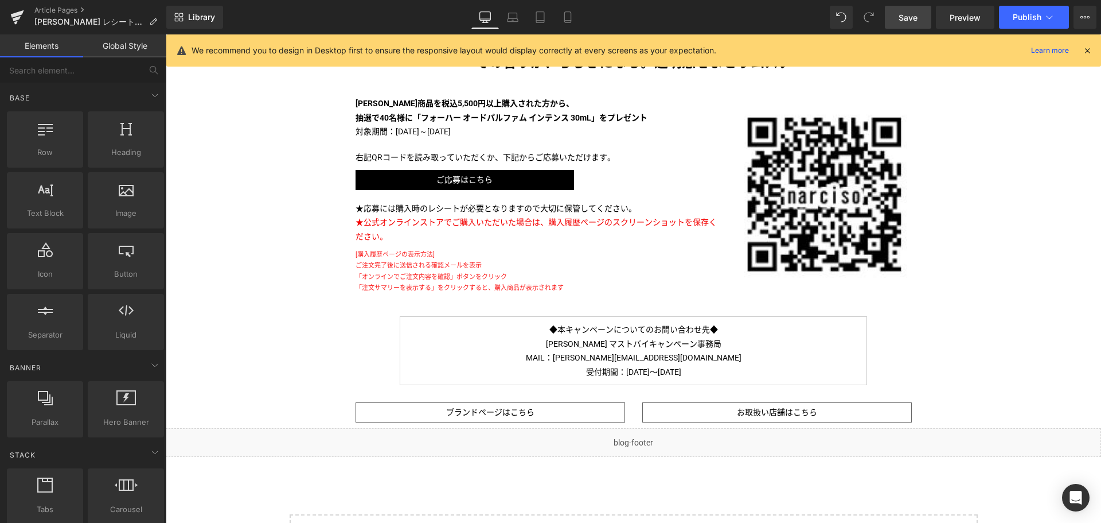
click at [939, 326] on div "Liquid [PERSON_NAME] マストバイキャンペーン 第一弾 実施中！ Text Block Image Image その香りが、らしさになる。透…" at bounding box center [634, 132] width 936 height 951
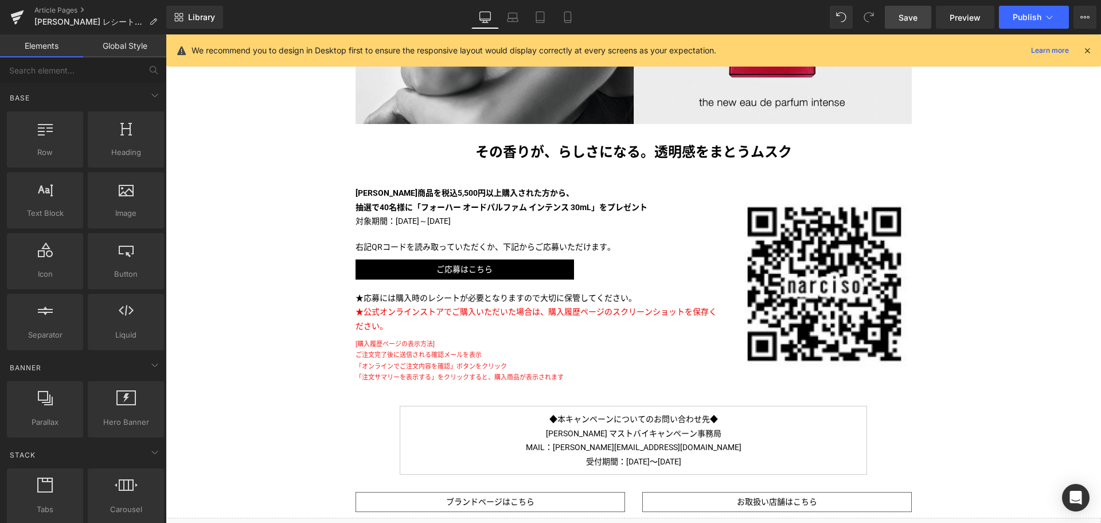
scroll to position [411, 0]
click at [903, 12] on span "Save" at bounding box center [908, 17] width 19 height 12
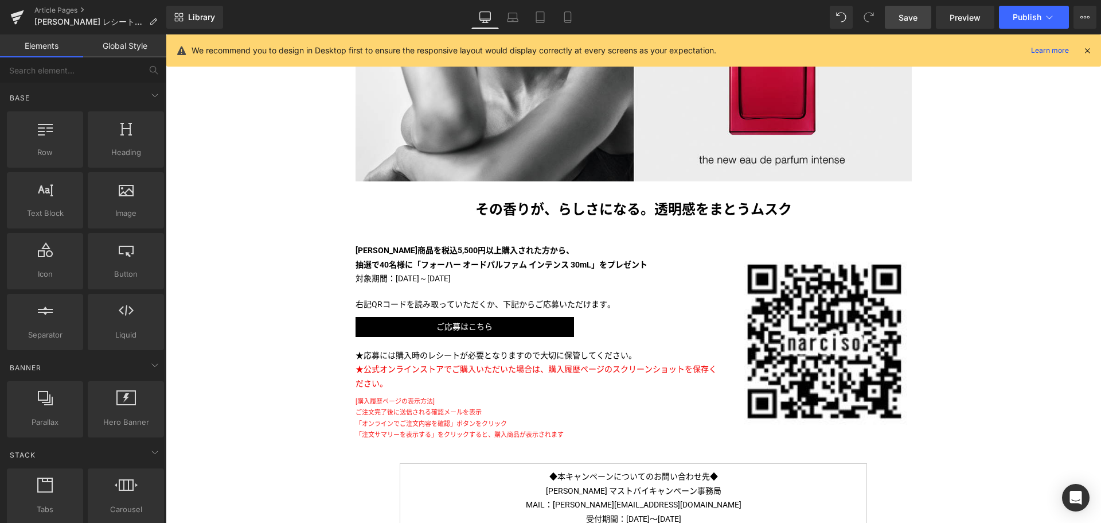
scroll to position [356, 0]
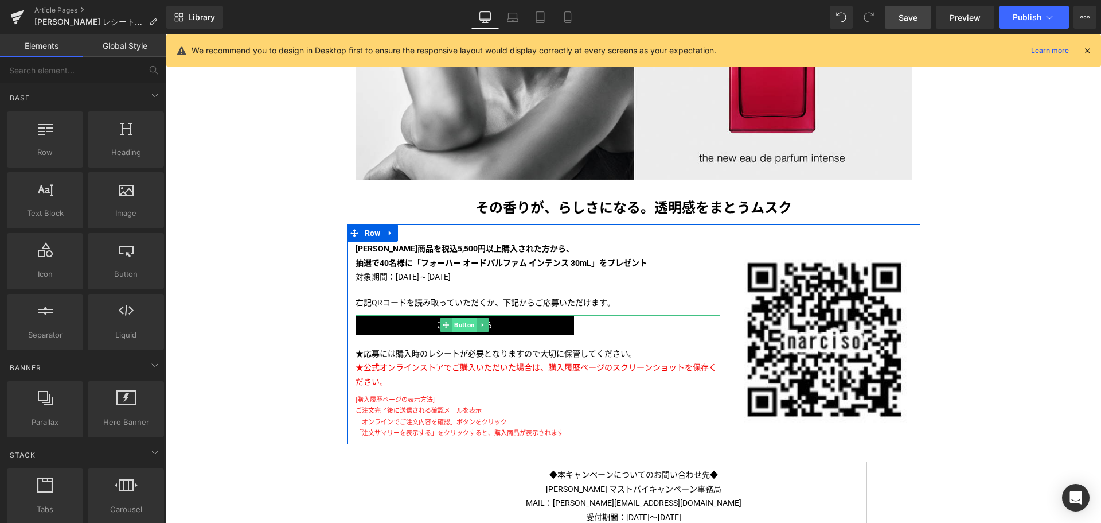
click at [455, 323] on span "Button" at bounding box center [465, 325] width 25 height 14
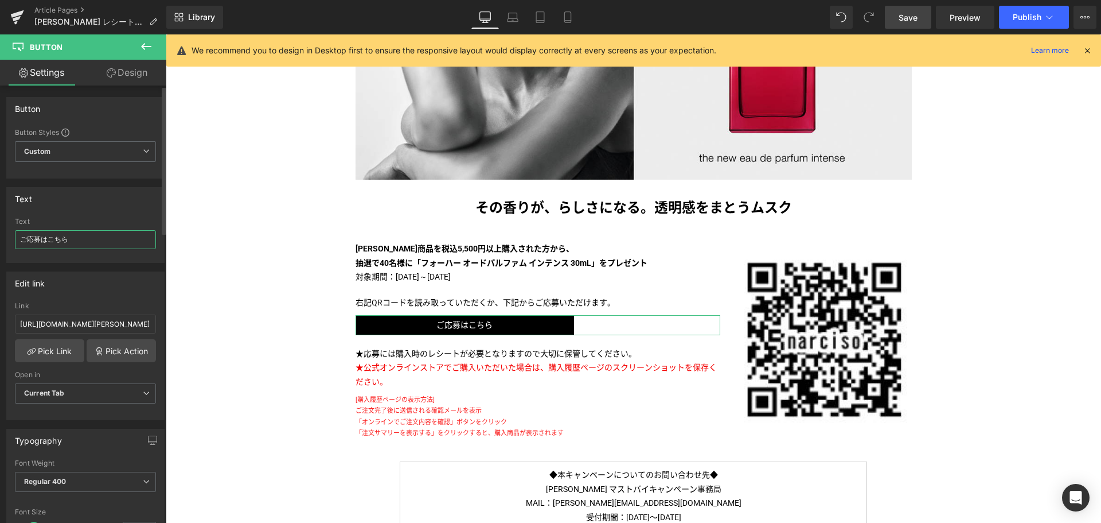
click at [19, 240] on input "ご応募はこちら" at bounding box center [85, 239] width 141 height 19
type input "詳細・ご応募はこちら"
drag, startPoint x: 913, startPoint y: 17, endPoint x: 782, endPoint y: 130, distance: 172.9
click at [913, 17] on span "Save" at bounding box center [908, 17] width 19 height 12
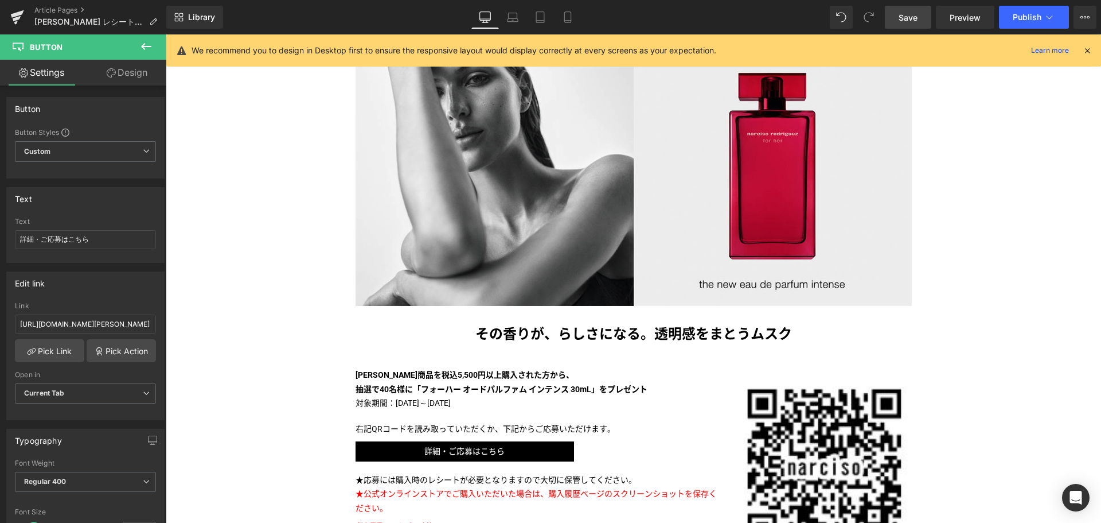
scroll to position [0, 0]
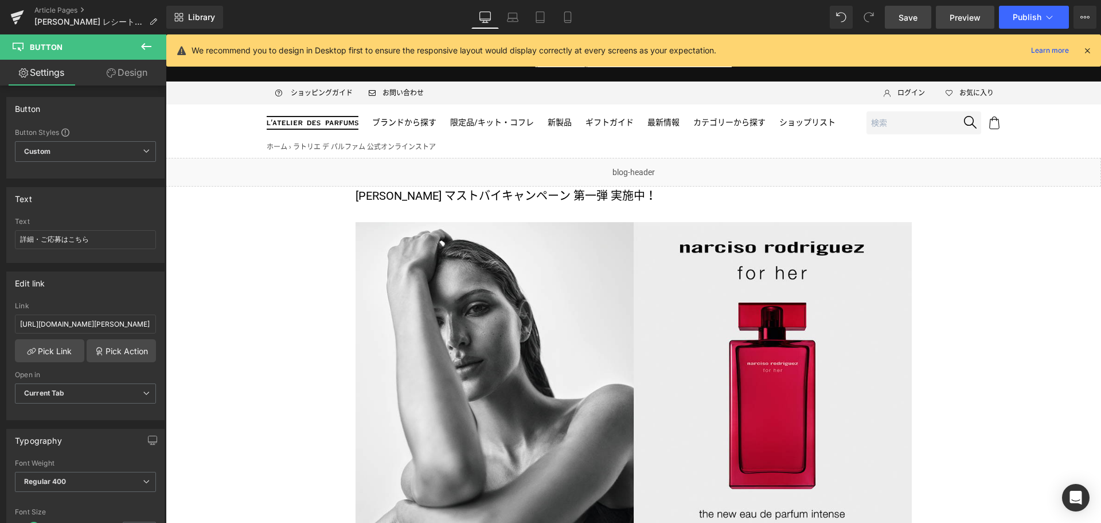
click at [945, 13] on link "Preview" at bounding box center [965, 17] width 59 height 23
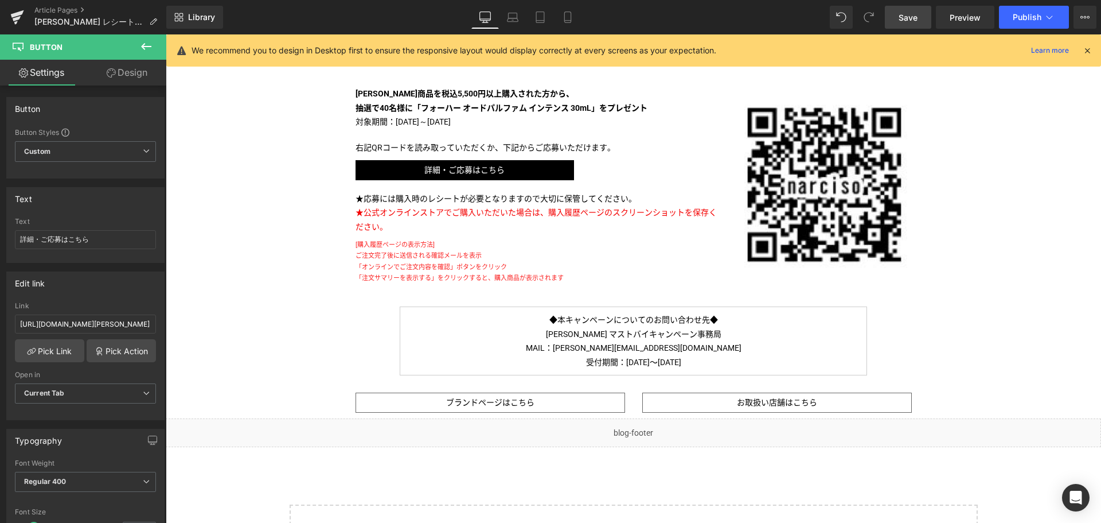
scroll to position [511, 0]
click at [502, 21] on link "Laptop" at bounding box center [513, 17] width 28 height 23
type input "100"
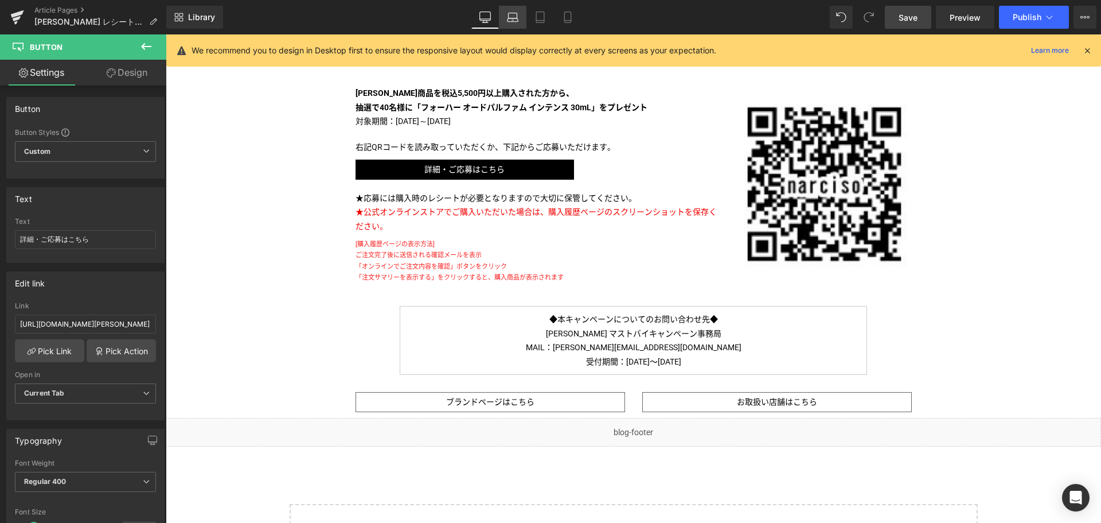
type input "100"
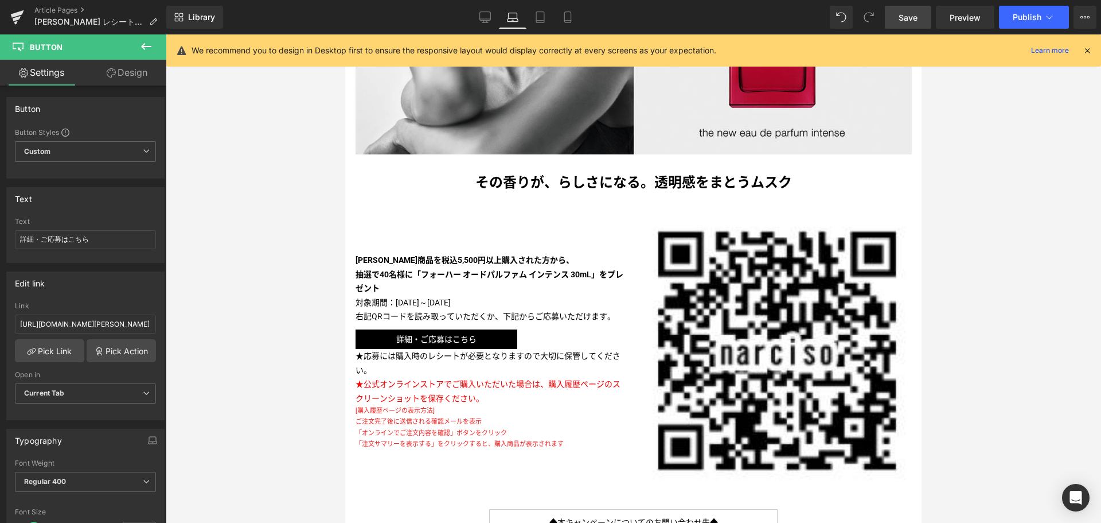
scroll to position [372, 0]
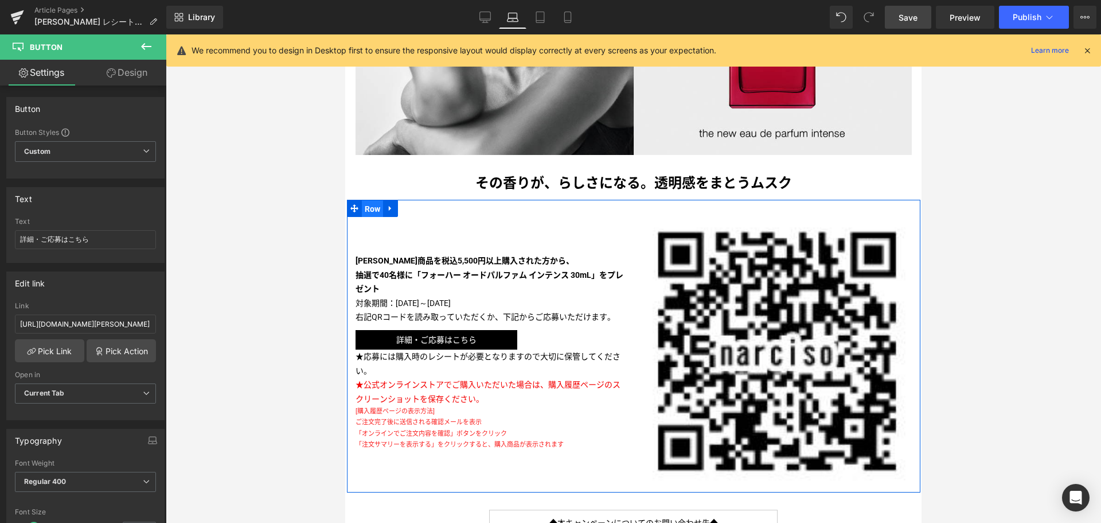
click at [371, 207] on span "Row" at bounding box center [373, 208] width 22 height 17
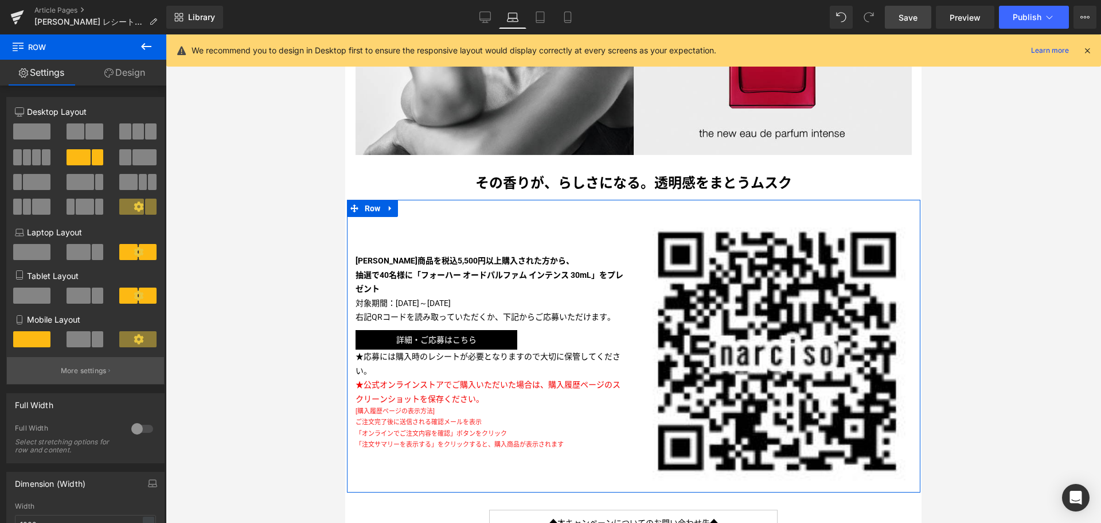
click at [73, 371] on p "More settings" at bounding box center [84, 370] width 46 height 10
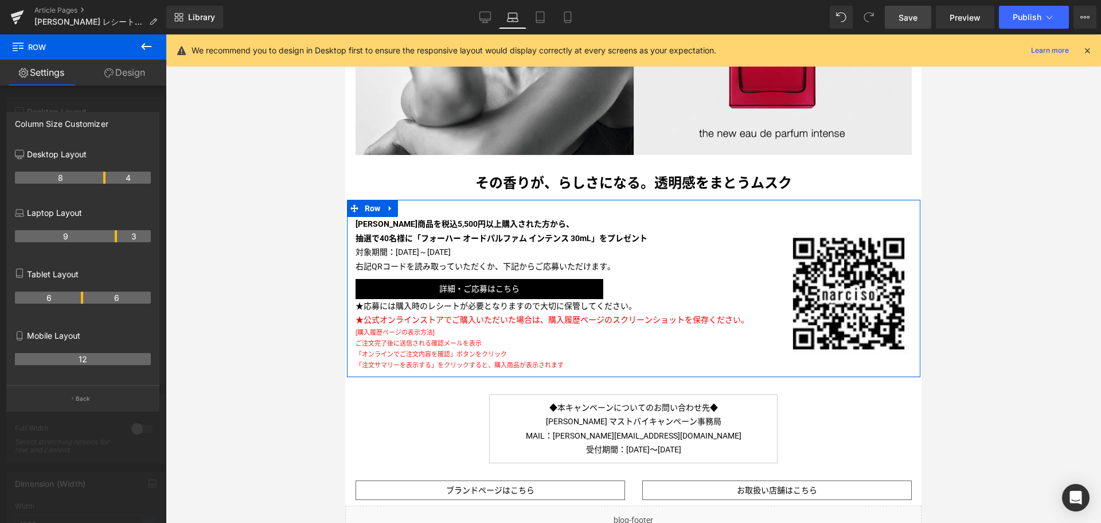
drag, startPoint x: 81, startPoint y: 236, endPoint x: 113, endPoint y: 236, distance: 32.1
click at [113, 236] on th "9" at bounding box center [66, 236] width 102 height 12
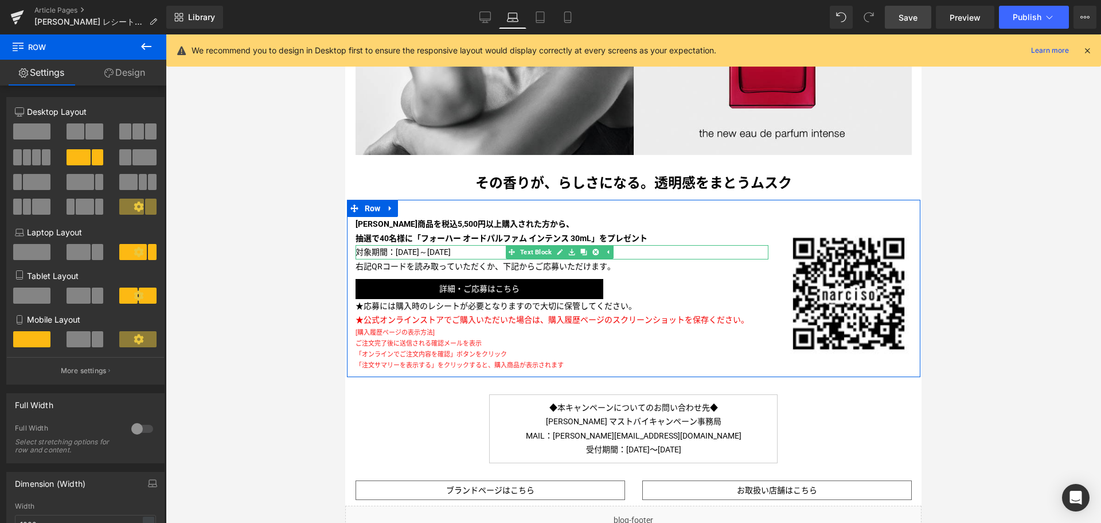
click at [473, 247] on p "対象期間：[DATE]～[DATE]" at bounding box center [562, 252] width 413 height 14
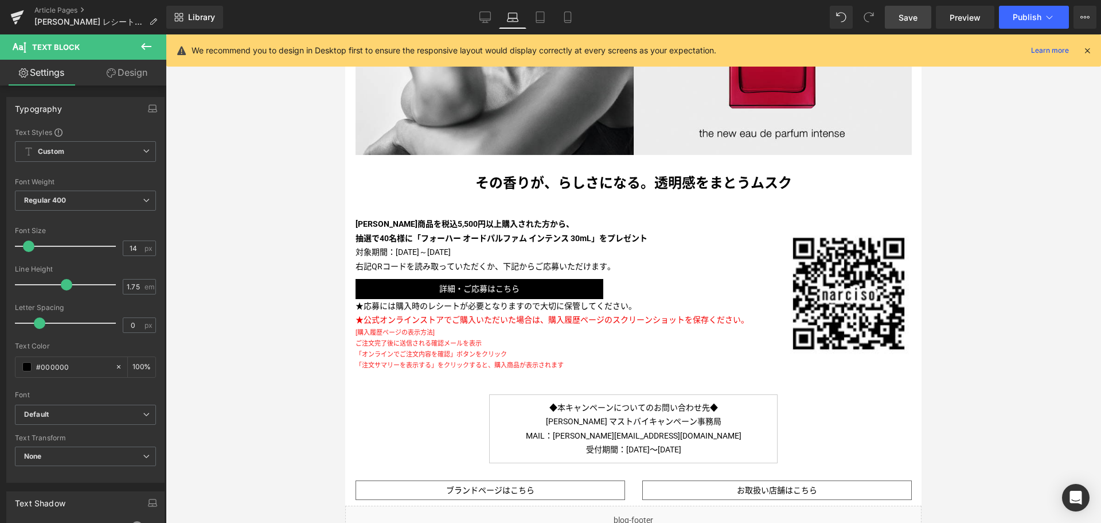
click at [136, 77] on link "Design" at bounding box center [126, 73] width 83 height 26
click at [0, 0] on div "Spacing" at bounding box center [0, 0] width 0 height 0
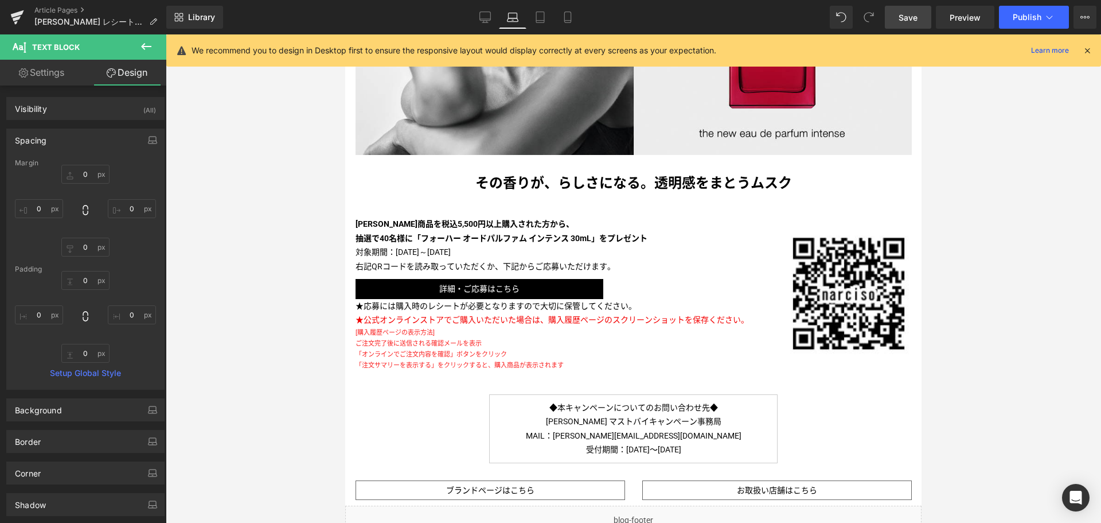
type input "0"
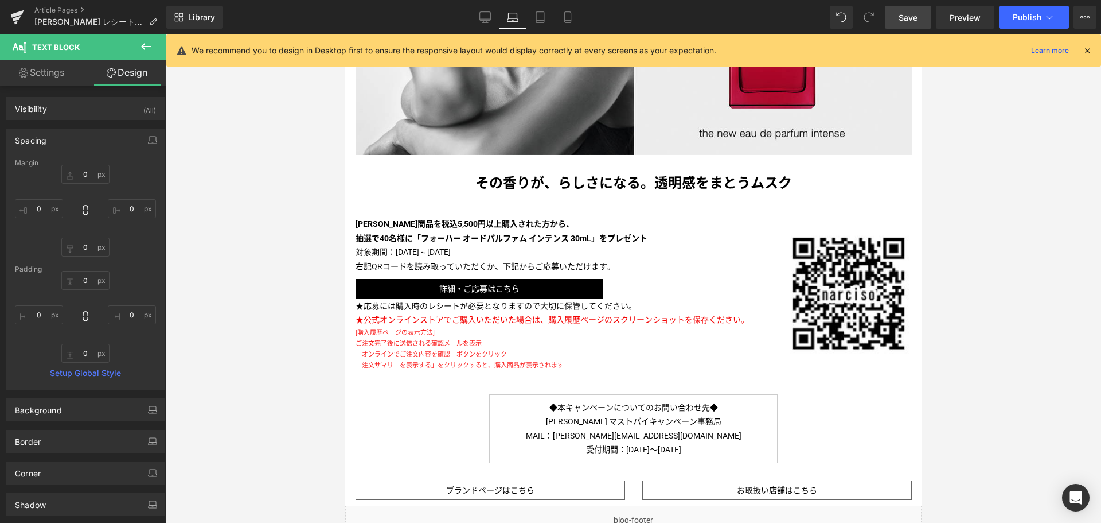
type input "0"
click at [73, 168] on input "0" at bounding box center [85, 174] width 48 height 19
type input "１０"
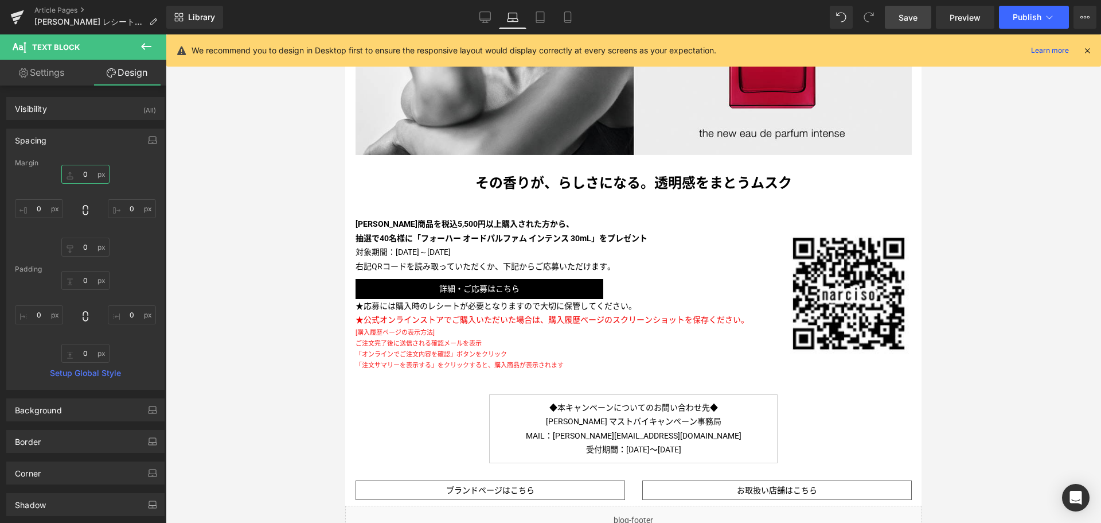
type input "１"
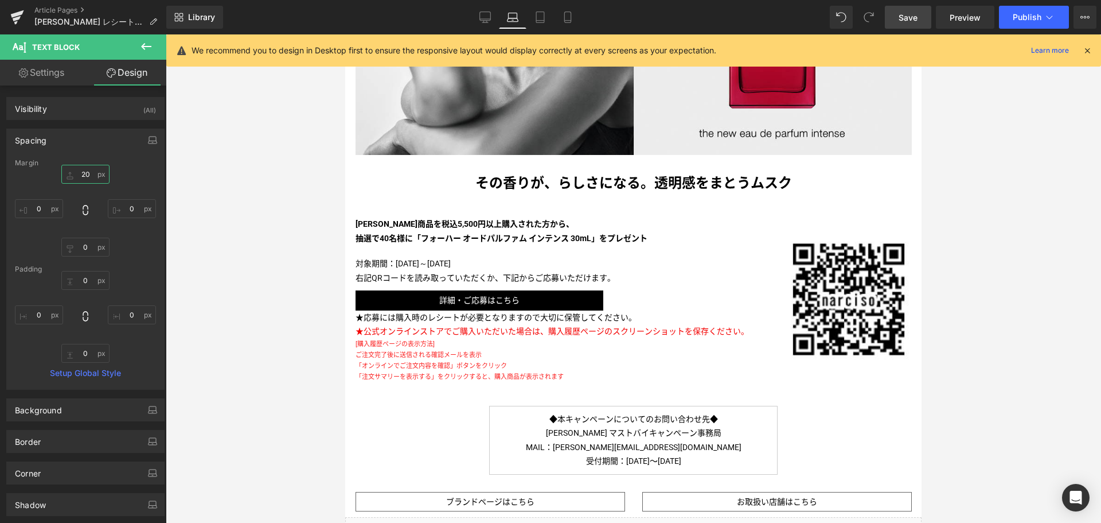
type input "2"
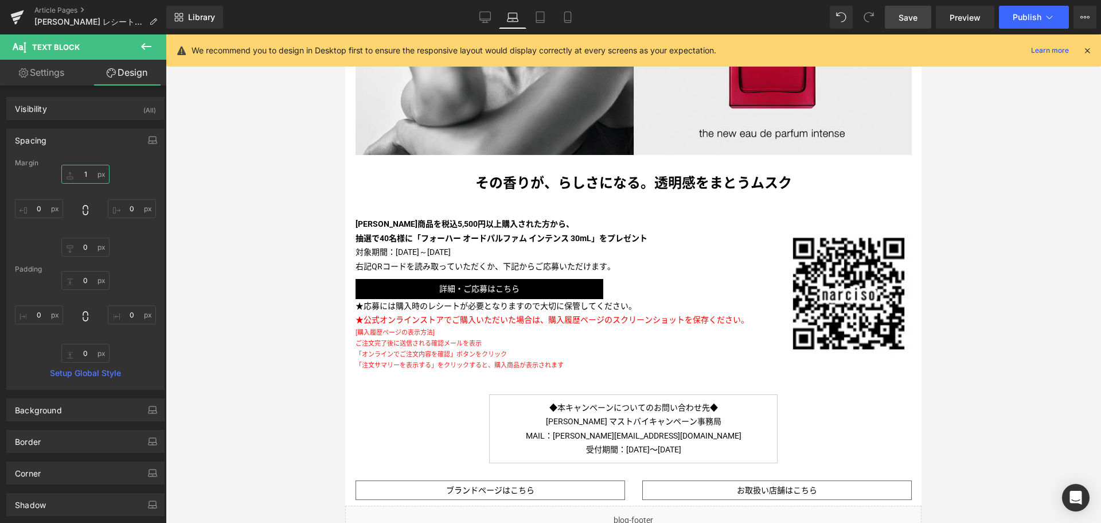
type input "10"
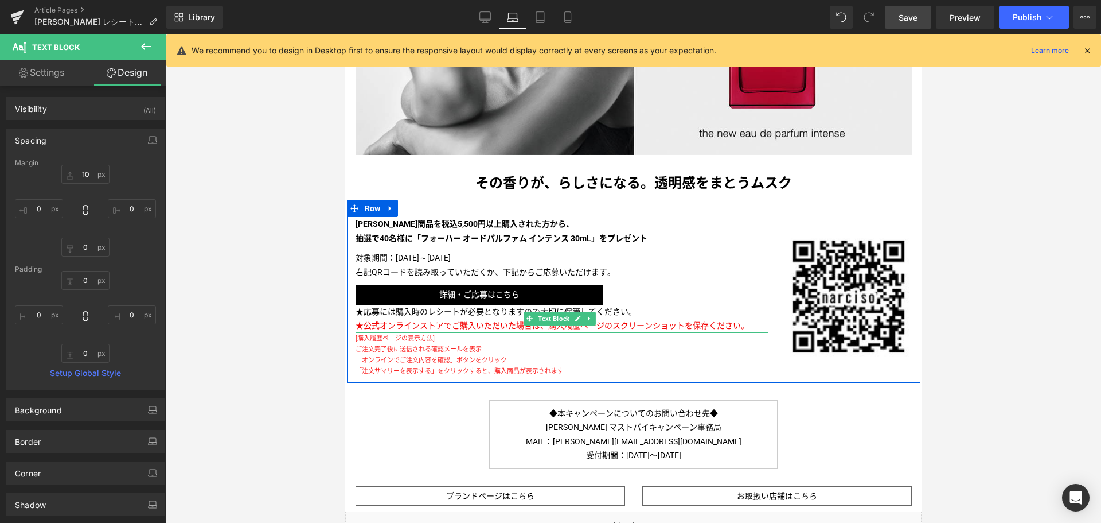
click at [408, 306] on p "★応募には購入時のレシートが必要となりますので大切に保管してください。" at bounding box center [562, 312] width 413 height 14
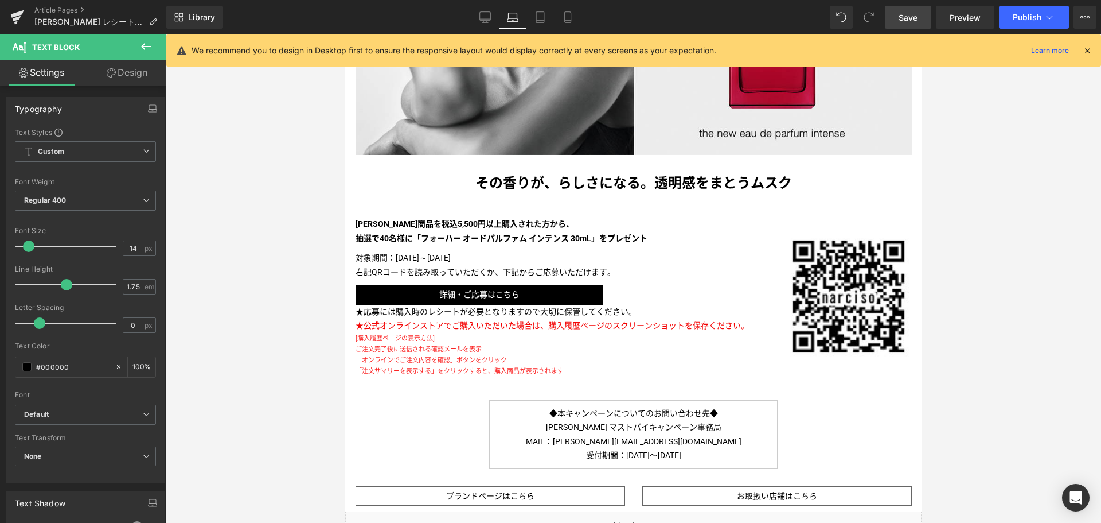
click at [139, 70] on link "Design" at bounding box center [126, 73] width 83 height 26
click at [0, 0] on div "Spacing" at bounding box center [0, 0] width 0 height 0
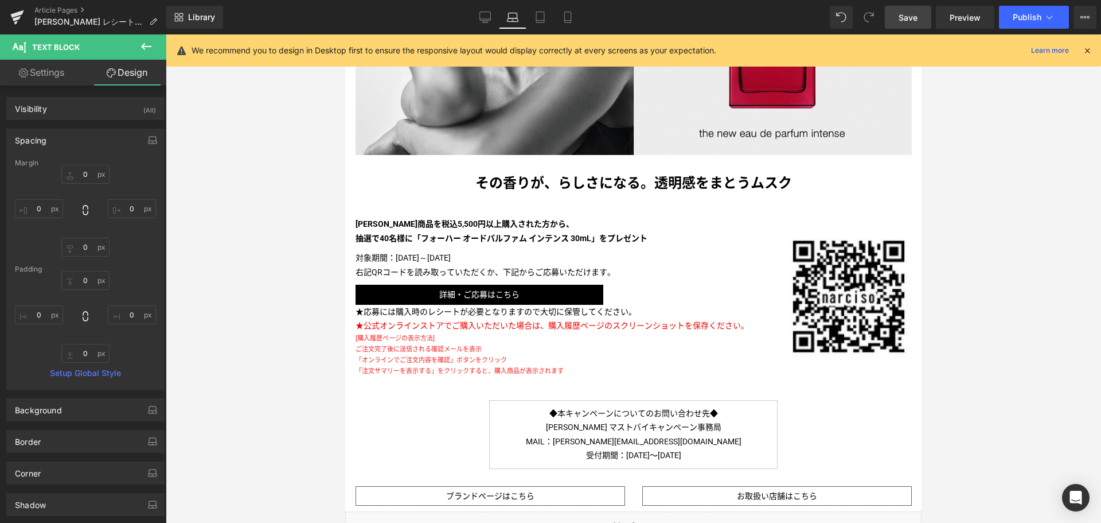
type input "0"
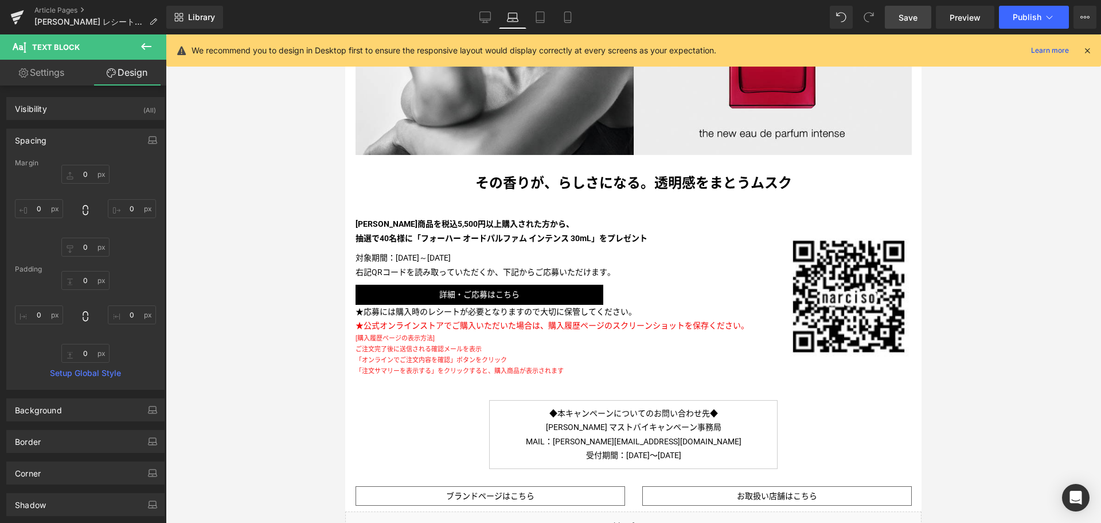
type input "0"
click at [75, 173] on input "0" at bounding box center [85, 174] width 48 height 19
type input "10"
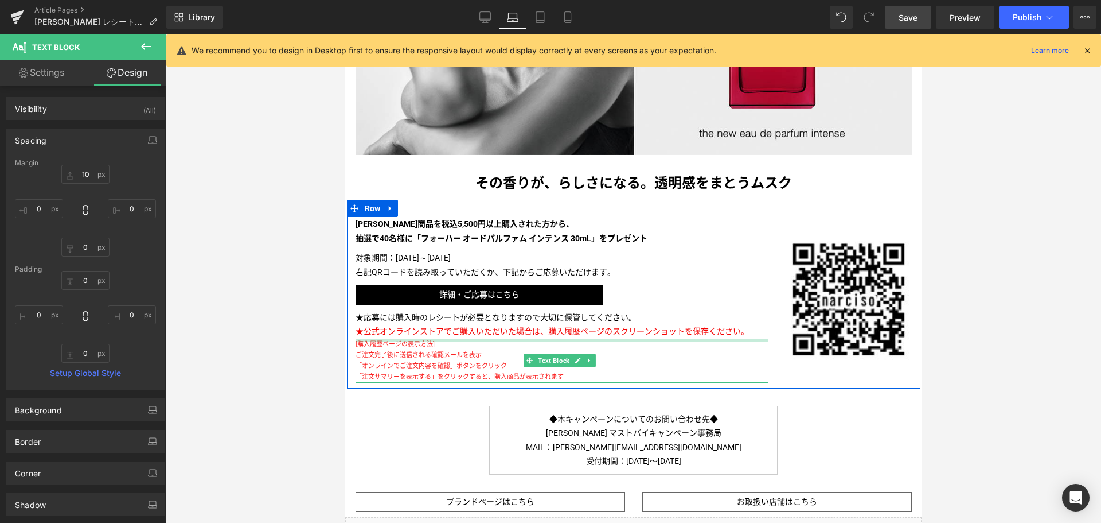
click at [394, 338] on div at bounding box center [562, 339] width 413 height 3
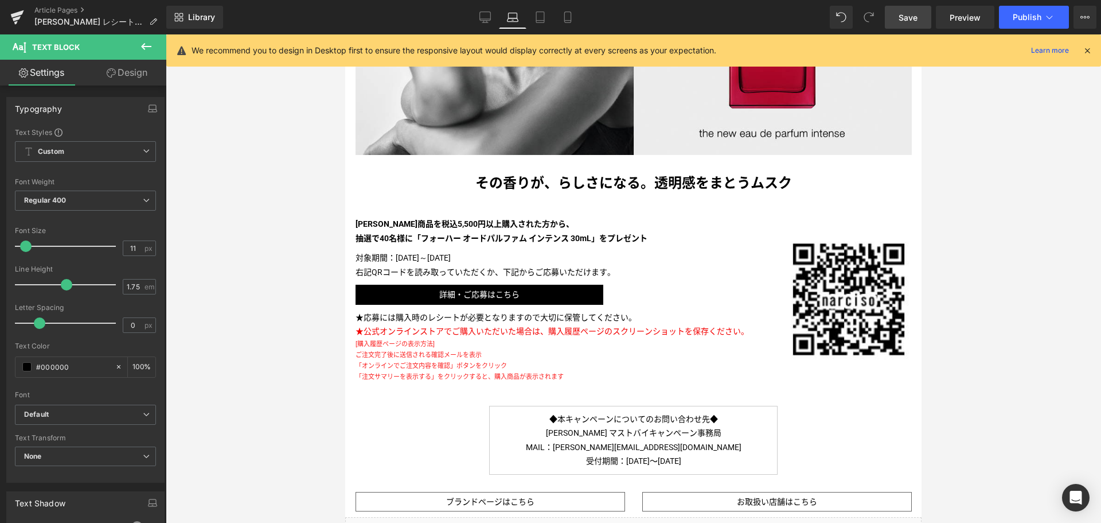
click at [131, 78] on link "Design" at bounding box center [126, 73] width 83 height 26
click at [0, 0] on div "Spacing" at bounding box center [0, 0] width 0 height 0
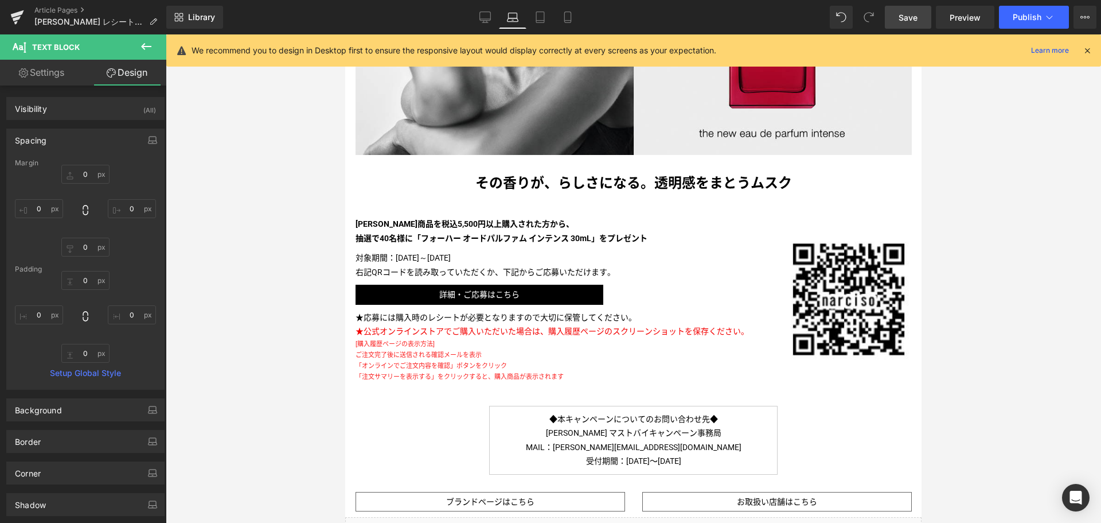
type input "0"
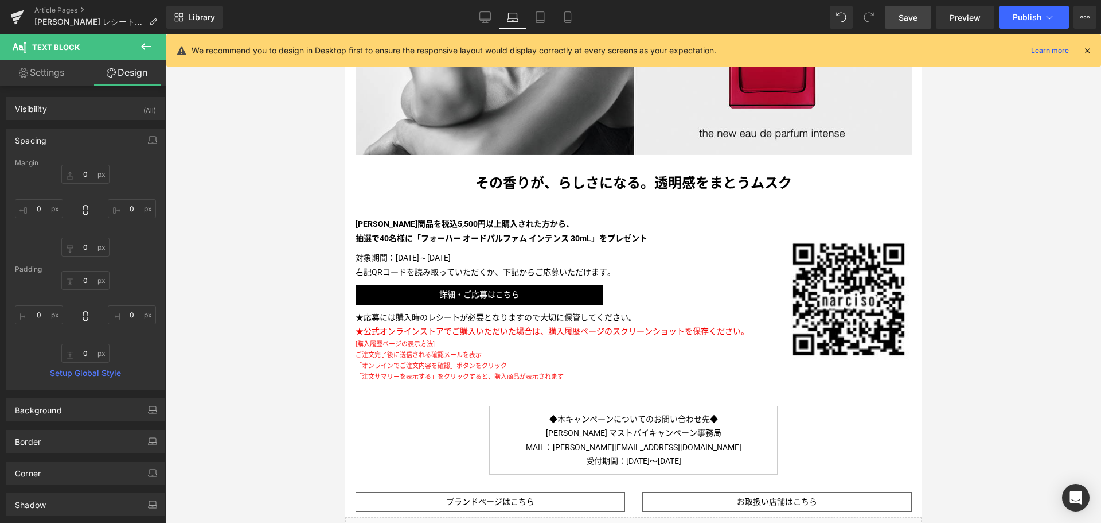
type input "0"
click at [80, 171] on input "0" at bounding box center [85, 174] width 48 height 19
type input "10"
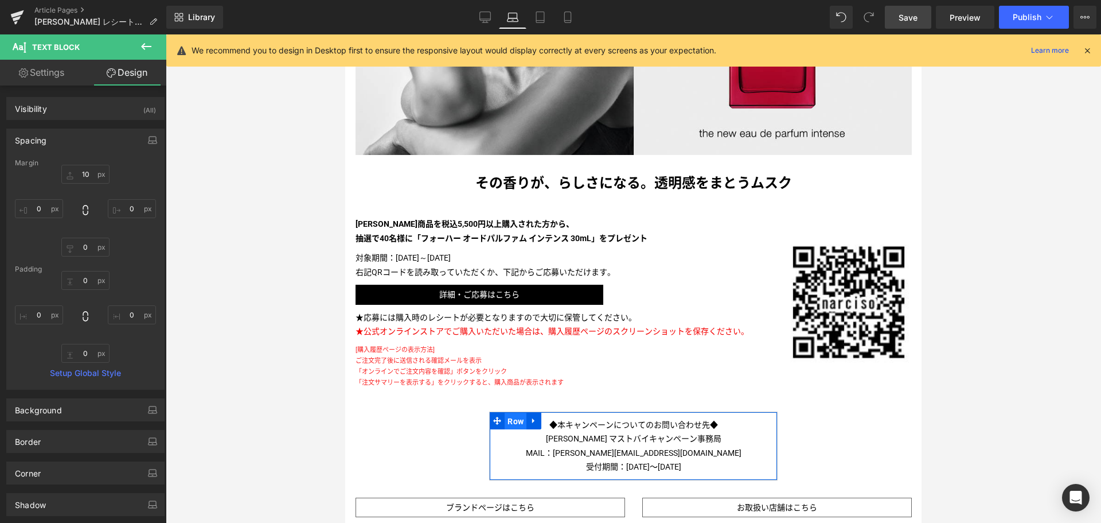
click at [520, 421] on span "Row" at bounding box center [516, 420] width 22 height 17
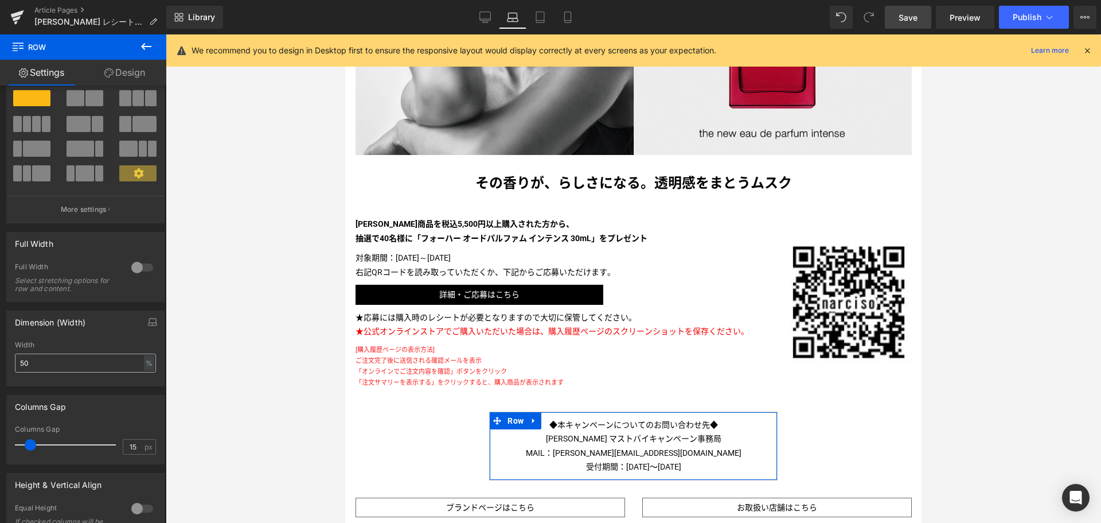
scroll to position [17, 0]
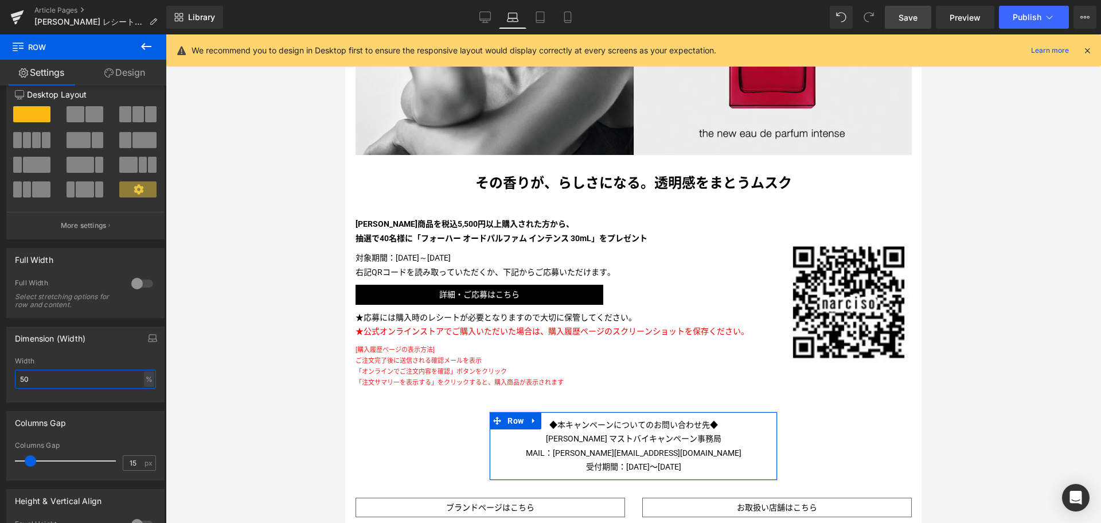
drag, startPoint x: 64, startPoint y: 382, endPoint x: 0, endPoint y: 373, distance: 64.8
click at [0, 373] on div "Dimension (Width) 50% Width 50 % % px" at bounding box center [86, 360] width 172 height 84
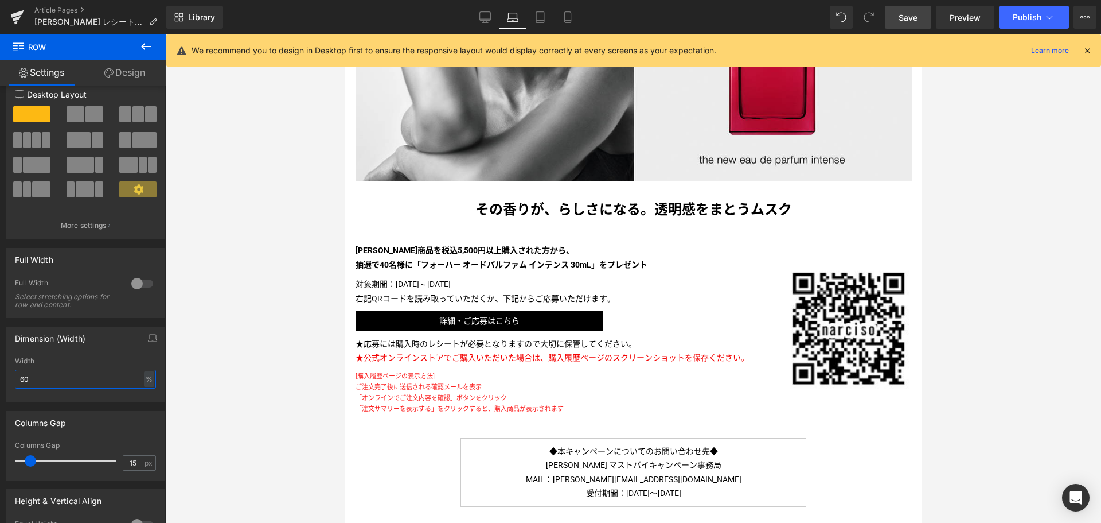
scroll to position [314, 0]
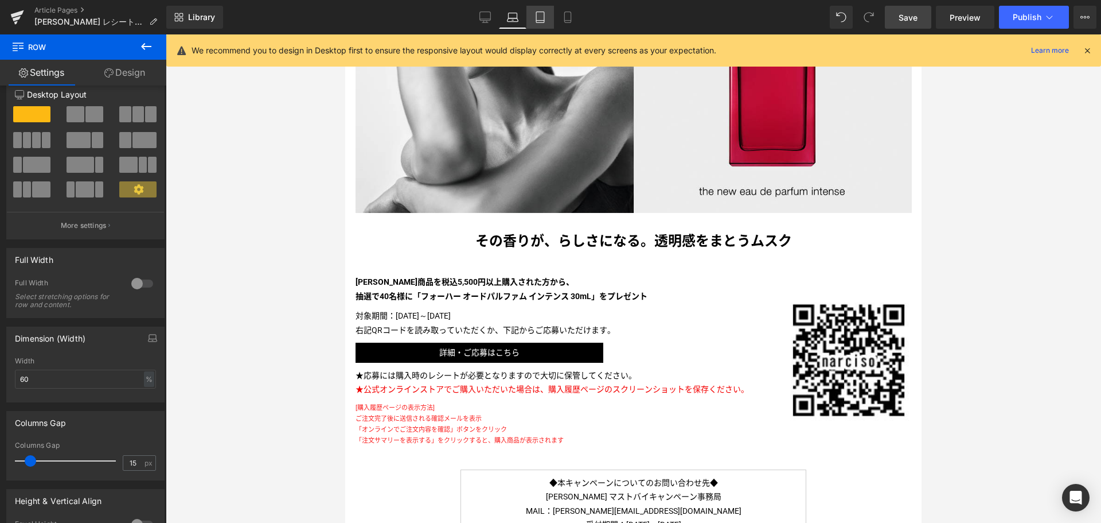
click at [541, 21] on icon at bounding box center [540, 21] width 8 height 0
type input "50"
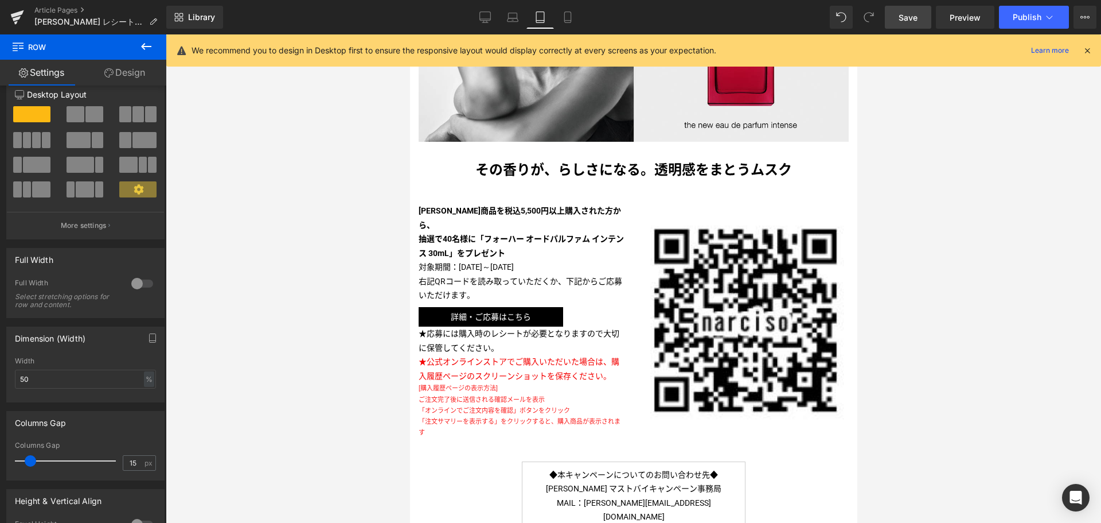
scroll to position [318, 0]
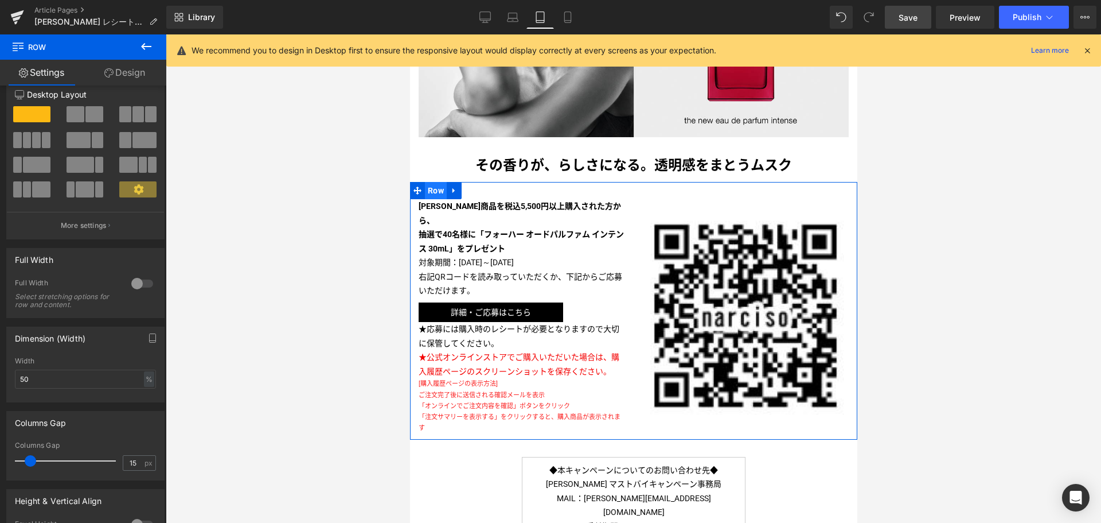
click at [438, 189] on span "Row" at bounding box center [435, 190] width 22 height 17
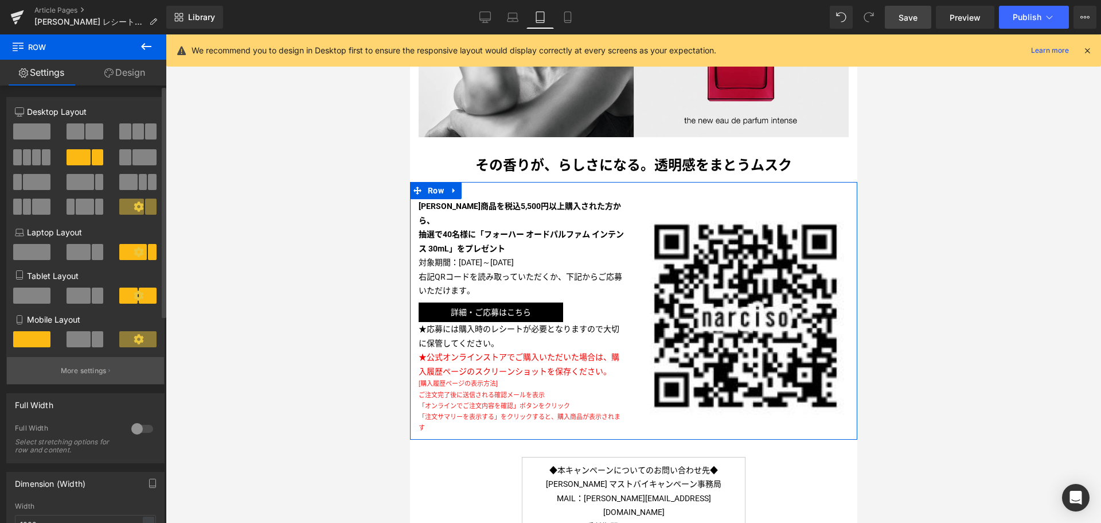
click at [81, 368] on p "More settings" at bounding box center [84, 370] width 46 height 10
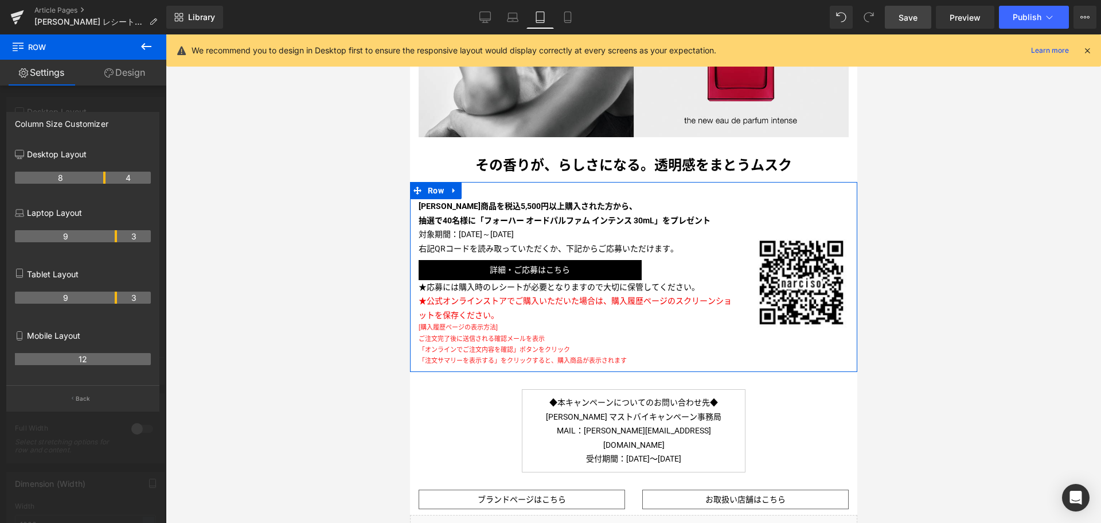
drag, startPoint x: 81, startPoint y: 298, endPoint x: 110, endPoint y: 298, distance: 28.7
click at [110, 298] on th "9" at bounding box center [66, 297] width 102 height 12
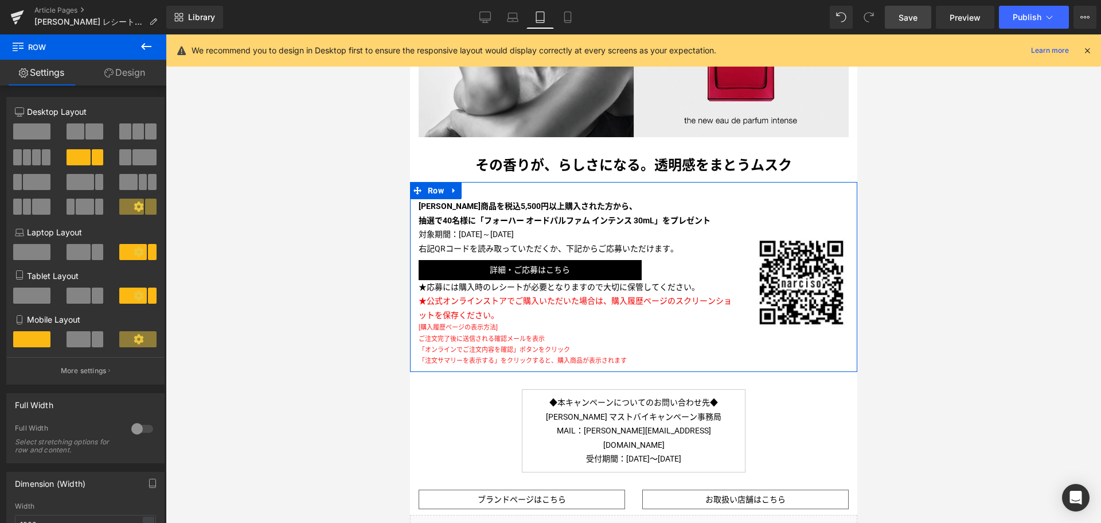
click at [139, 73] on link "Design" at bounding box center [124, 73] width 83 height 26
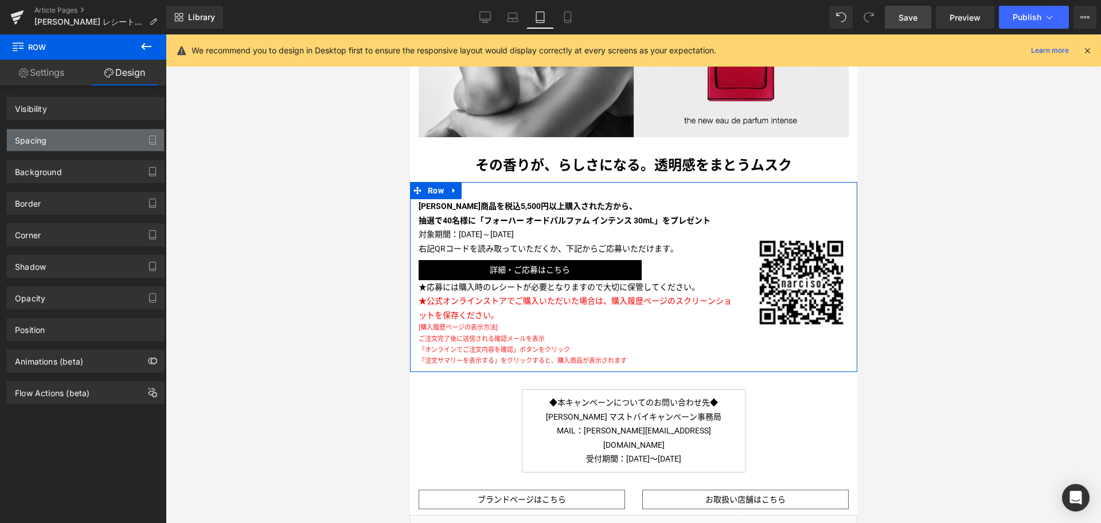
click at [100, 142] on div "Spacing" at bounding box center [85, 140] width 157 height 22
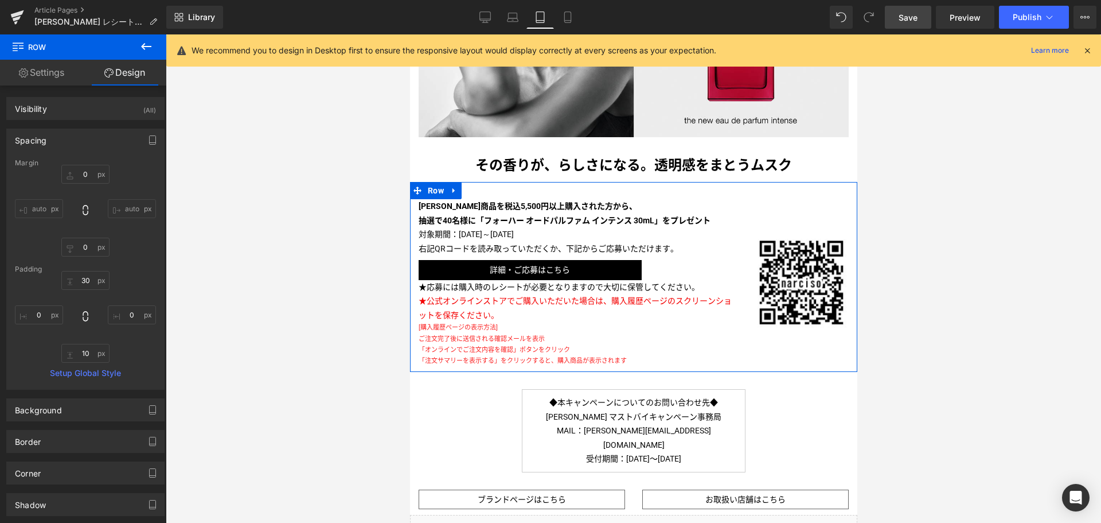
type input "0"
type input "30"
type input "0"
type input "10"
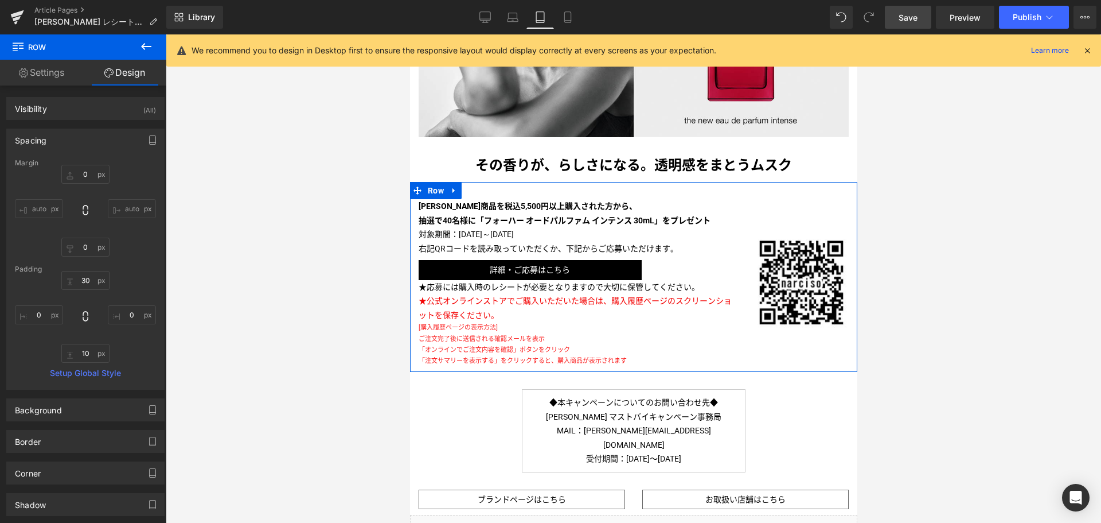
type input "0"
click at [457, 232] on p "対象期間：[DATE]～[DATE]" at bounding box center [577, 234] width 318 height 14
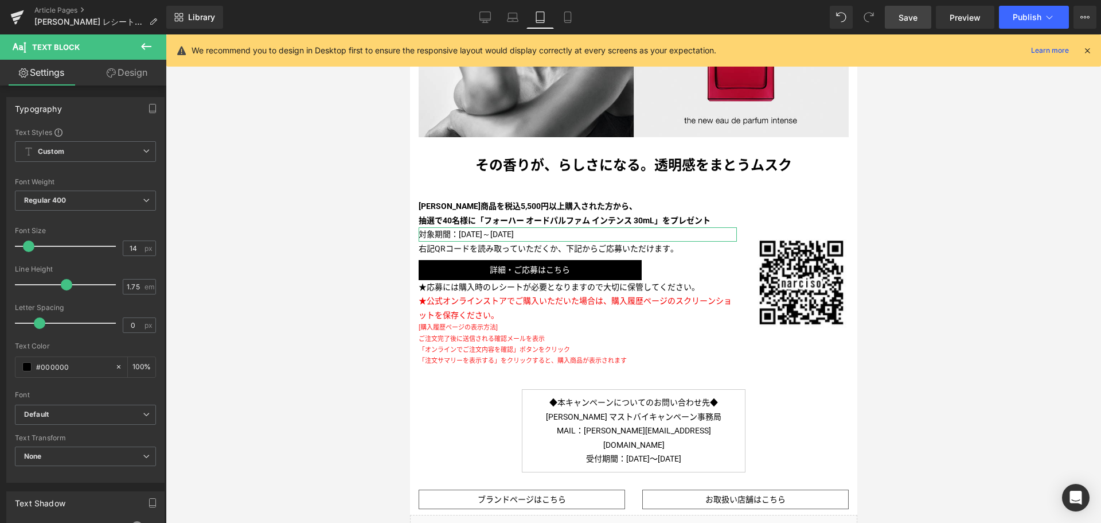
click at [136, 74] on link "Design" at bounding box center [126, 73] width 83 height 26
click at [0, 0] on div "Spacing" at bounding box center [0, 0] width 0 height 0
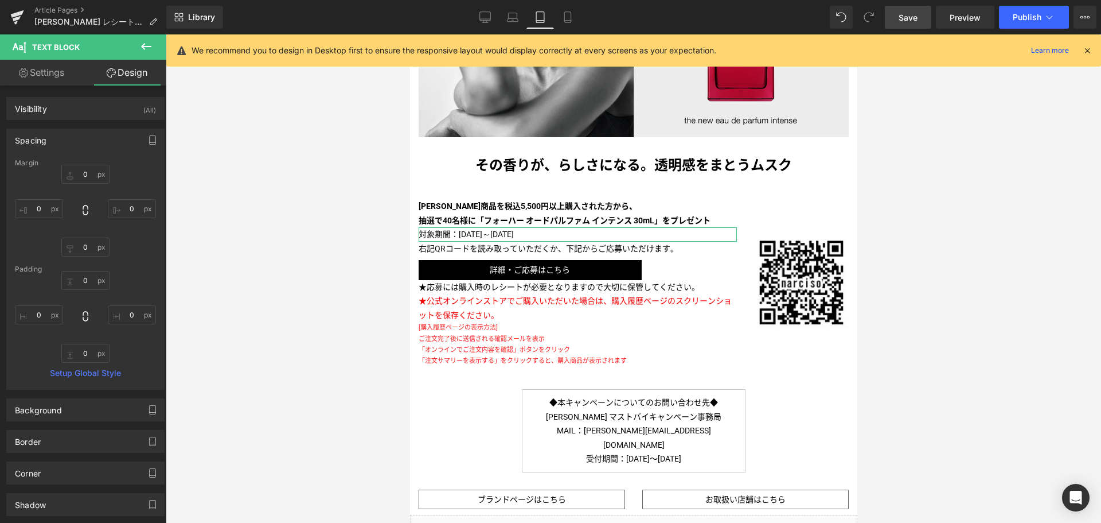
type input "0"
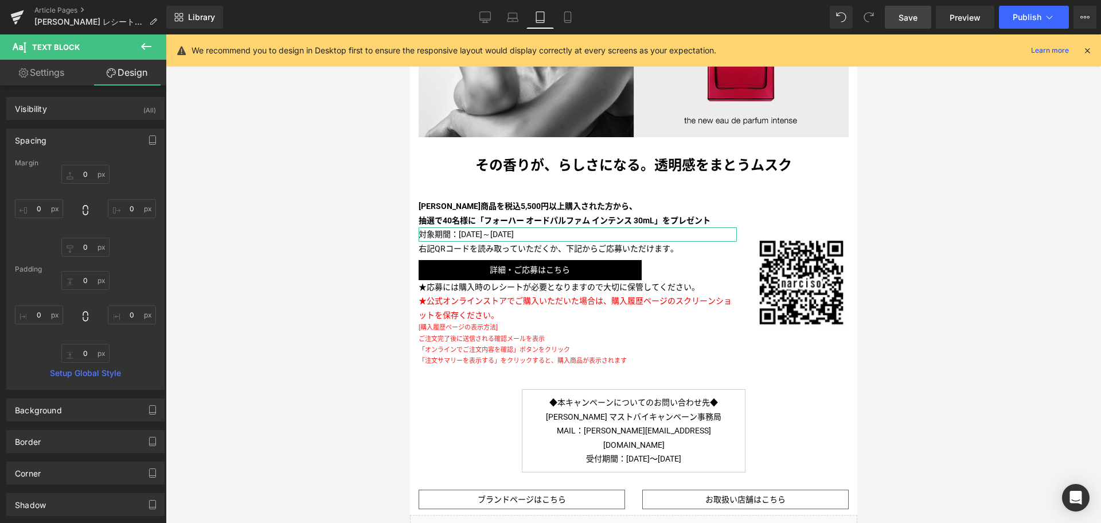
type input "0"
click at [73, 174] on input "0" at bounding box center [85, 174] width 48 height 19
type input "10"
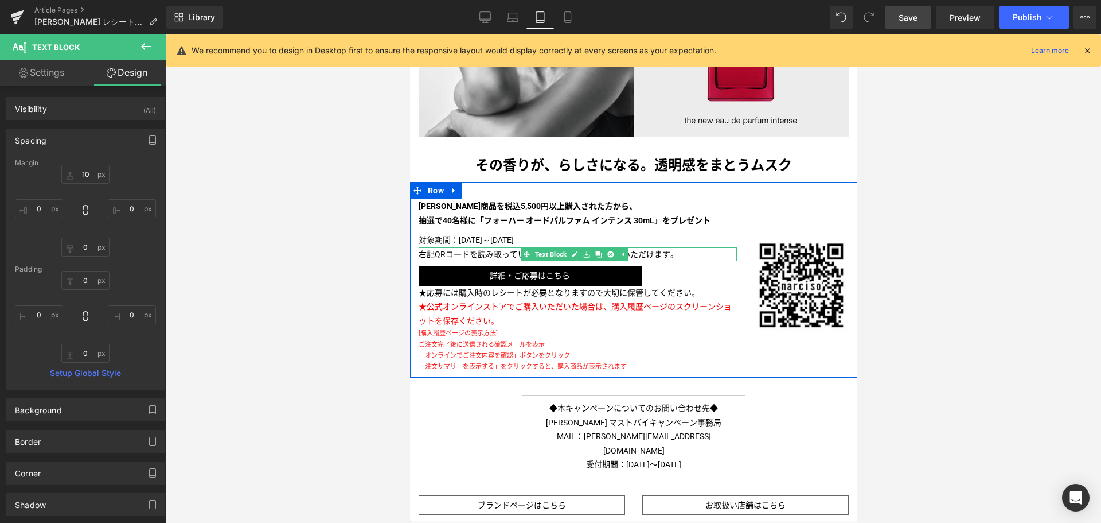
click at [477, 248] on p "右記QRコードを読み取っていただくか、下記からご応募いただけます。" at bounding box center [577, 254] width 318 height 14
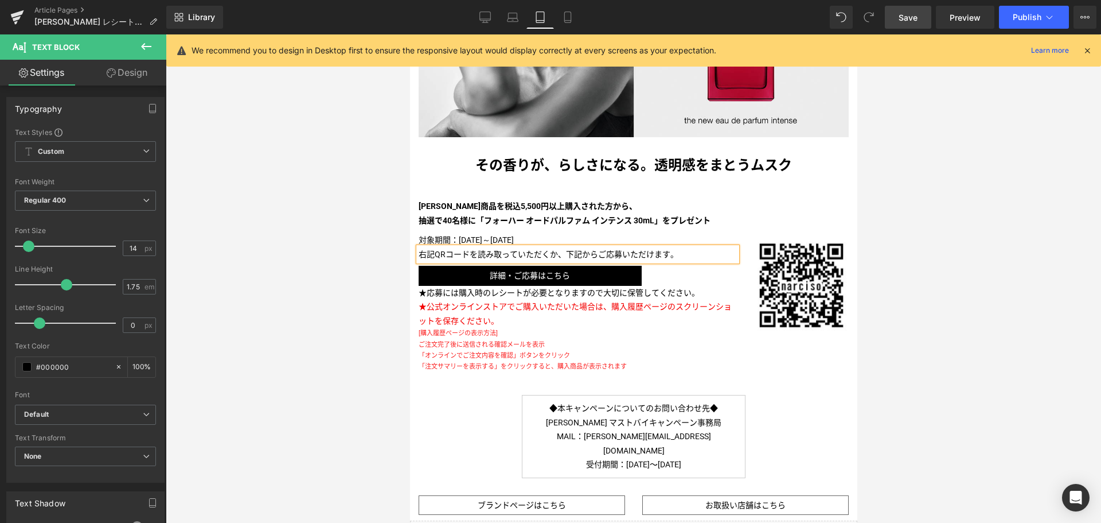
click at [145, 72] on link "Design" at bounding box center [126, 73] width 83 height 26
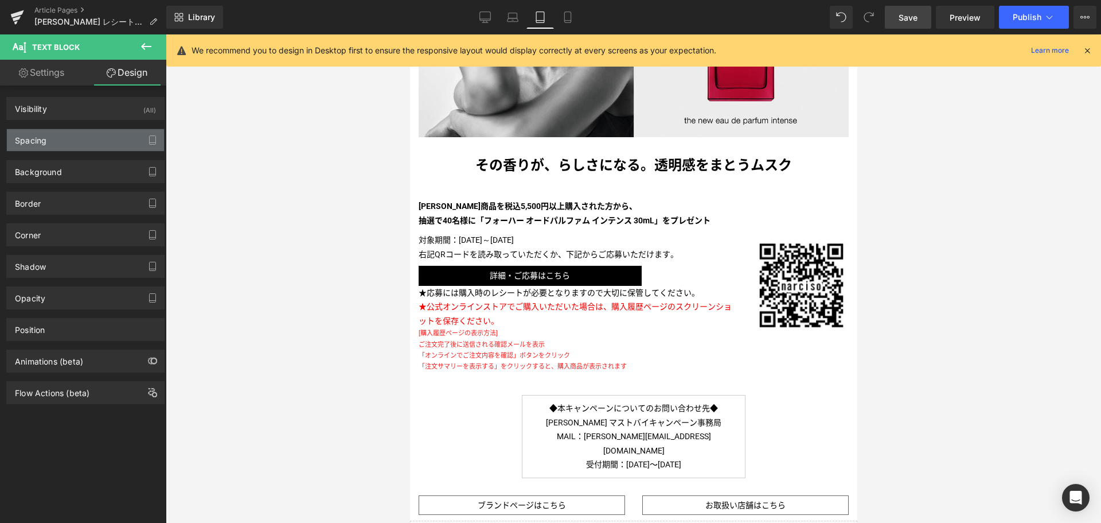
click at [116, 139] on div "Spacing" at bounding box center [85, 140] width 157 height 22
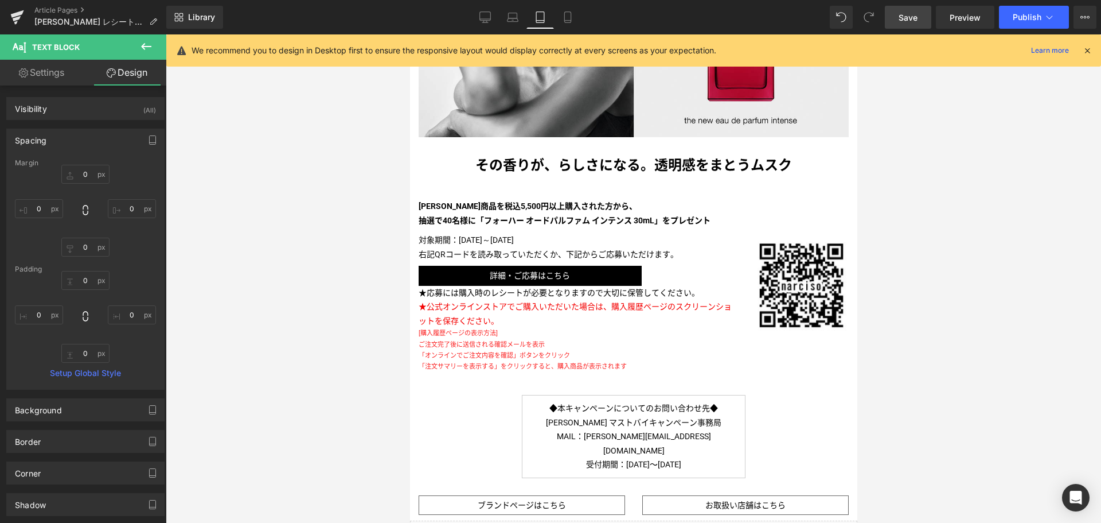
type input "0"
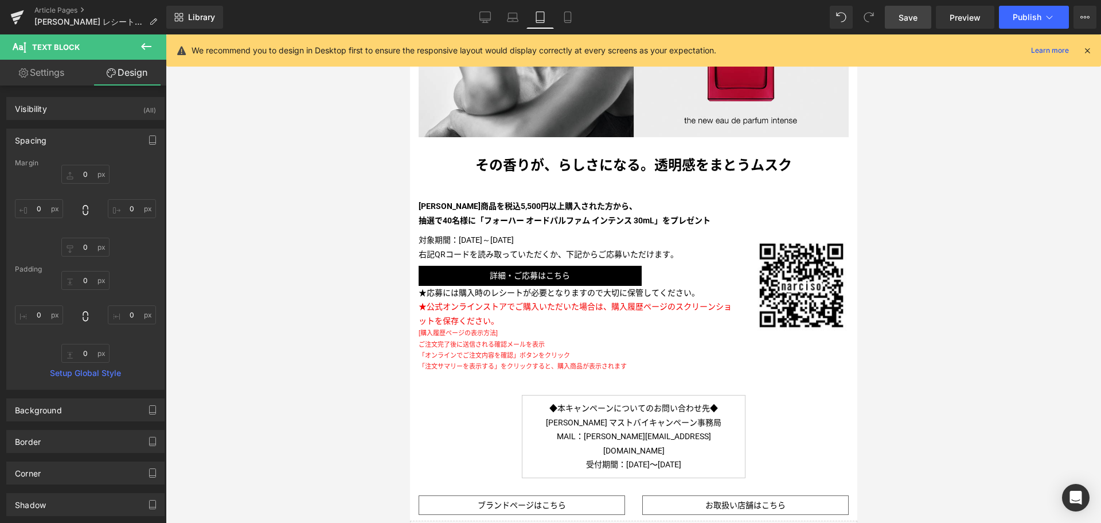
type input "0"
click at [72, 177] on input "0" at bounding box center [85, 174] width 48 height 19
type input "10"
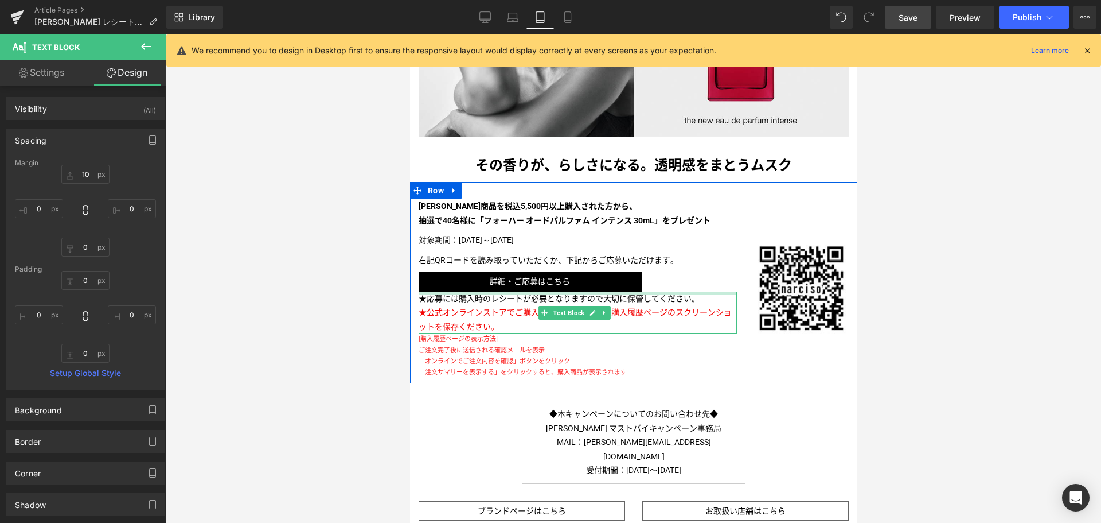
click at [450, 291] on div at bounding box center [577, 292] width 318 height 3
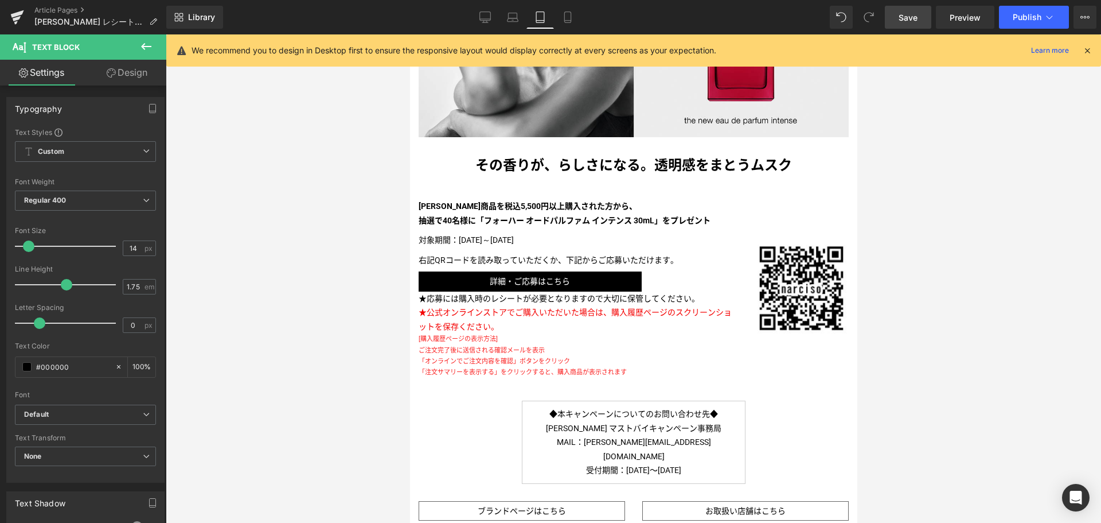
click at [138, 80] on link "Design" at bounding box center [126, 73] width 83 height 26
click at [0, 0] on div "Spacing" at bounding box center [0, 0] width 0 height 0
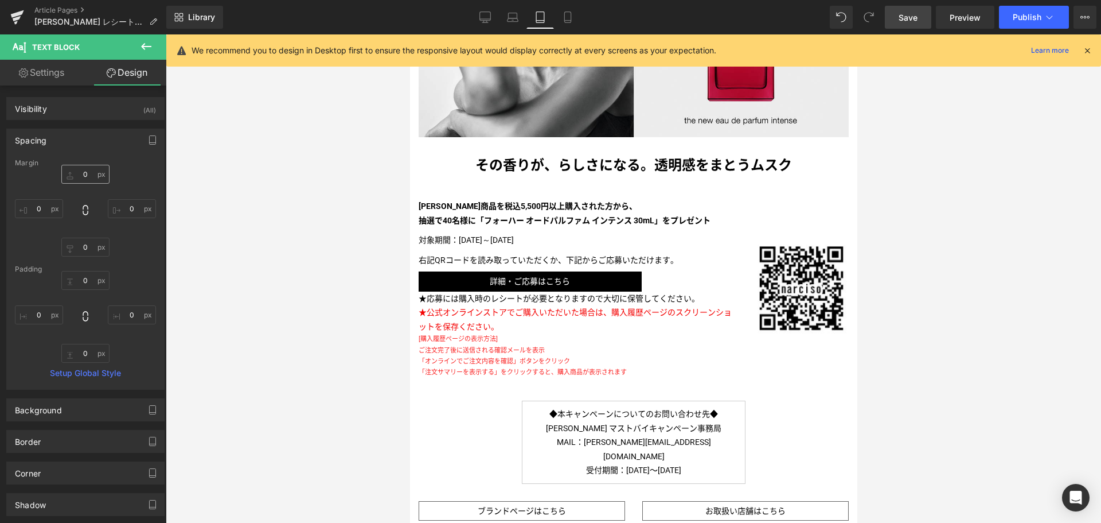
type input "0"
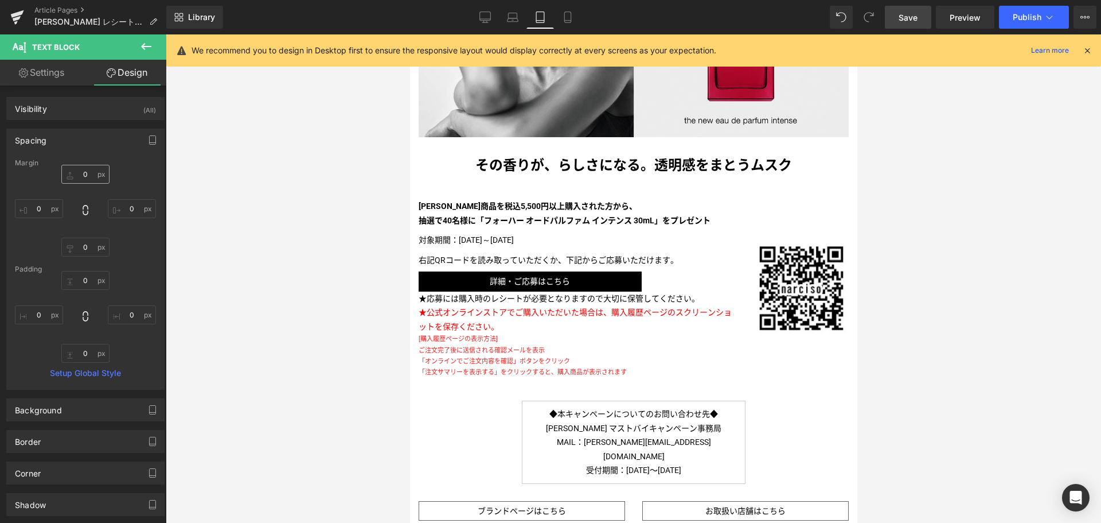
type input "0"
click at [63, 174] on input "0" at bounding box center [85, 174] width 48 height 19
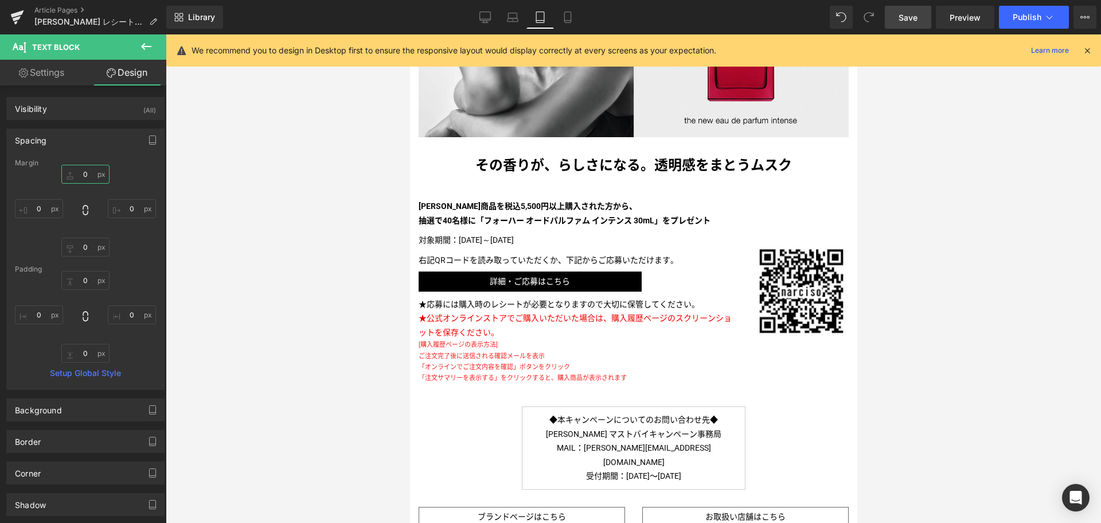
type input "20"
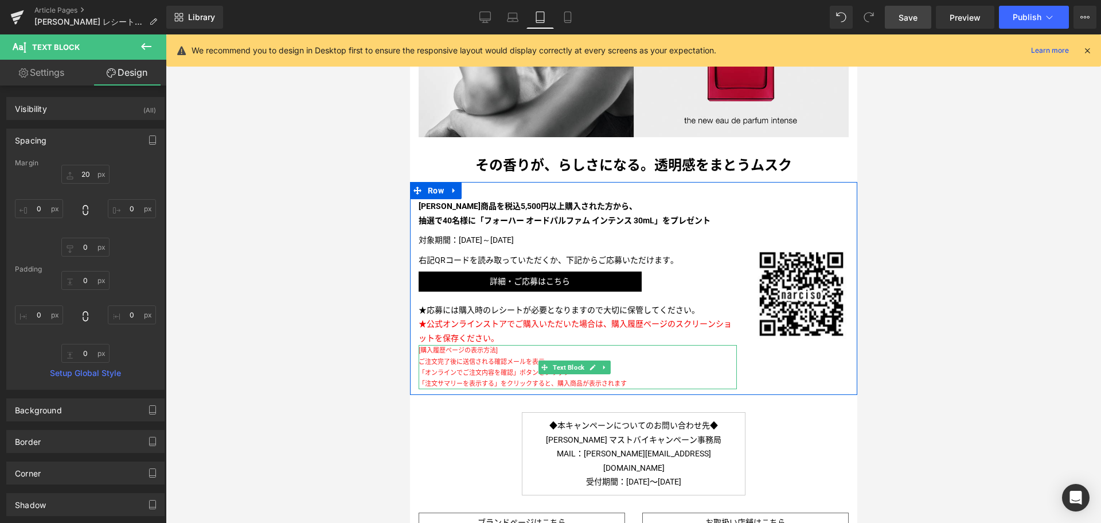
click at [474, 356] on p "ご注文完了後に送信される確認メールを表示" at bounding box center [577, 361] width 318 height 11
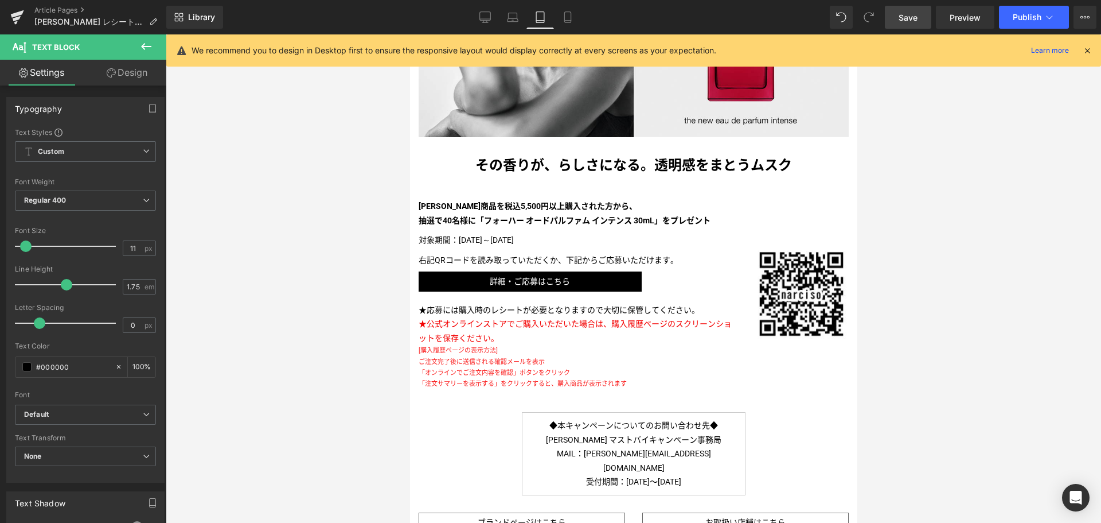
click at [142, 77] on link "Design" at bounding box center [126, 73] width 83 height 26
click at [0, 0] on div "Spacing" at bounding box center [0, 0] width 0 height 0
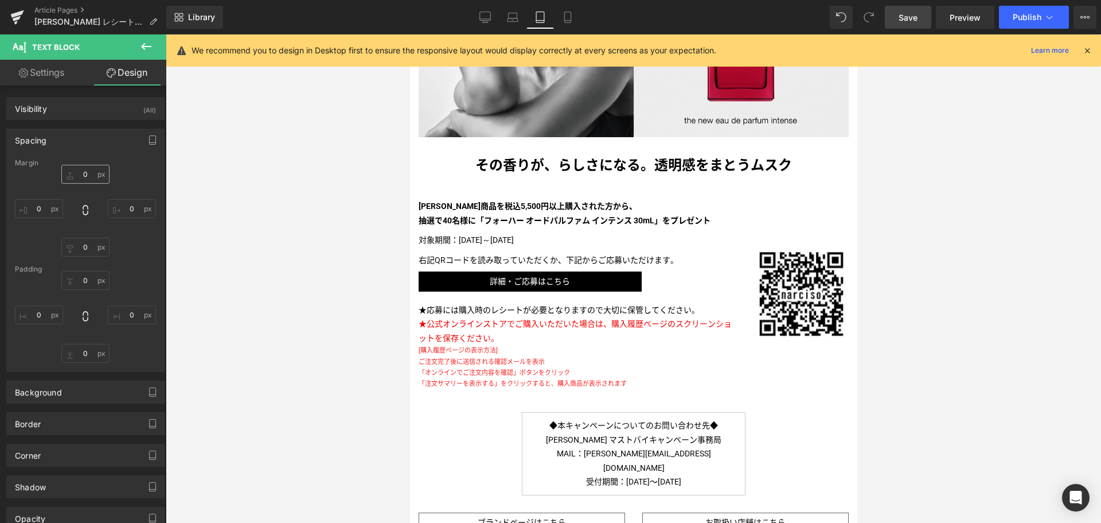
type input "0"
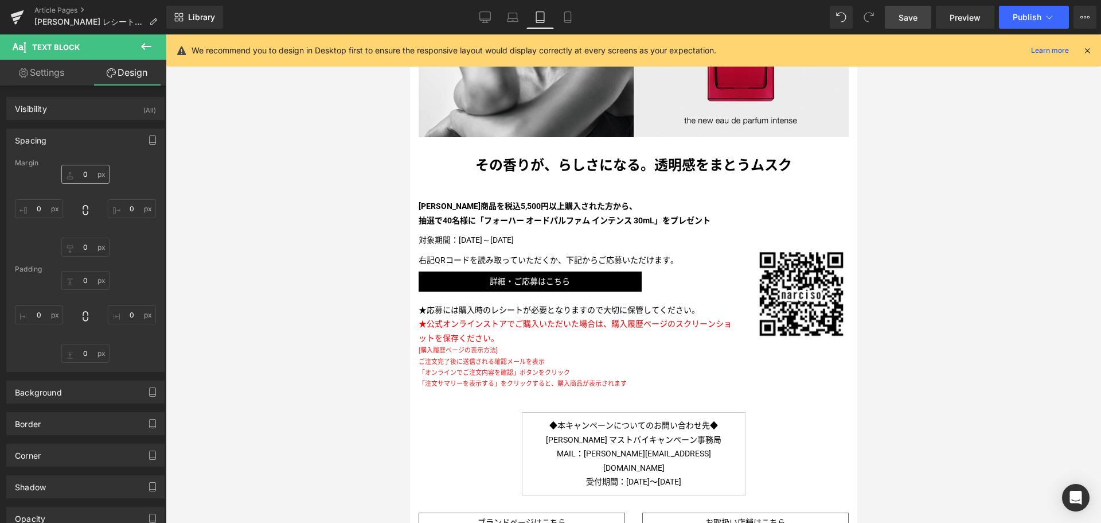
type input "0"
click at [72, 184] on div "0px 0 0px 0 0px 0 0px 0" at bounding box center [85, 211] width 141 height 92
click at [72, 178] on input "0" at bounding box center [85, 174] width 48 height 19
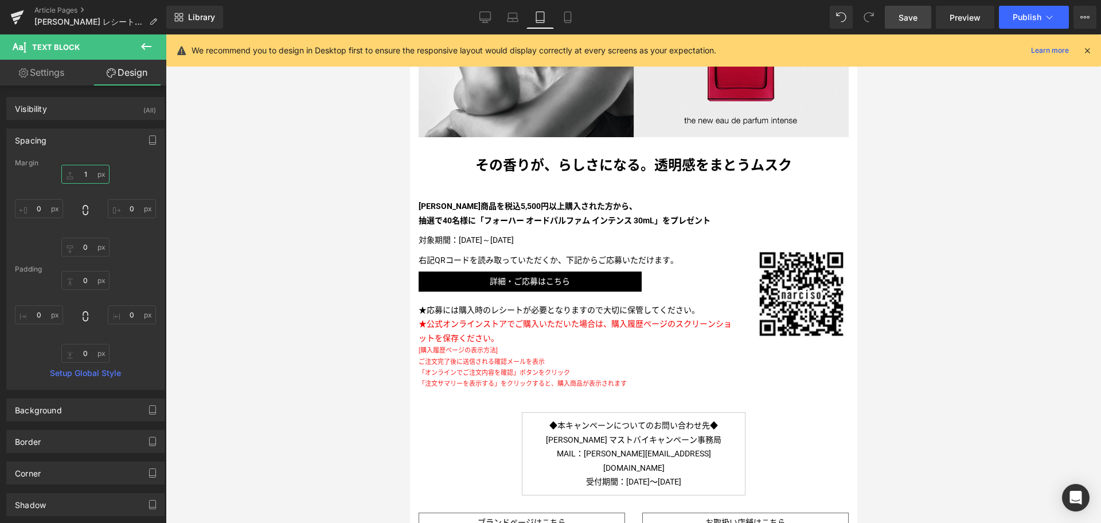
type input "10"
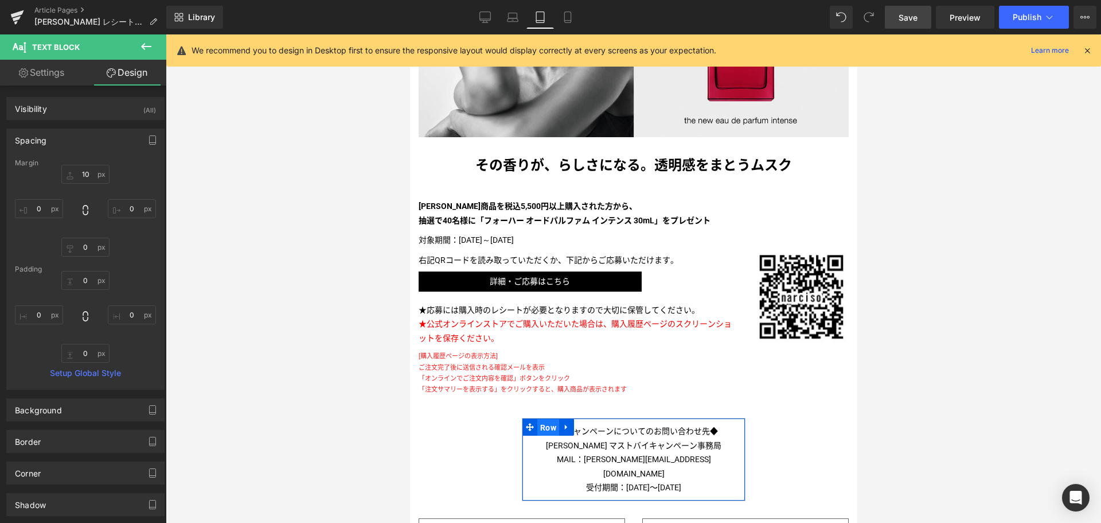
click at [544, 423] on span "Row" at bounding box center [548, 427] width 22 height 17
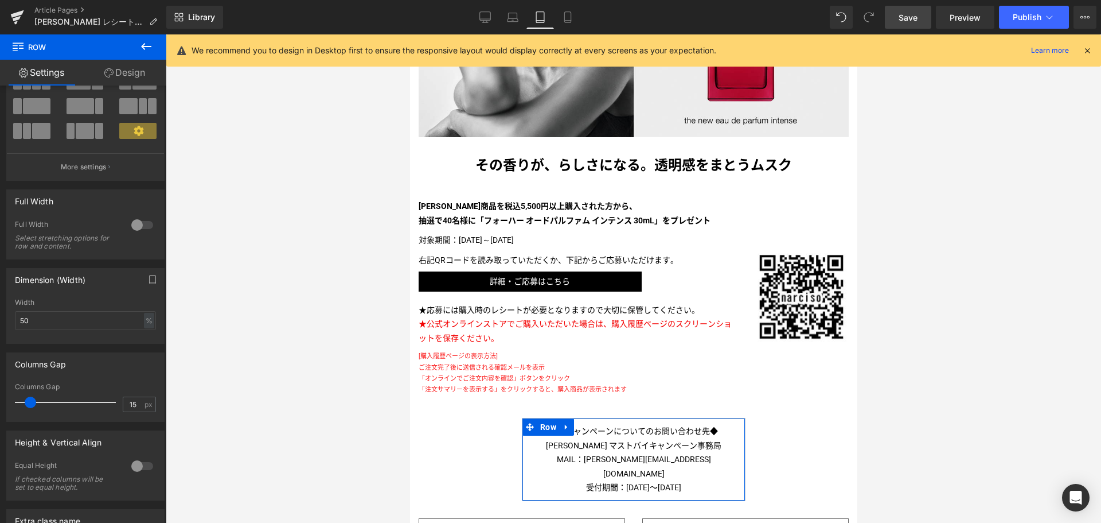
scroll to position [76, 0]
drag, startPoint x: 41, startPoint y: 317, endPoint x: 0, endPoint y: 316, distance: 41.3
click at [0, 316] on div "Dimension (Width) 50% Width 50 % % px" at bounding box center [86, 301] width 172 height 84
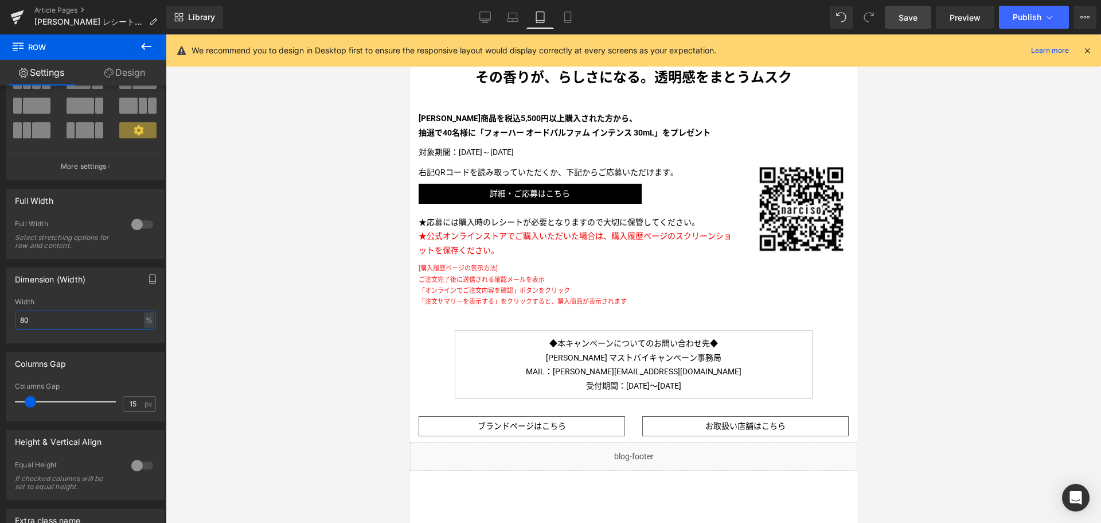
scroll to position [400, 0]
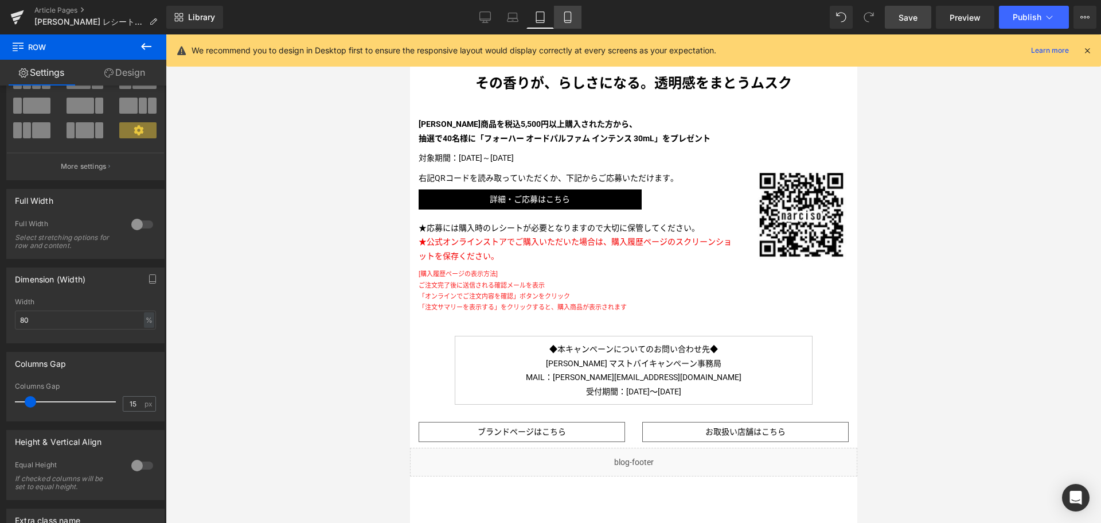
click at [559, 16] on link "Mobile" at bounding box center [568, 17] width 28 height 23
type input "50"
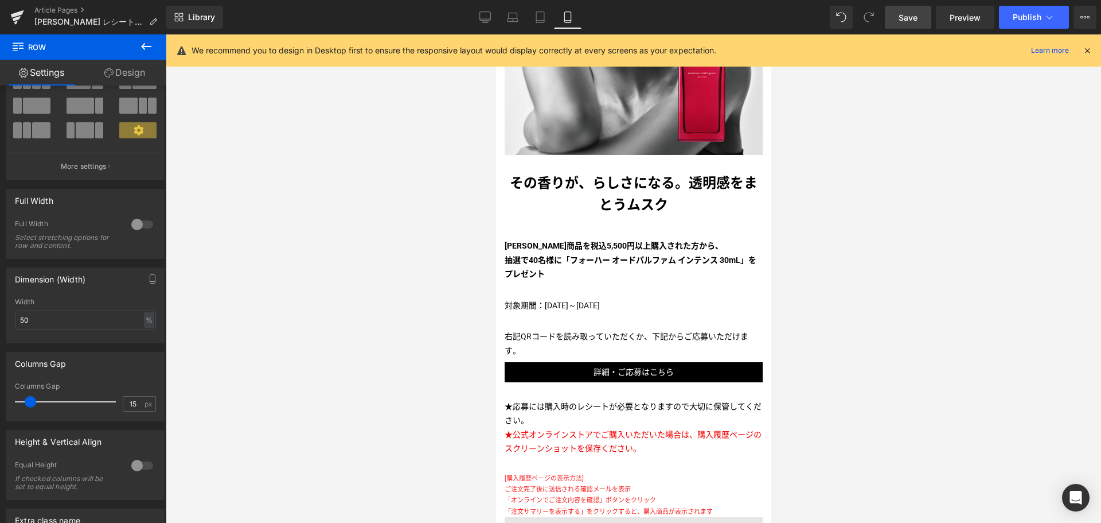
scroll to position [331, 0]
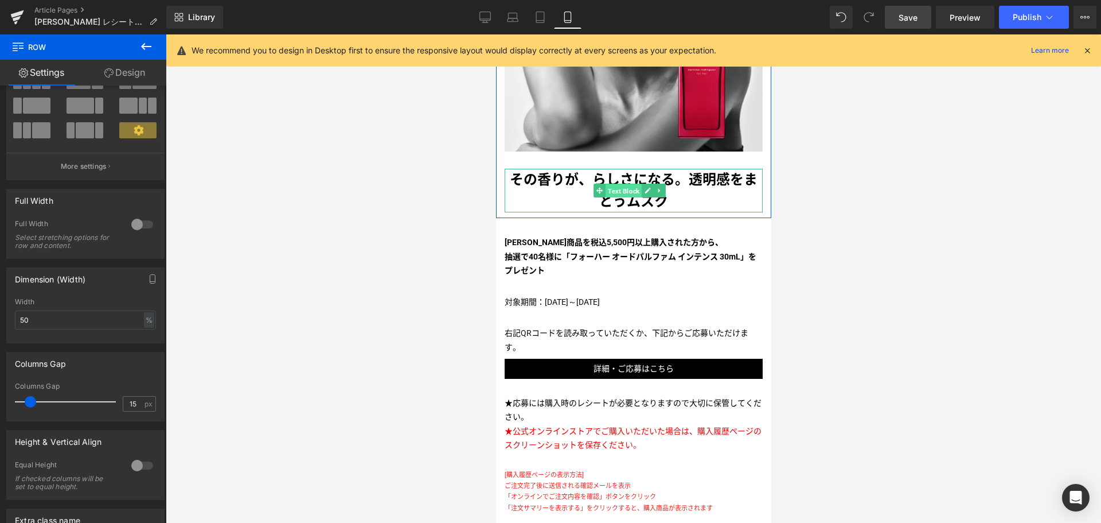
click at [614, 185] on span "Text Block" at bounding box center [623, 191] width 36 height 14
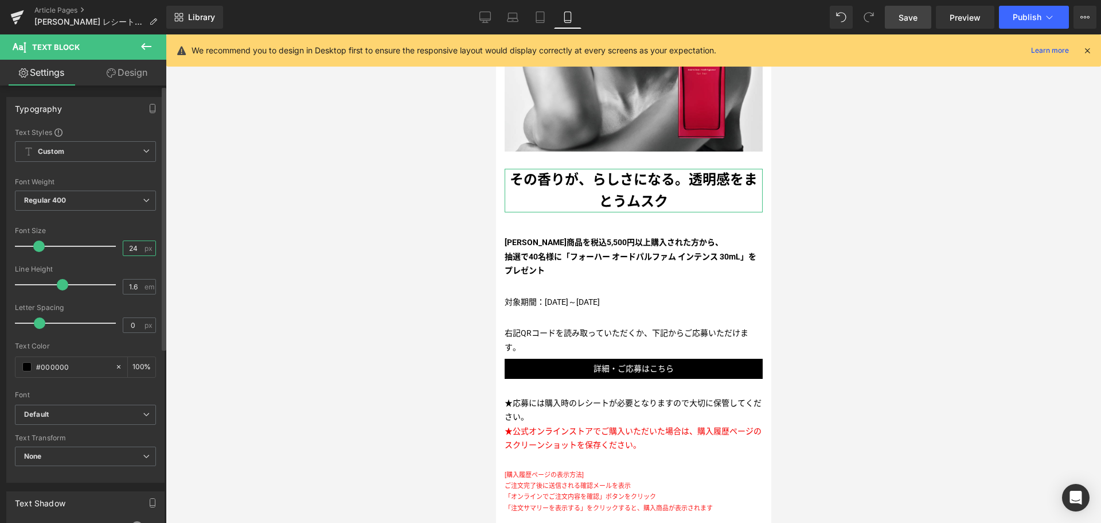
drag, startPoint x: 135, startPoint y: 248, endPoint x: 116, endPoint y: 244, distance: 19.4
click at [116, 244] on div "Font Size 24 px" at bounding box center [85, 246] width 141 height 38
type input "18"
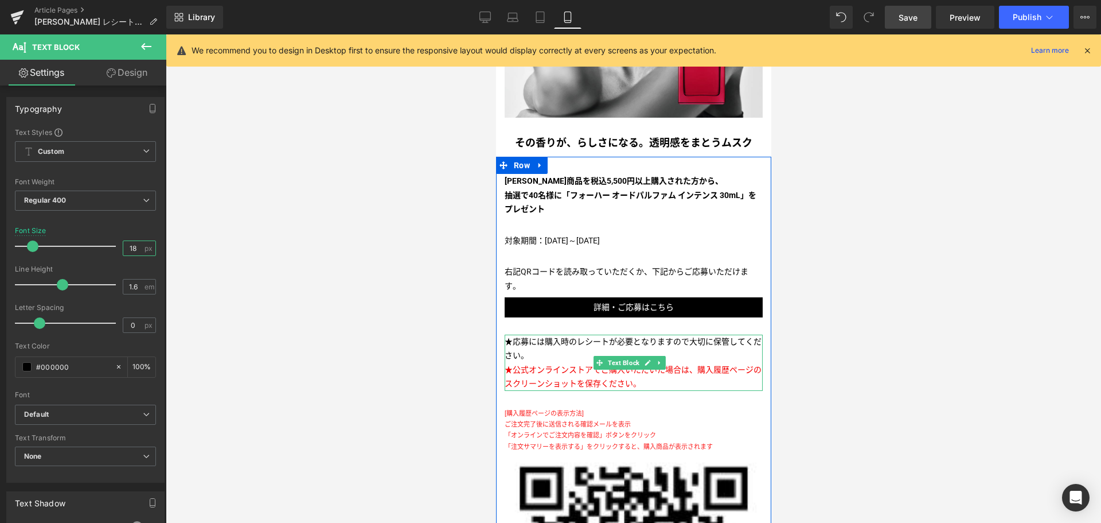
scroll to position [365, 0]
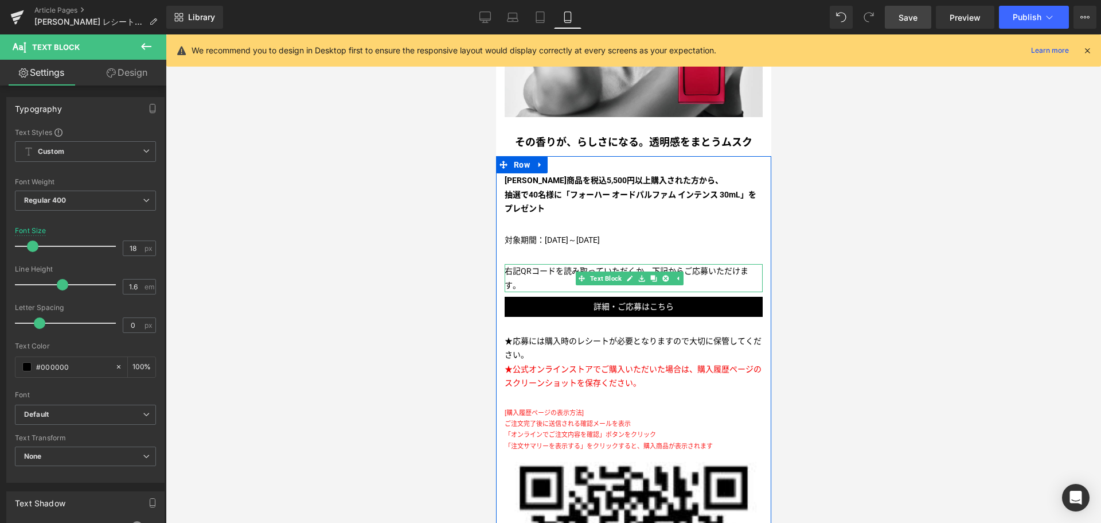
click at [538, 264] on p "右記QRコードを読み取っていただくか、下記からご応募いただけます。" at bounding box center [633, 278] width 258 height 28
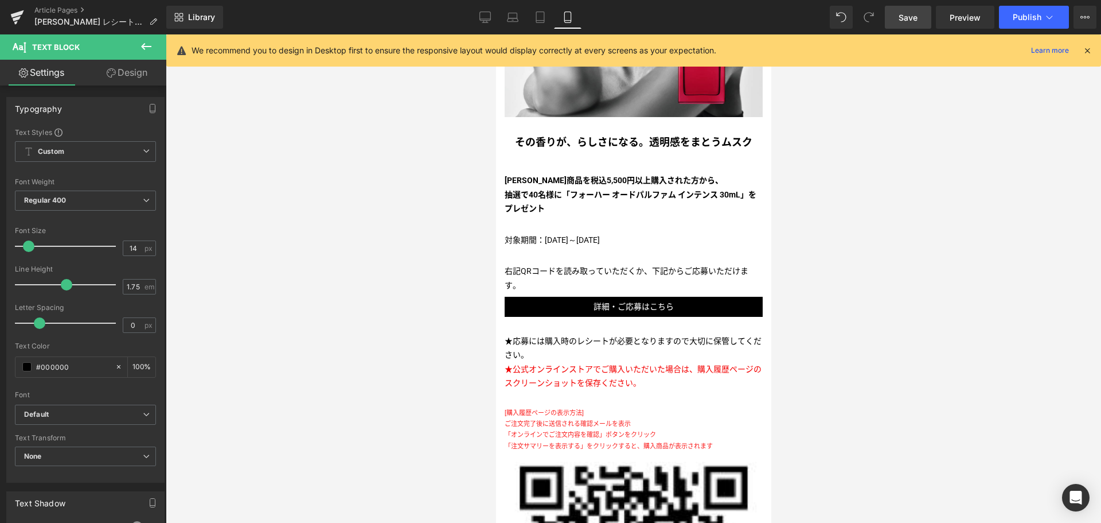
click at [137, 69] on link "Design" at bounding box center [126, 73] width 83 height 26
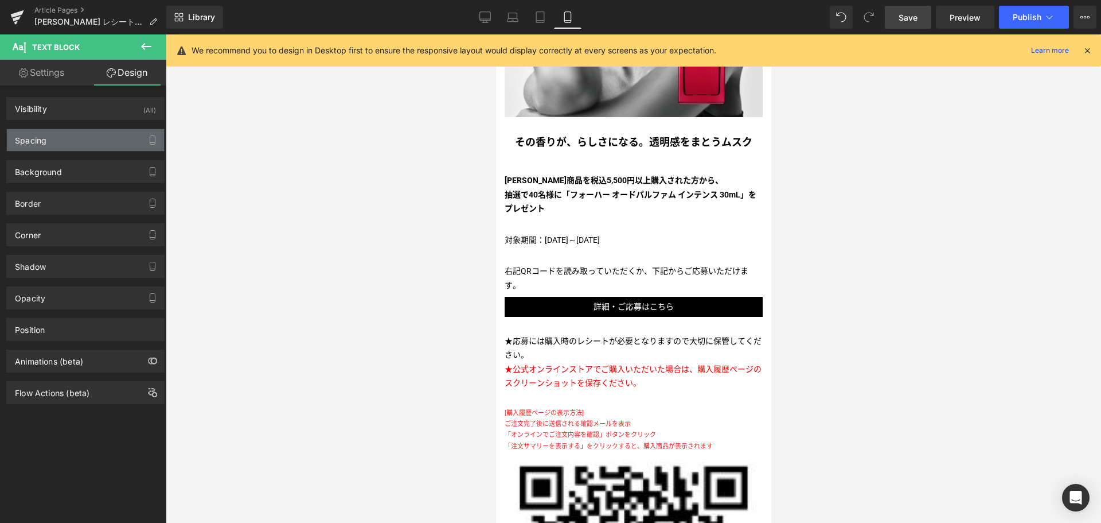
click at [87, 144] on div "Spacing" at bounding box center [85, 140] width 157 height 22
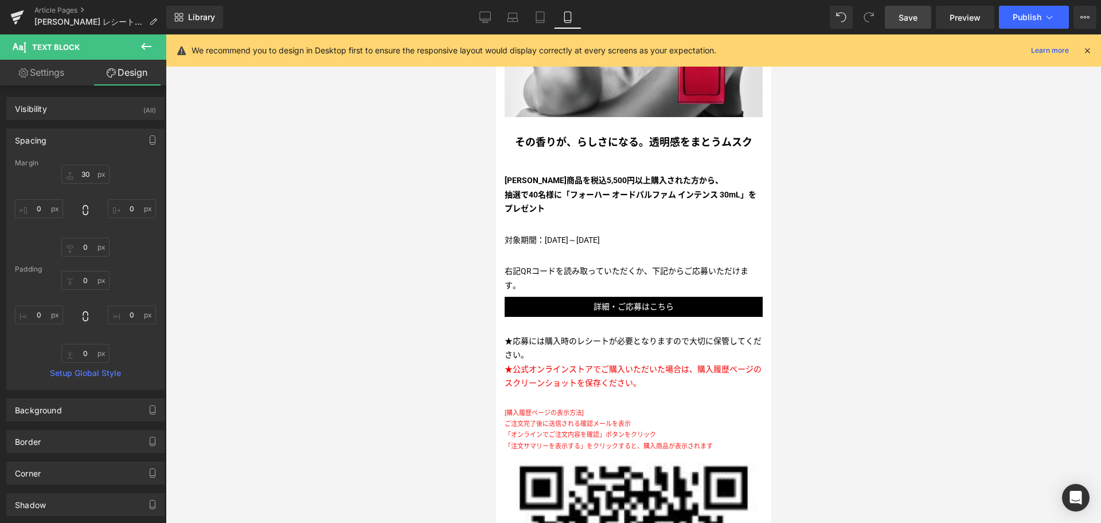
type input "30"
type input "0"
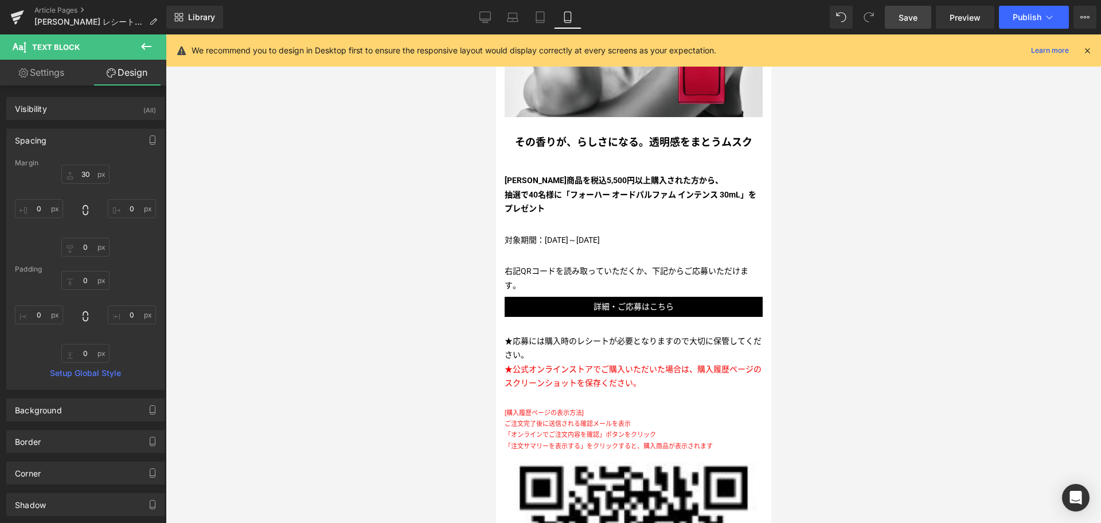
type input "0"
click at [81, 174] on input "30" at bounding box center [85, 174] width 48 height 19
type input "20"
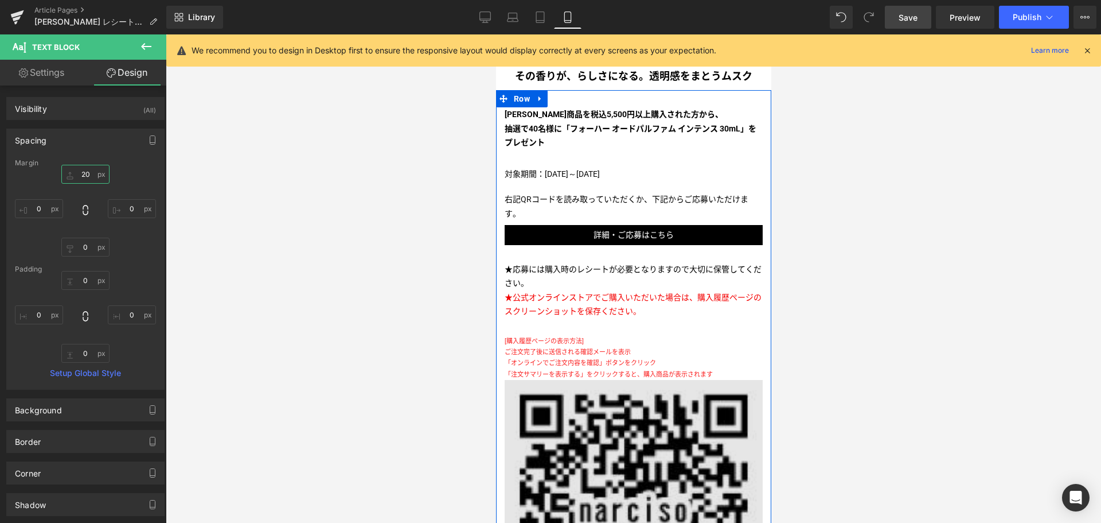
scroll to position [432, 0]
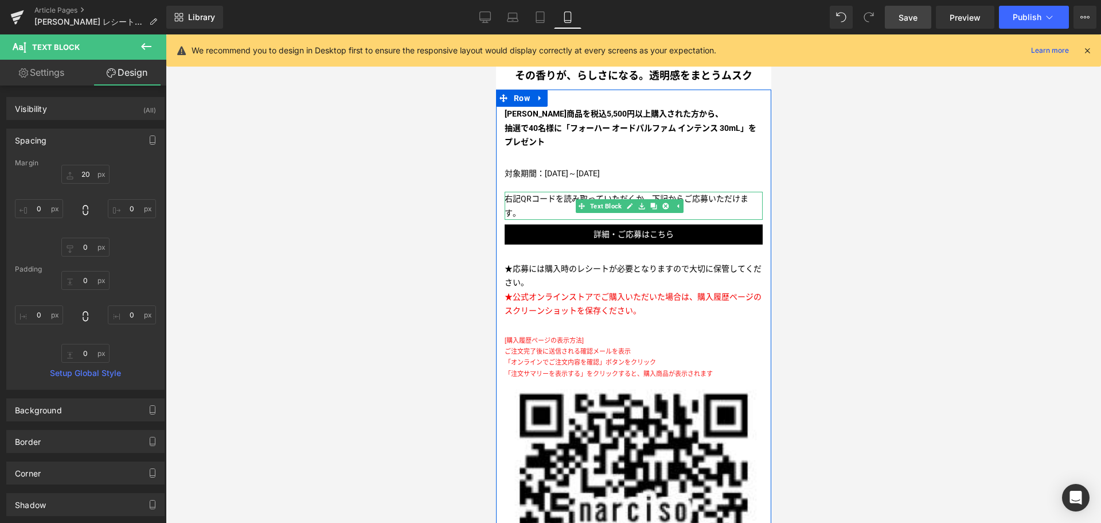
click at [519, 192] on p "右記QRコードを読み取っていただくか、下記からご応募いただけます。" at bounding box center [633, 206] width 258 height 28
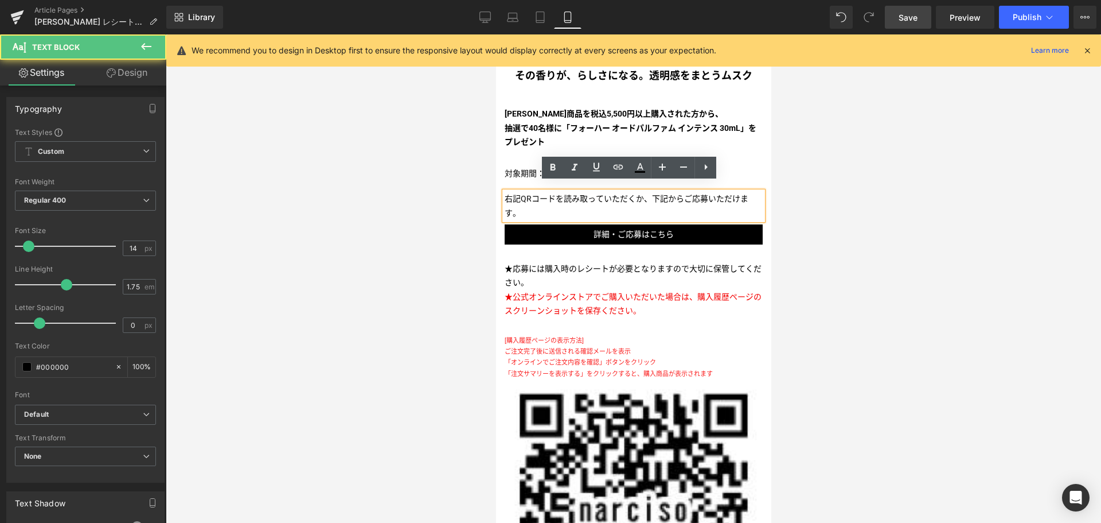
click at [519, 192] on p "右記QRコードを読み取っていただくか、下記からご応募いただけます。" at bounding box center [633, 206] width 258 height 28
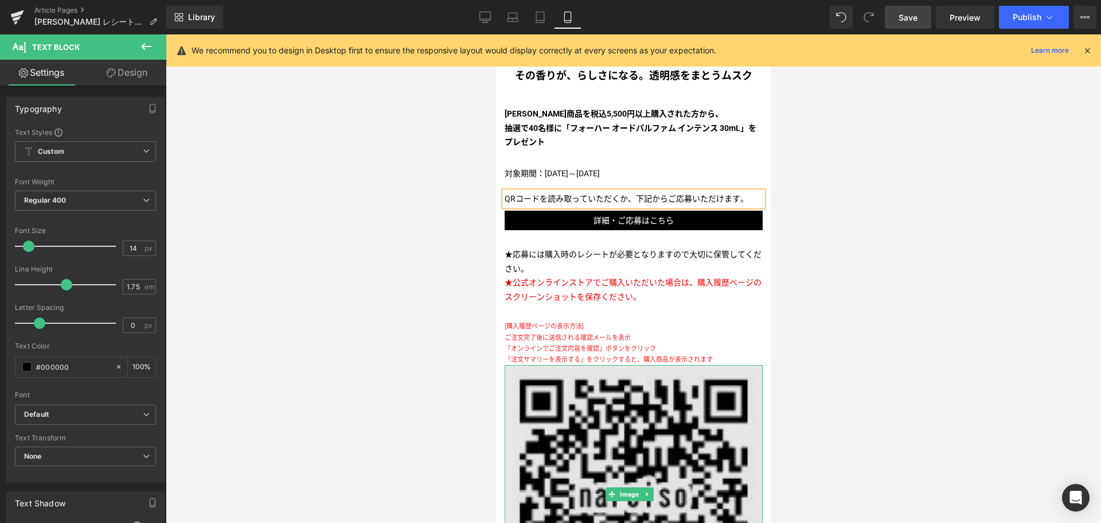
click at [634, 428] on img at bounding box center [633, 494] width 258 height 258
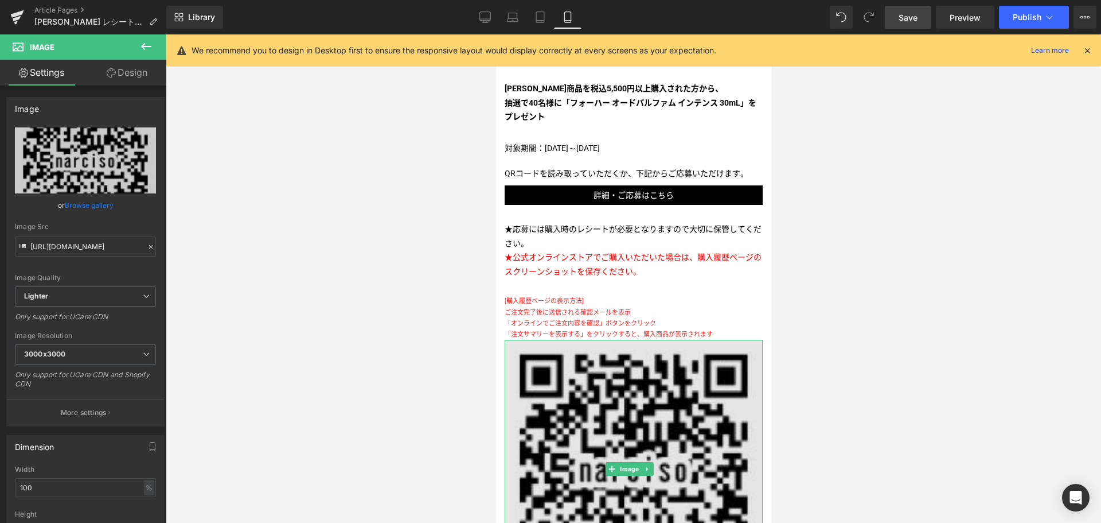
scroll to position [433, 0]
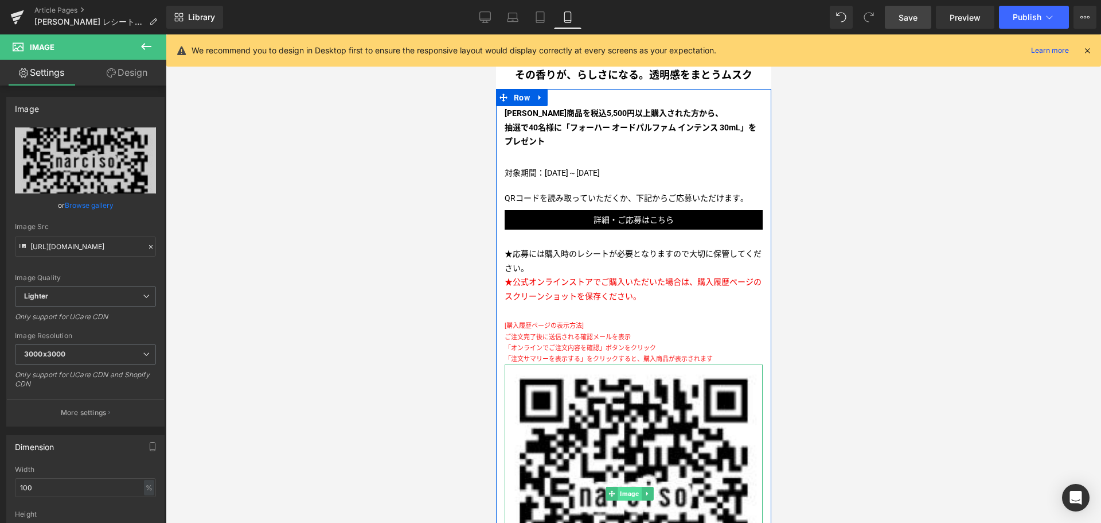
click at [638, 486] on span "Image" at bounding box center [629, 493] width 24 height 14
click at [650, 486] on link at bounding box center [647, 493] width 12 height 14
click at [641, 490] on icon at bounding box center [641, 493] width 6 height 6
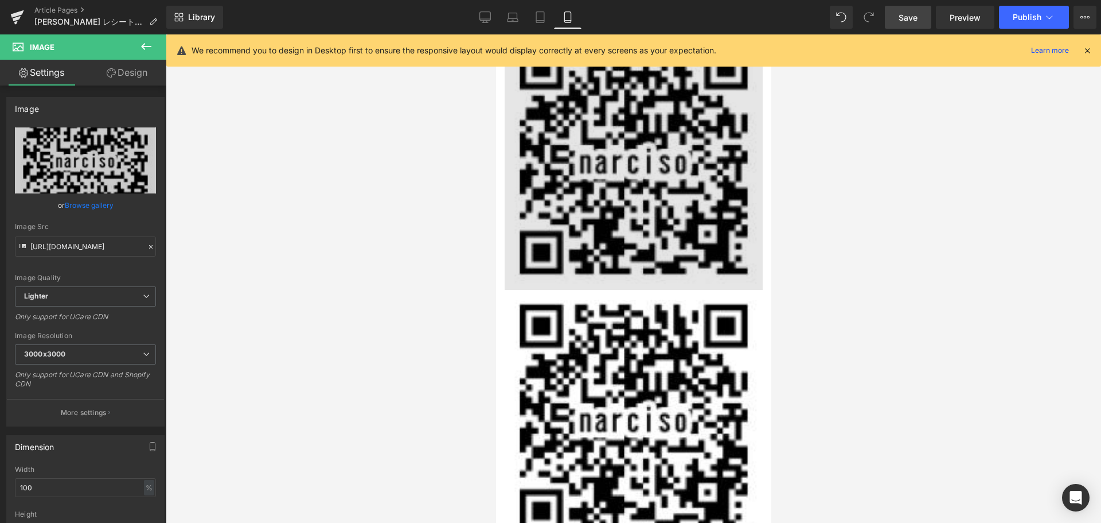
scroll to position [764, 0]
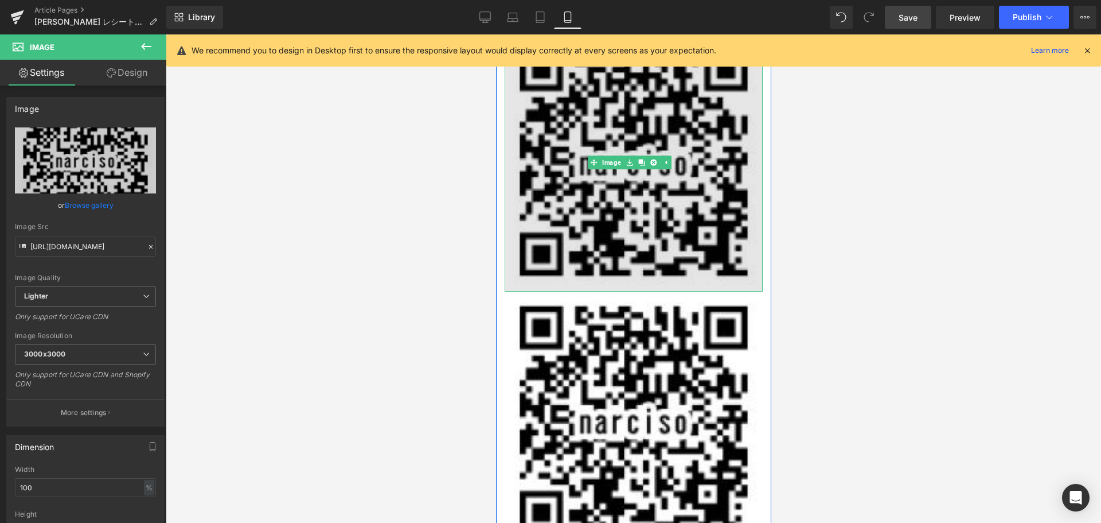
click at [562, 153] on img at bounding box center [633, 162] width 258 height 258
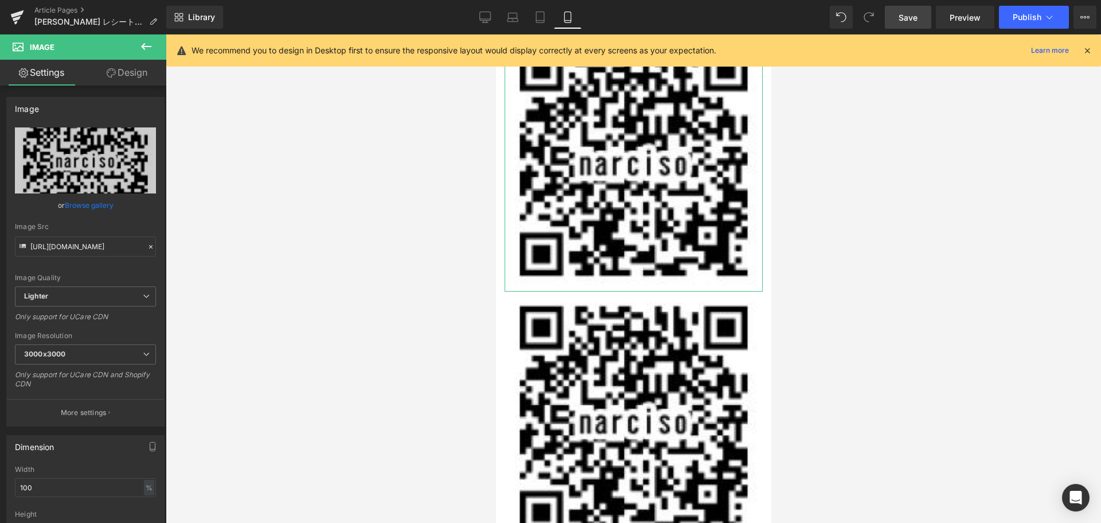
click at [128, 75] on link "Design" at bounding box center [126, 73] width 83 height 26
click at [0, 0] on div "Visibility" at bounding box center [0, 0] width 0 height 0
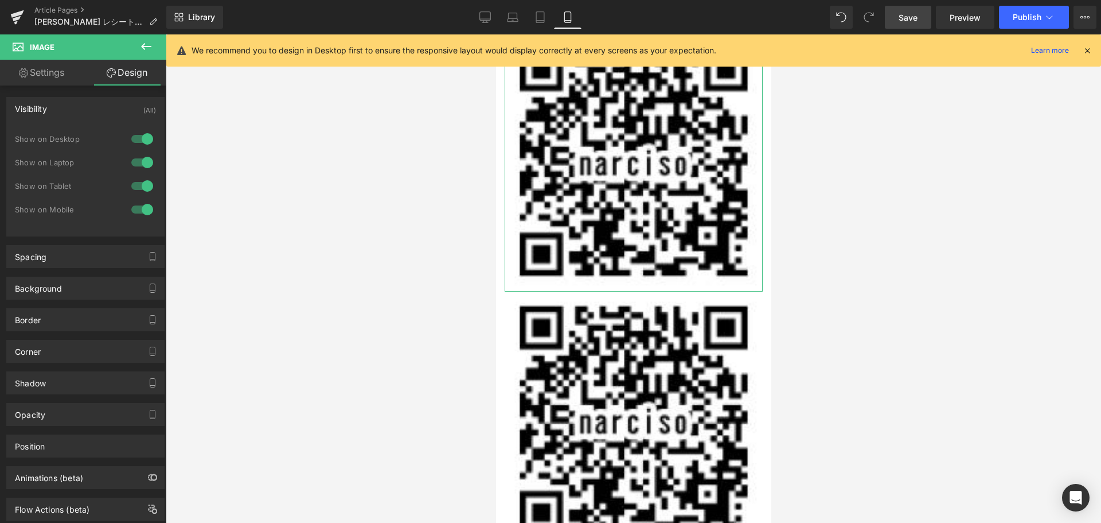
click at [131, 211] on div at bounding box center [142, 209] width 28 height 18
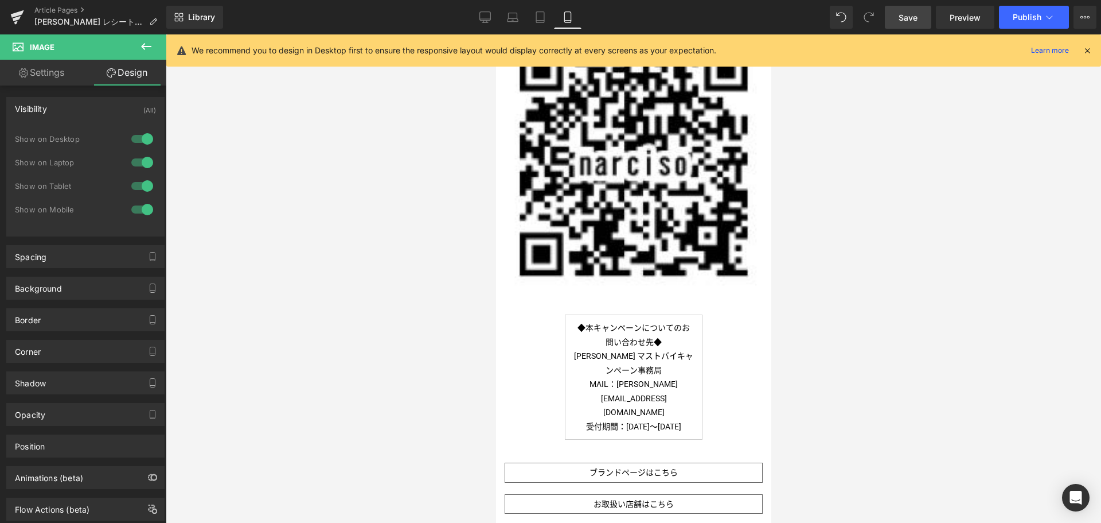
scroll to position [514, 0]
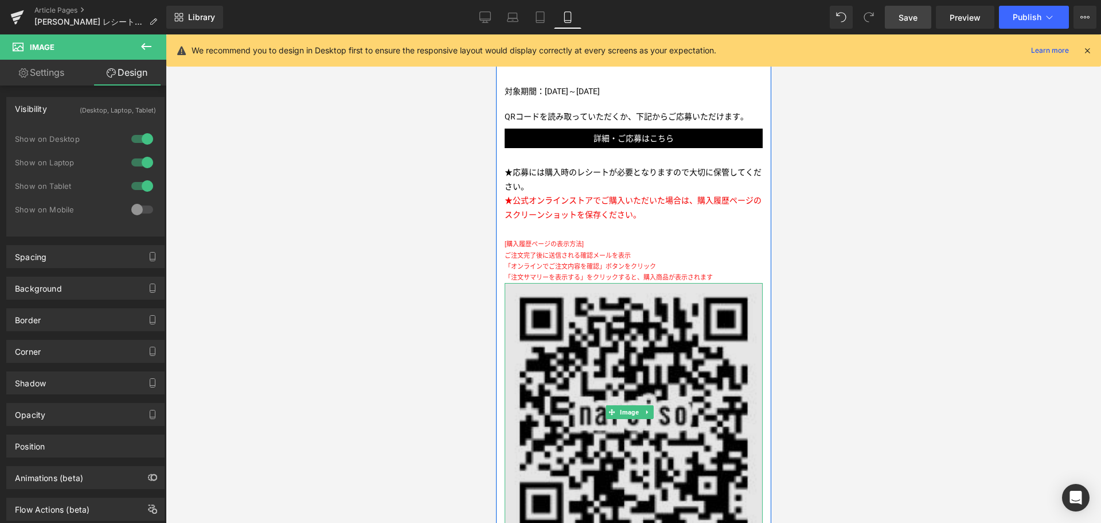
click at [613, 420] on img at bounding box center [633, 412] width 258 height 258
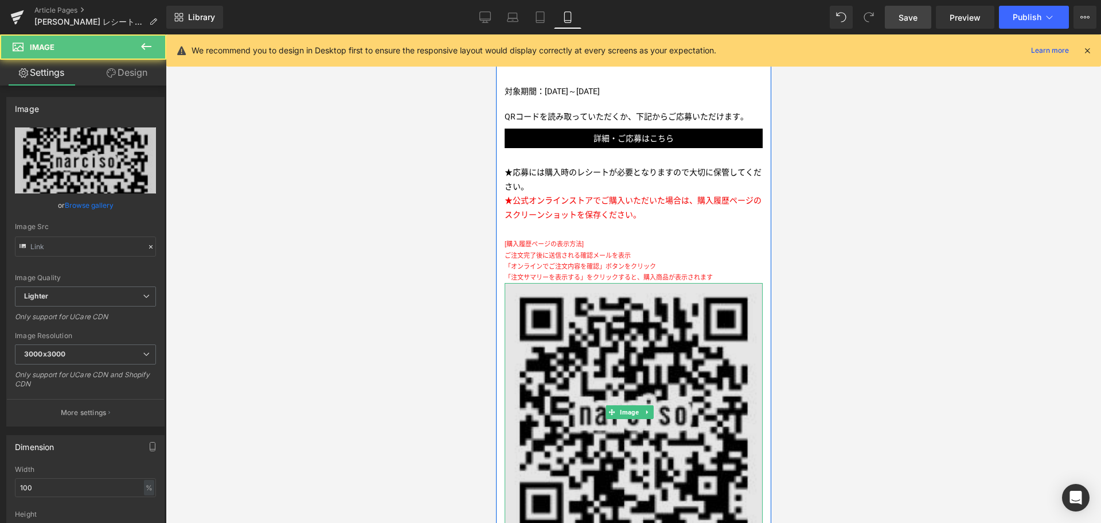
type input "[URL][DOMAIN_NAME]"
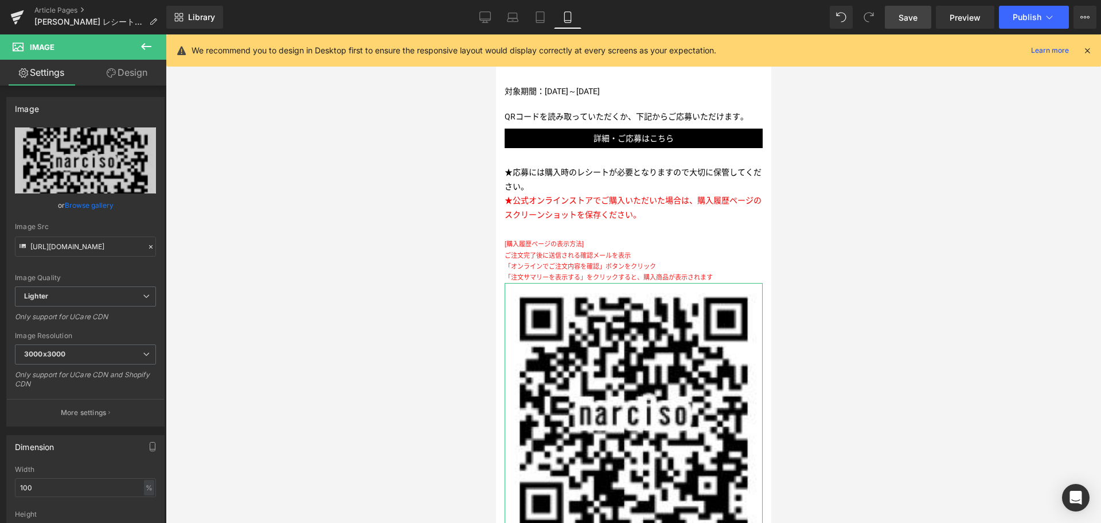
click at [145, 69] on link "Design" at bounding box center [126, 73] width 83 height 26
click at [0, 0] on div "Visibility" at bounding box center [0, 0] width 0 height 0
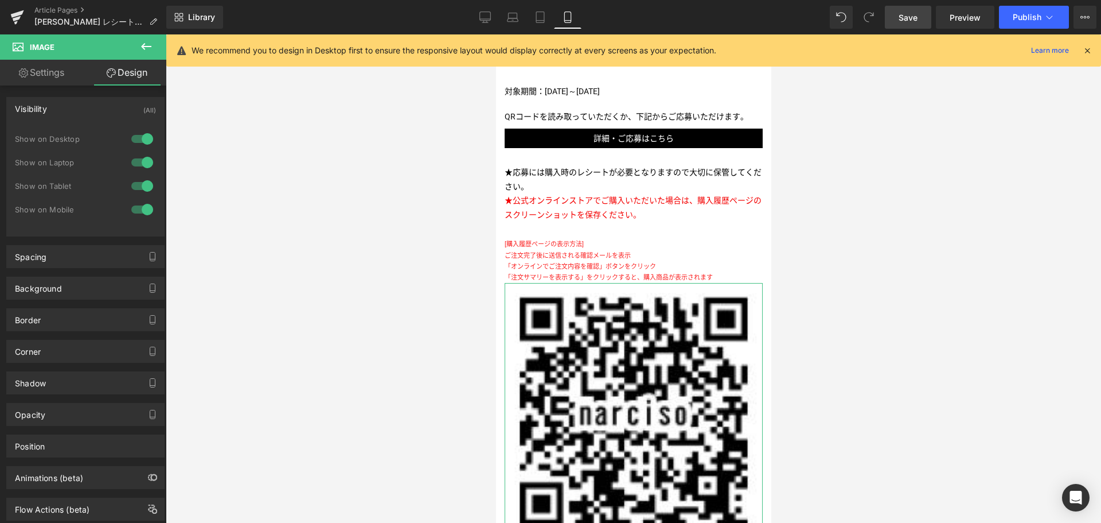
click at [130, 140] on div at bounding box center [142, 139] width 28 height 18
click at [132, 157] on div at bounding box center [142, 162] width 28 height 18
click at [133, 186] on div at bounding box center [142, 186] width 28 height 18
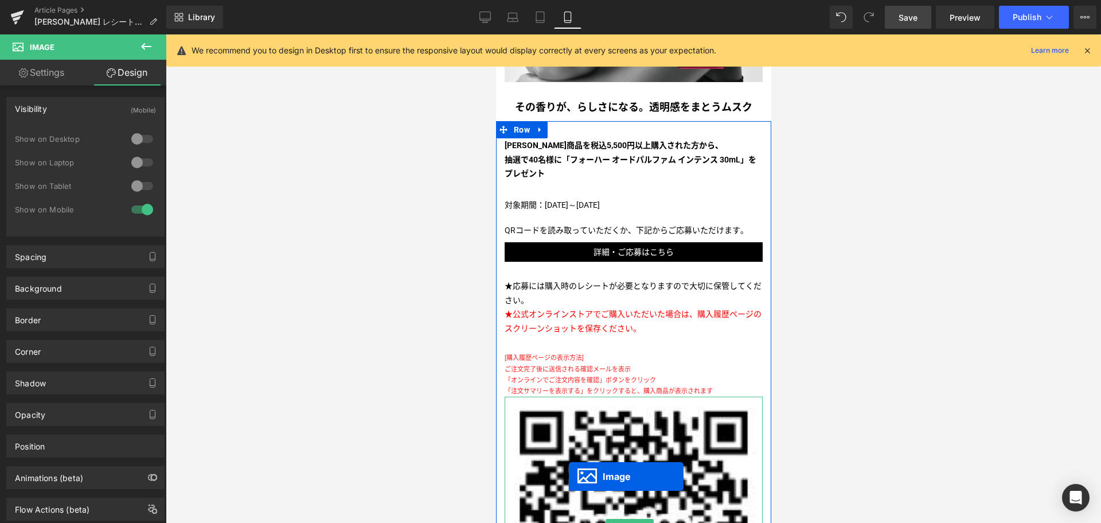
scroll to position [412, 0]
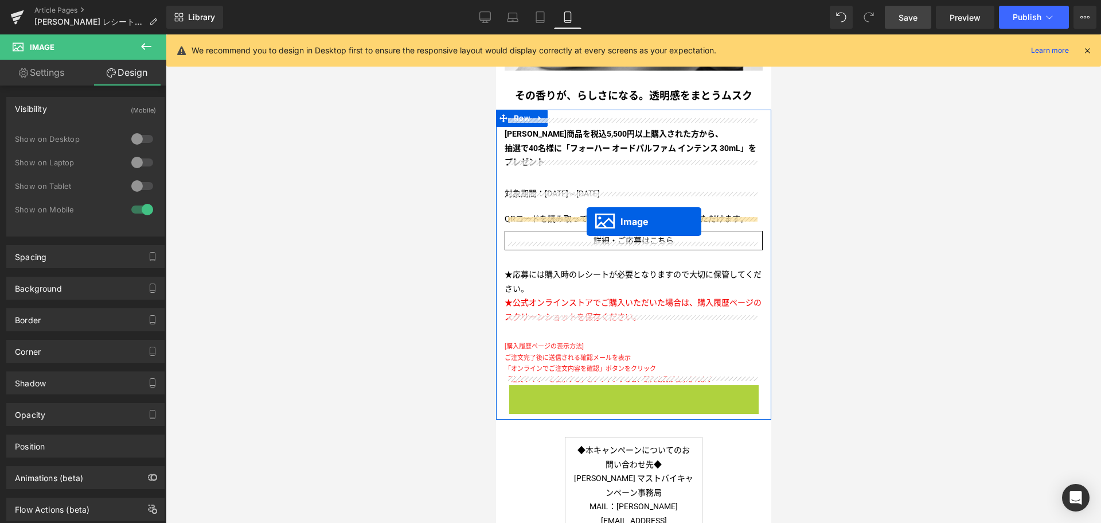
drag, startPoint x: 612, startPoint y: 510, endPoint x: 586, endPoint y: 221, distance: 289.6
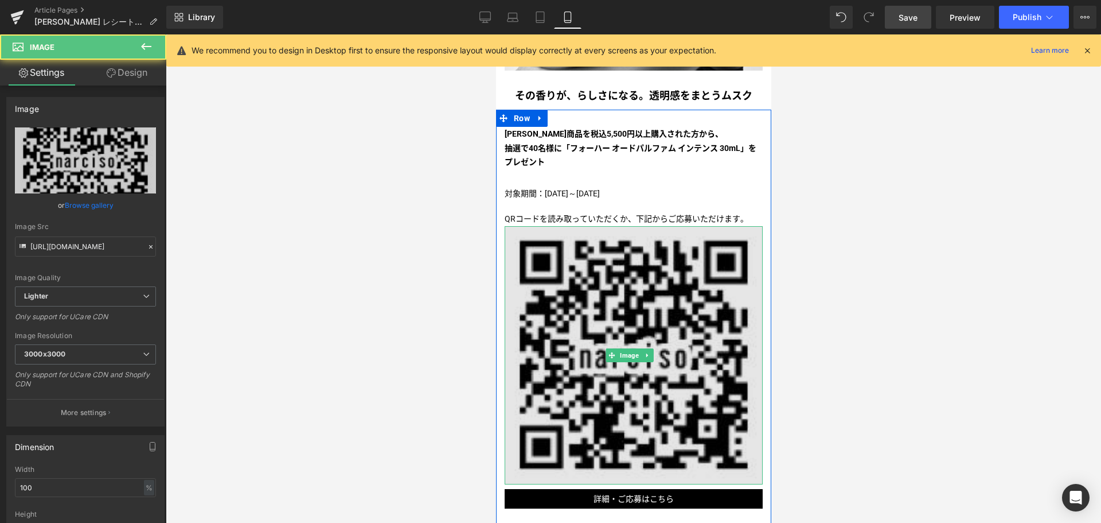
click at [588, 274] on img at bounding box center [633, 355] width 258 height 258
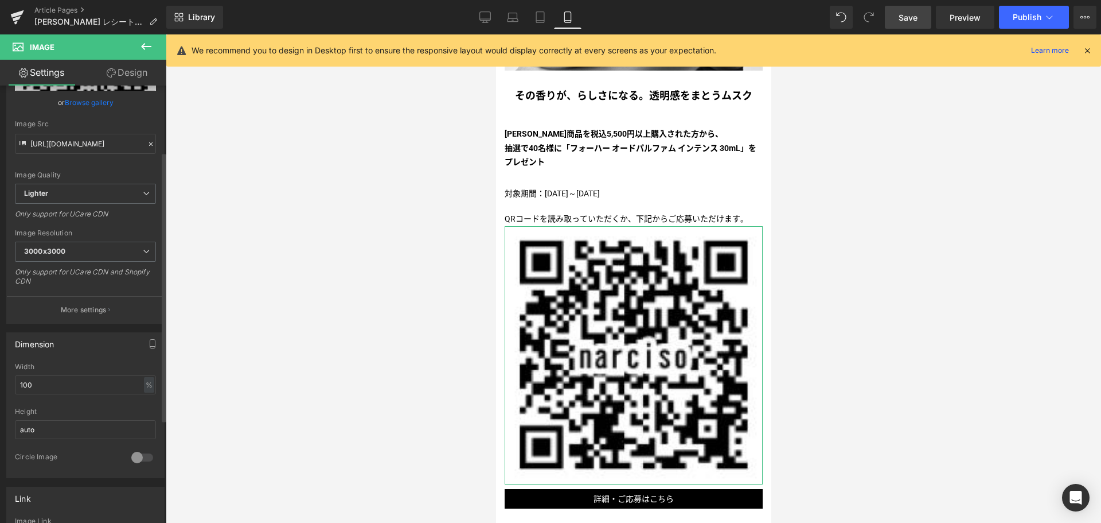
scroll to position [108, 0]
drag, startPoint x: 119, startPoint y: 380, endPoint x: 0, endPoint y: 375, distance: 118.9
click at [0, 375] on div "Dimension 100% Width 100 % % px auto Height auto 0 Circle Image" at bounding box center [86, 395] width 172 height 154
type input "50"
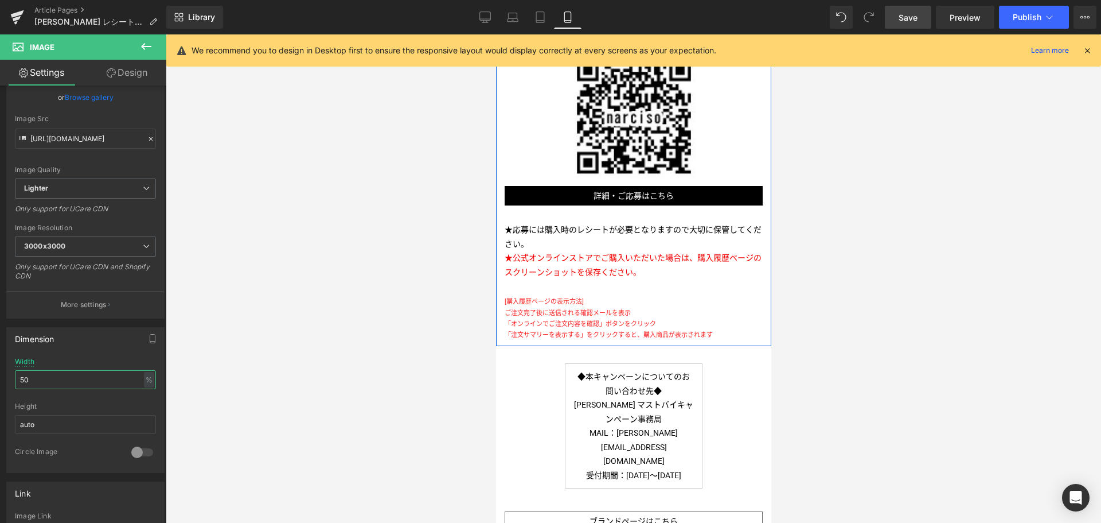
scroll to position [589, 0]
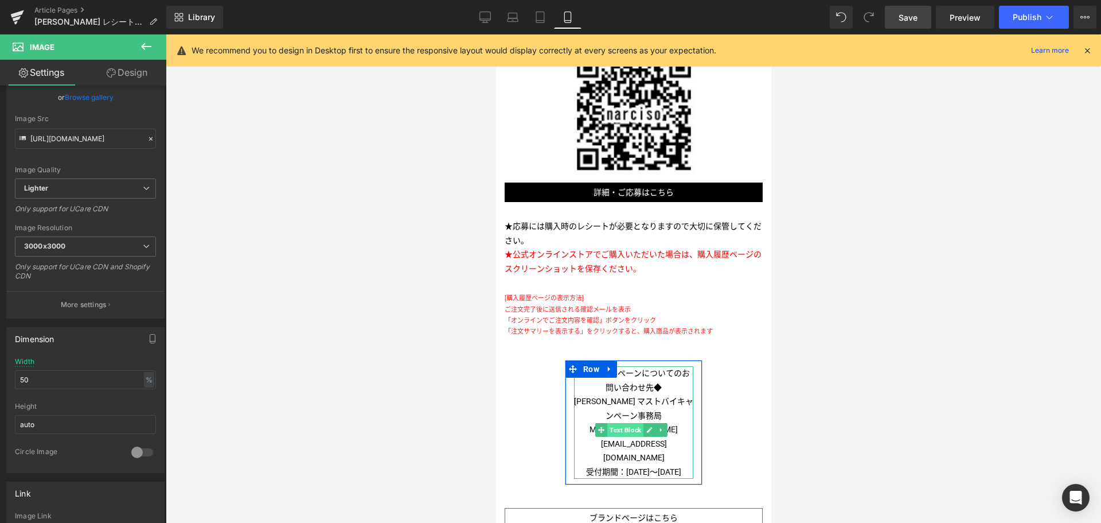
click at [624, 423] on span "Text Block" at bounding box center [625, 430] width 36 height 14
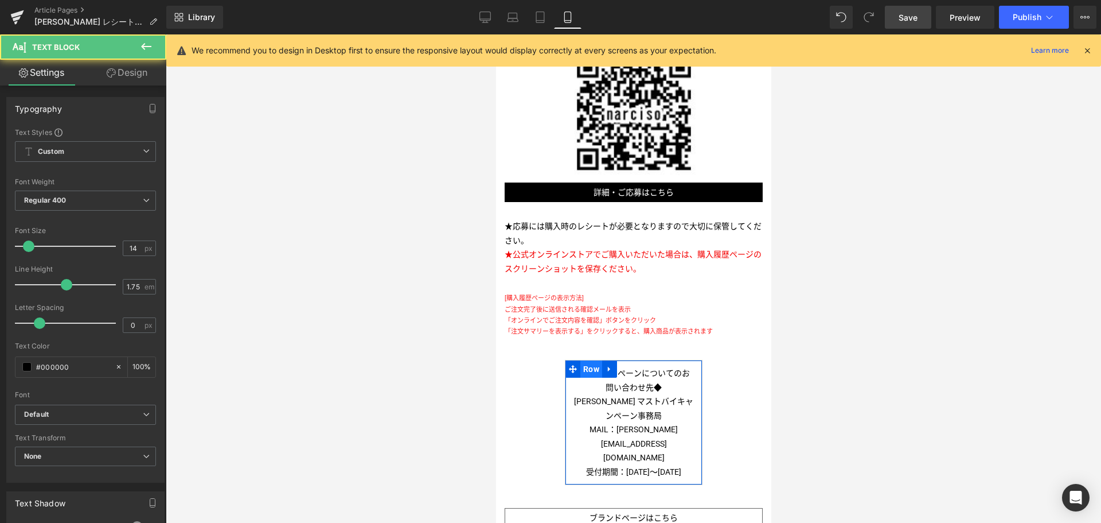
click at [593, 360] on span "Row" at bounding box center [591, 368] width 22 height 17
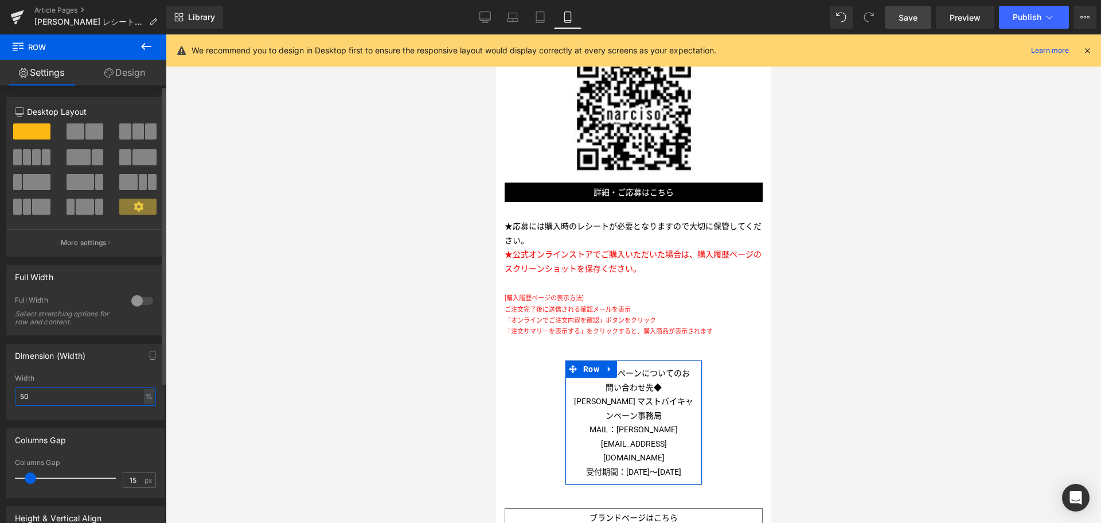
drag, startPoint x: 38, startPoint y: 396, endPoint x: 0, endPoint y: 379, distance: 41.6
click at [0, 379] on div "Dimension (Width) 50% Width 50 % % px" at bounding box center [86, 377] width 172 height 84
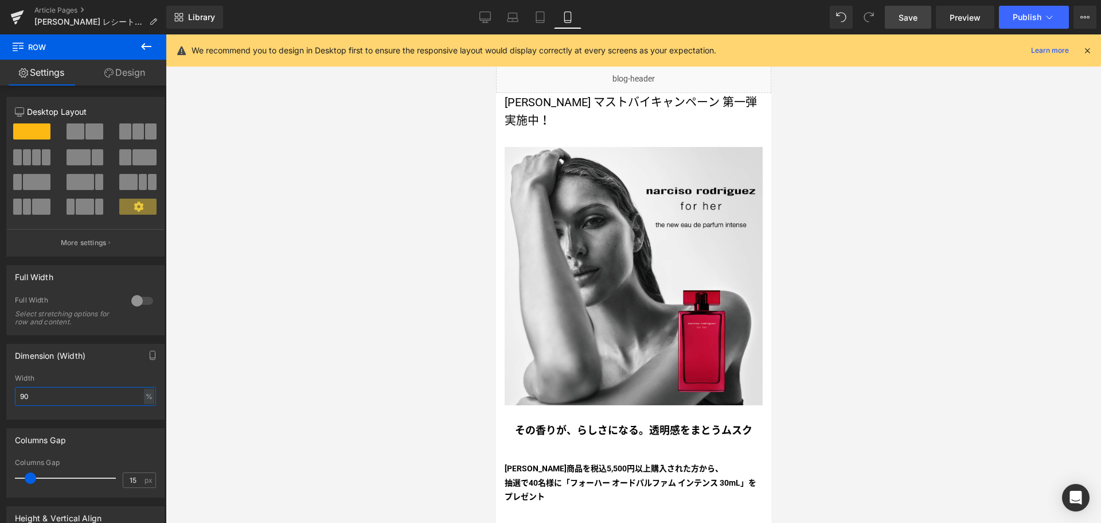
scroll to position [77, 0]
click at [544, 14] on icon at bounding box center [540, 16] width 11 height 11
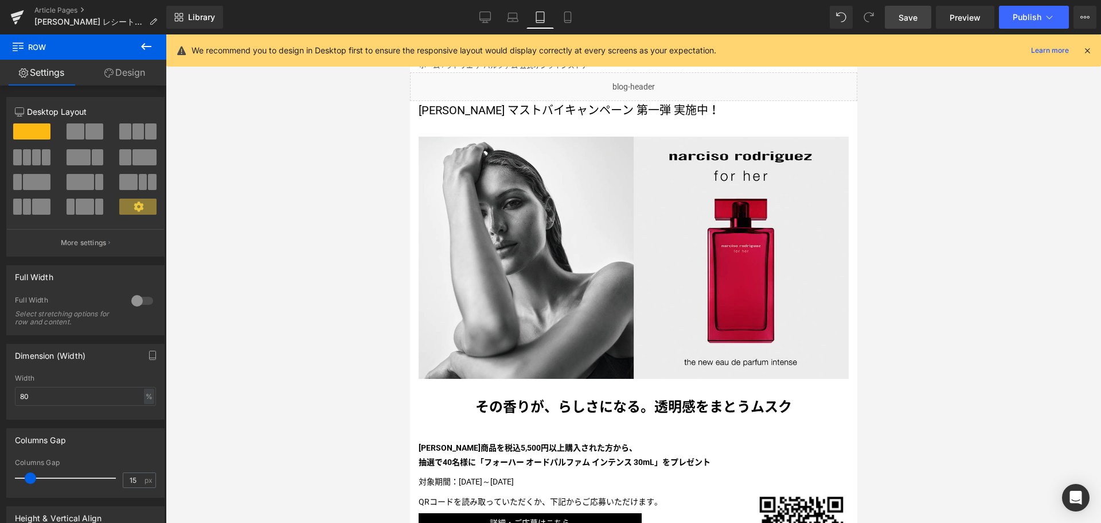
scroll to position [0, 0]
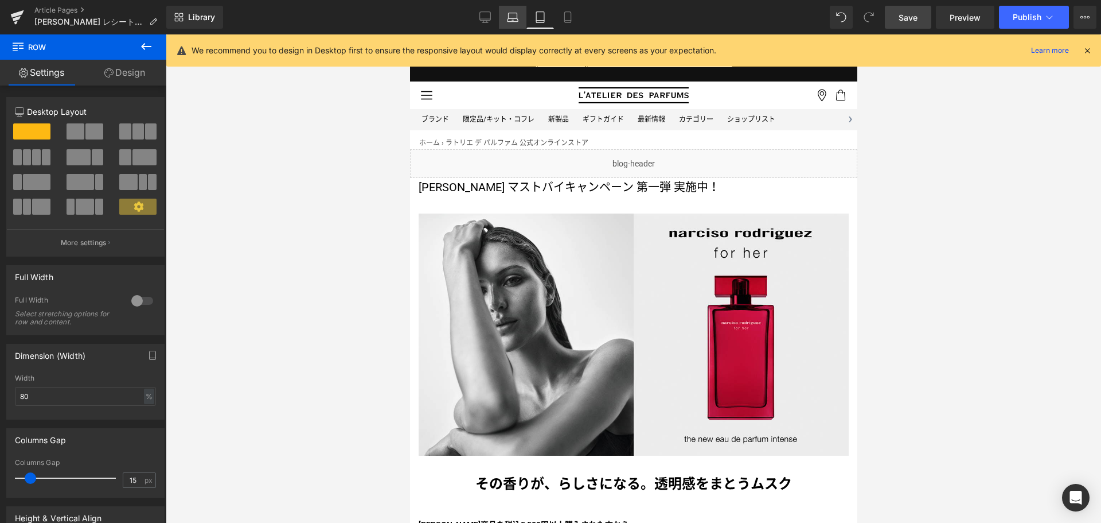
click at [505, 23] on link "Laptop" at bounding box center [513, 17] width 28 height 23
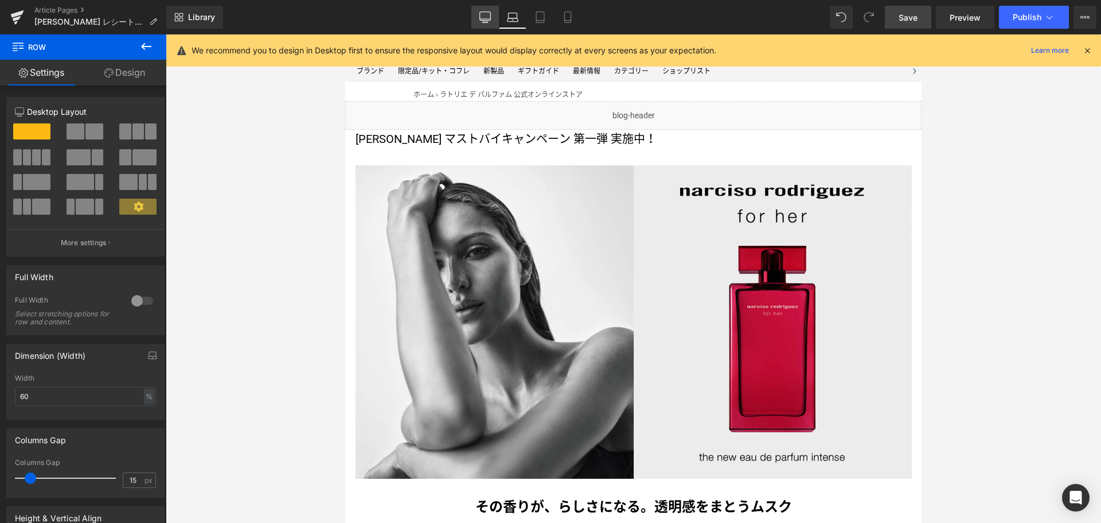
click at [486, 23] on link "Desktop" at bounding box center [486, 17] width 28 height 23
type input "50"
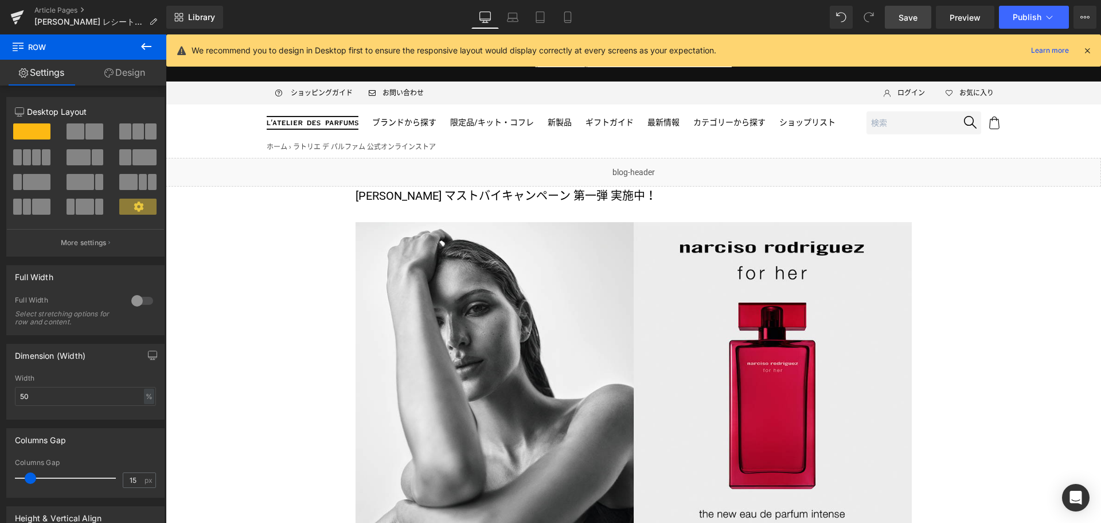
click at [925, 18] on link "Save" at bounding box center [908, 17] width 46 height 23
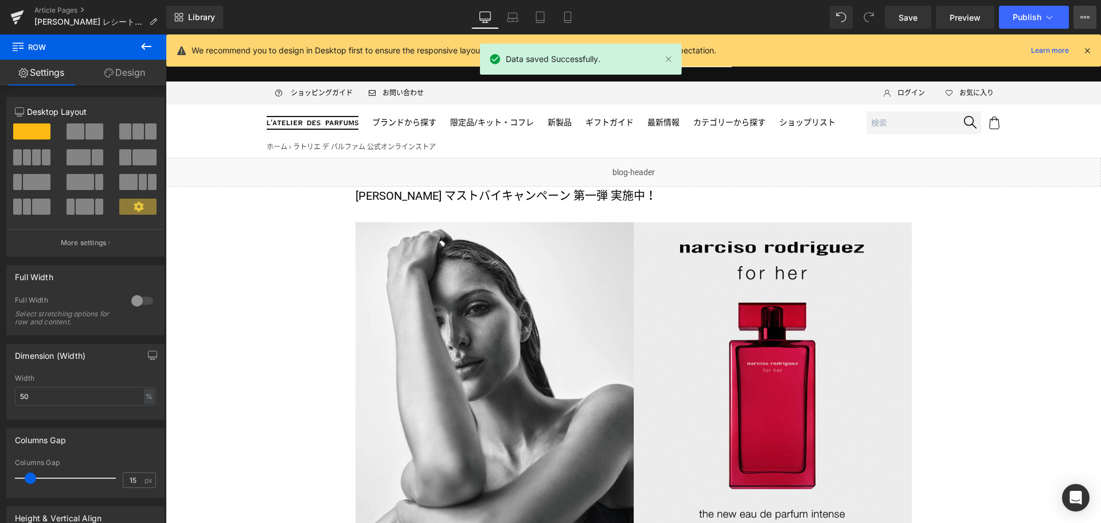
click at [1081, 12] on button "View Live Page View with current Template Save Template to Library Schedule Pub…" at bounding box center [1085, 17] width 23 height 23
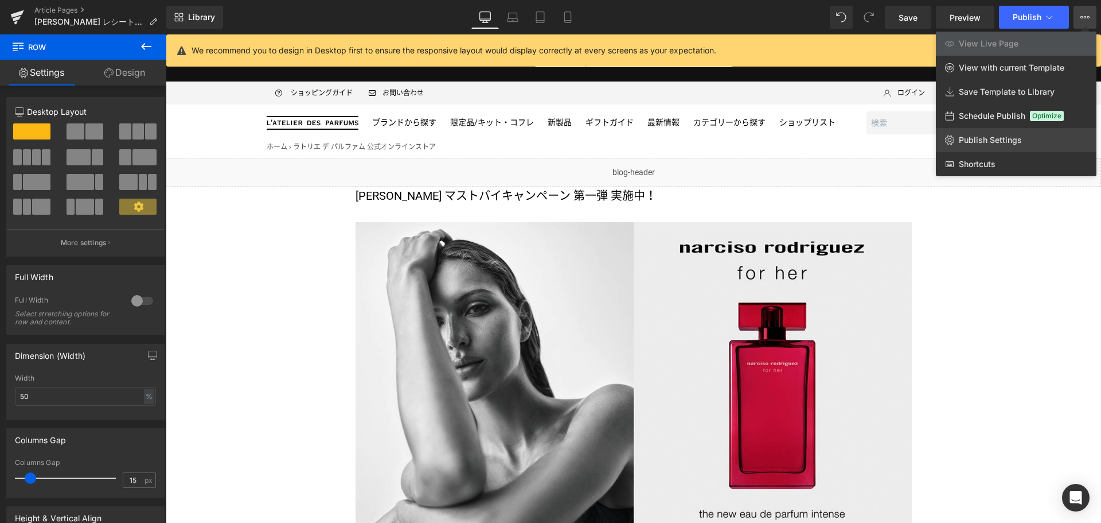
click at [1041, 141] on link "Publish Settings" at bounding box center [1016, 140] width 161 height 24
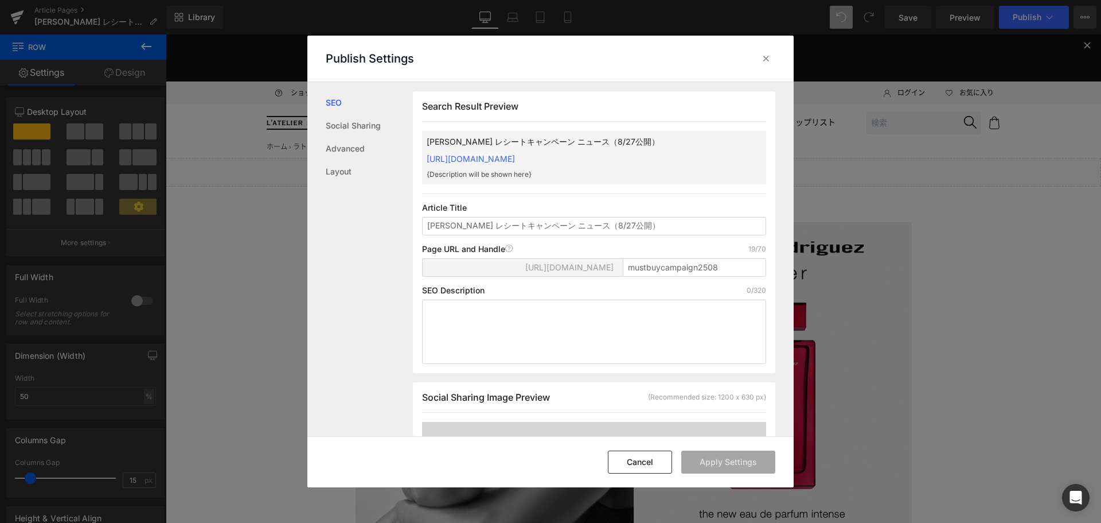
scroll to position [1, 0]
click at [648, 461] on button "Cancel" at bounding box center [640, 461] width 64 height 23
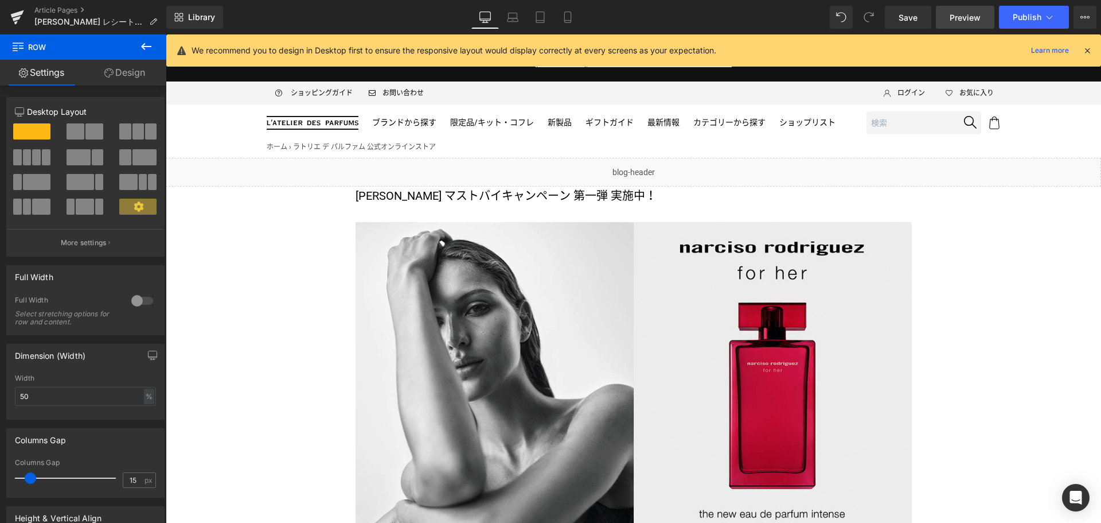
click at [957, 13] on span "Preview" at bounding box center [965, 17] width 31 height 12
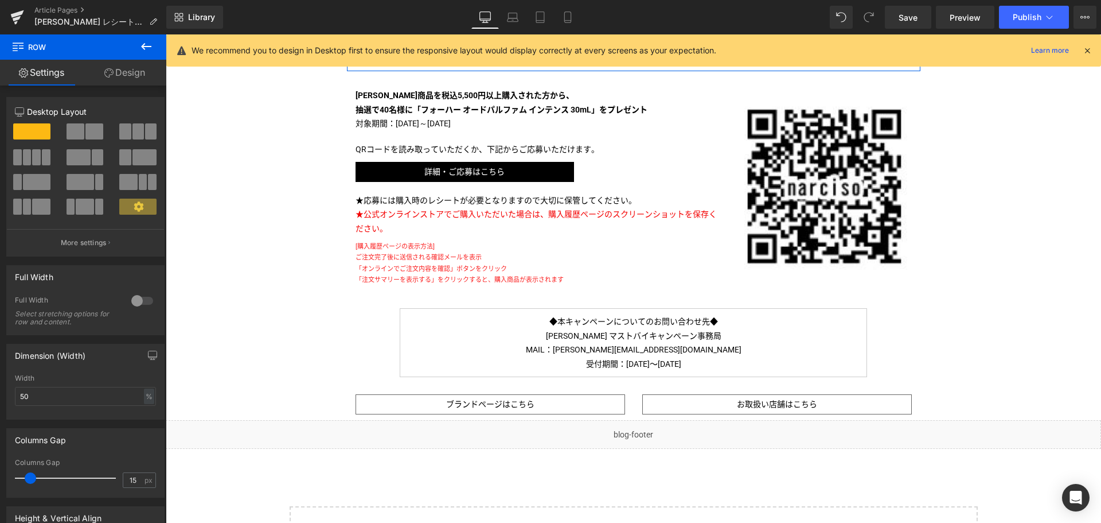
scroll to position [511, 0]
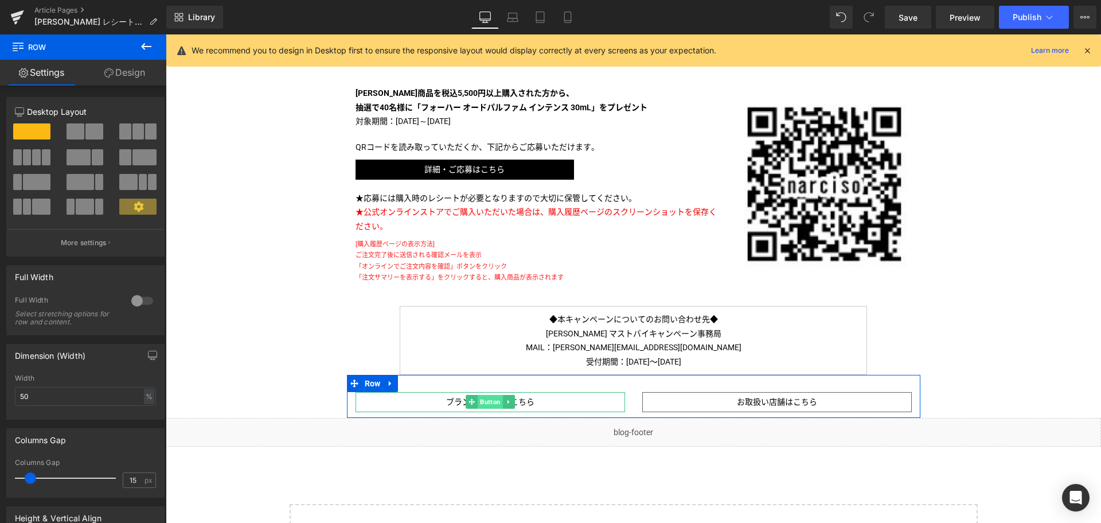
drag, startPoint x: 486, startPoint y: 406, endPoint x: 475, endPoint y: 61, distance: 344.4
click at [486, 406] on span "Button" at bounding box center [490, 402] width 25 height 14
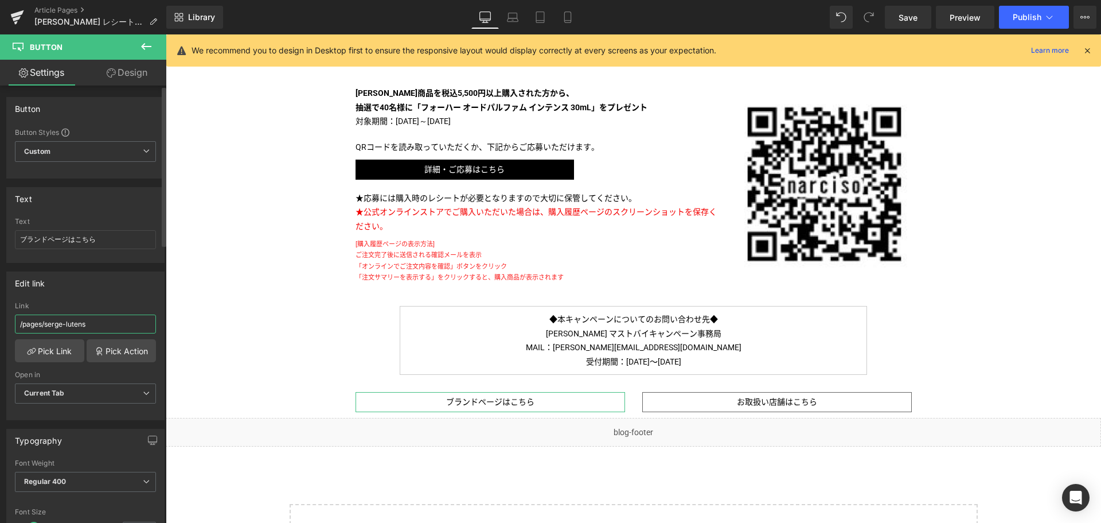
drag, startPoint x: 117, startPoint y: 329, endPoint x: 47, endPoint y: 334, distance: 70.2
click at [47, 334] on div "Link /pages/serge-lutens" at bounding box center [85, 320] width 141 height 37
paste input "narciso-rodriguez"
type input "/pages/narciso-rodriguez"
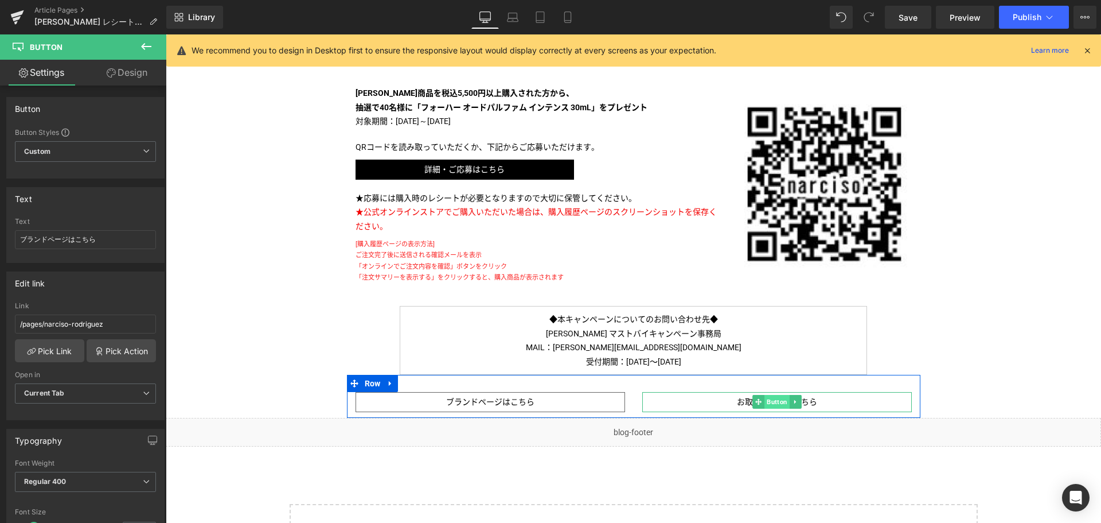
click at [770, 403] on span "Button" at bounding box center [777, 402] width 25 height 14
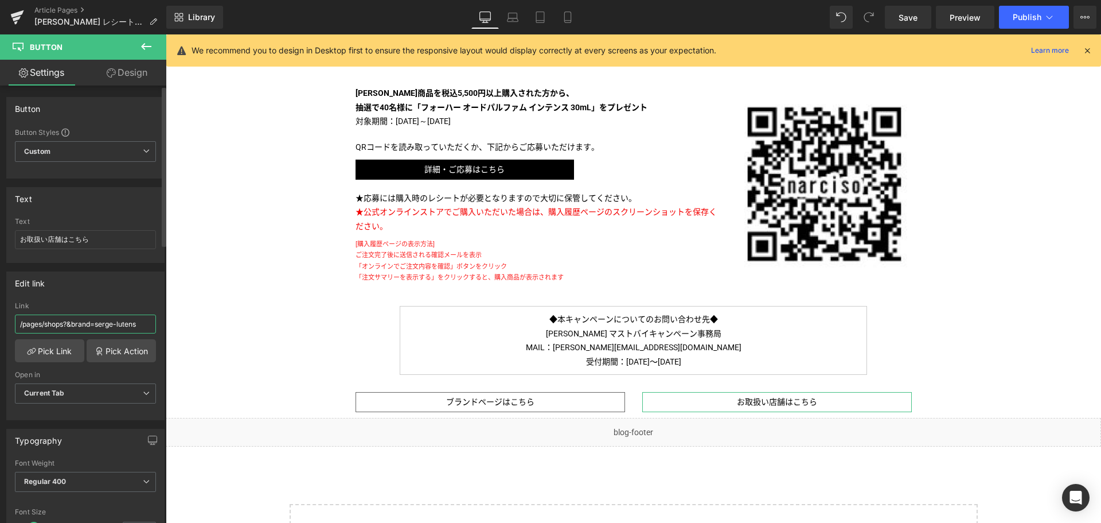
drag, startPoint x: 138, startPoint y: 326, endPoint x: 111, endPoint y: 325, distance: 27.0
click at [111, 325] on input "/pages/shops?&brand=serge-lutens" at bounding box center [85, 323] width 141 height 19
paste input "narciso-rodriguez"
type input "/pages/shops?&brand=narciso-rodriguez"
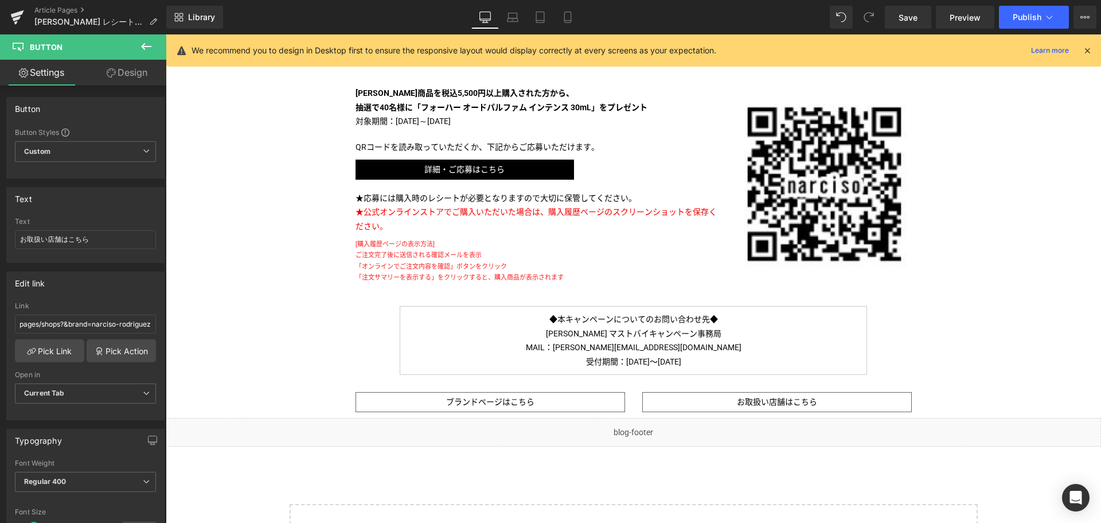
click at [278, 341] on div "Liquid [PERSON_NAME] マストバイキャンペーン 第一弾 実施中！ Text Block Image Image その香りが、らしさになる。透…" at bounding box center [634, 122] width 936 height 951
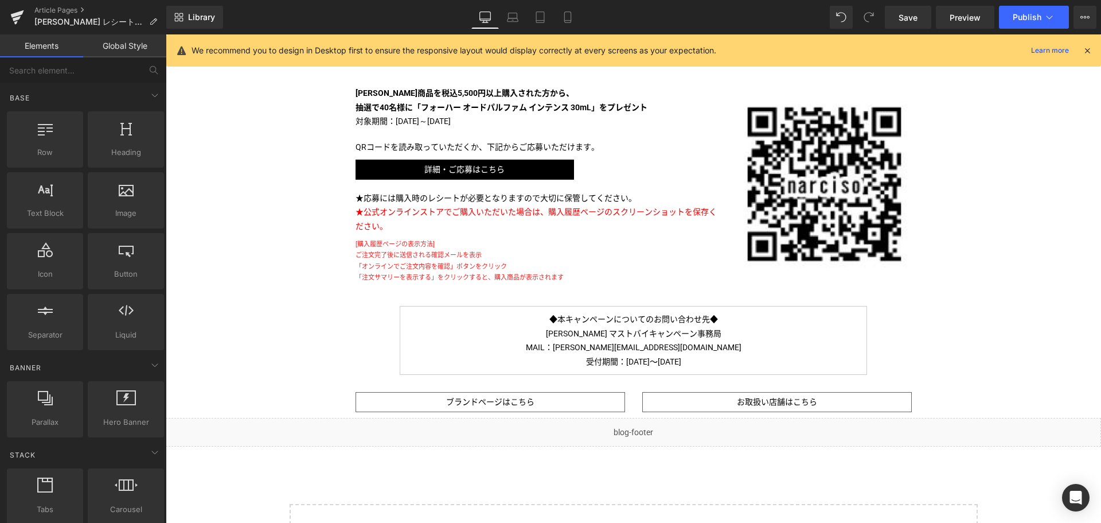
scroll to position [0, 0]
click at [917, 18] on span "Save" at bounding box center [908, 17] width 19 height 12
click at [52, 7] on link "Article Pages" at bounding box center [100, 10] width 132 height 9
